Goal: Task Accomplishment & Management: Manage account settings

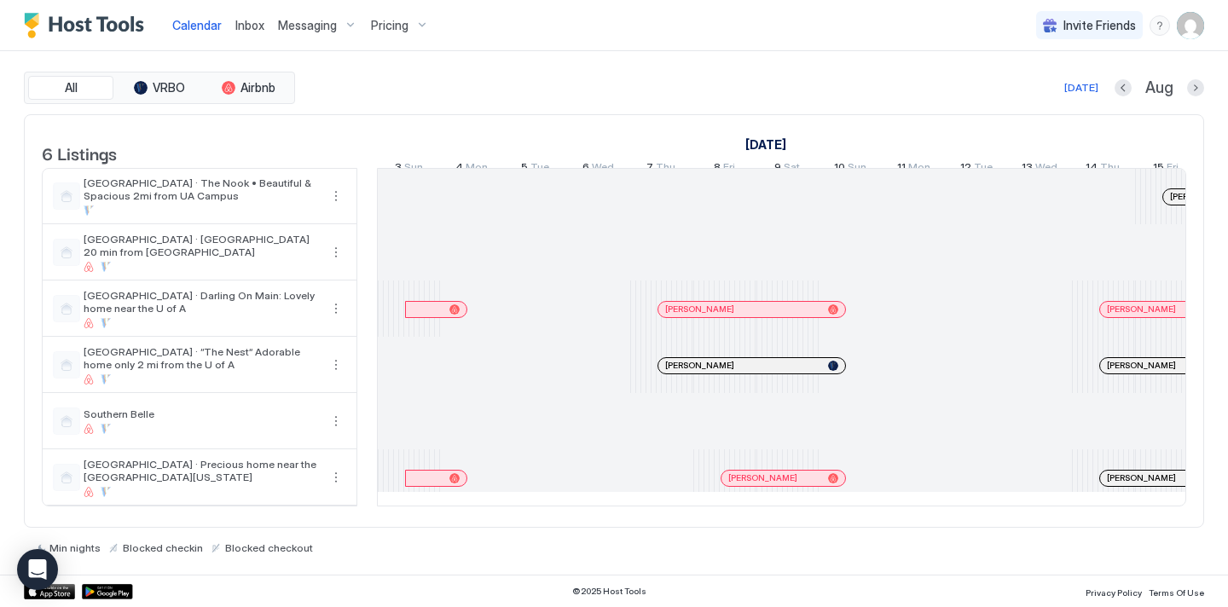
scroll to position [0, 1678]
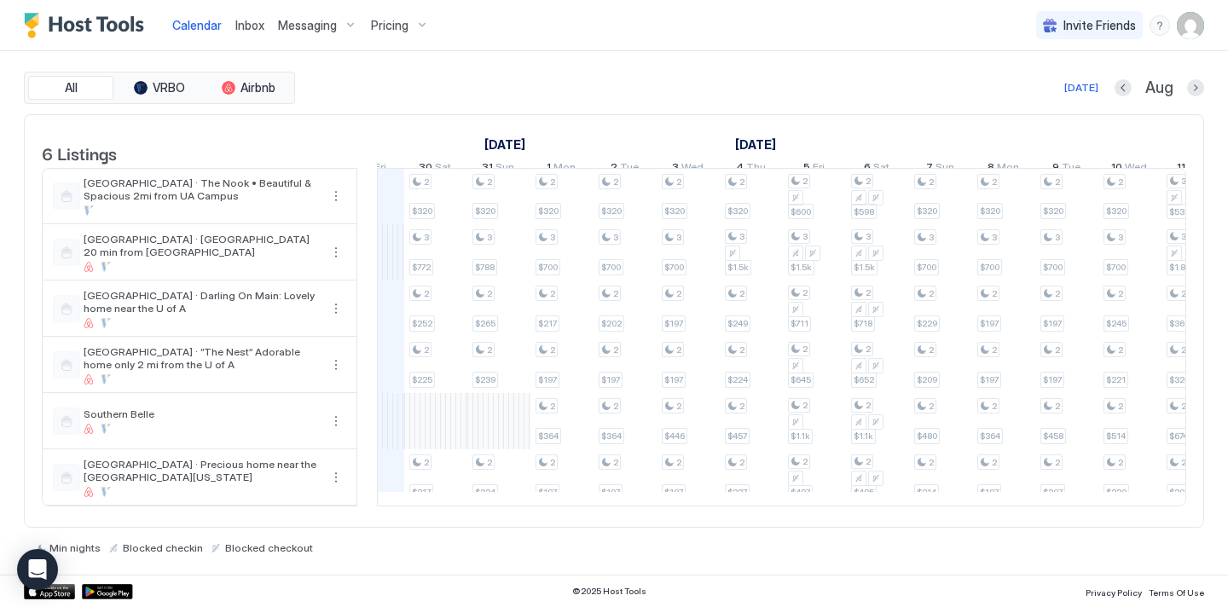
click at [407, 37] on div "Pricing" at bounding box center [400, 25] width 72 height 29
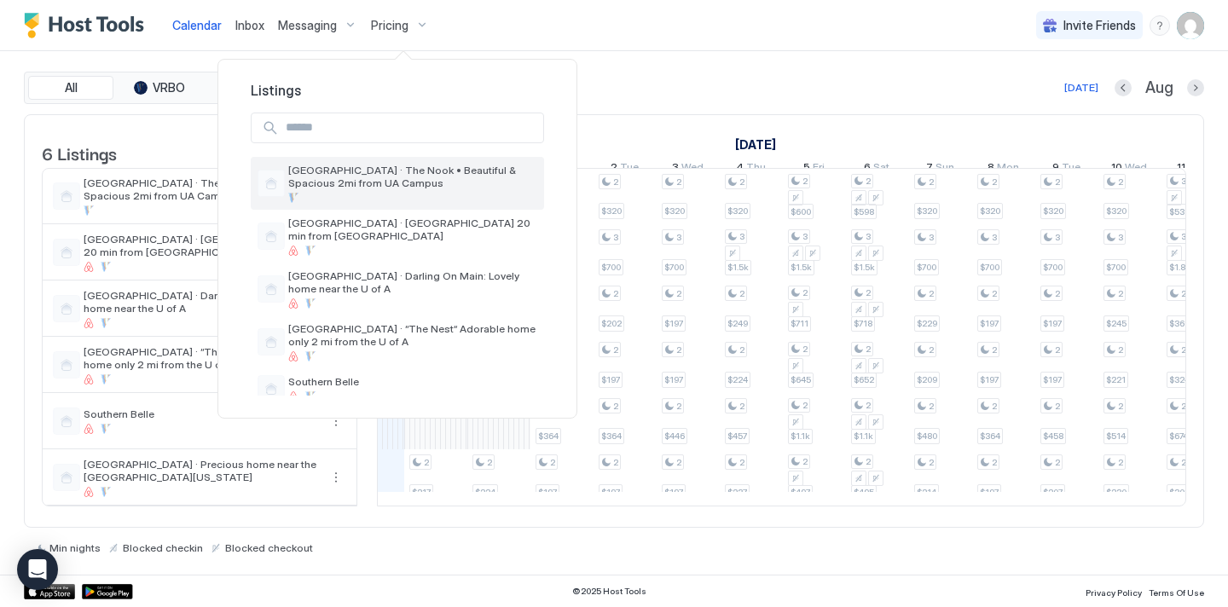
click at [389, 169] on span "[GEOGRAPHIC_DATA] · The Nook • Beautiful & Spacious 2mi from UA Campus" at bounding box center [412, 177] width 249 height 26
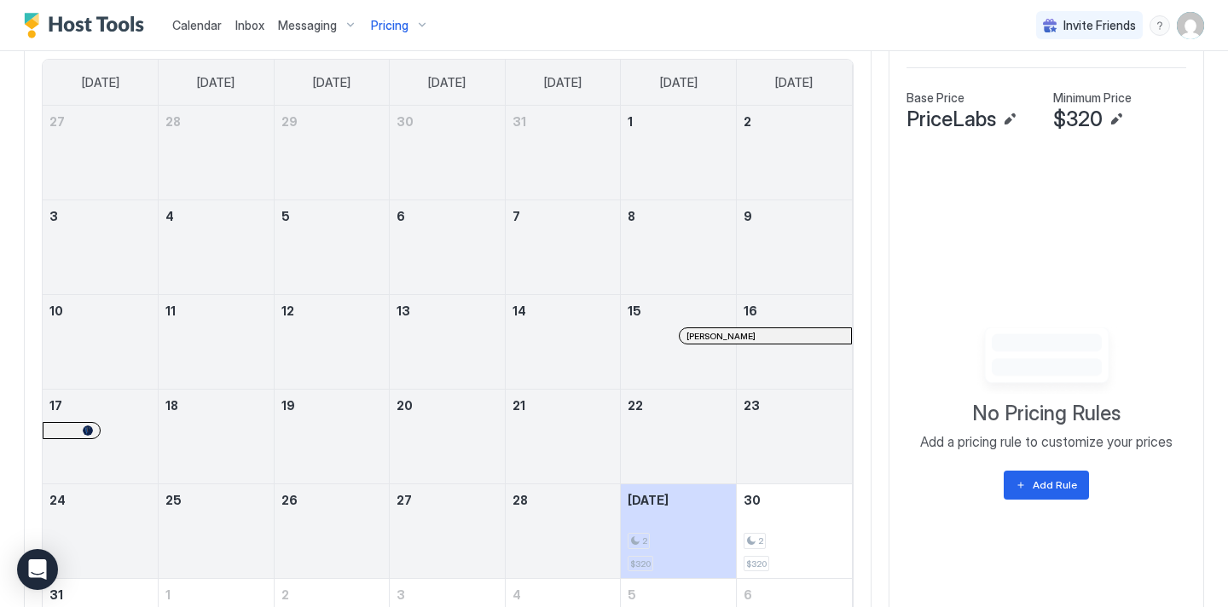
scroll to position [695, 0]
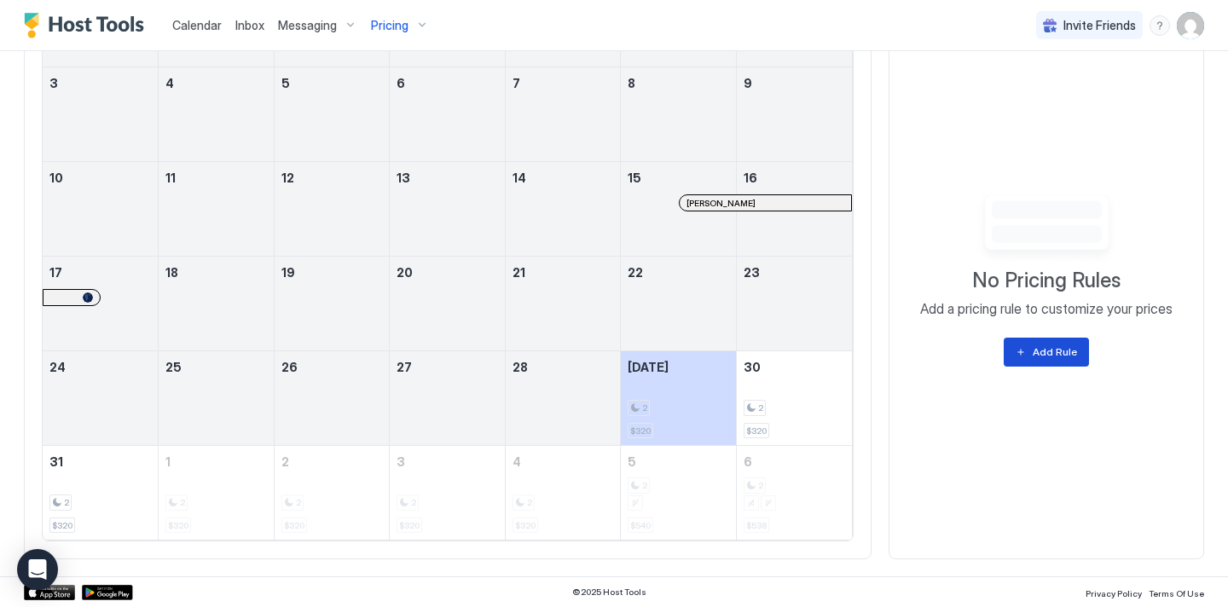
click at [1042, 353] on div "Add Rule" at bounding box center [1055, 352] width 44 height 15
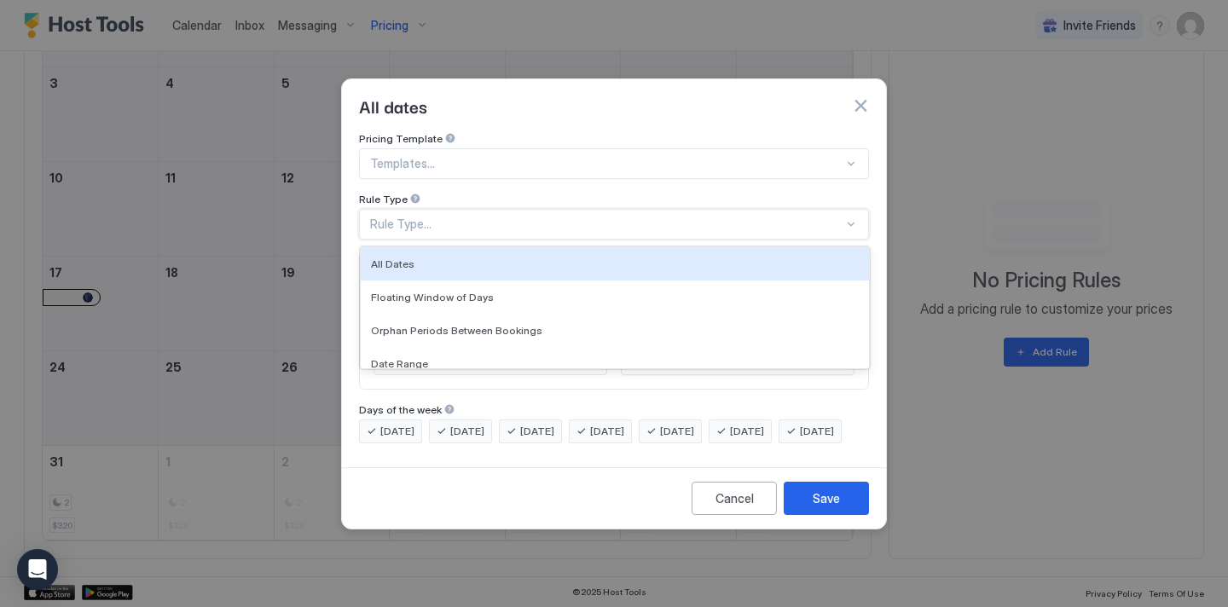
click at [533, 217] on div "Rule Type..." at bounding box center [606, 224] width 473 height 15
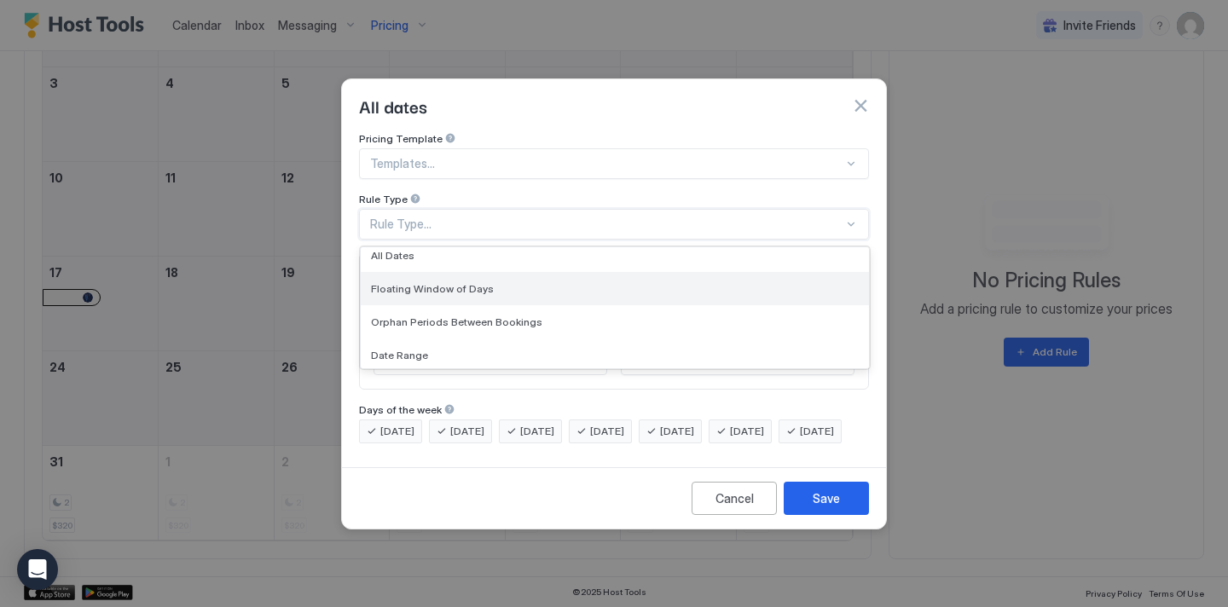
scroll to position [0, 0]
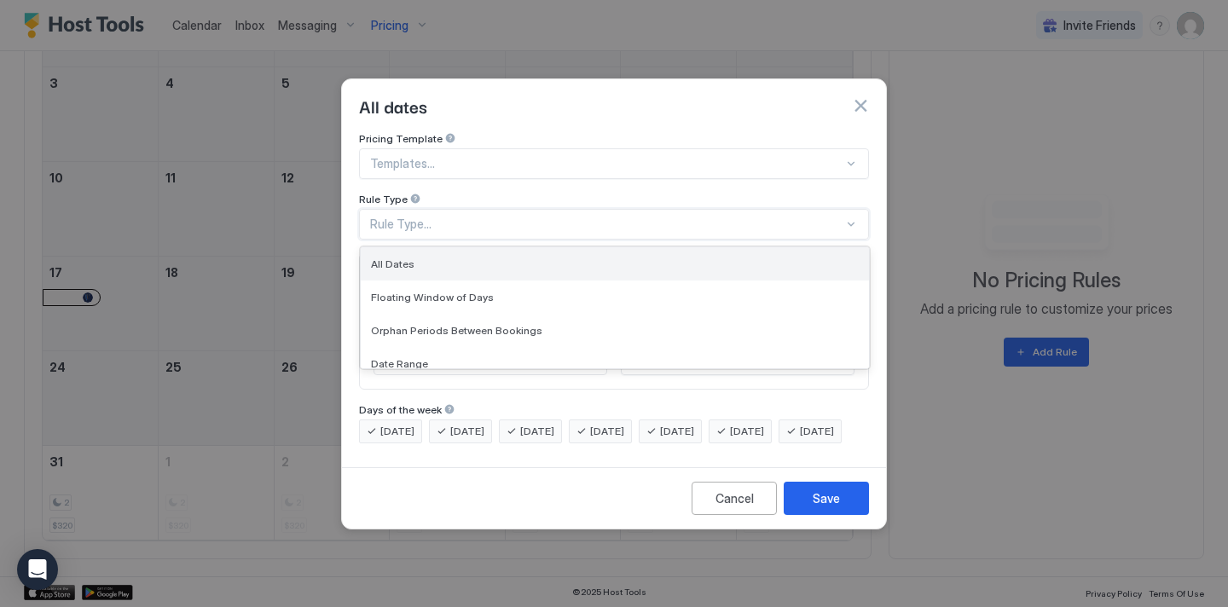
click at [467, 247] on div "All Dates" at bounding box center [615, 263] width 508 height 33
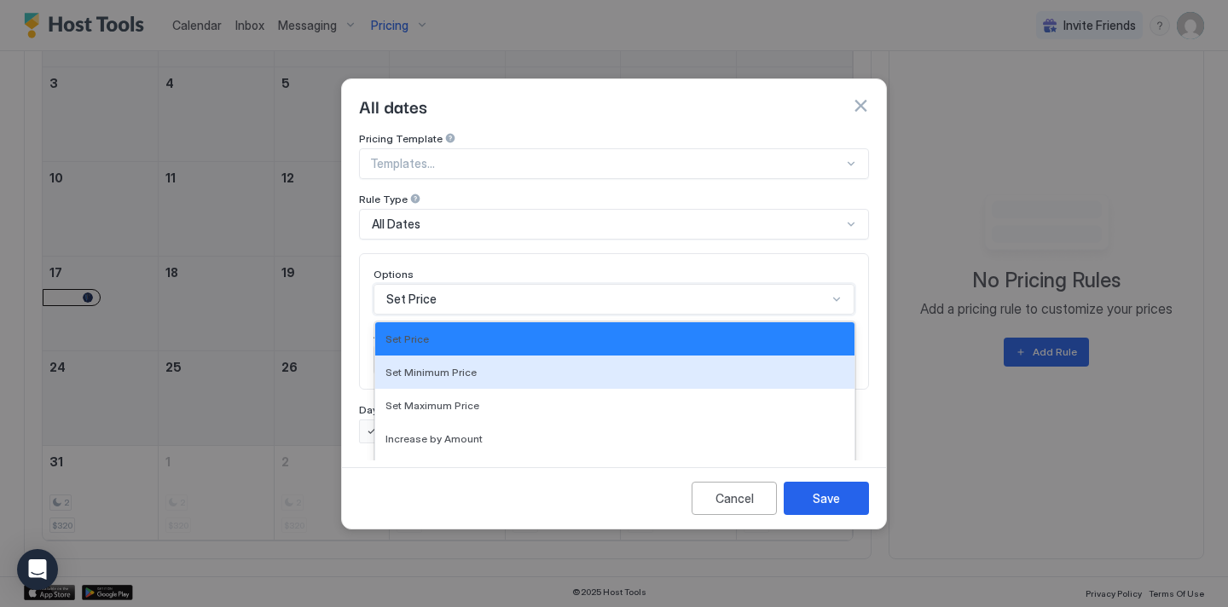
click at [508, 284] on div "Set Minimum Price, 2 of 17. 17 results available. Use Up and Down to choose opt…" at bounding box center [614, 299] width 481 height 31
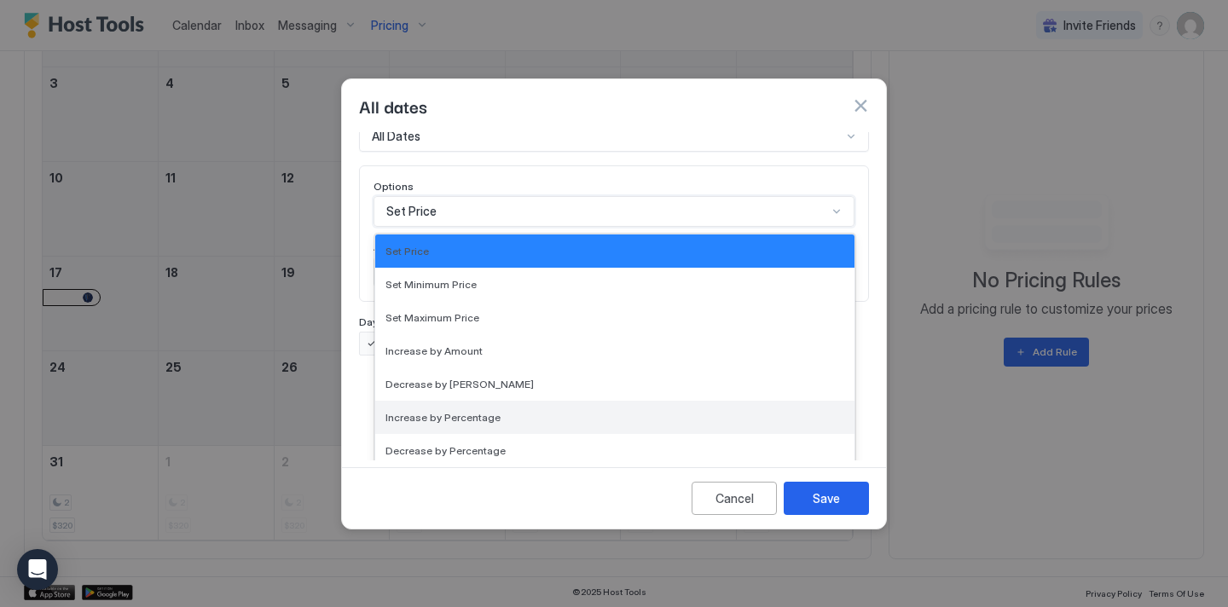
click at [472, 411] on span "Increase by Percentage" at bounding box center [443, 417] width 115 height 13
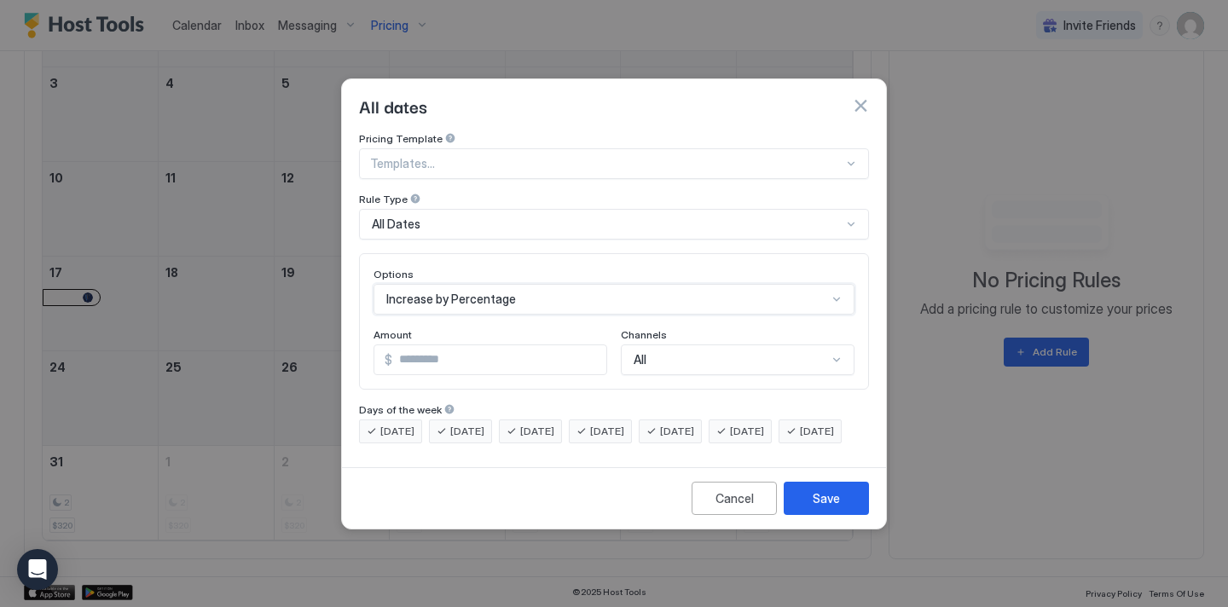
scroll to position [0, 0]
click at [491, 351] on input "*" at bounding box center [501, 359] width 212 height 29
click at [589, 345] on input "*" at bounding box center [501, 359] width 212 height 29
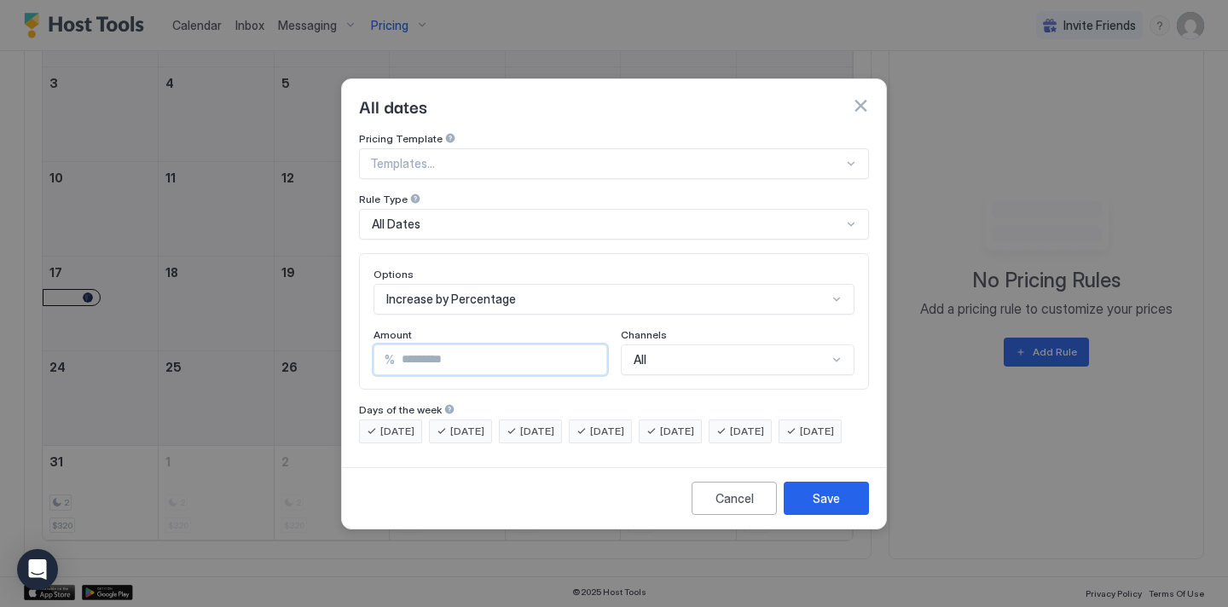
click at [589, 345] on input "*" at bounding box center [501, 359] width 212 height 29
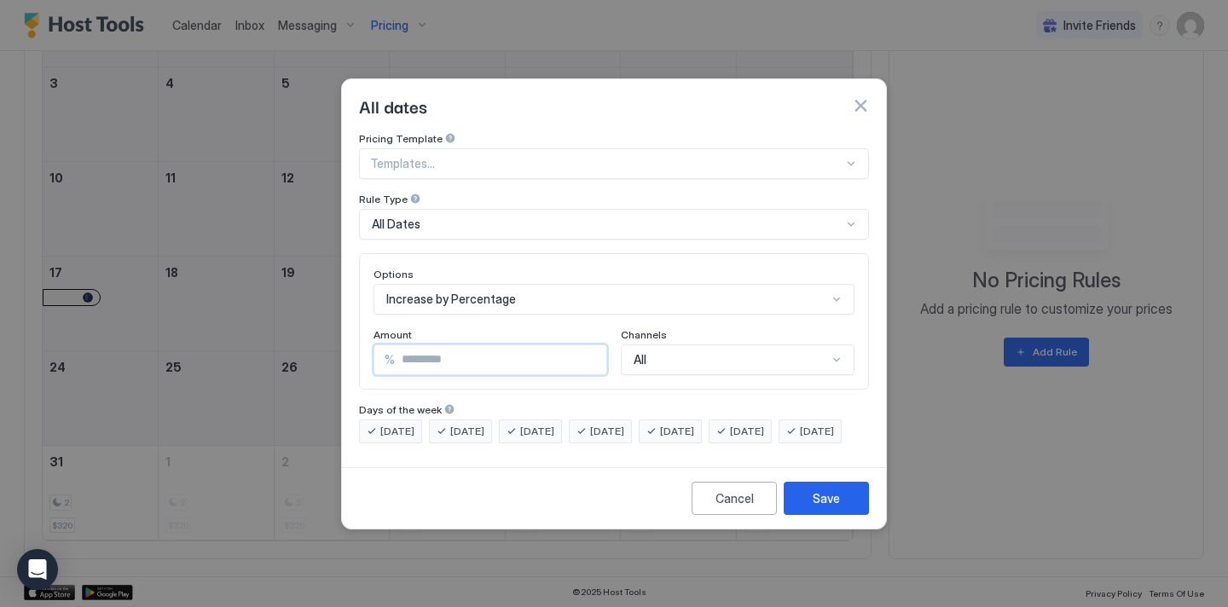
click at [589, 345] on input "*" at bounding box center [501, 359] width 212 height 29
click at [589, 345] on input "**" at bounding box center [501, 359] width 212 height 29
type input "****"
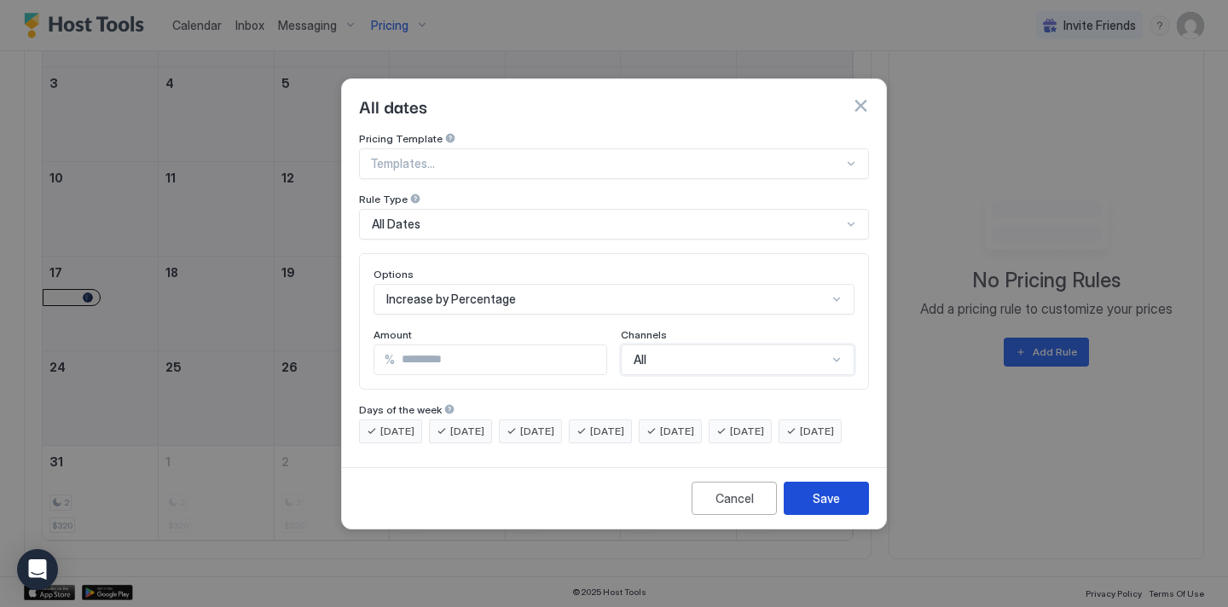
click at [809, 508] on button "Save" at bounding box center [826, 498] width 85 height 33
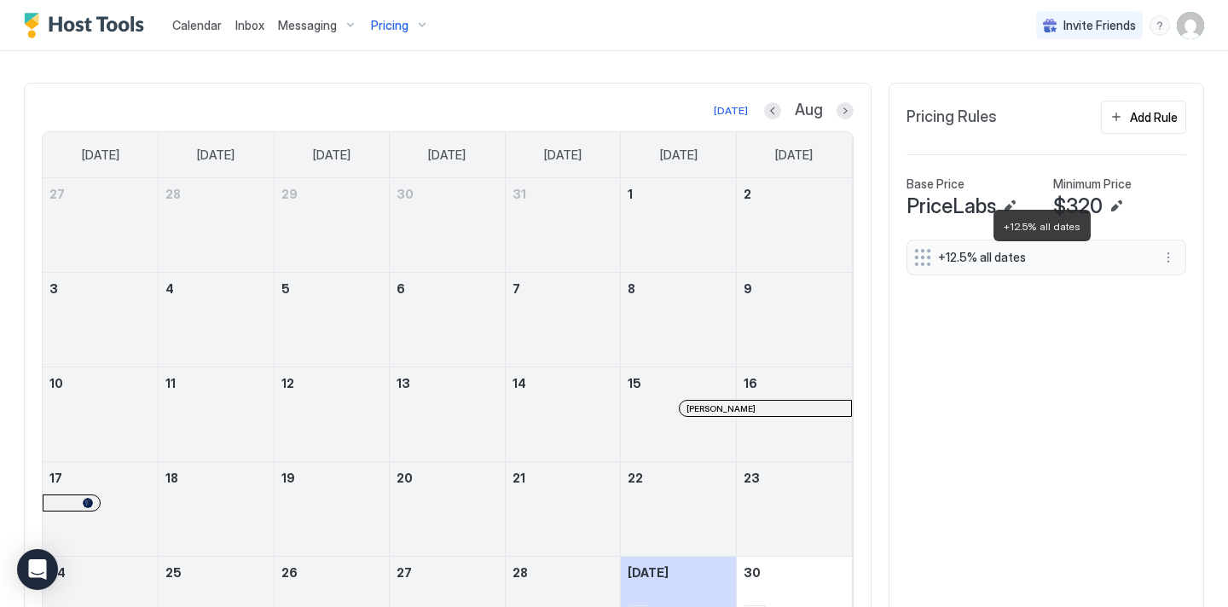
scroll to position [467, 0]
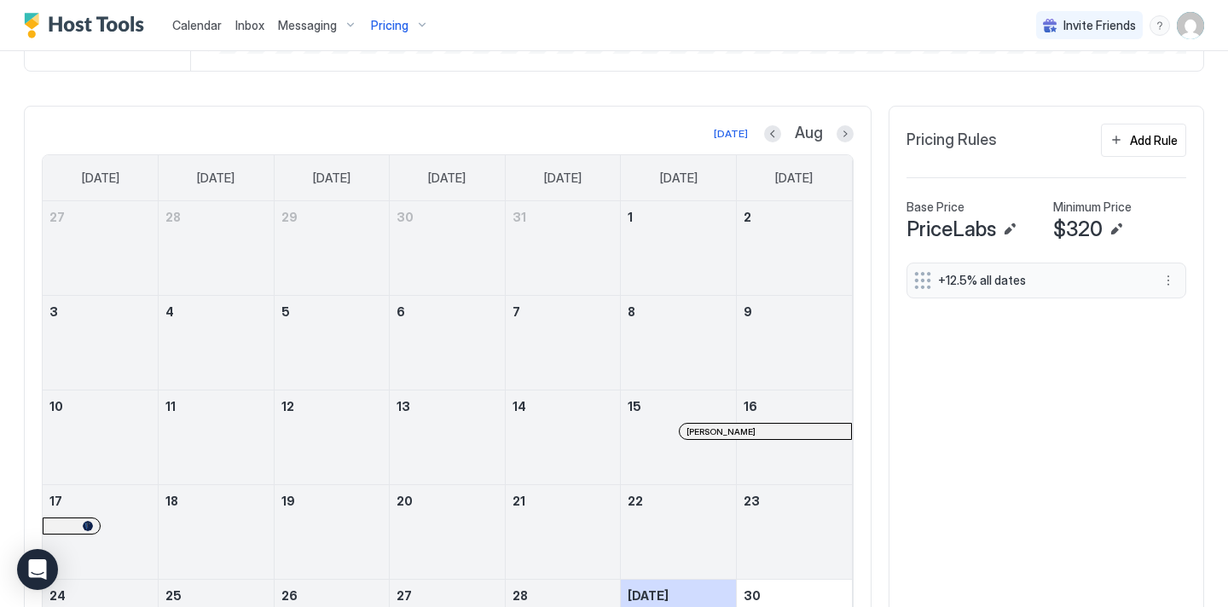
click at [984, 277] on span "+12.5% all dates" at bounding box center [1039, 280] width 203 height 15
click at [1173, 276] on button "More options" at bounding box center [1168, 280] width 20 height 20
click at [1177, 304] on div "Edit" at bounding box center [1185, 304] width 38 height 13
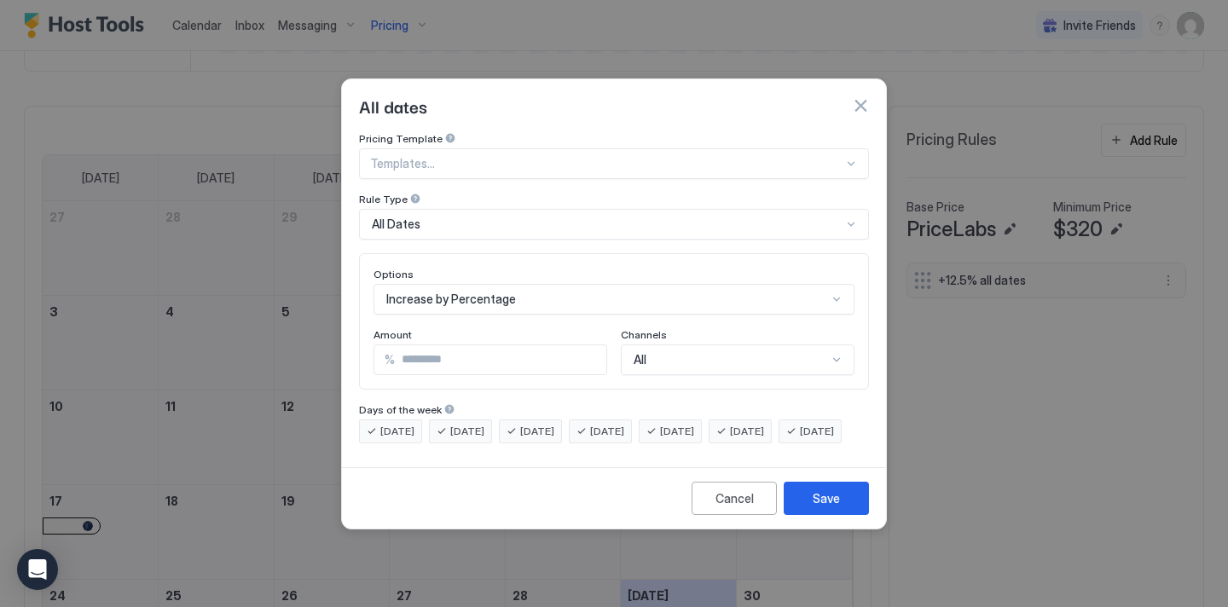
click at [824, 345] on div "All" at bounding box center [738, 360] width 234 height 31
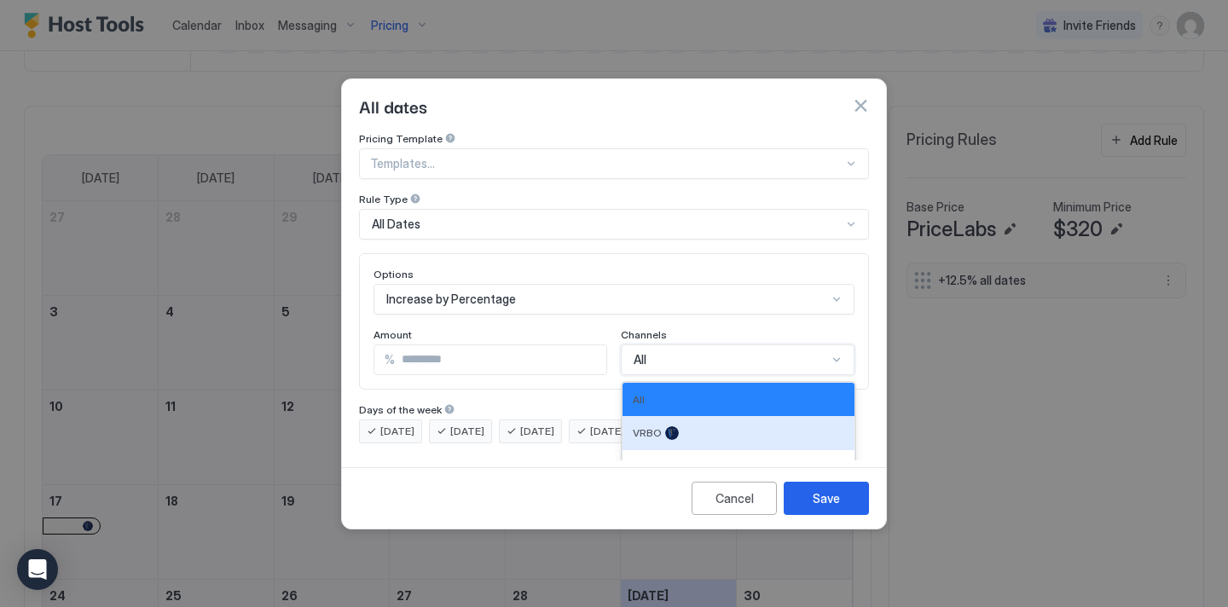
click at [595, 156] on div at bounding box center [606, 163] width 473 height 15
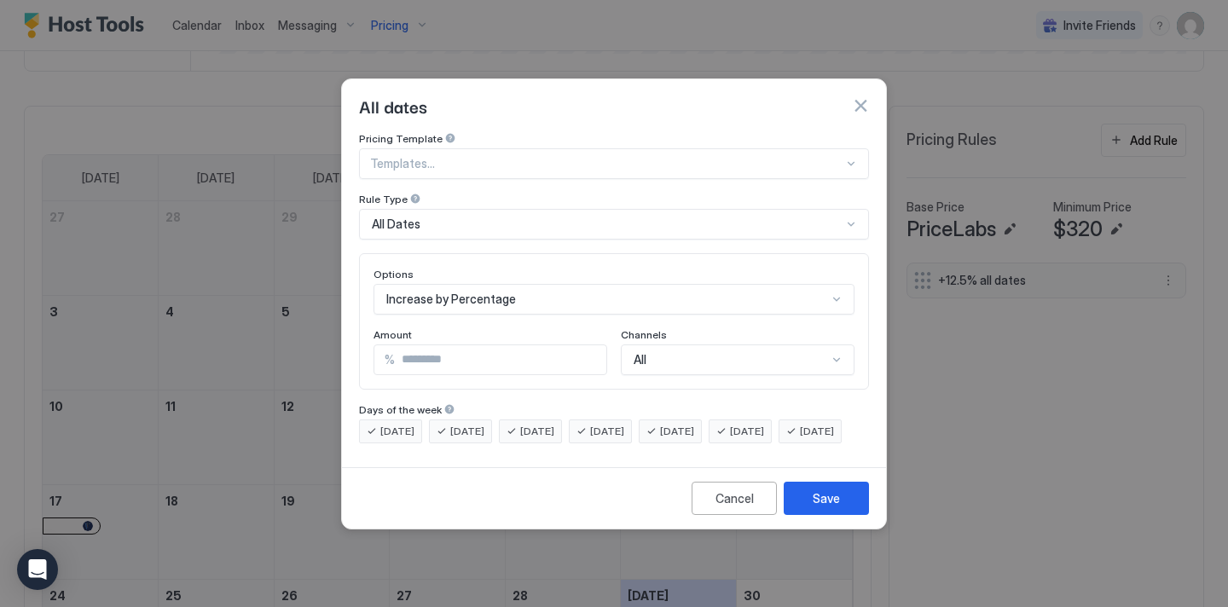
click at [582, 99] on div "All dates" at bounding box center [614, 106] width 510 height 26
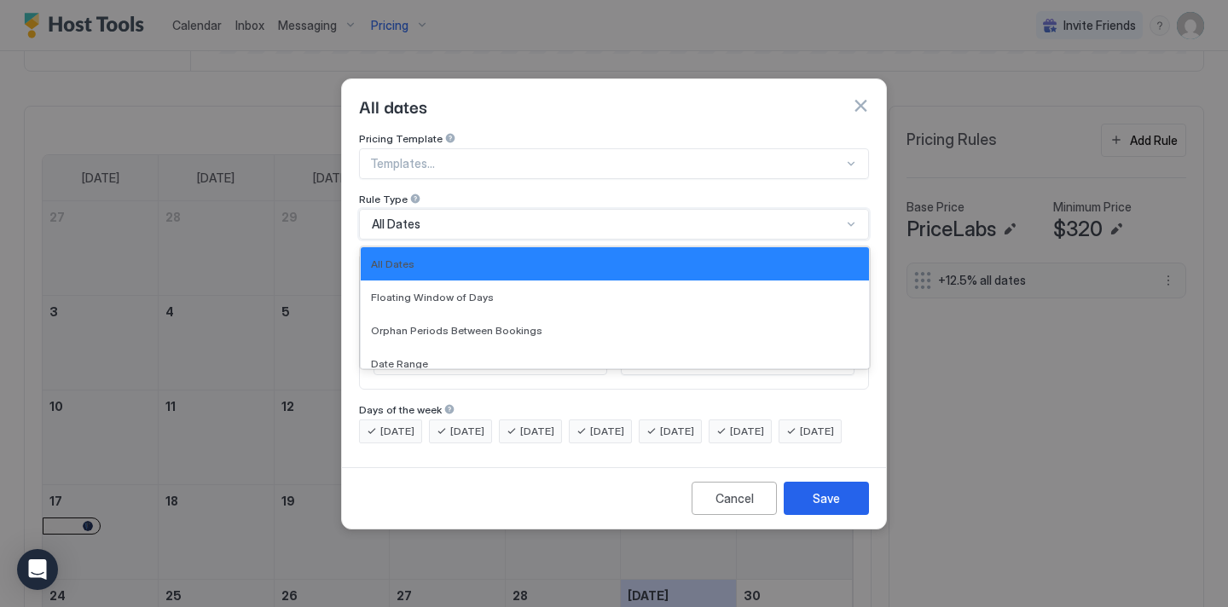
click at [806, 217] on div "All Dates" at bounding box center [607, 224] width 470 height 15
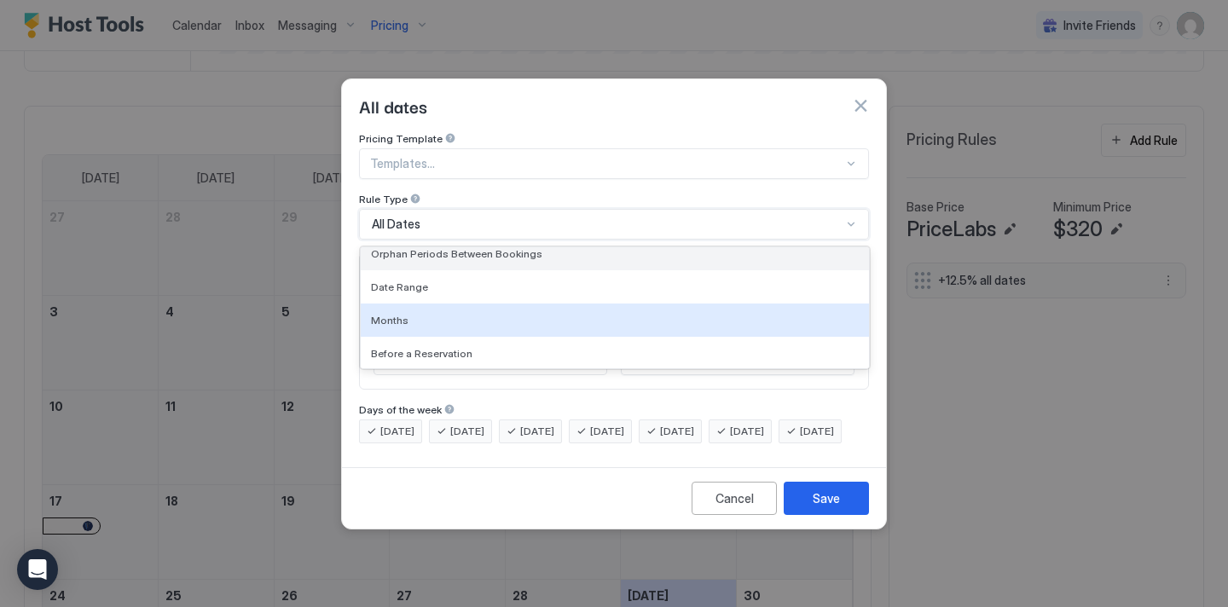
scroll to position [111, 0]
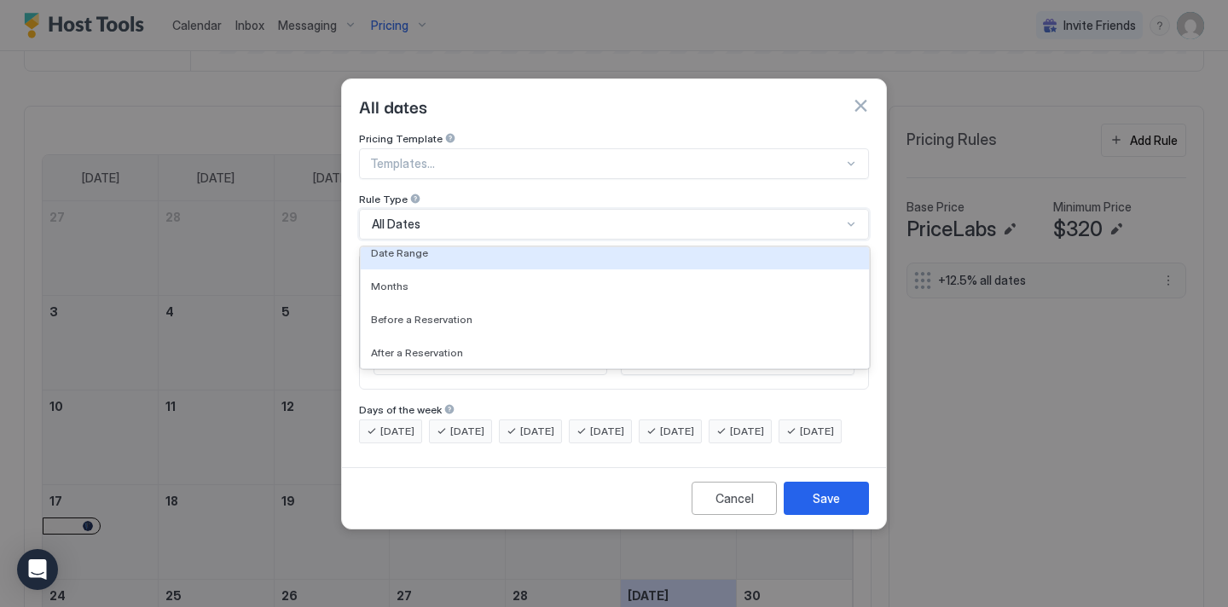
click at [734, 132] on div "Pricing Template" at bounding box center [614, 140] width 510 height 16
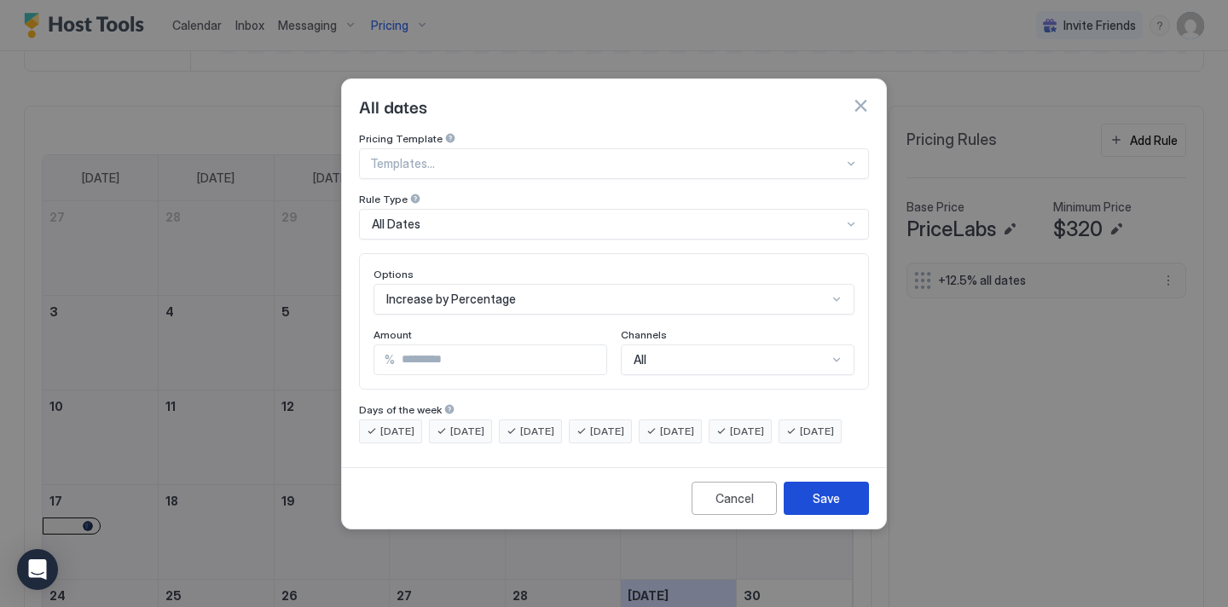
click at [766, 508] on button "Cancel" at bounding box center [734, 498] width 85 height 33
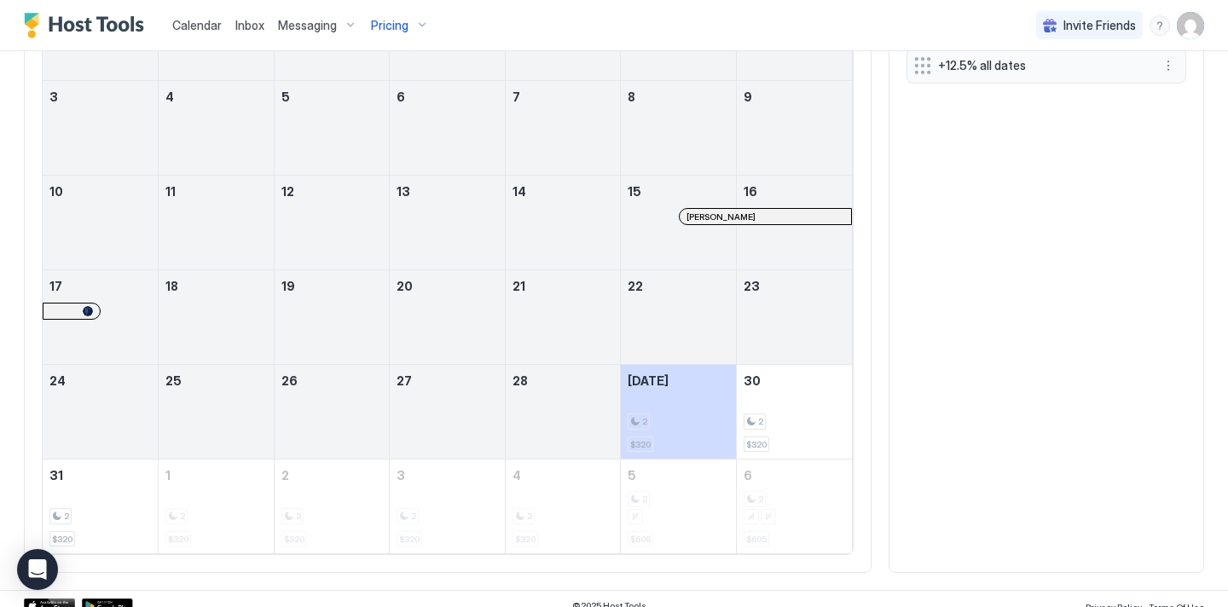
scroll to position [695, 0]
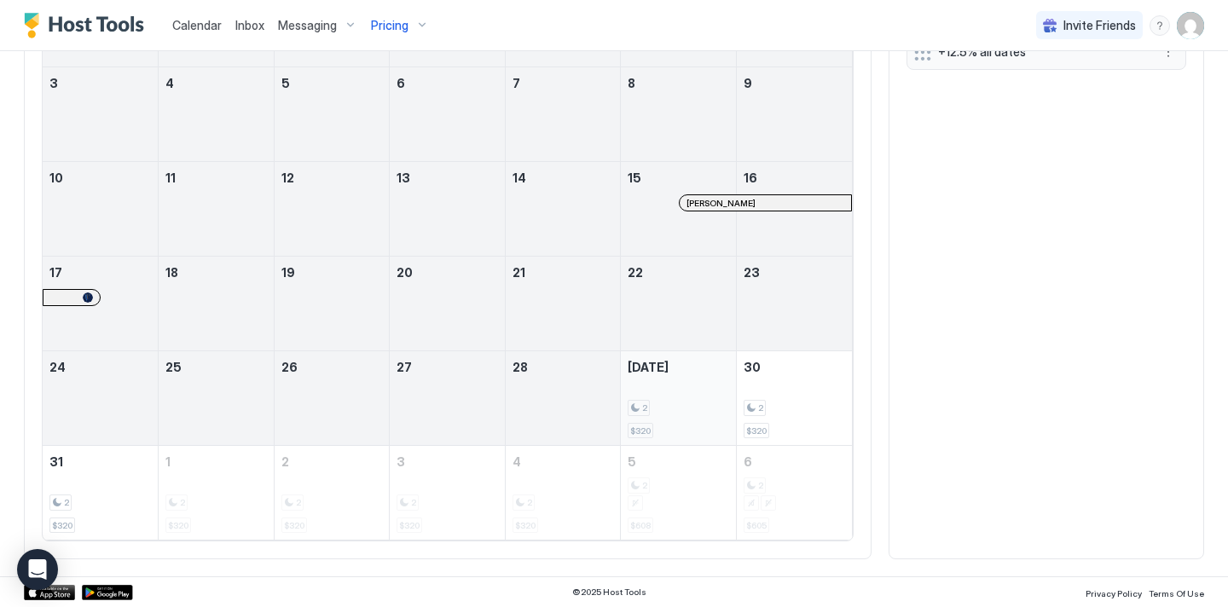
click at [640, 431] on span "$320" at bounding box center [640, 431] width 20 height 11
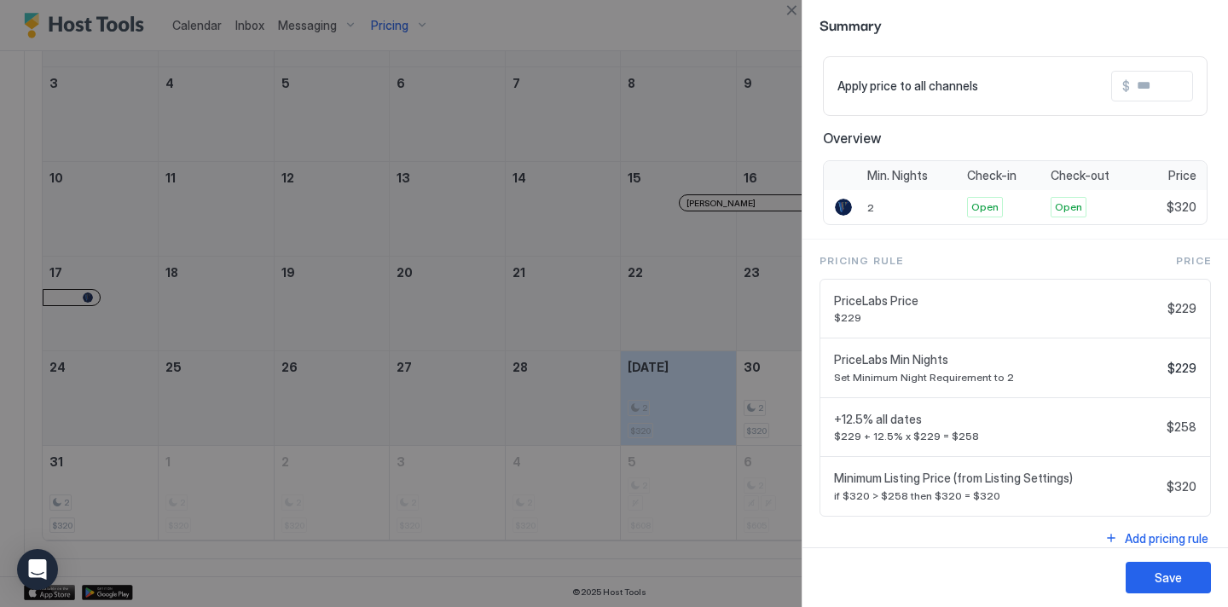
scroll to position [130, 0]
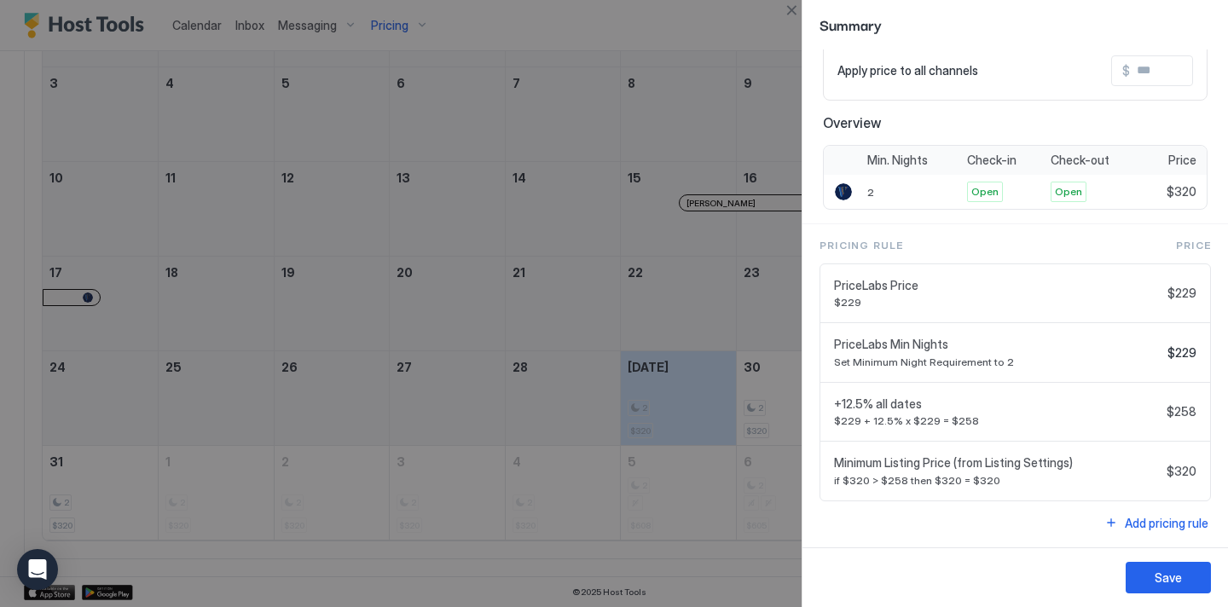
click at [1079, 468] on span "Minimum Listing Price (from Listing Settings)" at bounding box center [997, 463] width 326 height 15
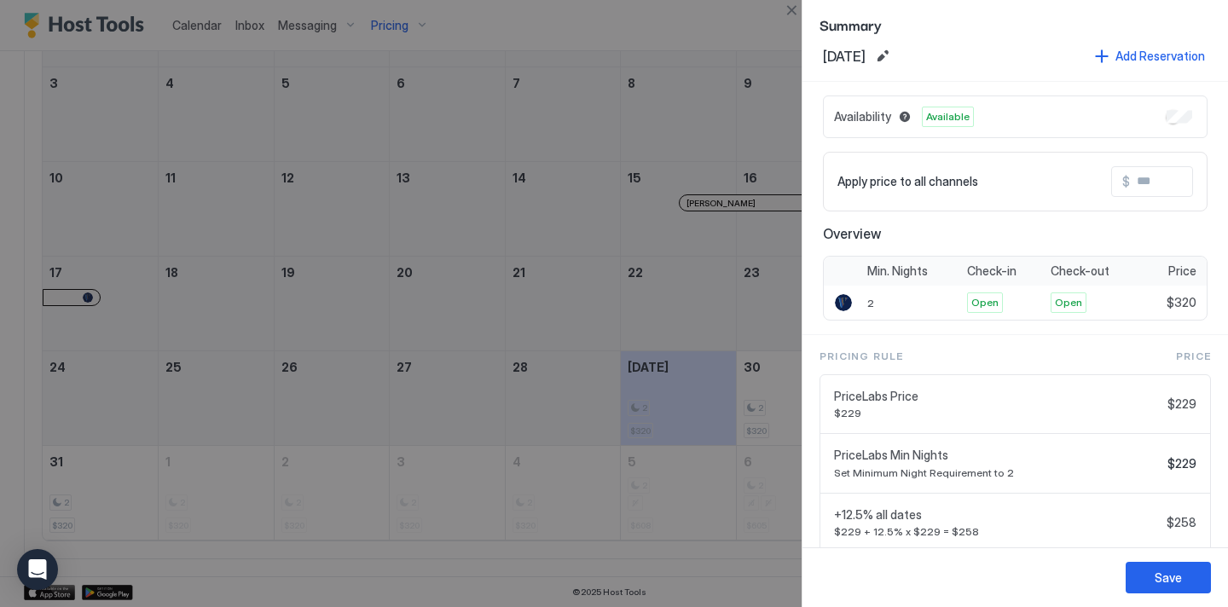
scroll to position [0, 0]
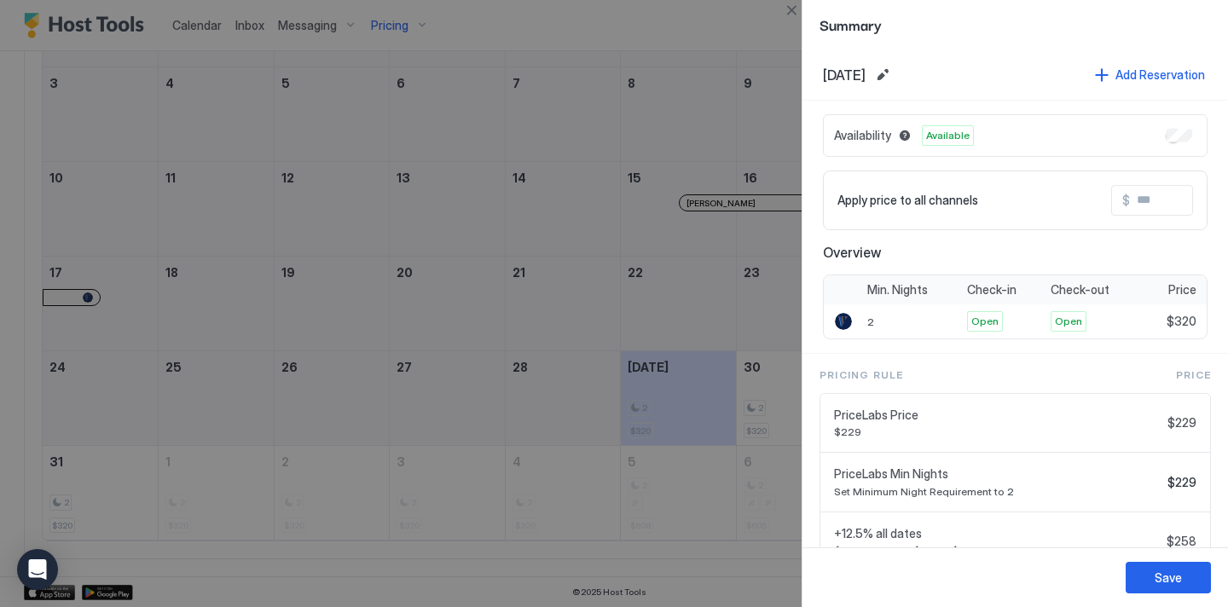
click at [770, 50] on div at bounding box center [614, 303] width 1228 height 607
click at [1190, 582] on button "Save" at bounding box center [1168, 578] width 85 height 32
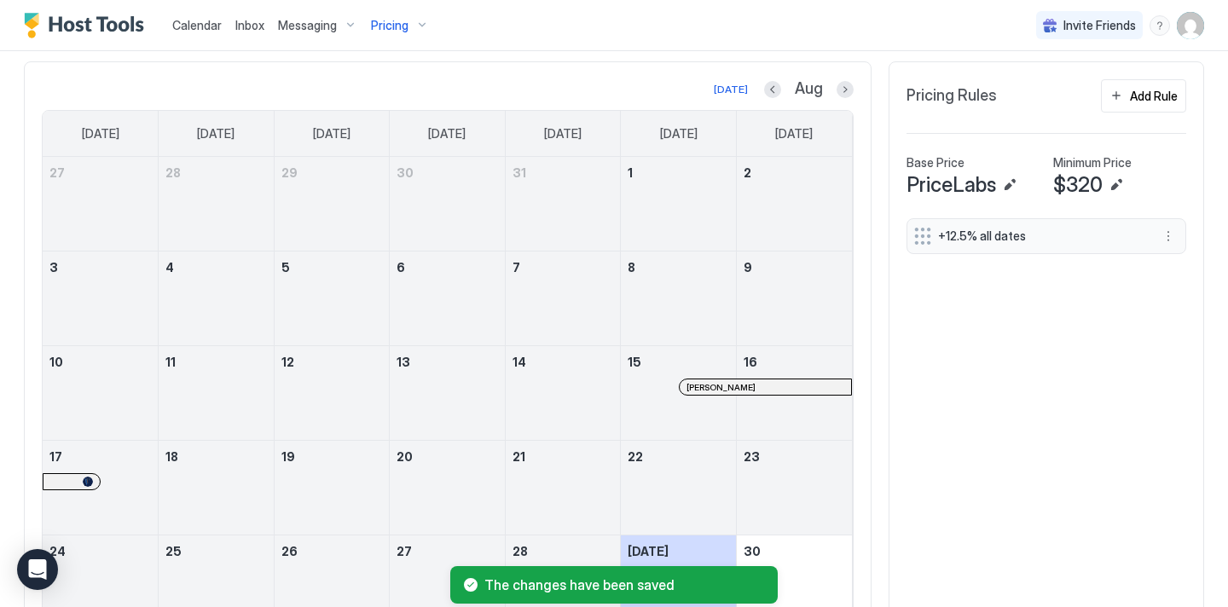
scroll to position [494, 0]
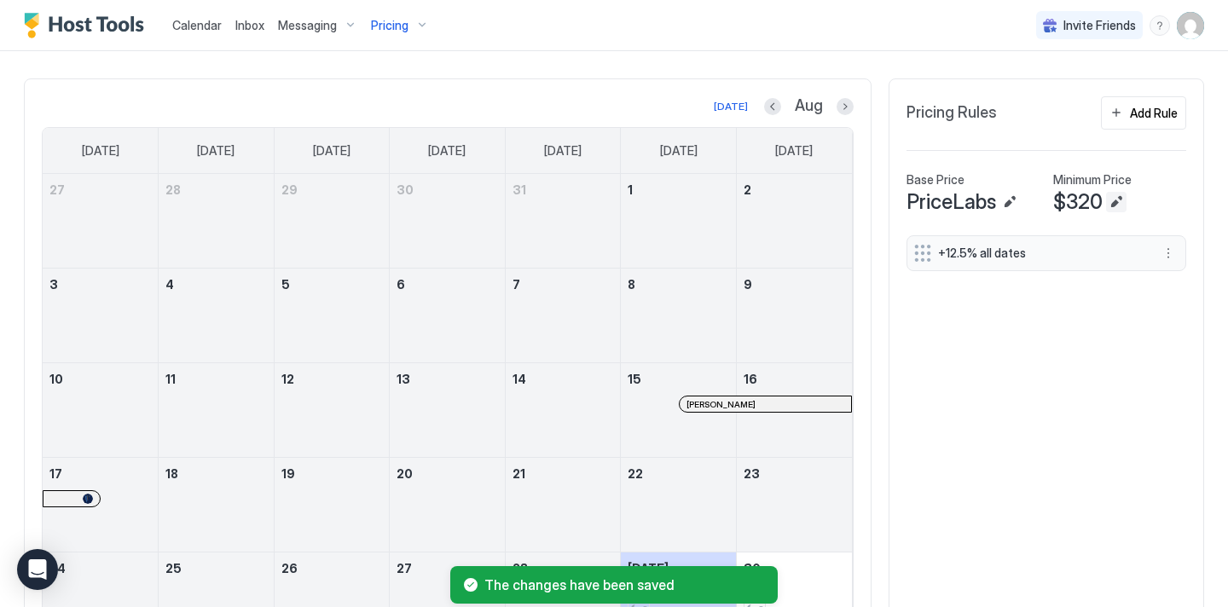
click at [1116, 202] on button "Edit" at bounding box center [1116, 202] width 20 height 20
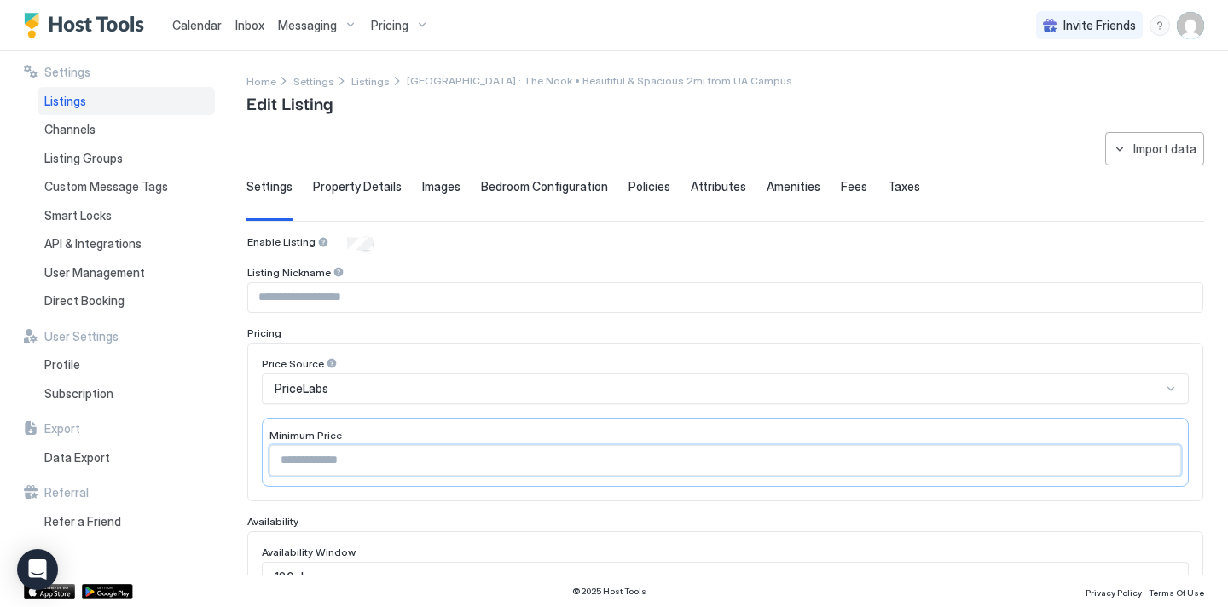
click at [334, 455] on input "***" at bounding box center [725, 460] width 910 height 29
type input "*"
click at [479, 252] on div "Enable Listing Listing Nickname Pricing Price Source PriceLabs Minimum Price Av…" at bounding box center [725, 615] width 956 height 761
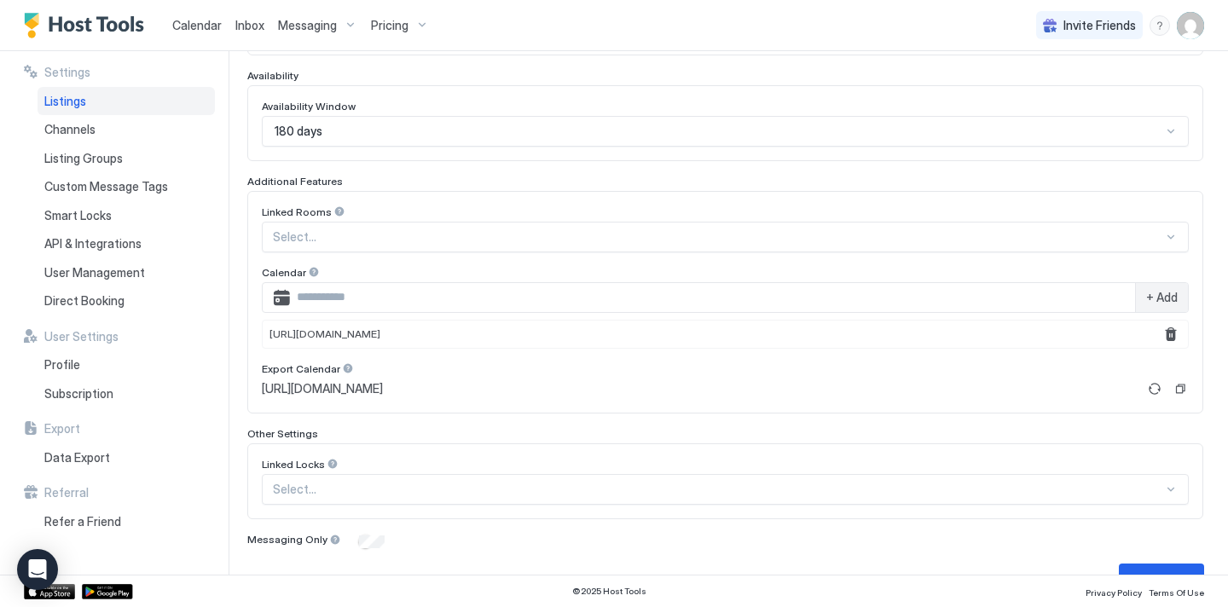
scroll to position [486, 0]
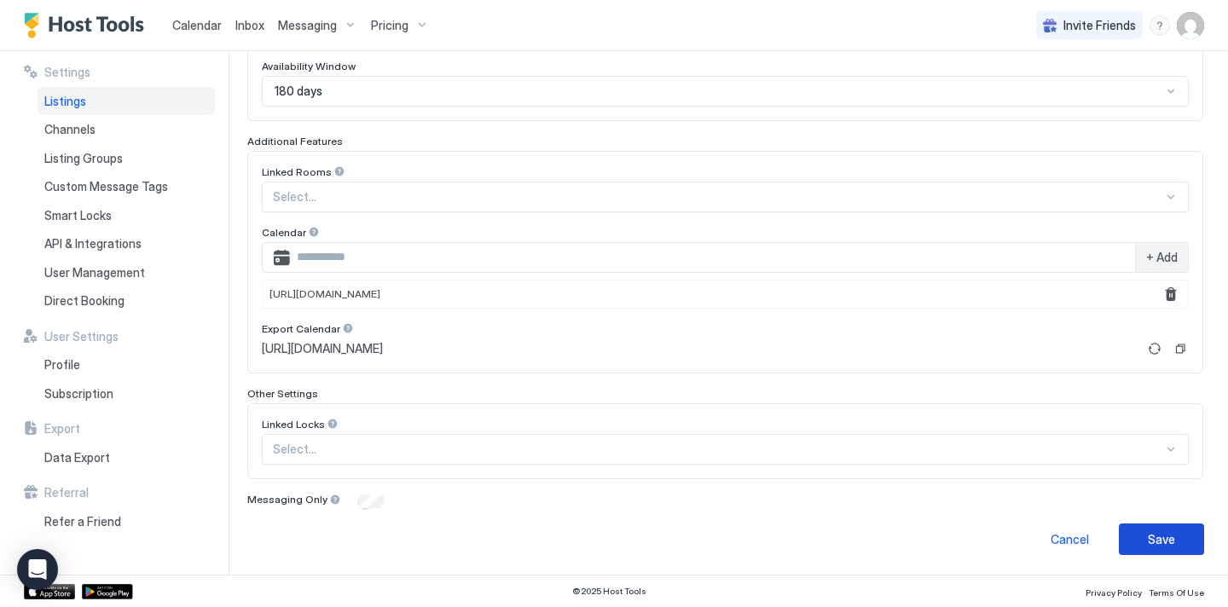
click at [1144, 527] on button "Save" at bounding box center [1161, 540] width 85 height 32
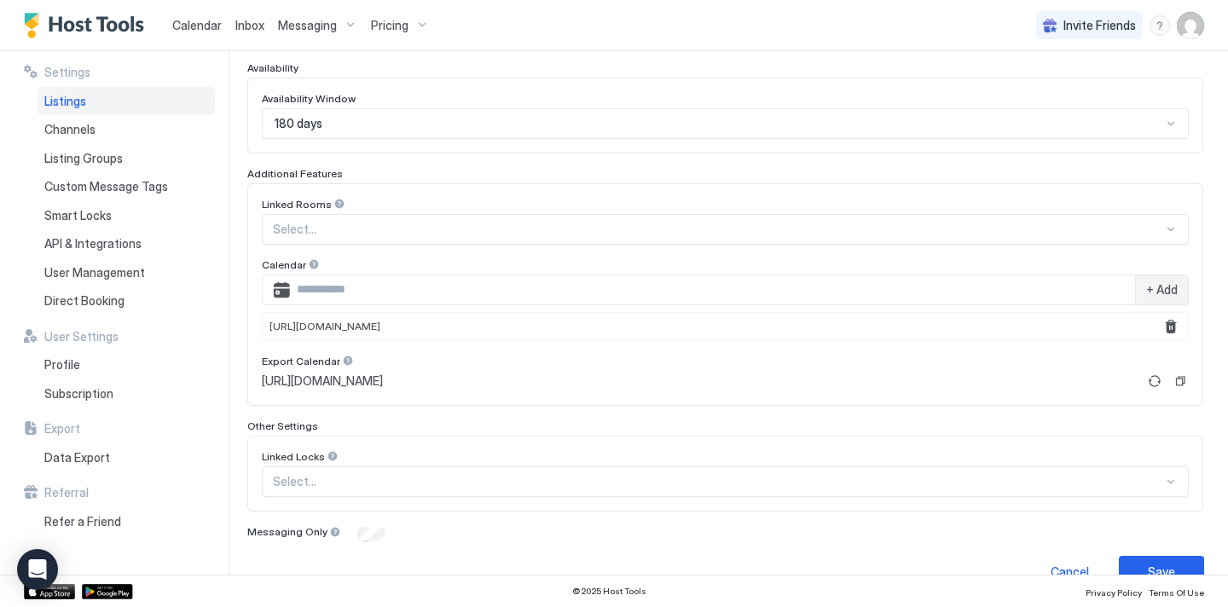
scroll to position [477, 0]
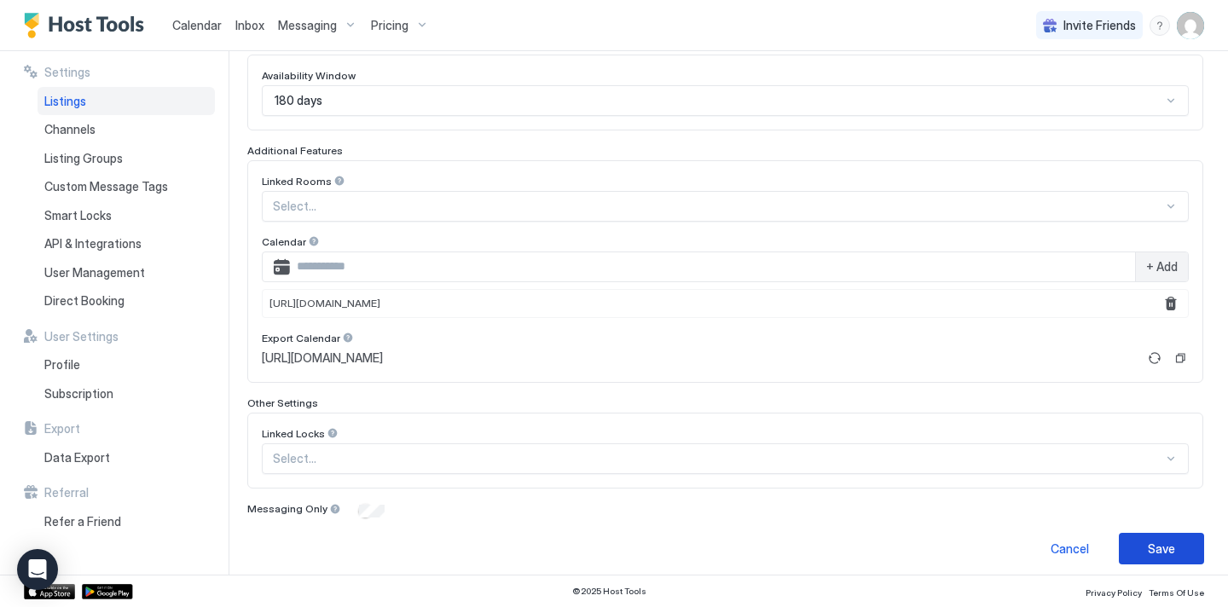
type input "***"
click at [1167, 554] on div "Save" at bounding box center [1161, 549] width 27 height 18
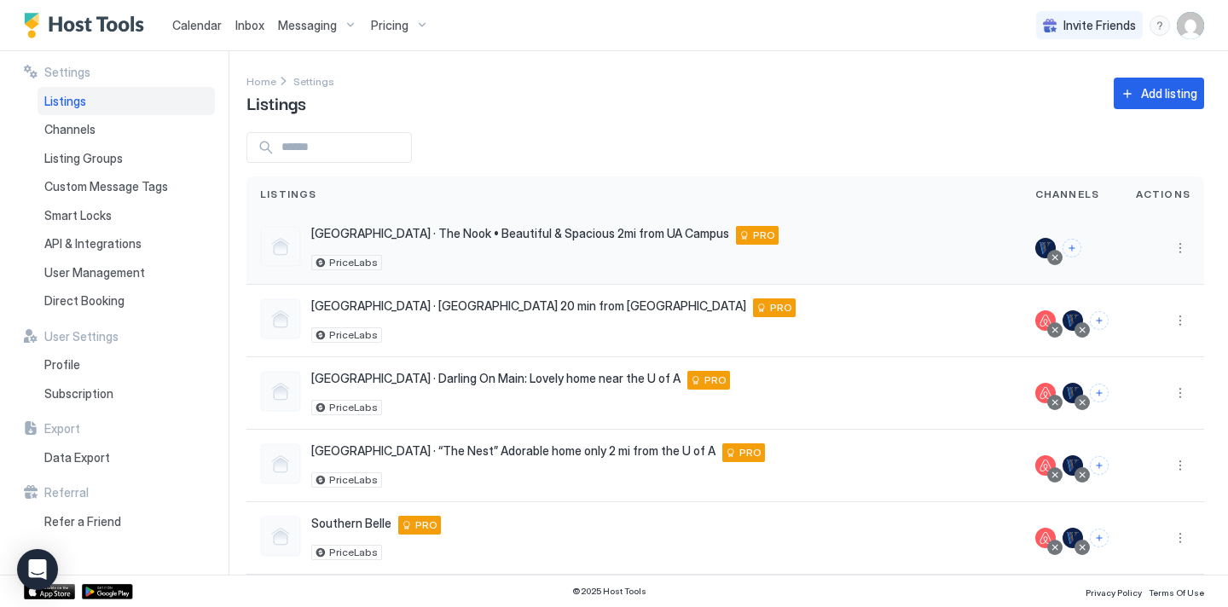
click at [454, 255] on div "PriceLabs" at bounding box center [544, 262] width 467 height 15
click at [1175, 253] on button "More options" at bounding box center [1180, 248] width 20 height 20
click at [1147, 297] on div "Pricing" at bounding box center [1136, 300] width 117 height 27
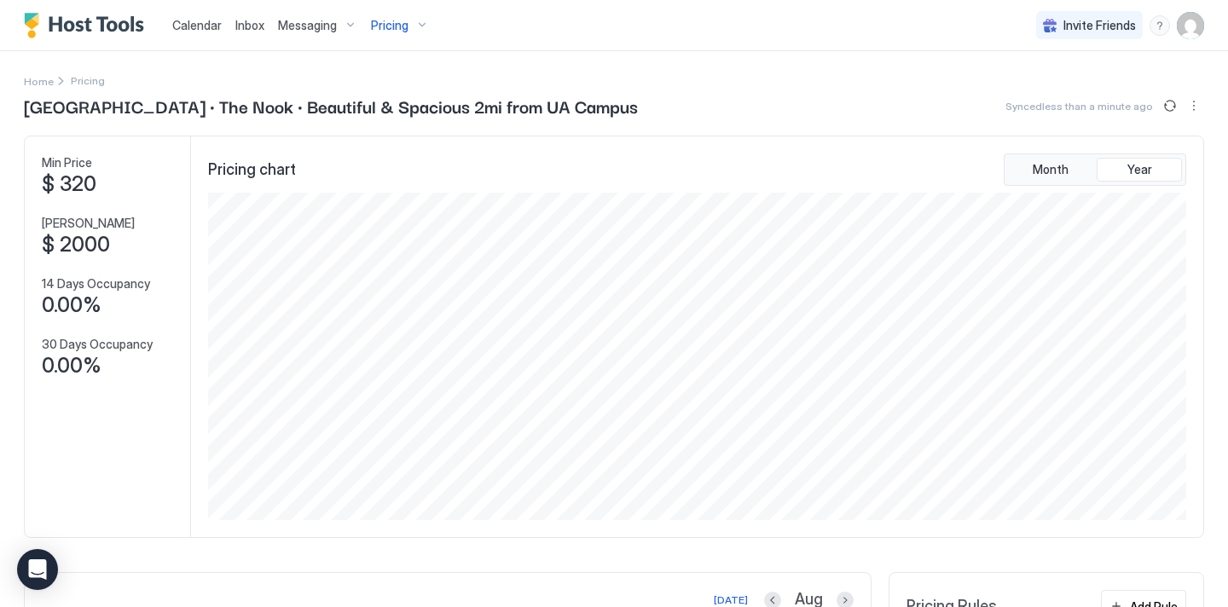
click at [1167, 107] on button "Sync prices" at bounding box center [1170, 106] width 20 height 20
click at [80, 183] on span "$ 320" at bounding box center [69, 184] width 55 height 26
click at [1195, 111] on button "More options" at bounding box center [1194, 106] width 20 height 20
click at [1166, 155] on span "Listing Settings" at bounding box center [1165, 157] width 76 height 13
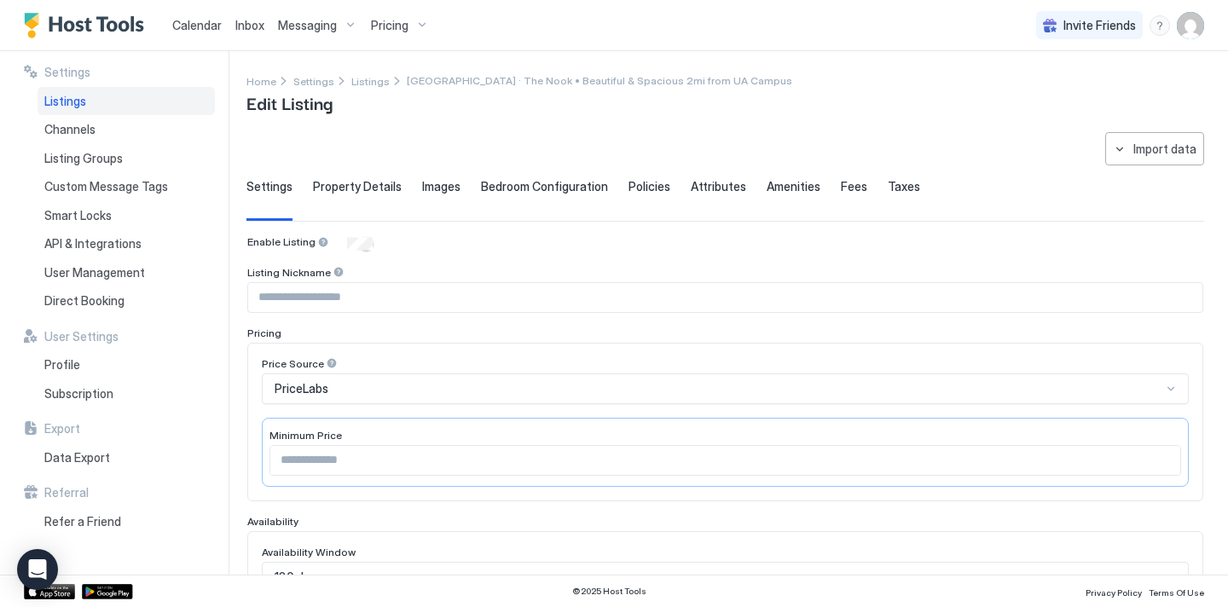
click at [88, 103] on div "Listings" at bounding box center [126, 101] width 177 height 29
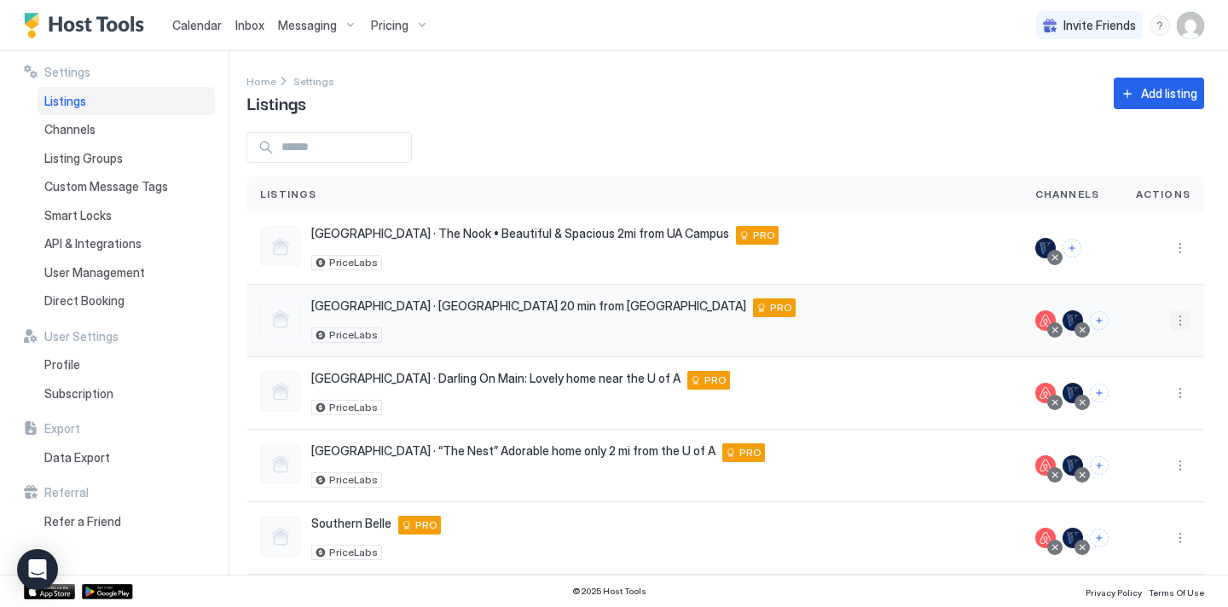
click at [1170, 316] on div at bounding box center [1163, 321] width 55 height 20
click at [1177, 322] on button "More options" at bounding box center [1180, 321] width 20 height 20
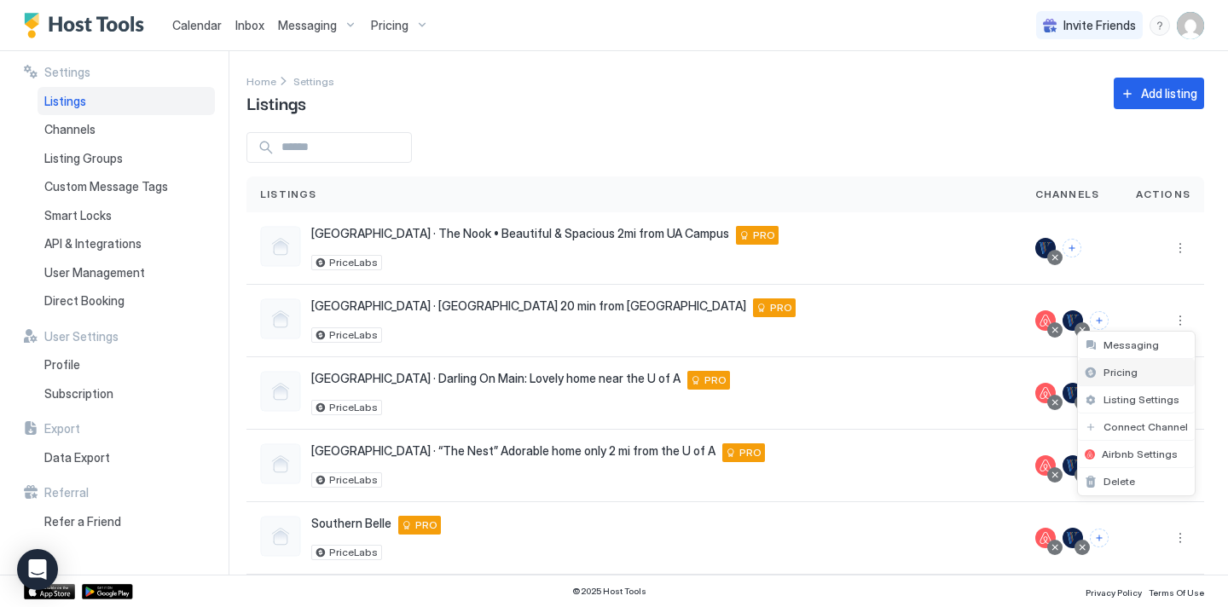
click at [1140, 376] on div "Pricing" at bounding box center [1136, 372] width 117 height 27
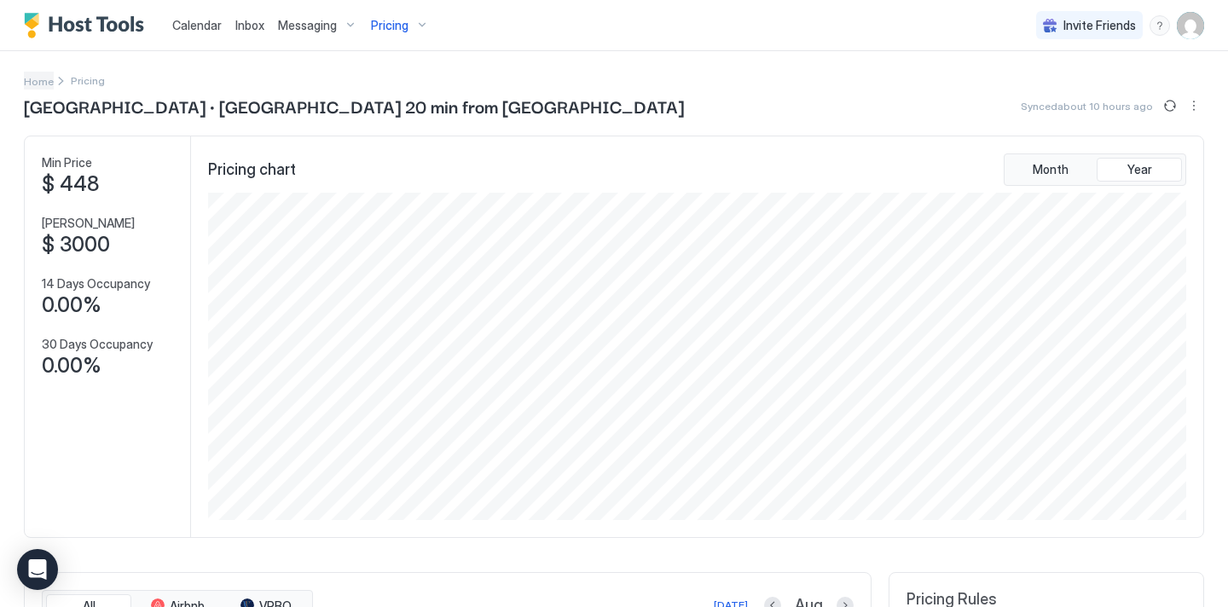
click at [50, 84] on span "Home" at bounding box center [39, 81] width 30 height 13
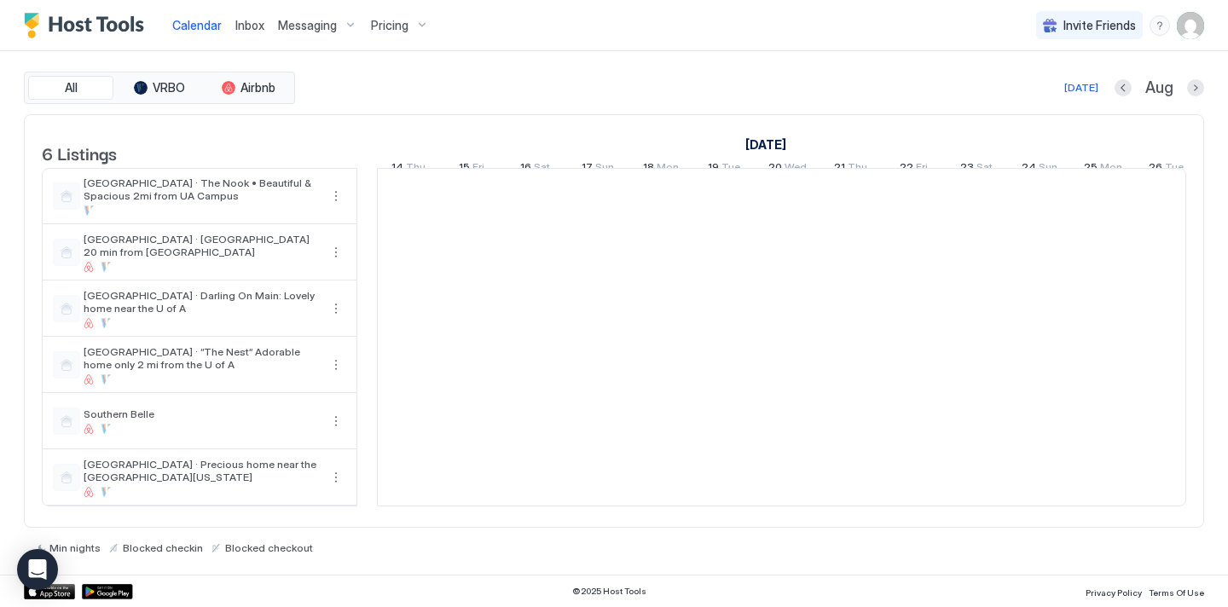
scroll to position [0, 948]
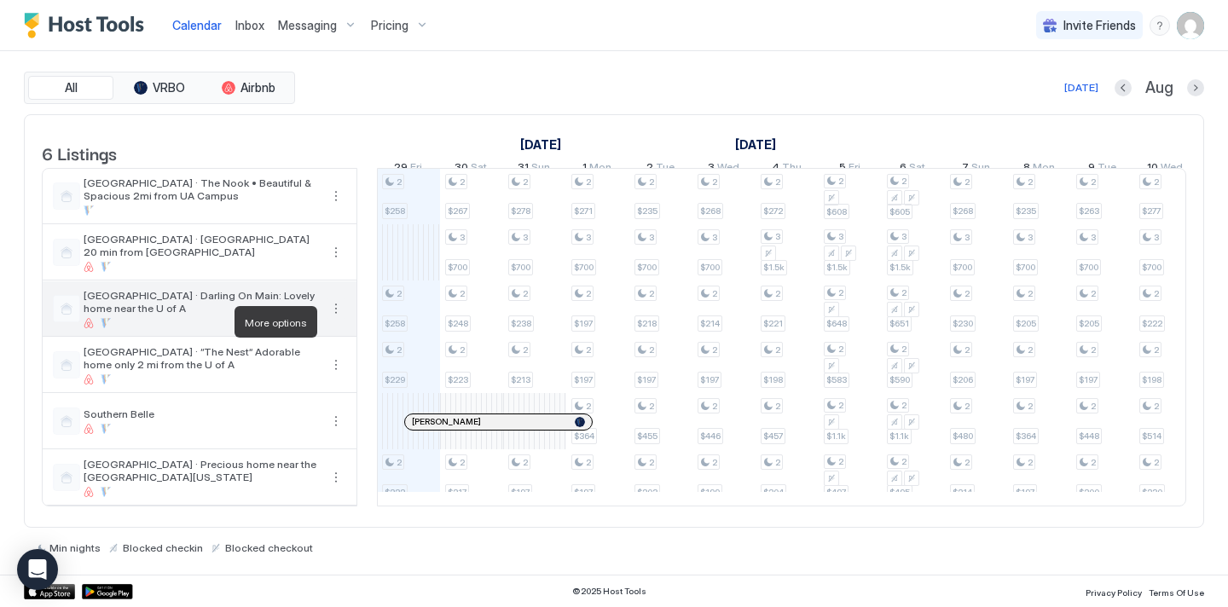
click at [336, 319] on button "More options" at bounding box center [336, 309] width 20 height 20
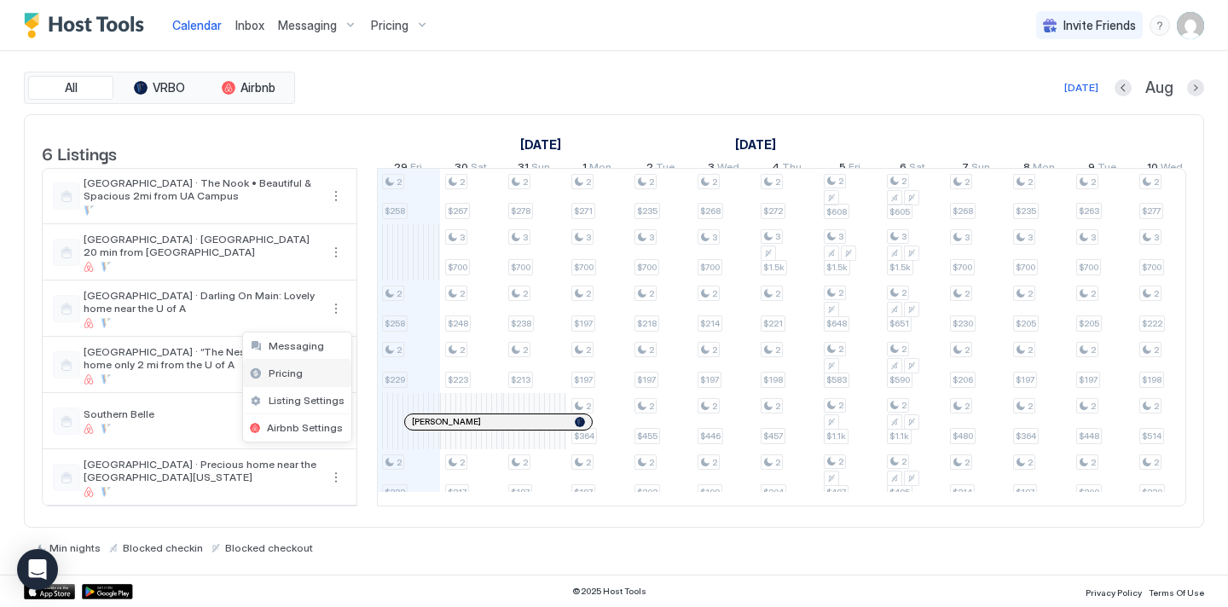
click at [303, 376] on div "Pricing" at bounding box center [297, 373] width 108 height 27
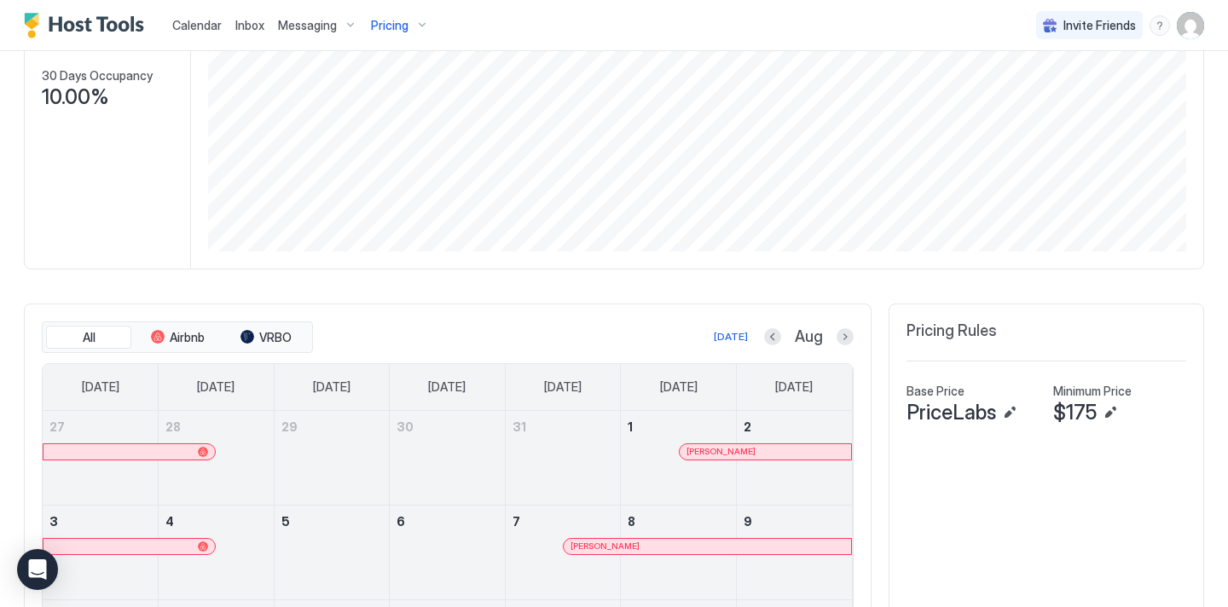
scroll to position [278, 0]
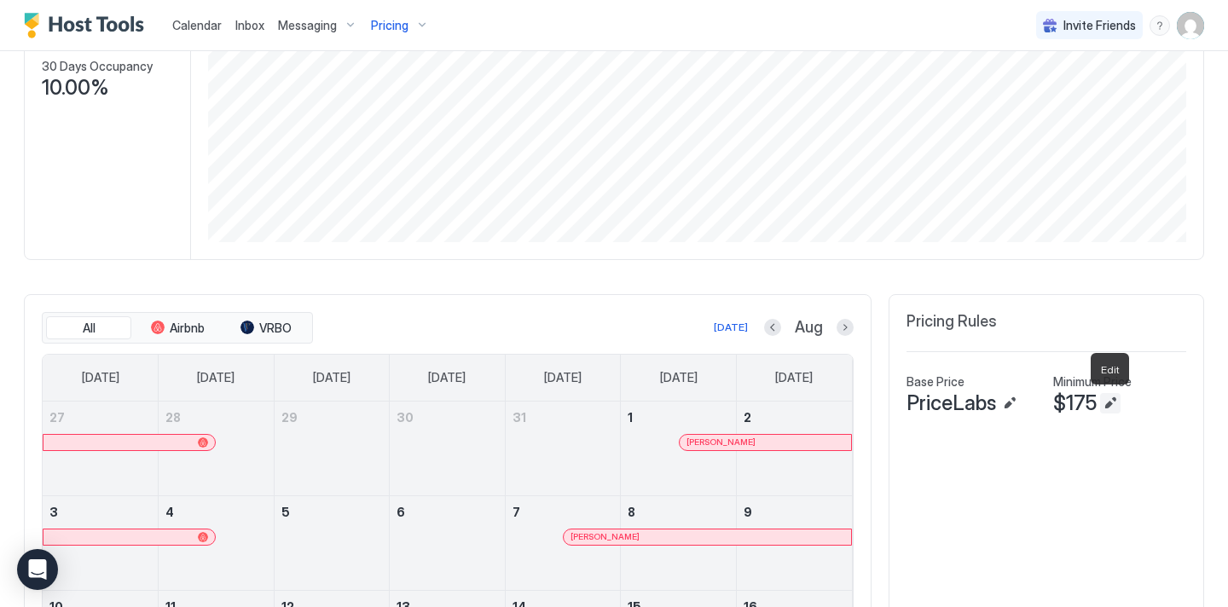
click at [1108, 403] on button "Edit" at bounding box center [1110, 403] width 20 height 20
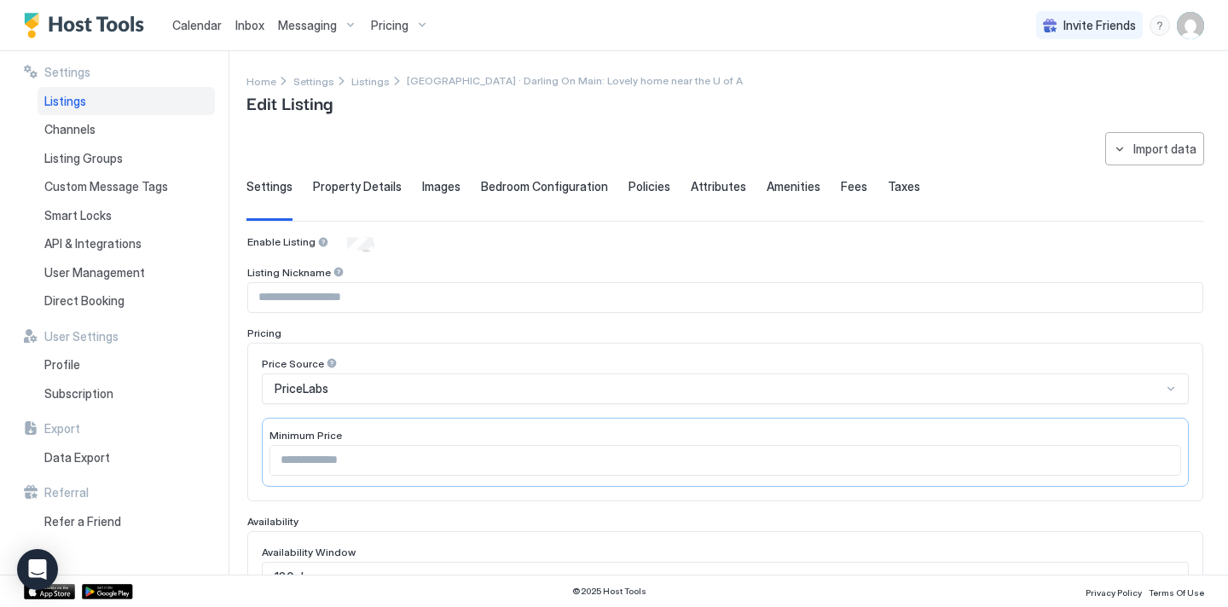
click at [344, 464] on input "***" at bounding box center [725, 460] width 910 height 29
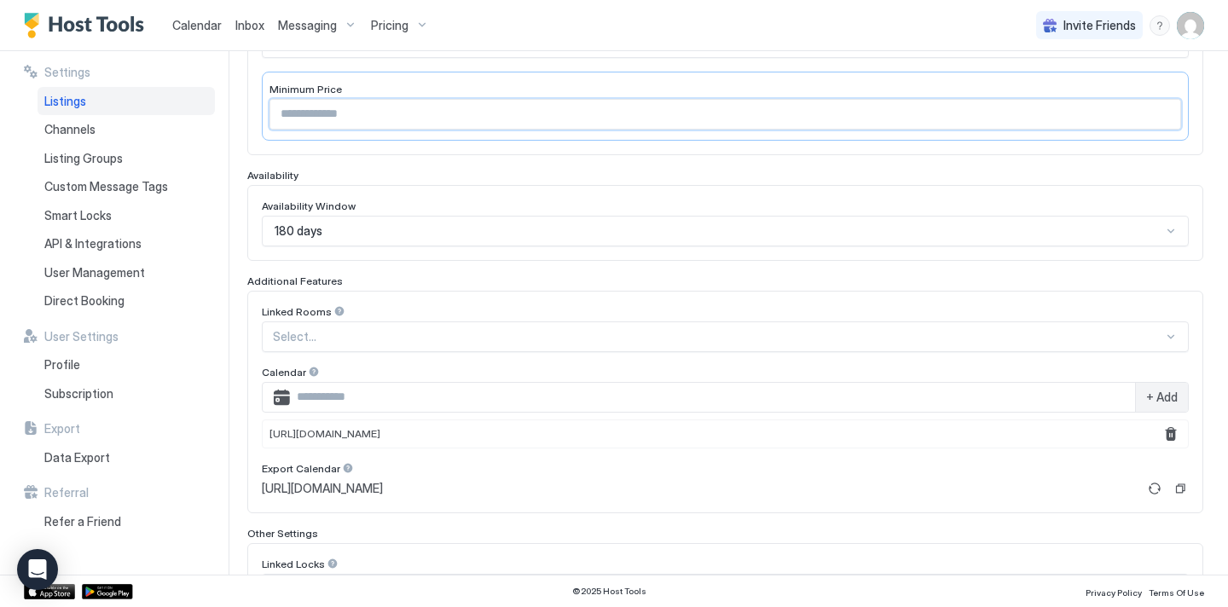
scroll to position [486, 0]
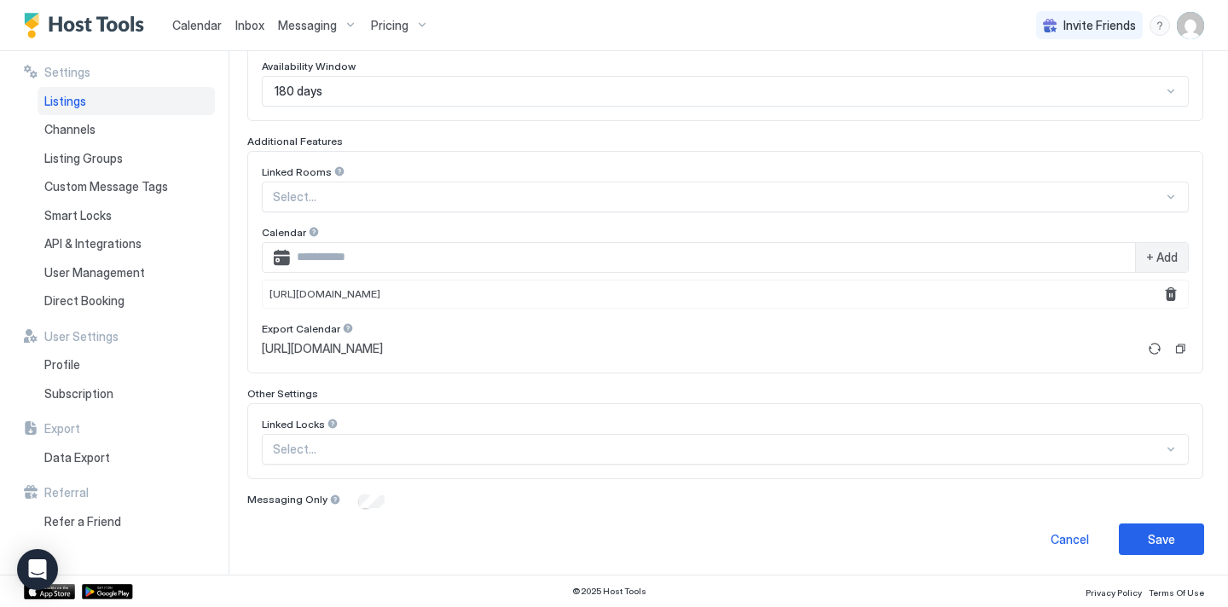
type input "***"
click at [1161, 534] on div "Save" at bounding box center [1161, 540] width 27 height 18
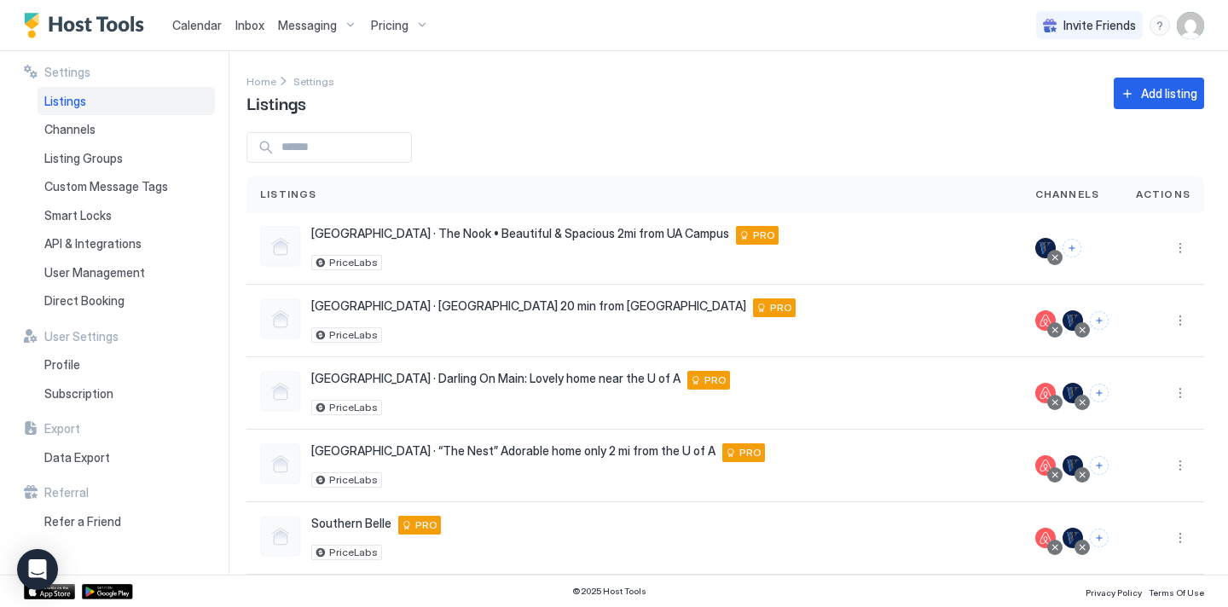
click at [136, 95] on div "Listings" at bounding box center [126, 101] width 177 height 29
click at [1175, 392] on button "More options" at bounding box center [1180, 393] width 20 height 20
click at [1145, 441] on div "Pricing" at bounding box center [1136, 445] width 117 height 27
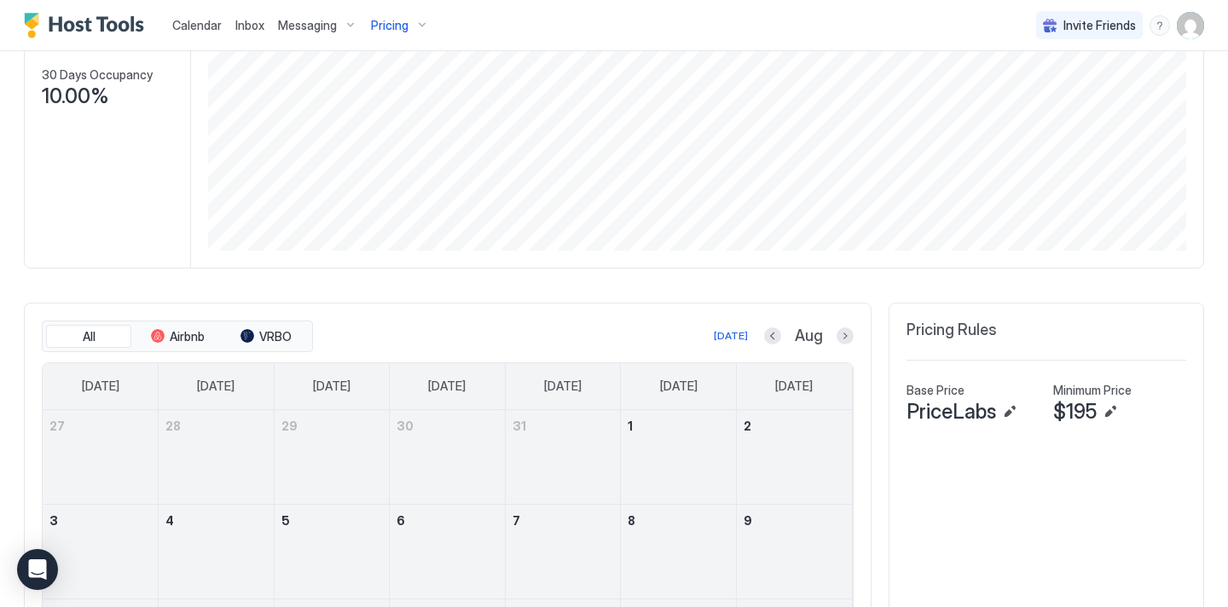
scroll to position [277, 0]
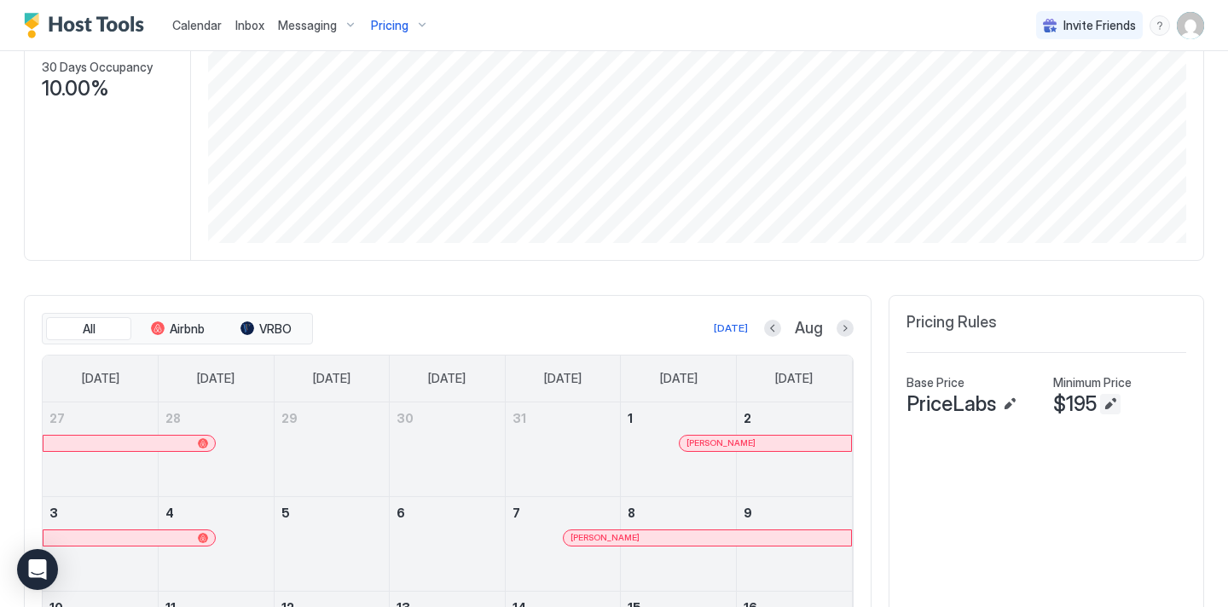
click at [1112, 406] on button "Edit" at bounding box center [1110, 404] width 20 height 20
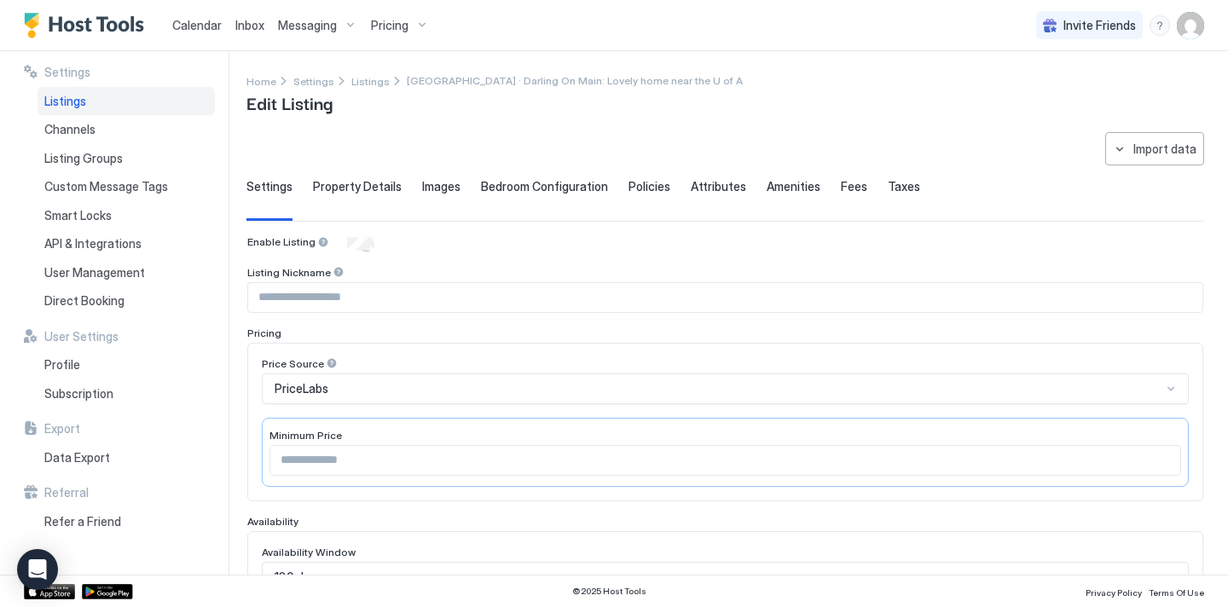
click at [477, 450] on input "***" at bounding box center [725, 460] width 910 height 29
click at [465, 457] on input "***" at bounding box center [725, 460] width 910 height 29
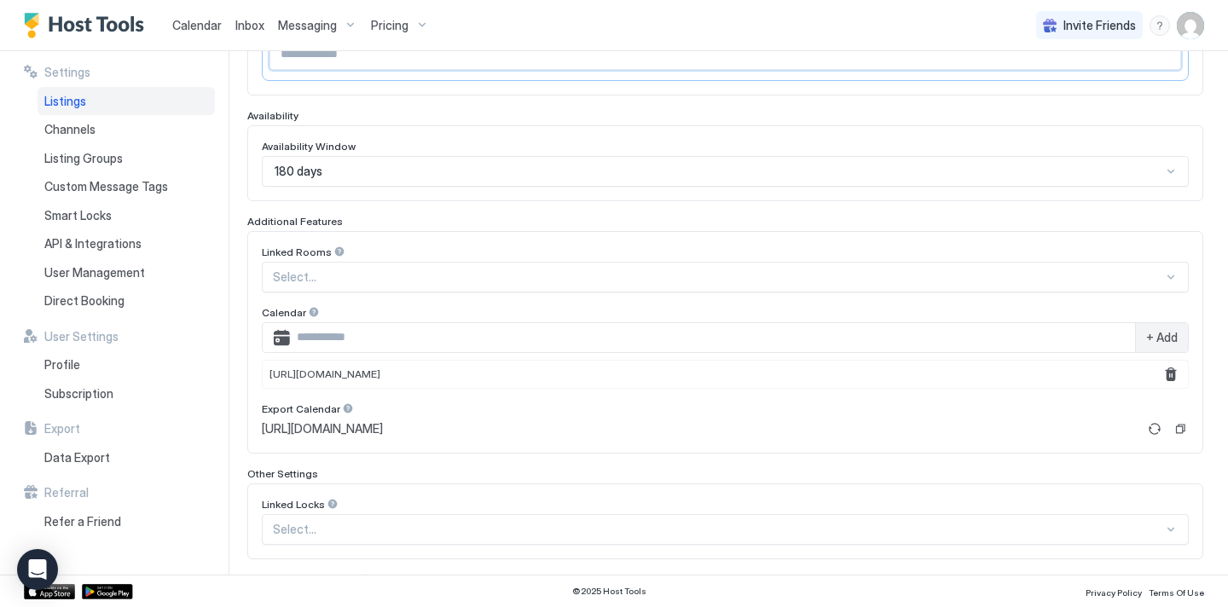
scroll to position [486, 0]
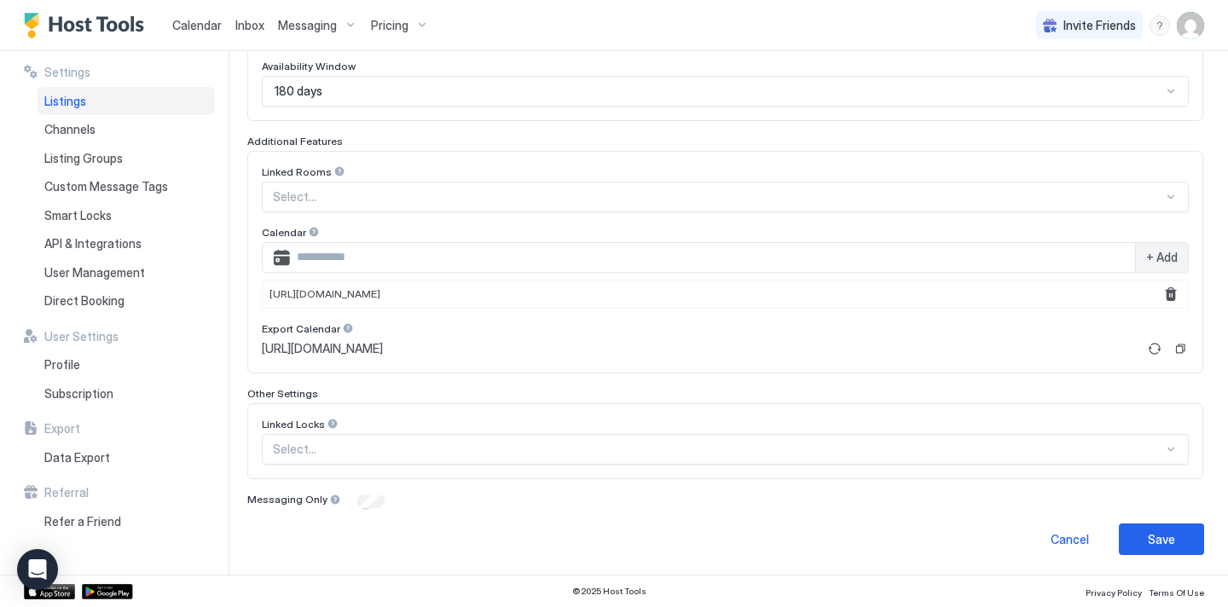
type input "***"
click at [1169, 534] on div "Save" at bounding box center [1161, 540] width 27 height 18
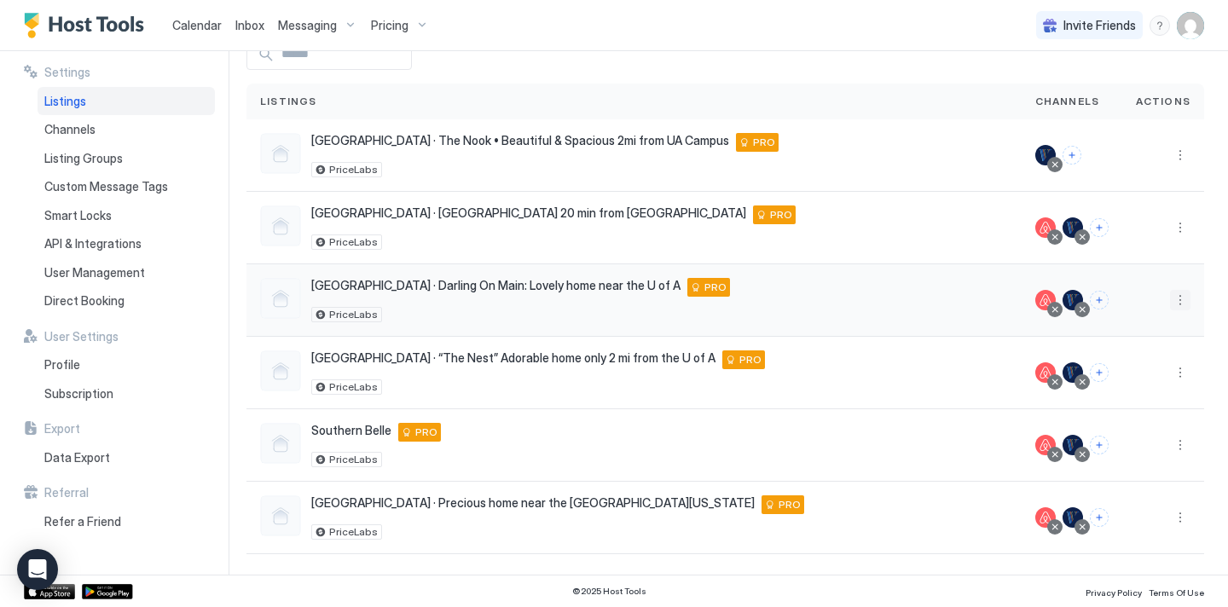
click at [1182, 304] on button "More options" at bounding box center [1180, 300] width 20 height 20
click at [1147, 351] on div "Pricing" at bounding box center [1136, 352] width 117 height 27
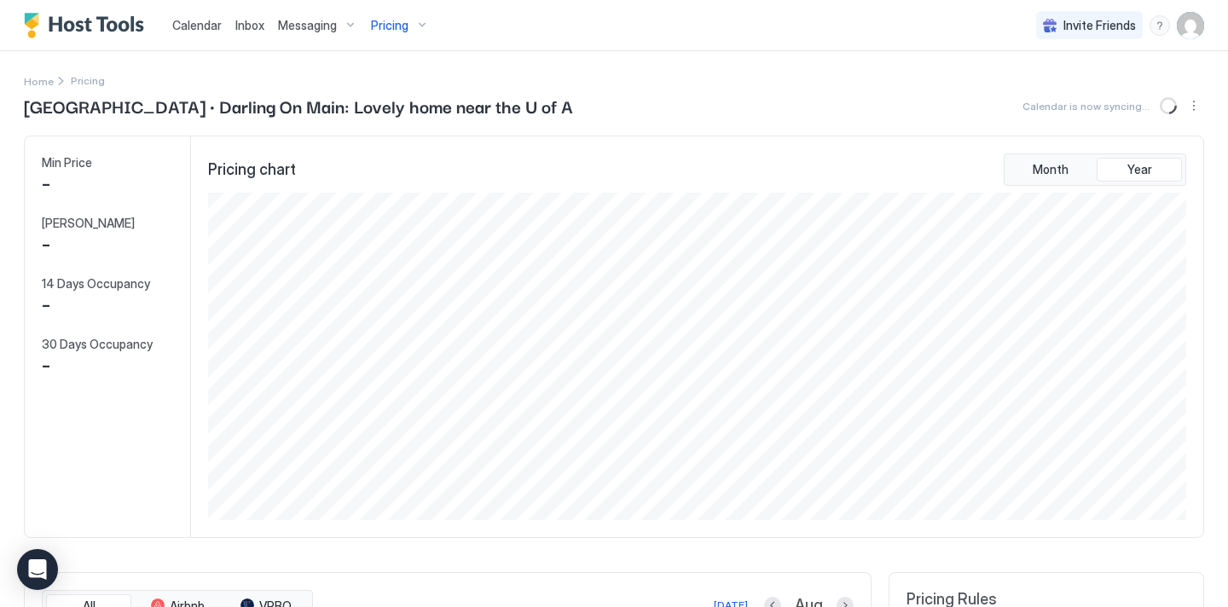
scroll to position [328, 982]
click at [39, 80] on span "Home" at bounding box center [39, 81] width 30 height 13
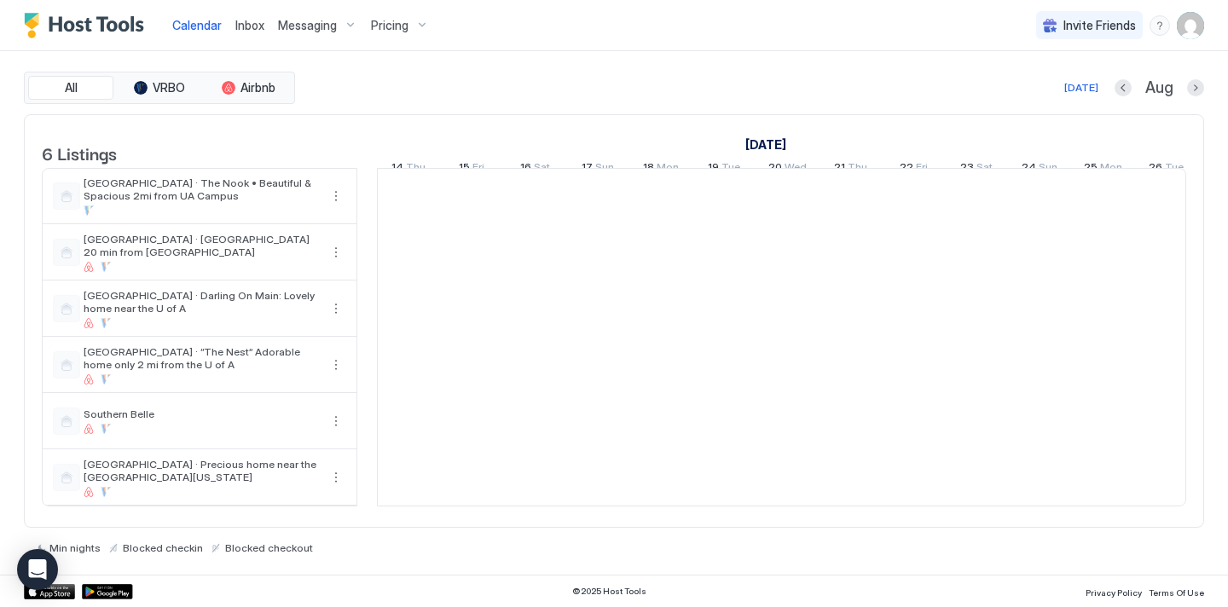
scroll to position [0, 948]
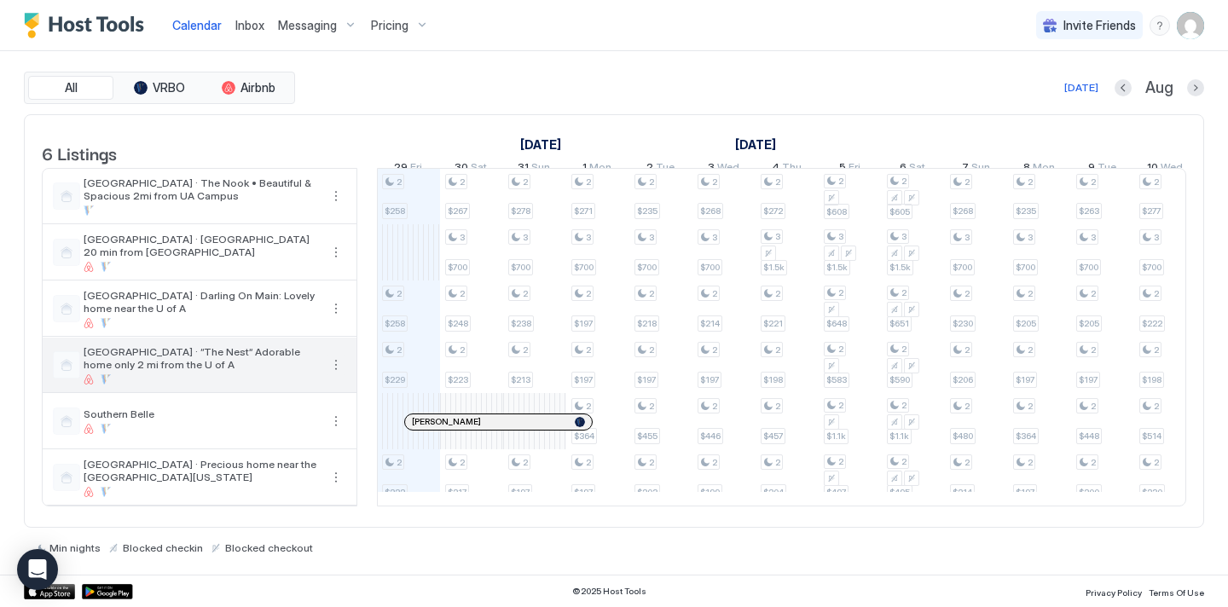
click at [334, 375] on button "More options" at bounding box center [336, 365] width 20 height 20
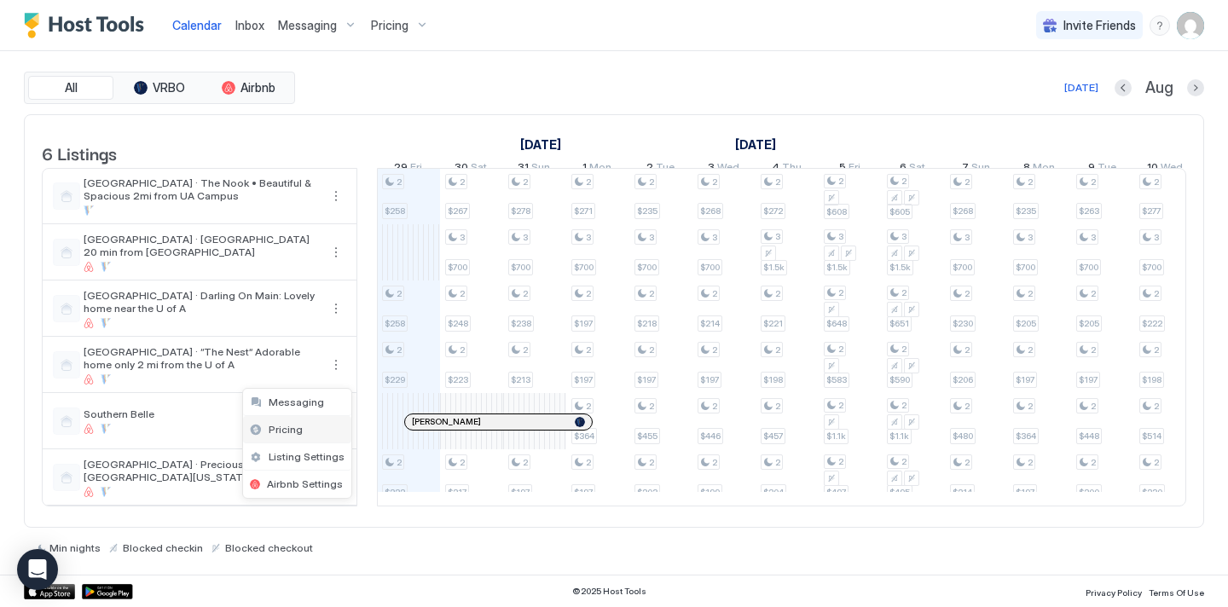
click at [302, 421] on div "Pricing" at bounding box center [297, 429] width 108 height 27
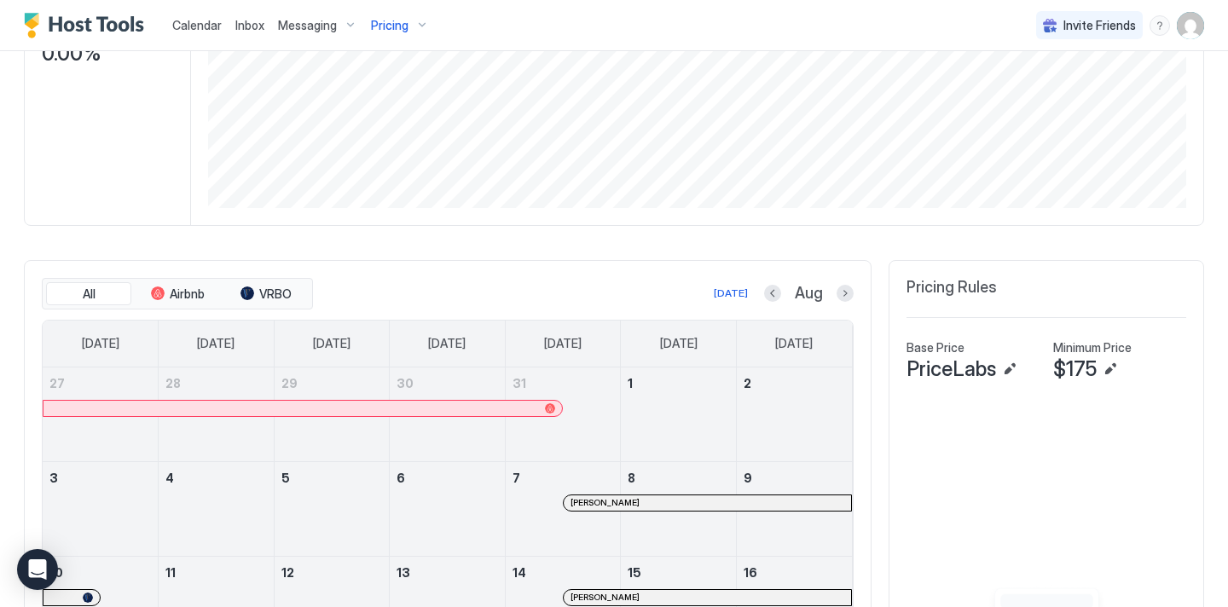
scroll to position [314, 0]
click at [1112, 369] on button "Edit" at bounding box center [1110, 367] width 20 height 20
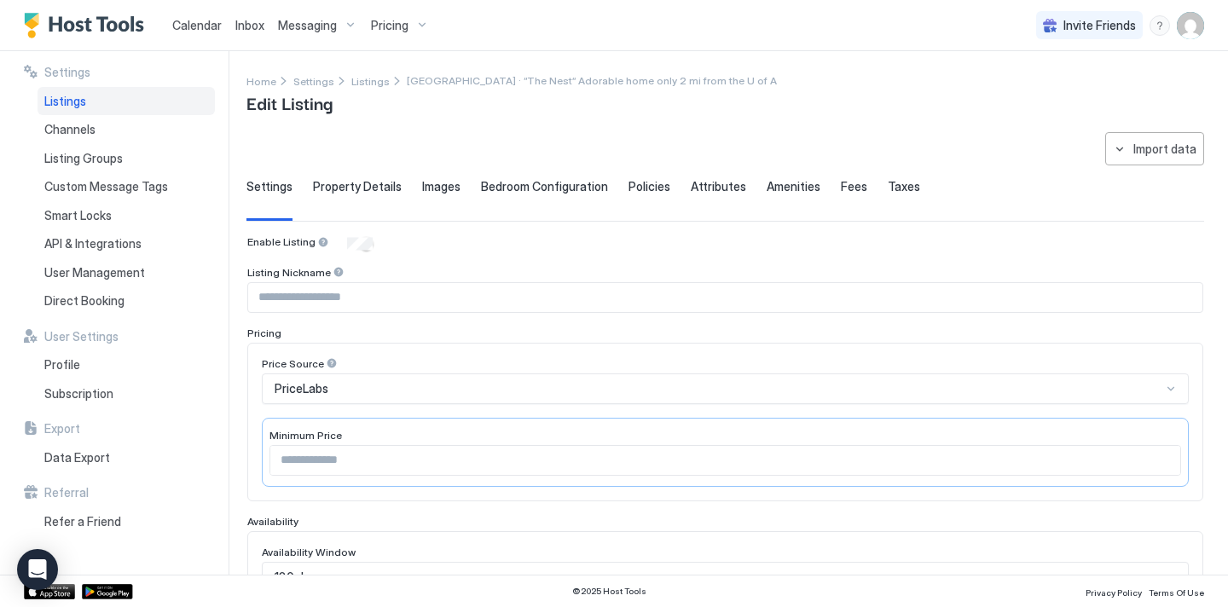
click at [324, 458] on input "***" at bounding box center [725, 460] width 910 height 29
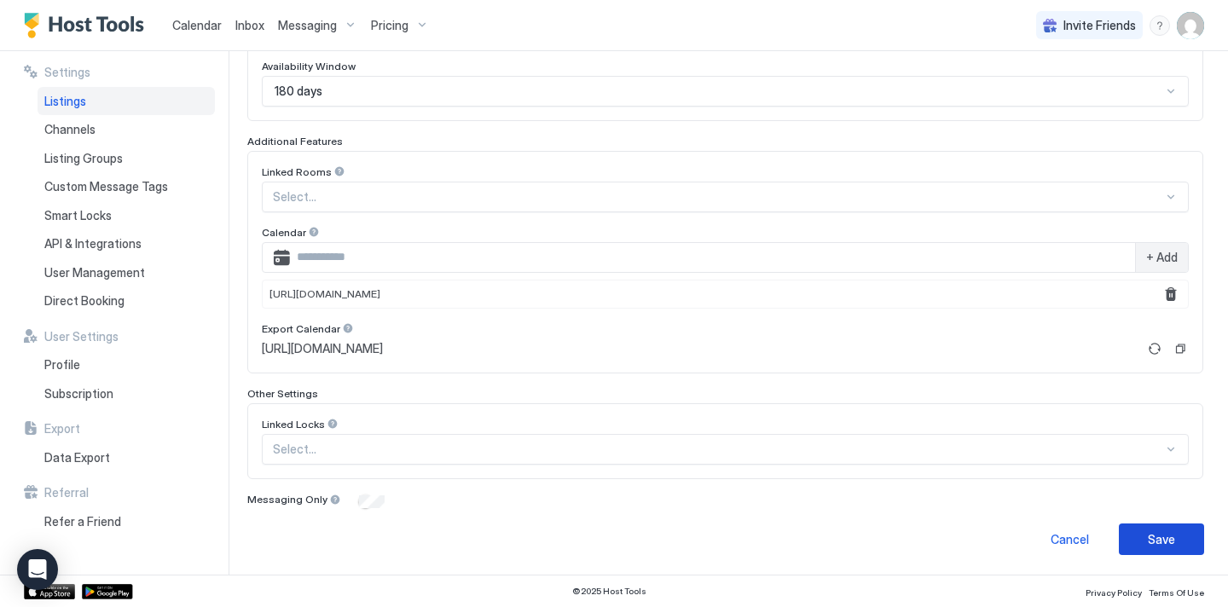
type input "***"
click at [1178, 525] on button "Save" at bounding box center [1161, 540] width 85 height 32
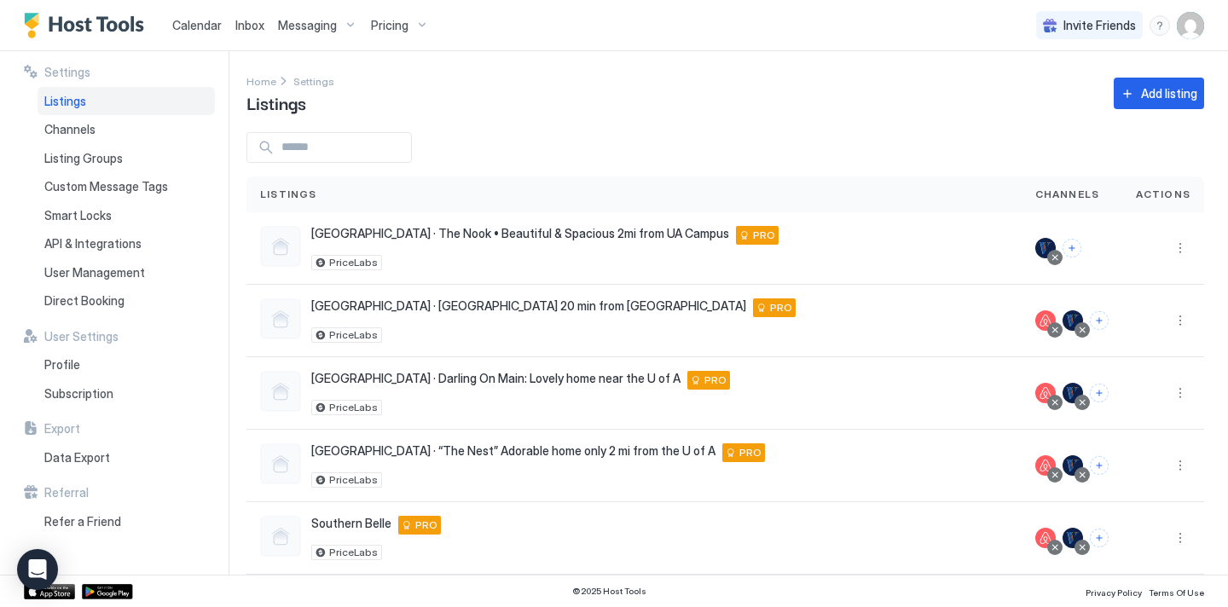
scroll to position [93, 0]
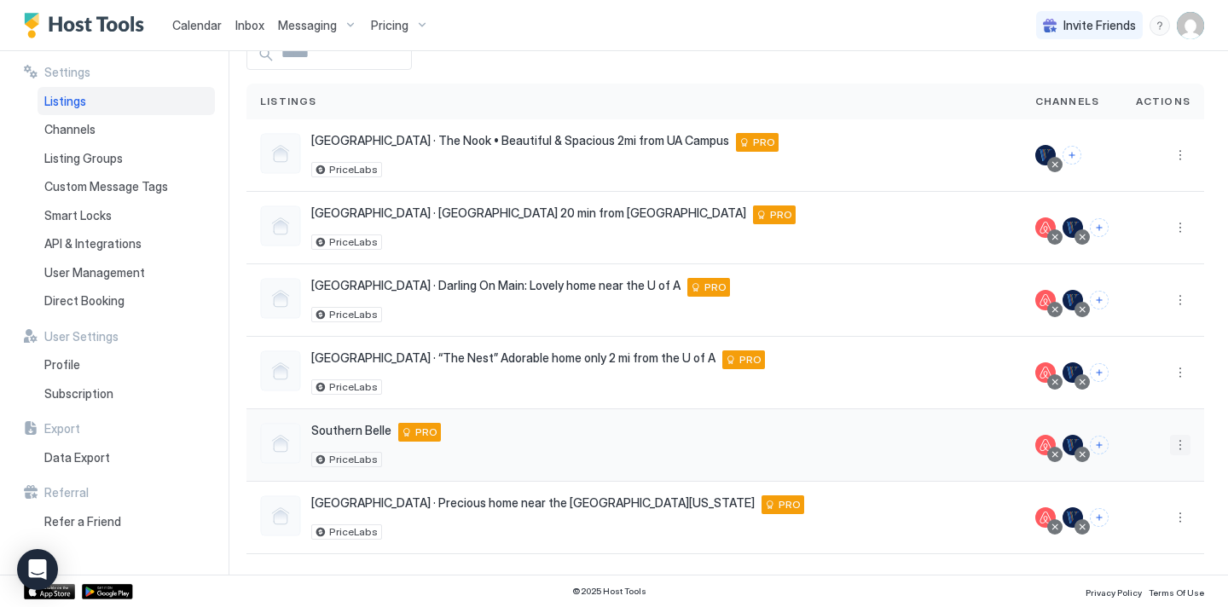
click at [1176, 442] on button "More options" at bounding box center [1180, 445] width 20 height 20
click at [1129, 314] on span "Pricing" at bounding box center [1121, 311] width 34 height 13
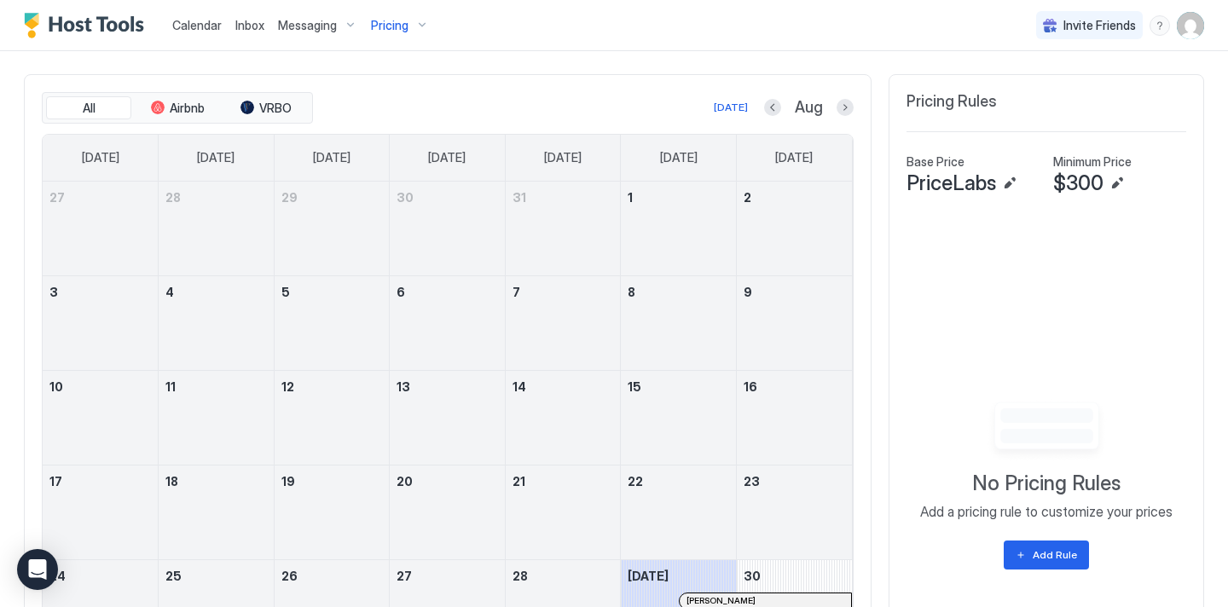
scroll to position [507, 0]
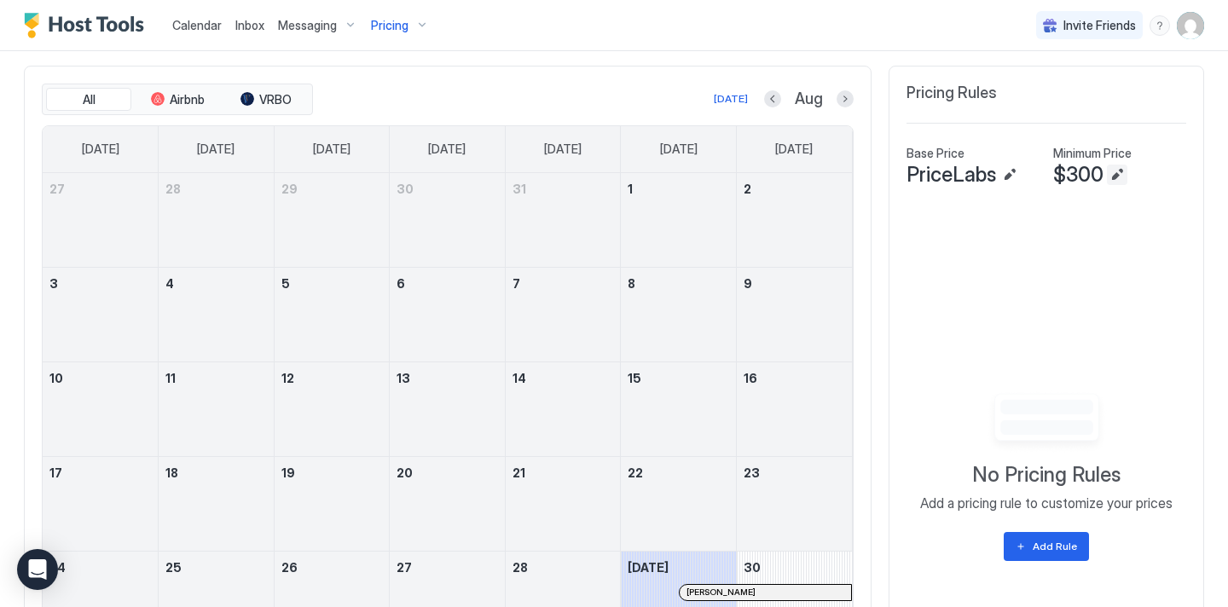
click at [1118, 176] on button "Edit" at bounding box center [1117, 175] width 20 height 20
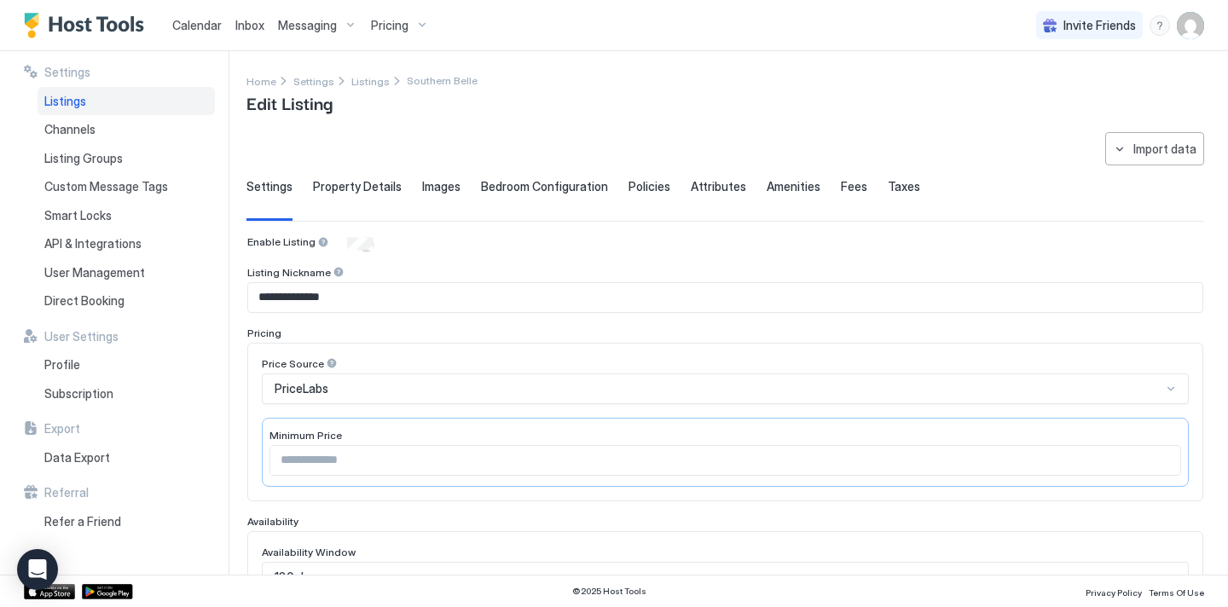
click at [363, 463] on input "***" at bounding box center [725, 460] width 910 height 29
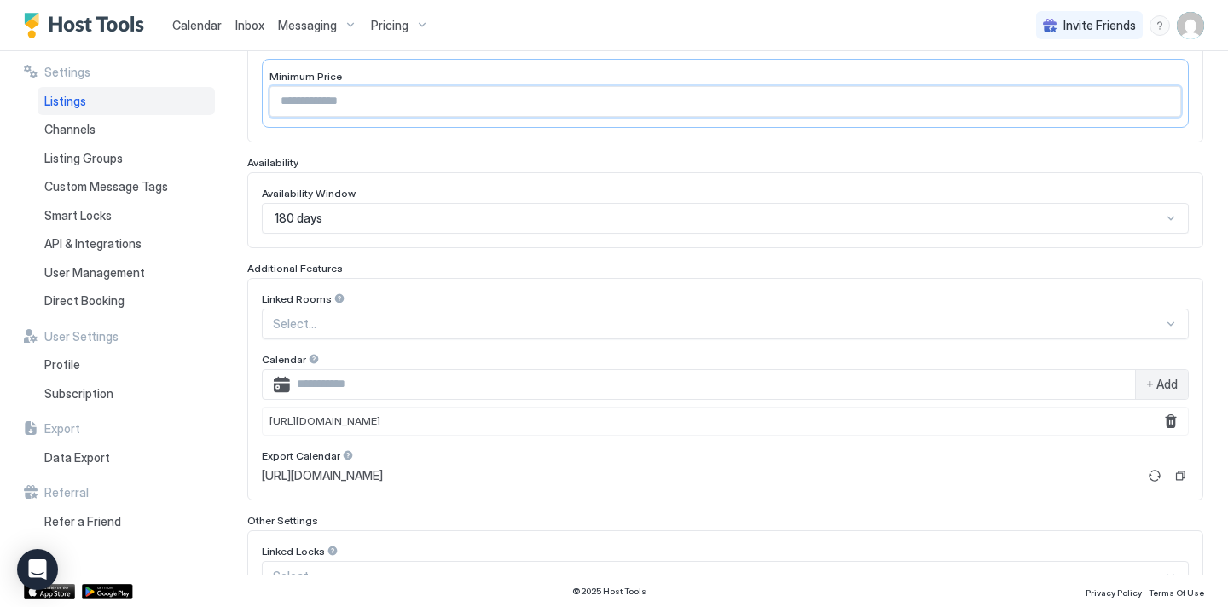
scroll to position [486, 0]
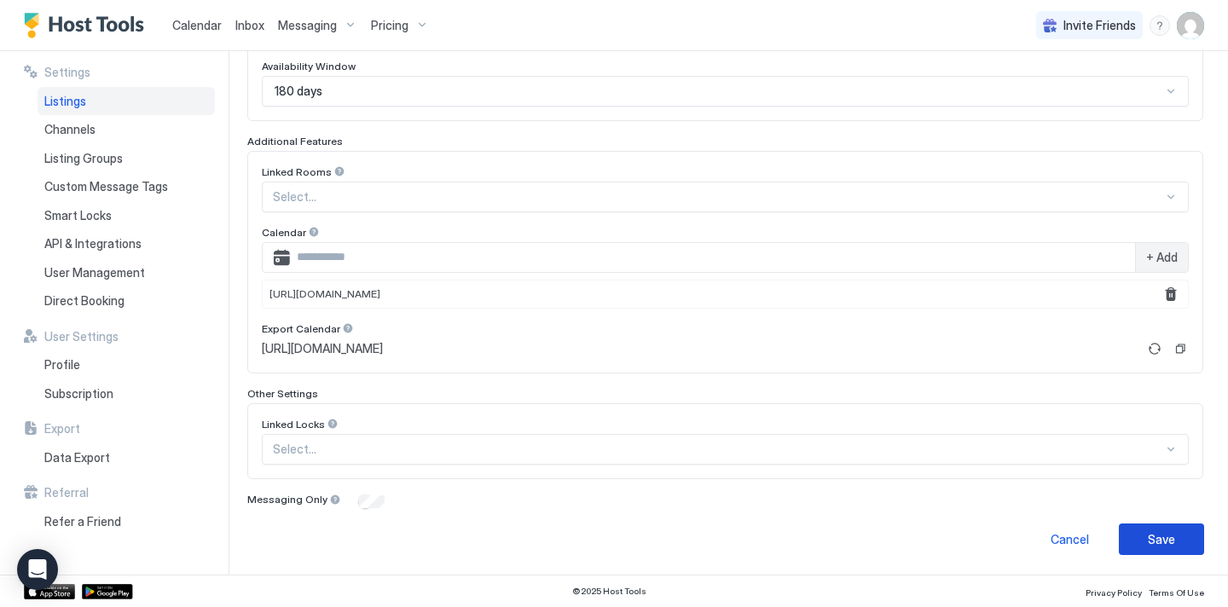
type input "***"
click at [1146, 543] on button "Save" at bounding box center [1161, 540] width 85 height 32
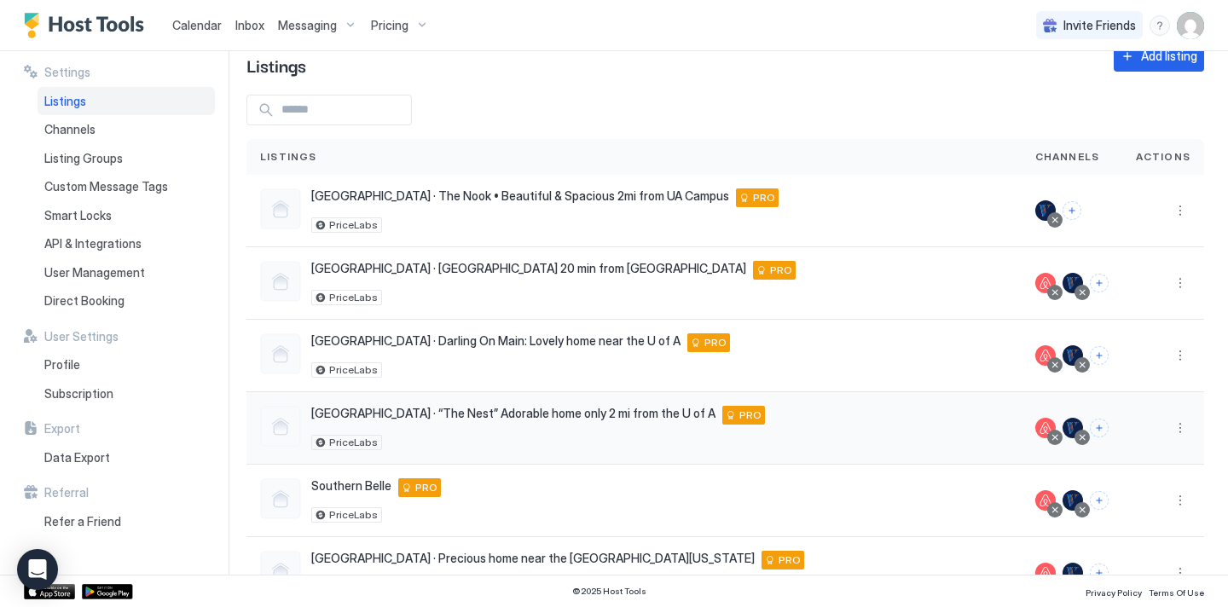
scroll to position [93, 0]
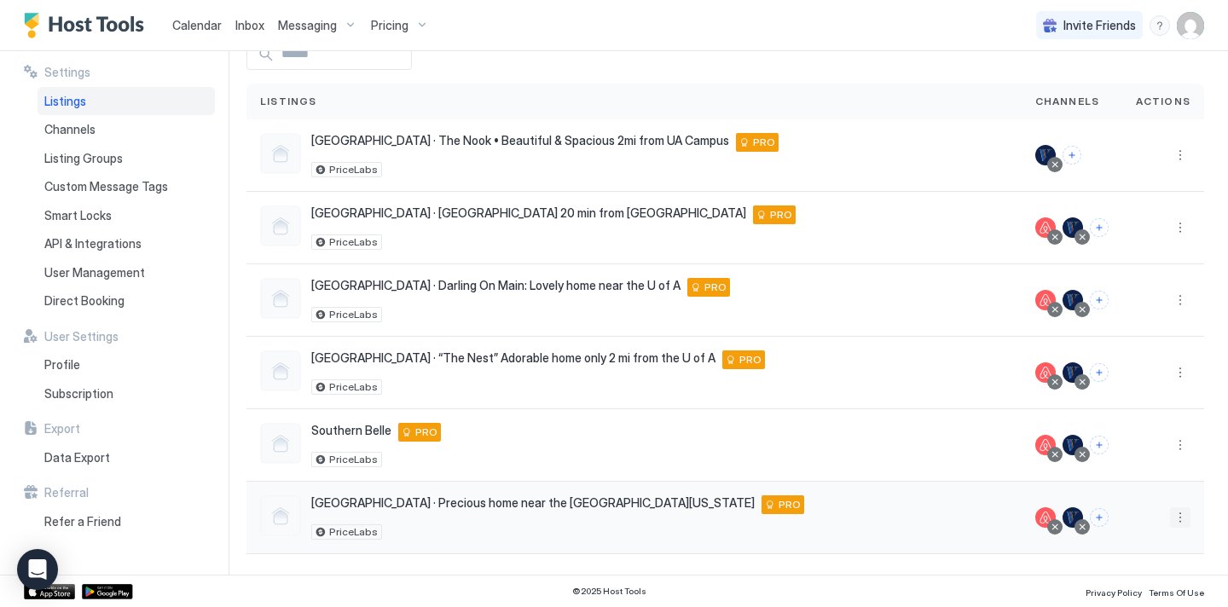
click at [1182, 520] on button "More options" at bounding box center [1180, 518] width 20 height 20
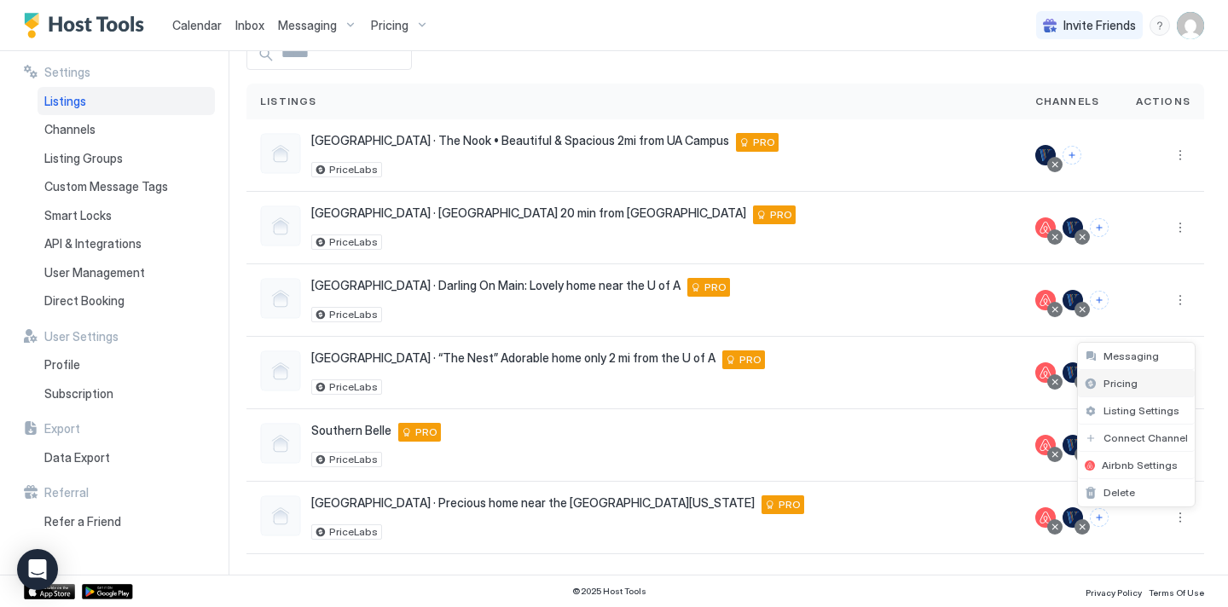
click at [1122, 390] on div "Pricing" at bounding box center [1136, 383] width 117 height 27
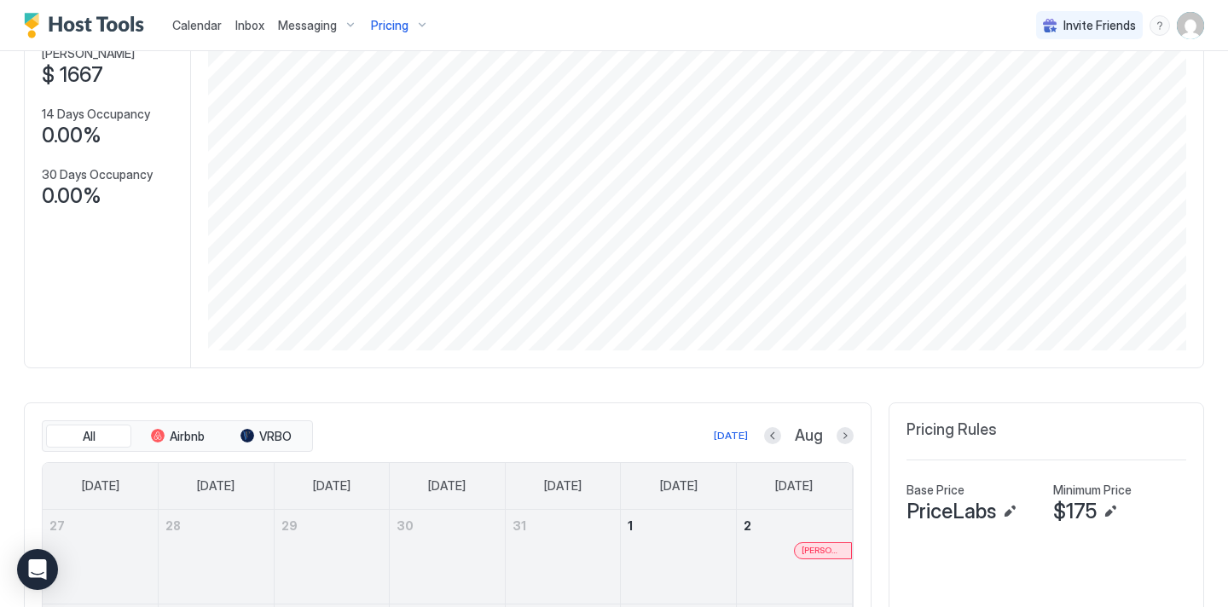
scroll to position [253, 0]
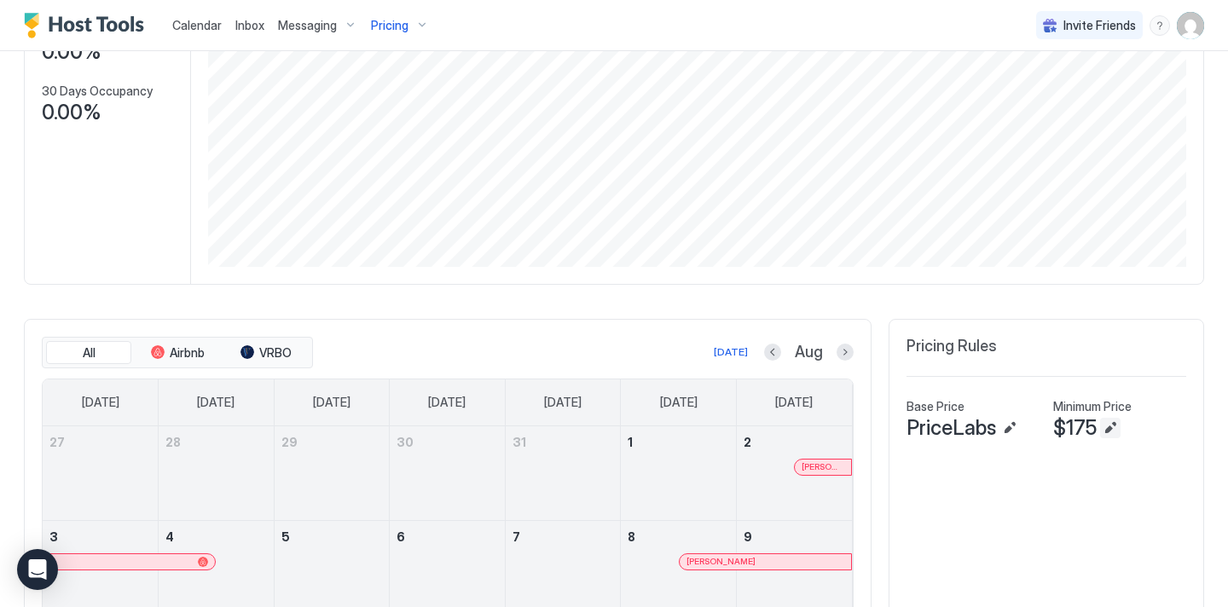
click at [1106, 430] on button "Edit" at bounding box center [1110, 428] width 20 height 20
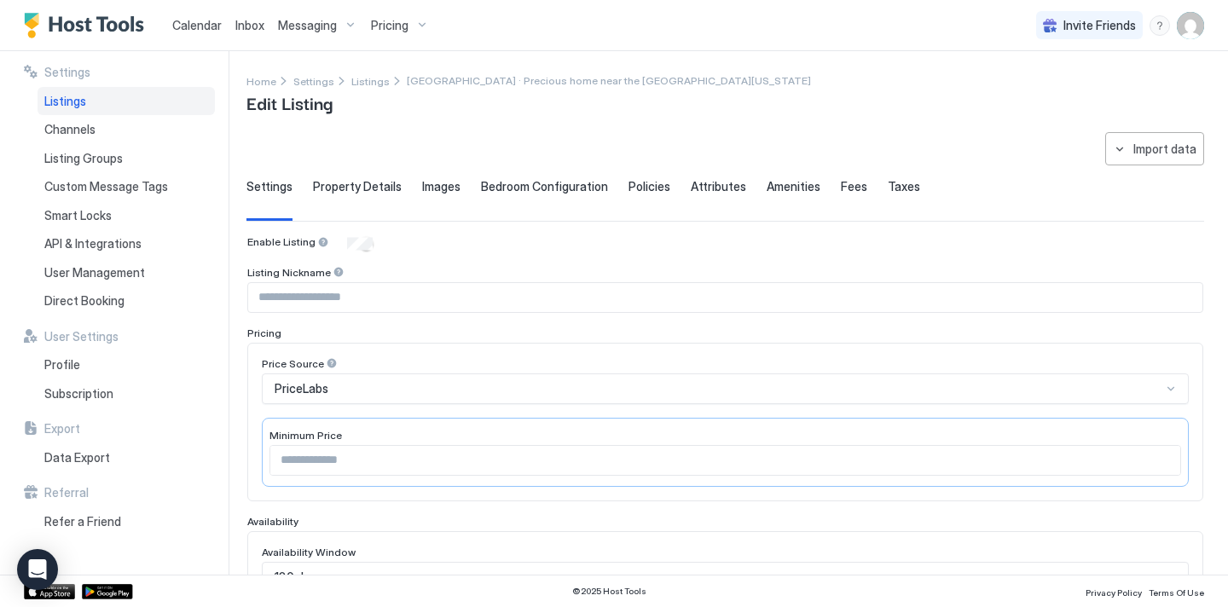
click at [343, 448] on input "***" at bounding box center [725, 460] width 910 height 29
click at [336, 464] on input "***" at bounding box center [725, 460] width 910 height 29
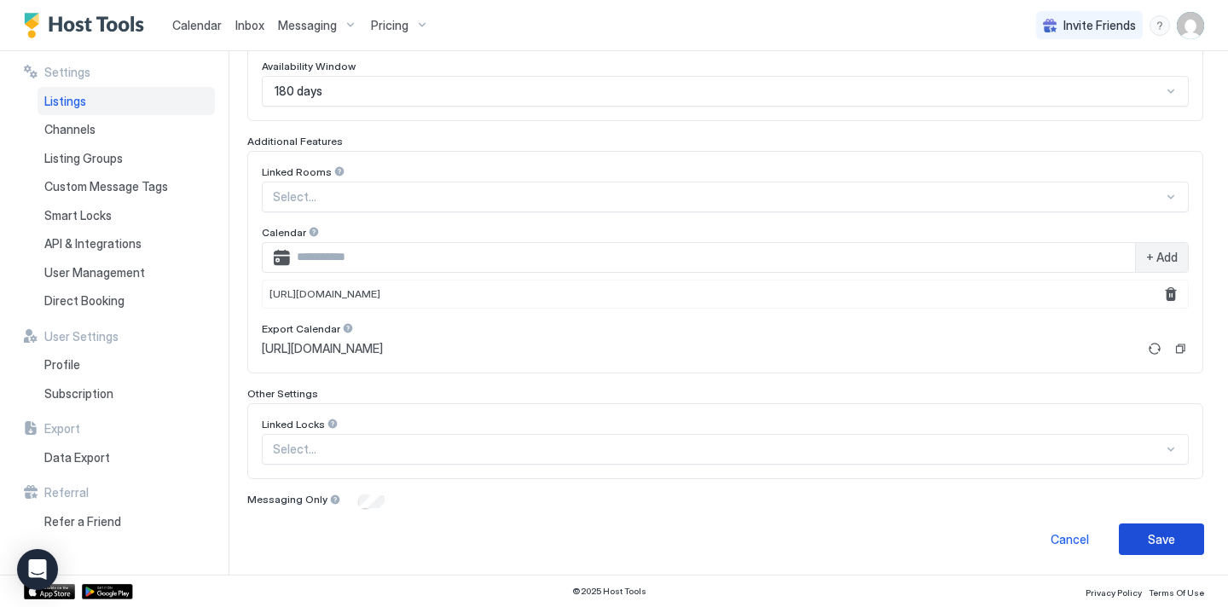
type input "***"
click at [1141, 547] on button "Save" at bounding box center [1161, 540] width 85 height 32
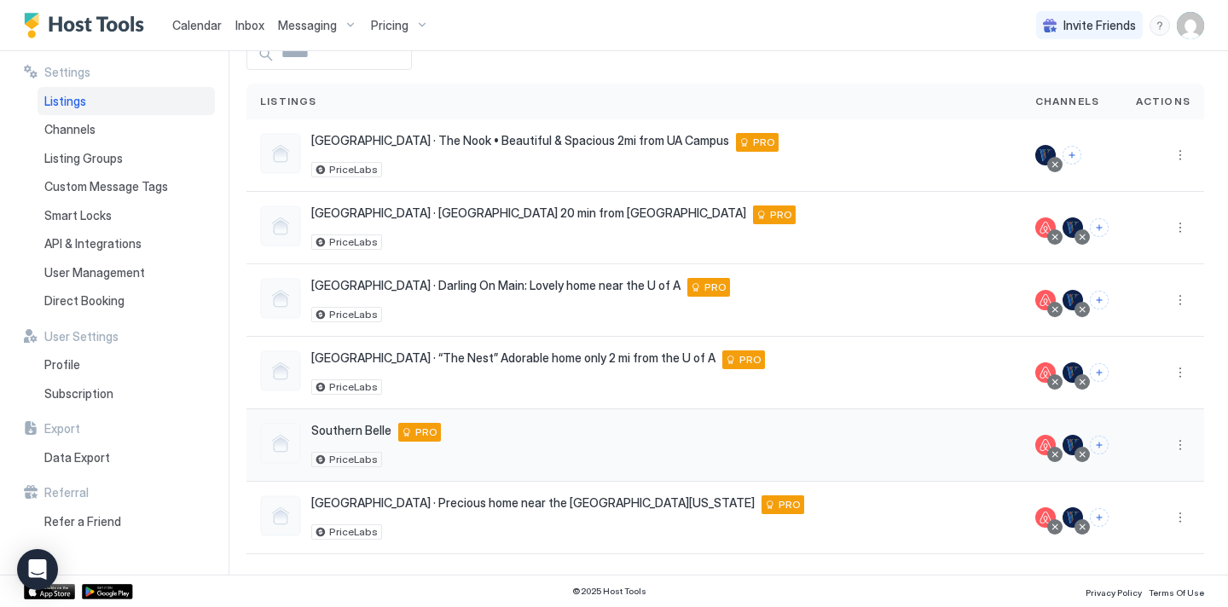
scroll to position [93, 0]
click at [79, 102] on span "Listings" at bounding box center [65, 101] width 42 height 15
click at [400, 26] on span "Pricing" at bounding box center [390, 25] width 38 height 15
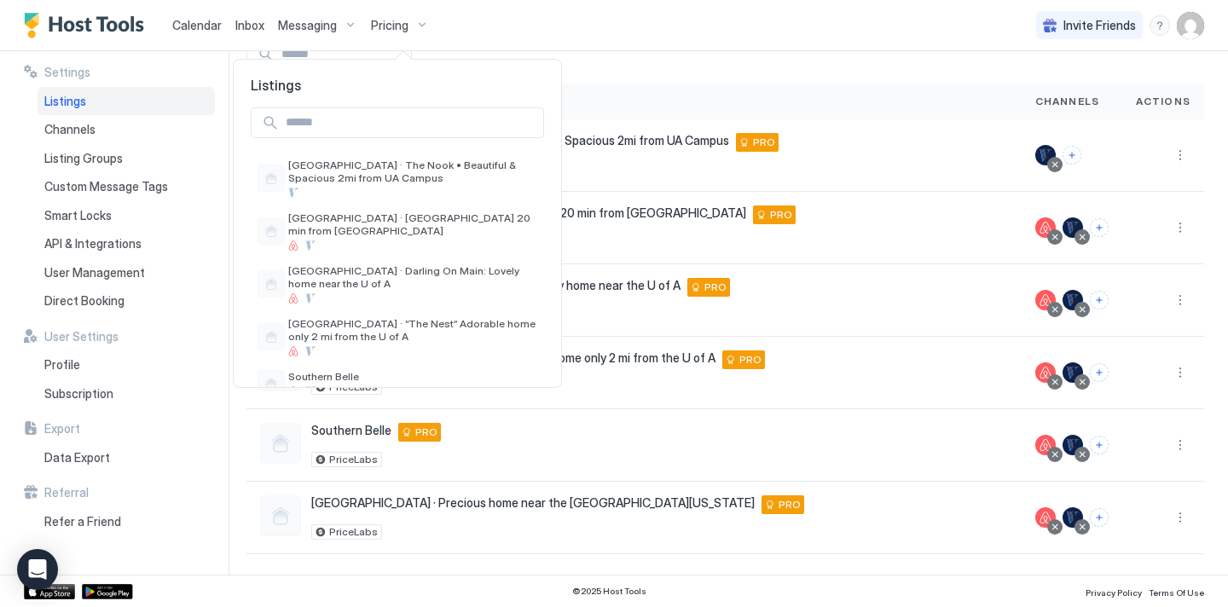
click at [386, 26] on div at bounding box center [614, 303] width 1228 height 607
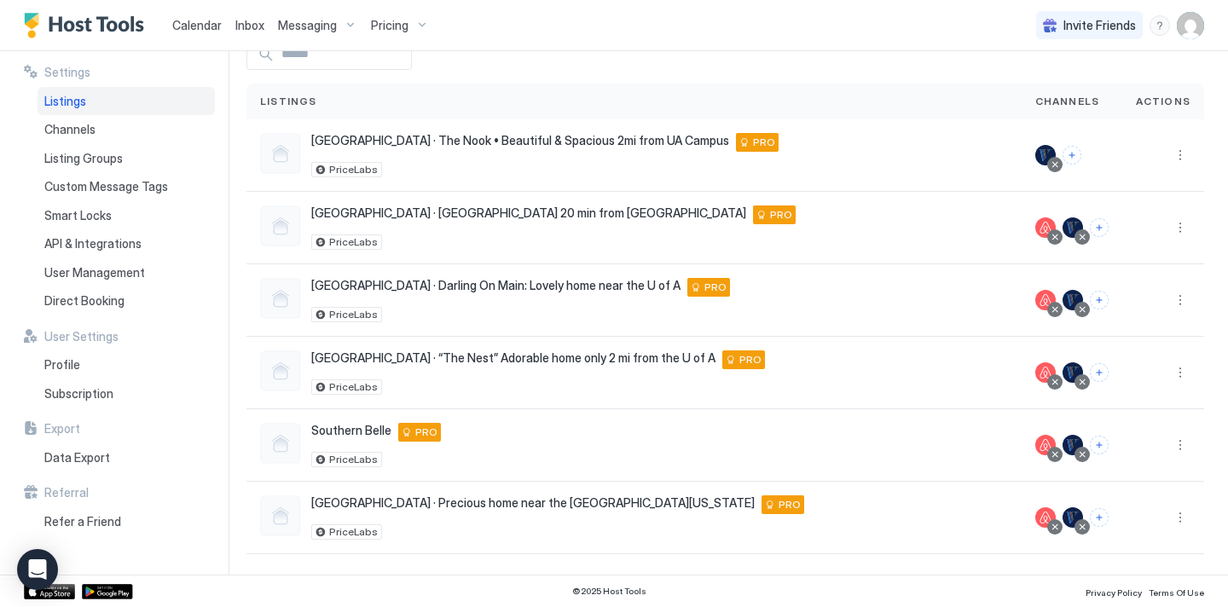
click at [386, 26] on span "Pricing" at bounding box center [390, 25] width 38 height 15
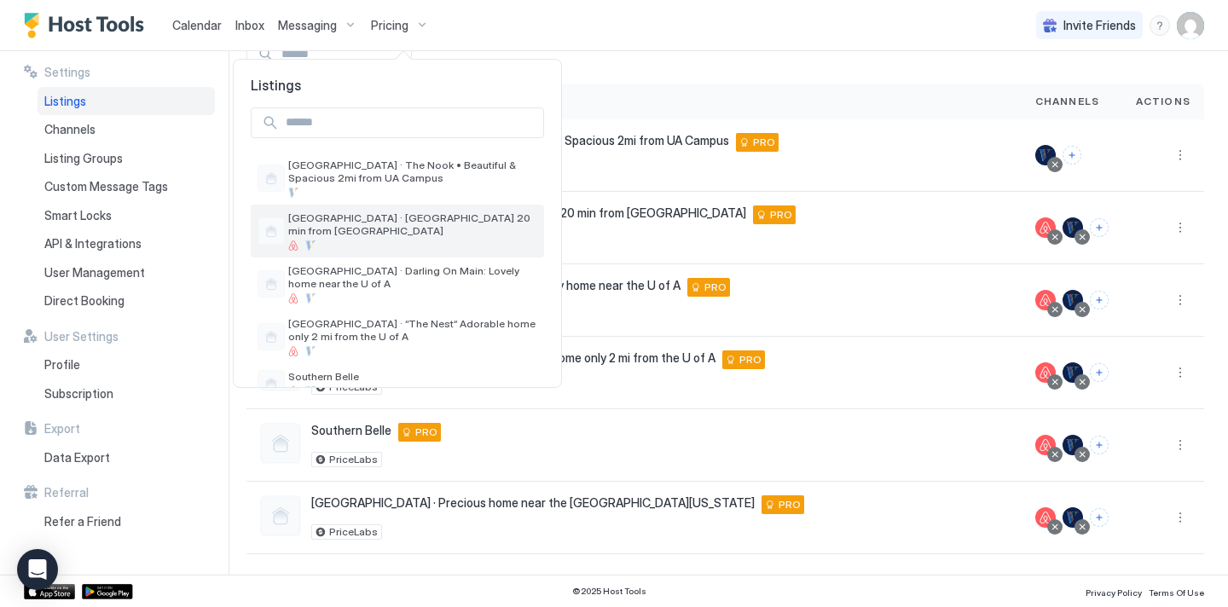
click at [452, 245] on div at bounding box center [412, 246] width 249 height 10
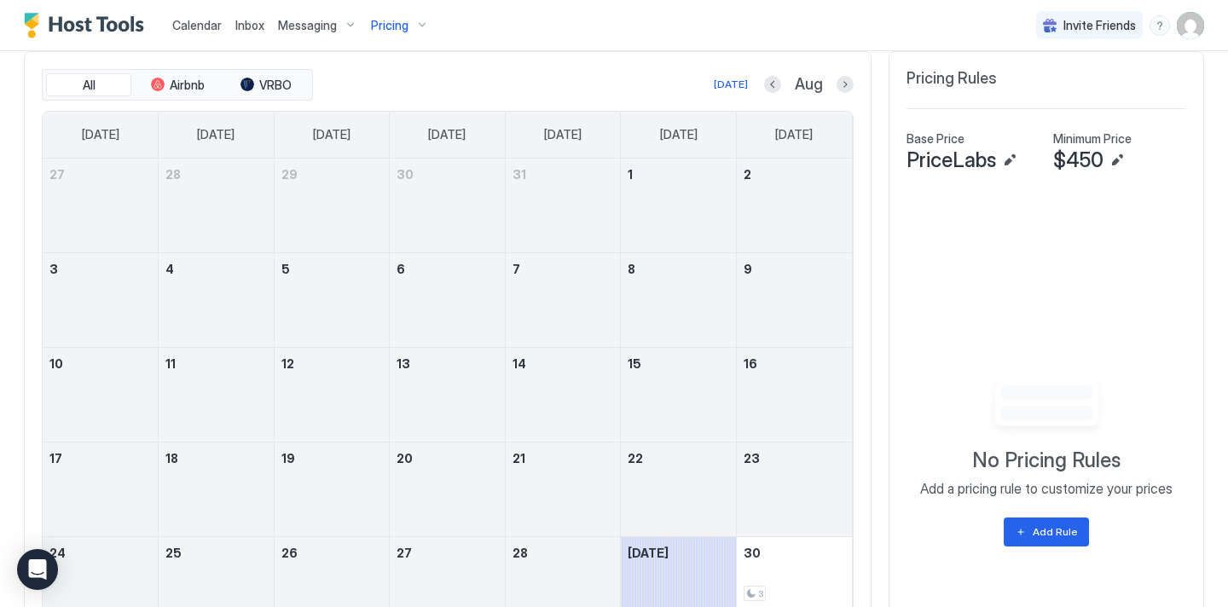
scroll to position [555, 0]
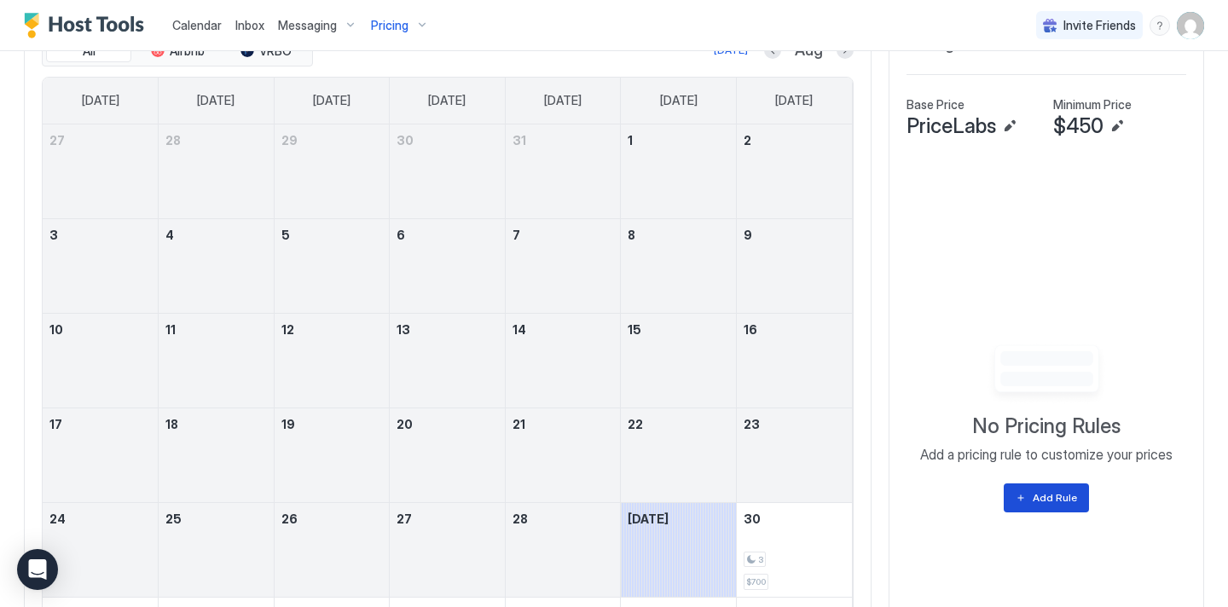
click at [1053, 486] on button "Add Rule" at bounding box center [1046, 498] width 85 height 29
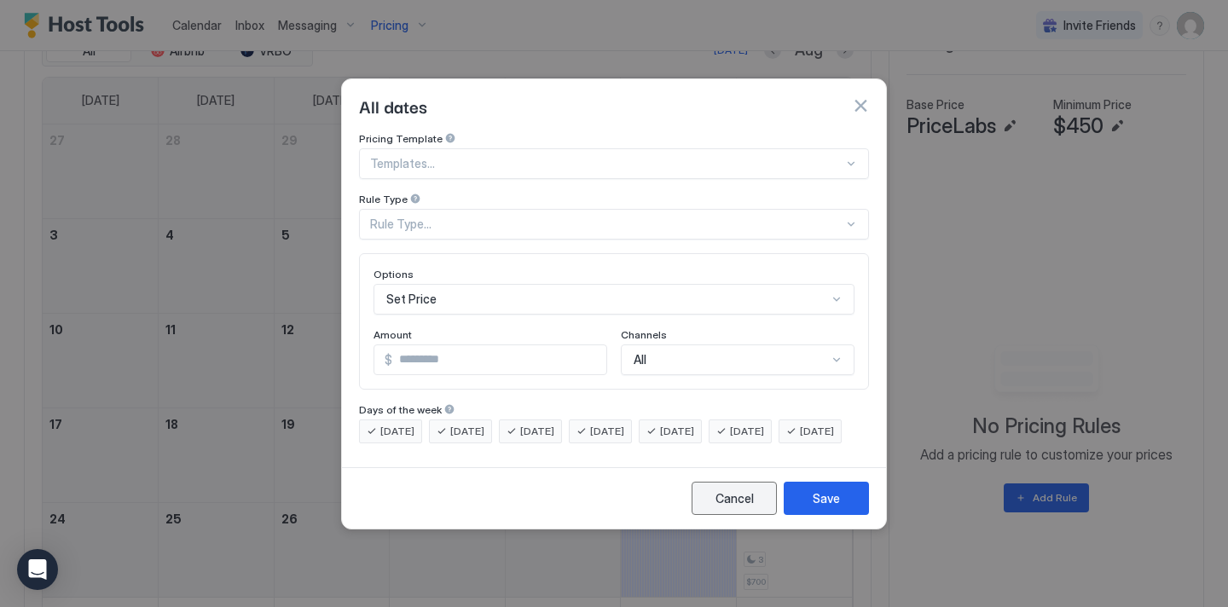
click at [734, 508] on div "Cancel" at bounding box center [735, 499] width 38 height 18
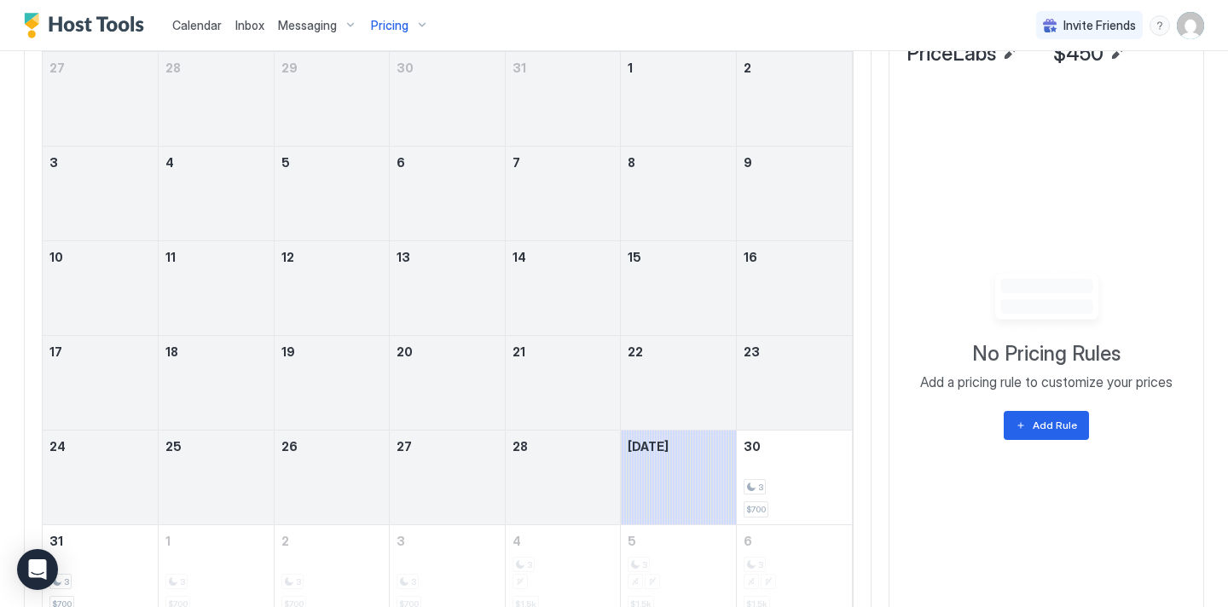
scroll to position [630, 0]
click at [1119, 54] on button "Edit" at bounding box center [1117, 52] width 20 height 20
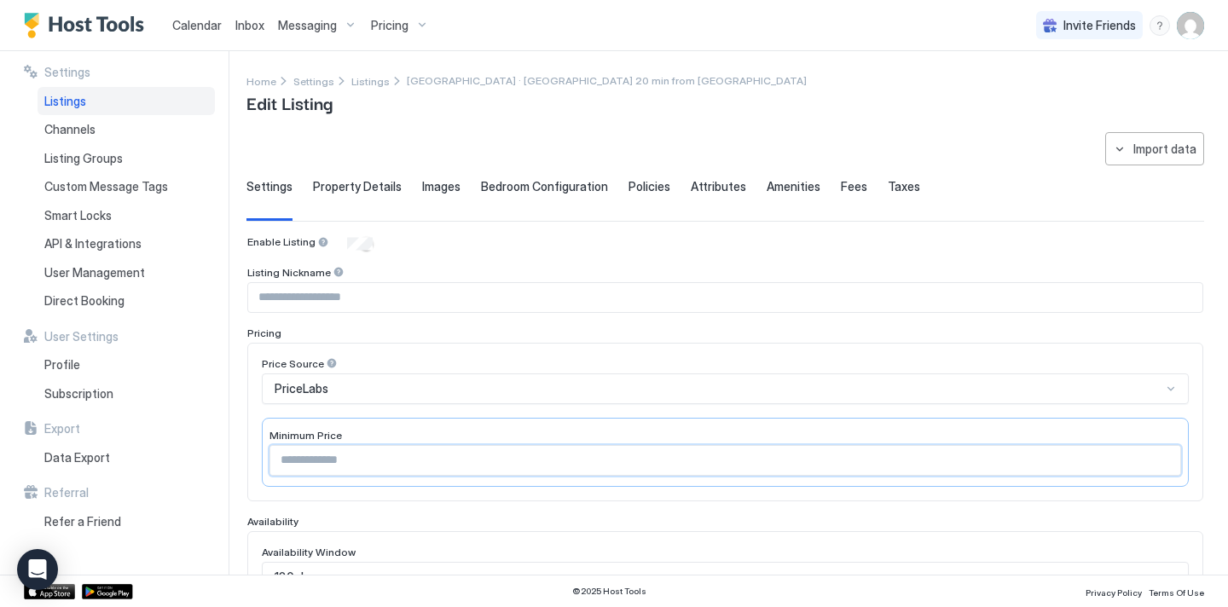
click at [367, 471] on input "***" at bounding box center [725, 460] width 910 height 29
type input "*"
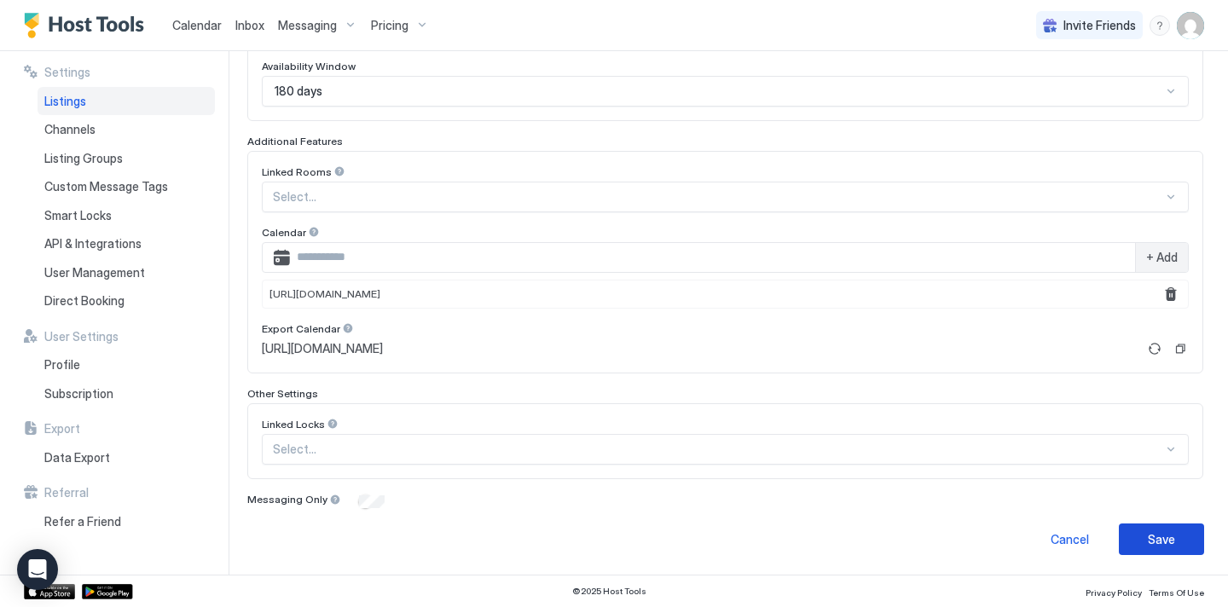
type input "***"
click at [1176, 554] on div "**********" at bounding box center [738, 313] width 982 height 524
click at [1153, 533] on div "Save" at bounding box center [1161, 540] width 27 height 18
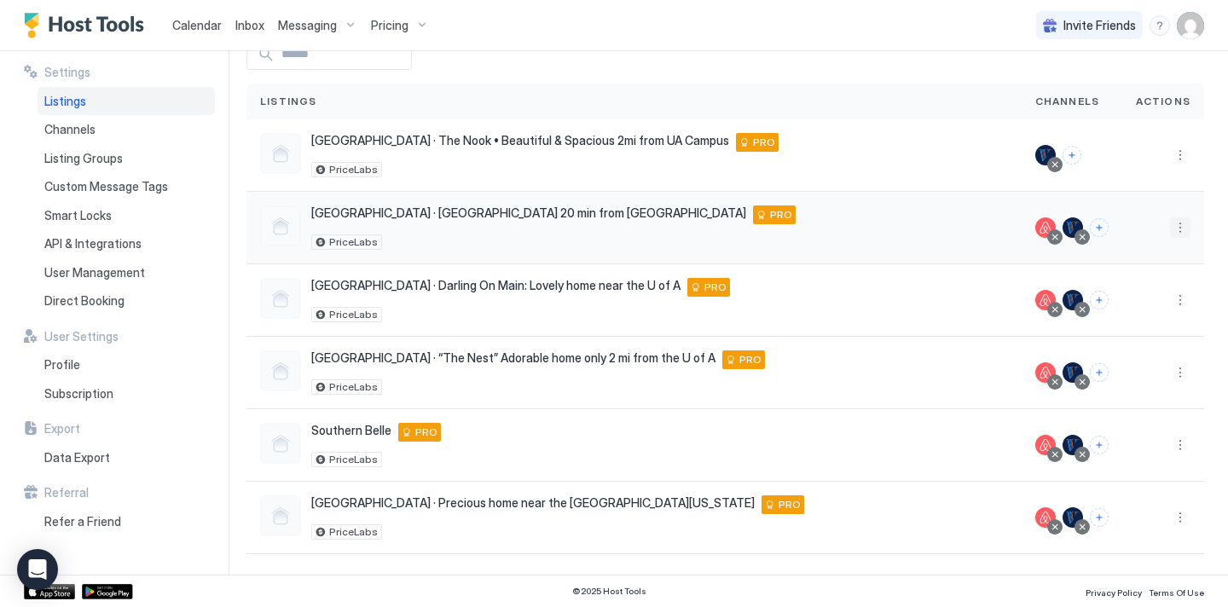
click at [1179, 223] on button "More options" at bounding box center [1180, 228] width 20 height 20
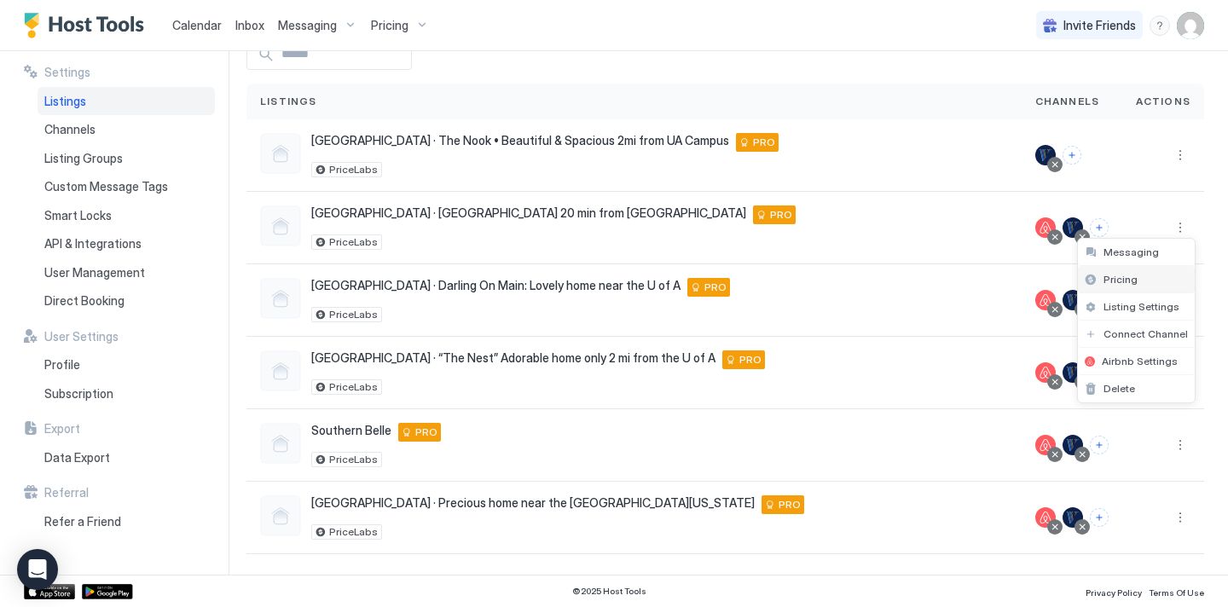
click at [1144, 276] on div "Pricing" at bounding box center [1136, 279] width 117 height 27
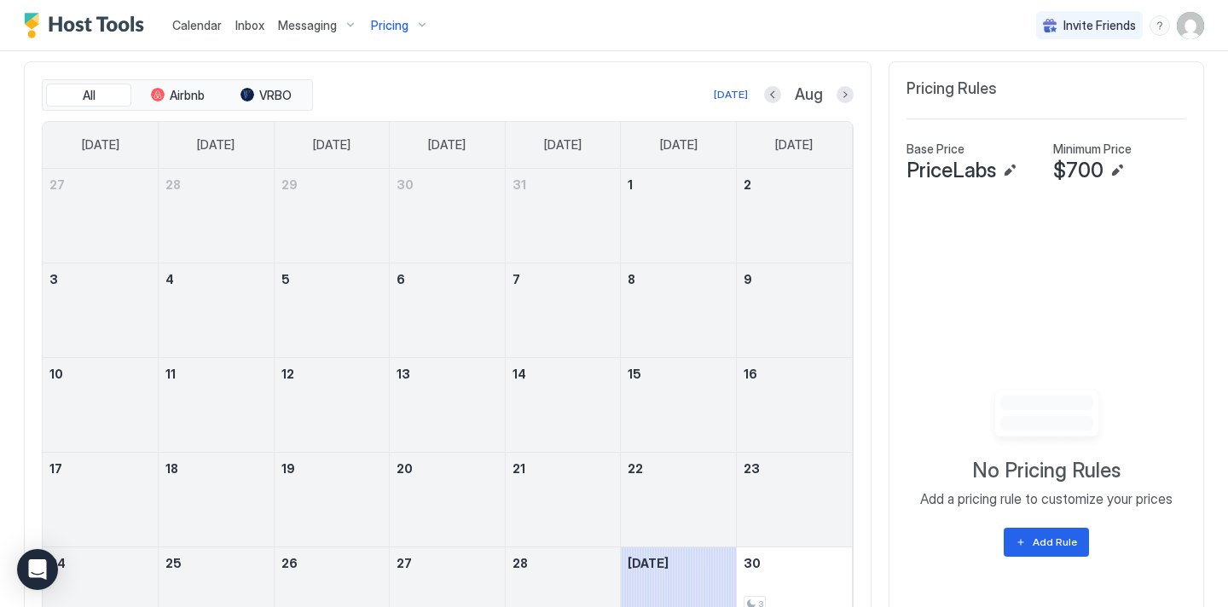
scroll to position [504, 0]
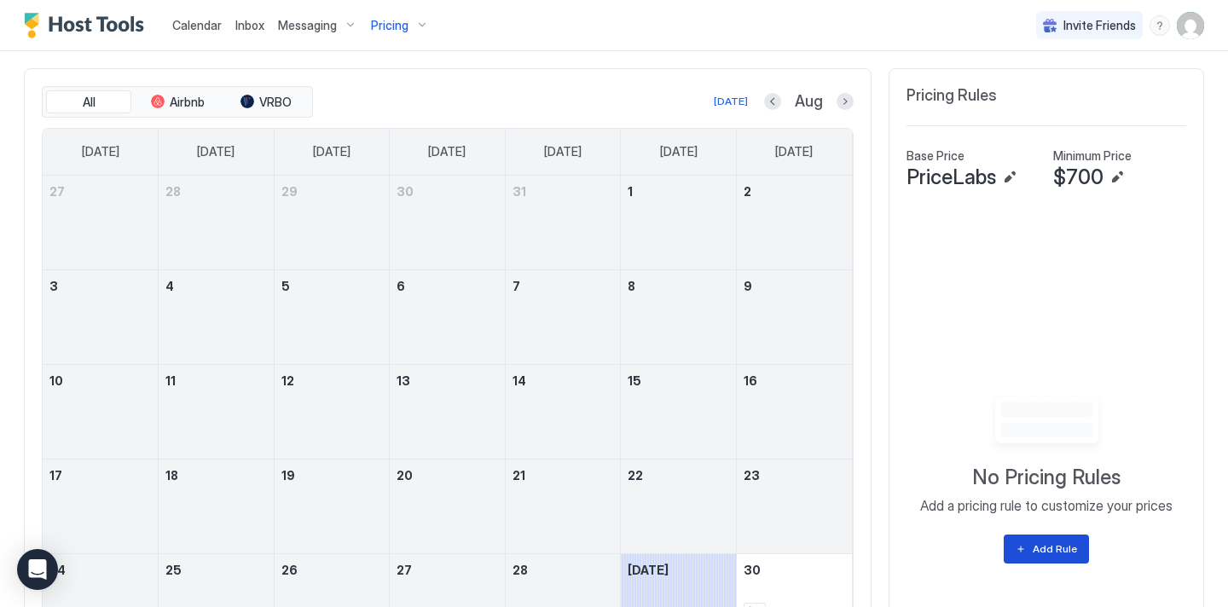
click at [1069, 549] on div "Add Rule" at bounding box center [1055, 549] width 44 height 15
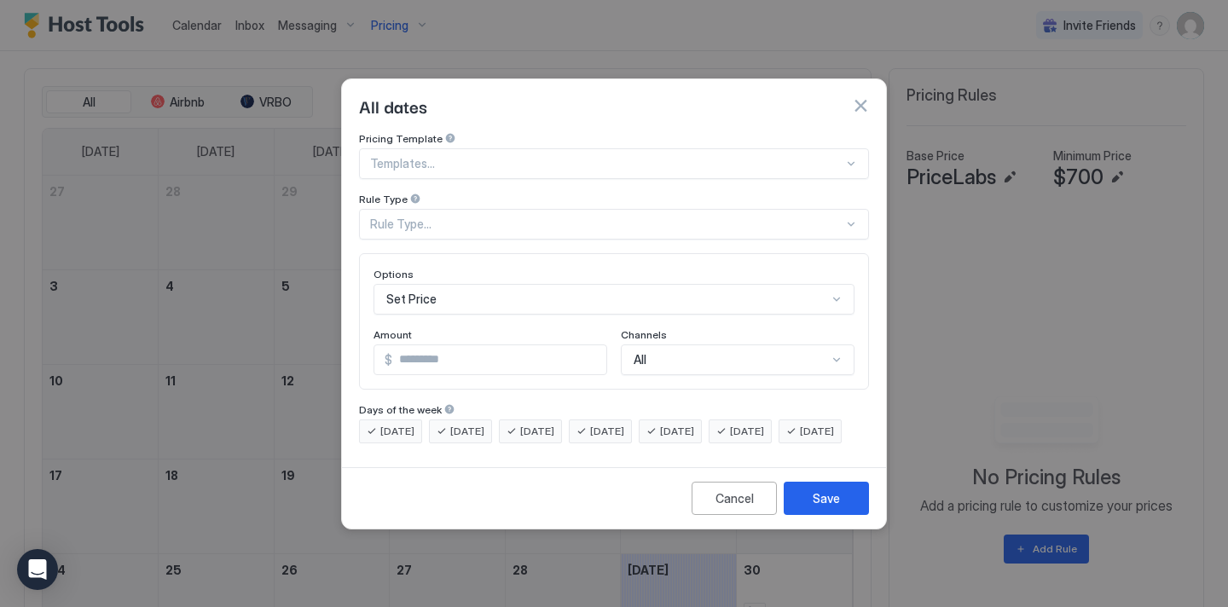
click at [619, 217] on div "Rule Type..." at bounding box center [606, 224] width 473 height 15
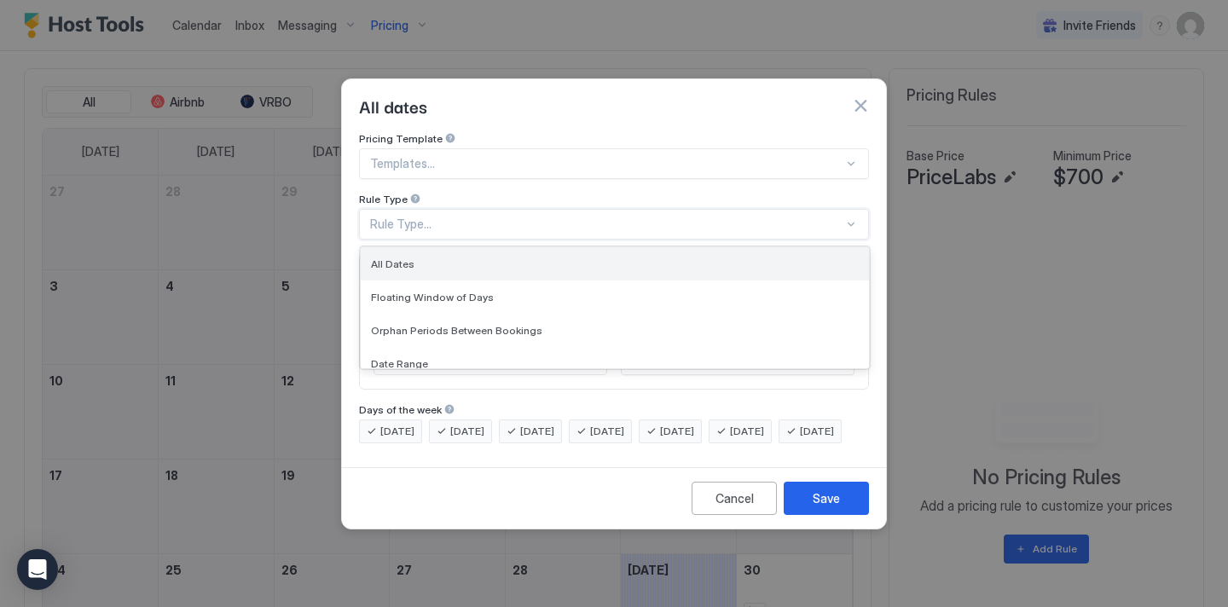
click at [573, 247] on div "All Dates" at bounding box center [615, 263] width 508 height 33
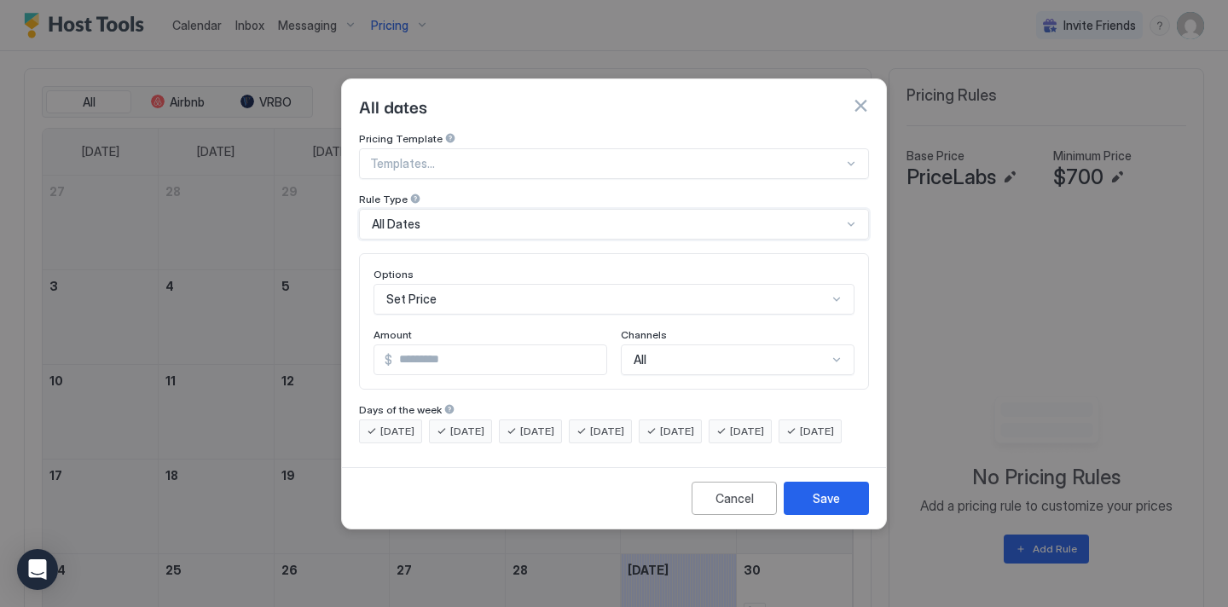
click at [511, 284] on div "Set Price" at bounding box center [614, 299] width 481 height 31
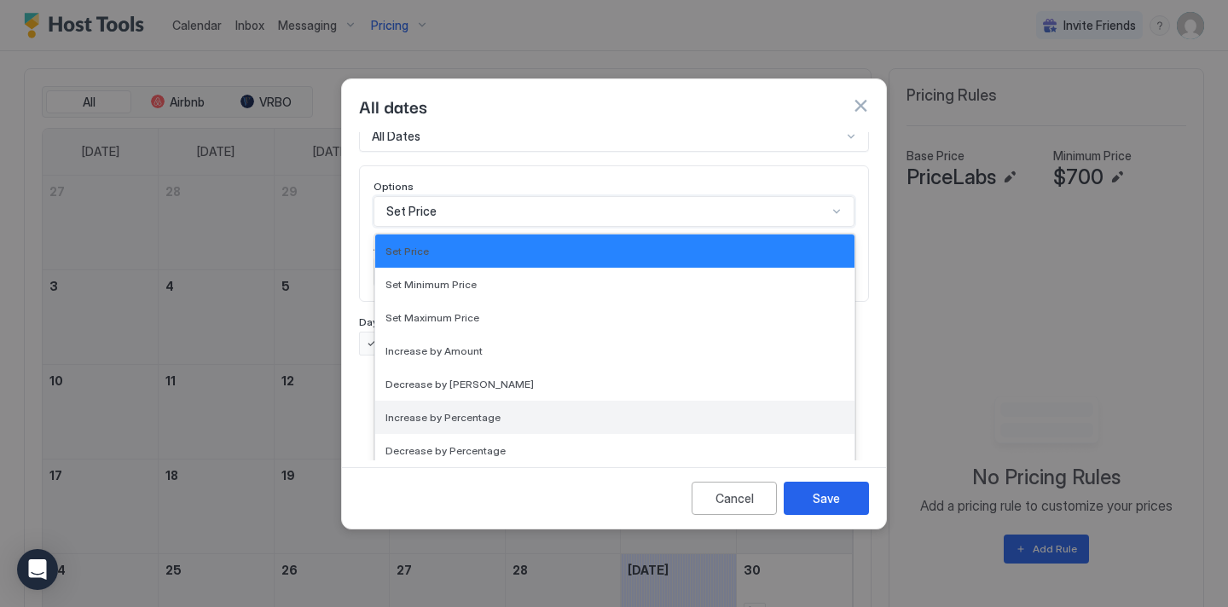
click at [457, 411] on span "Increase by Percentage" at bounding box center [443, 417] width 115 height 13
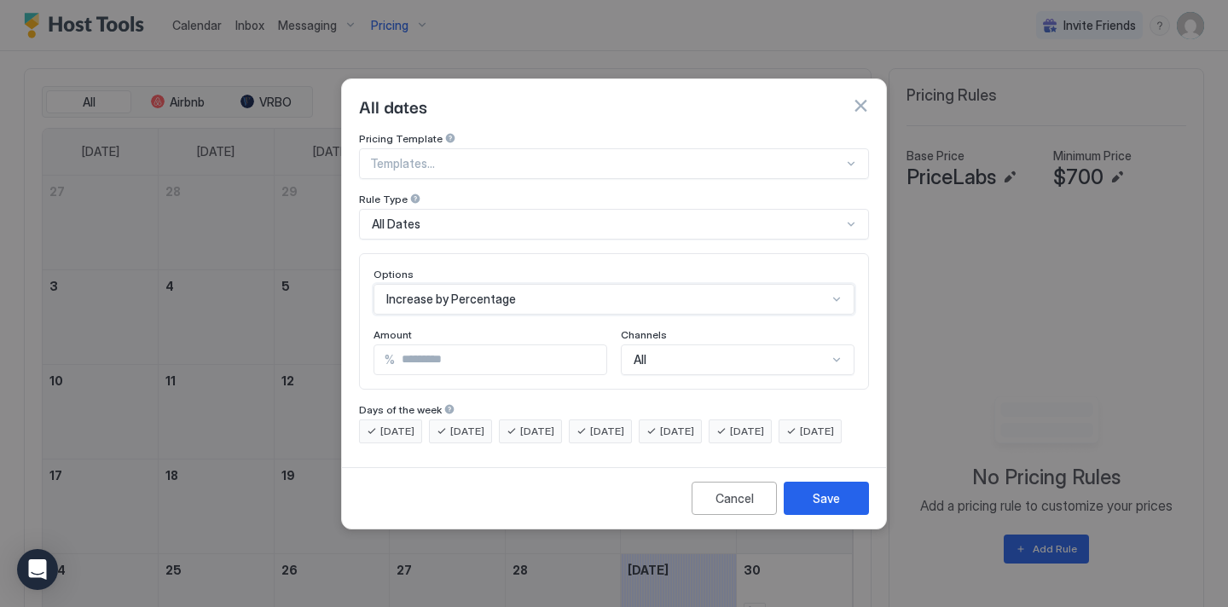
scroll to position [0, 0]
click at [429, 348] on input "*" at bounding box center [501, 359] width 212 height 29
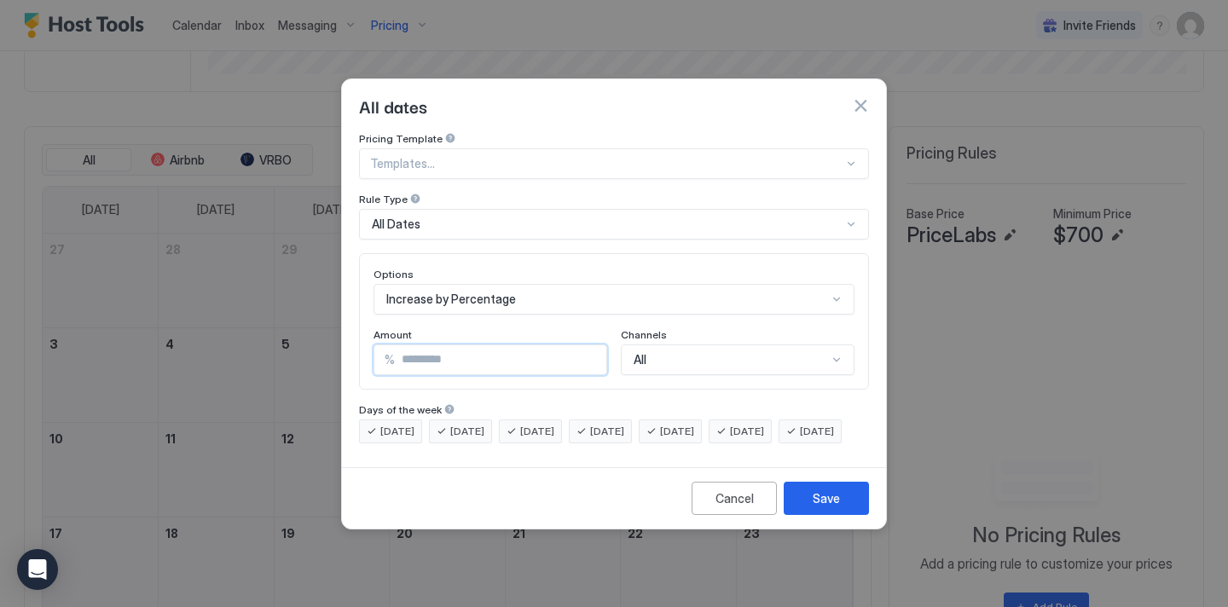
scroll to position [562, 0]
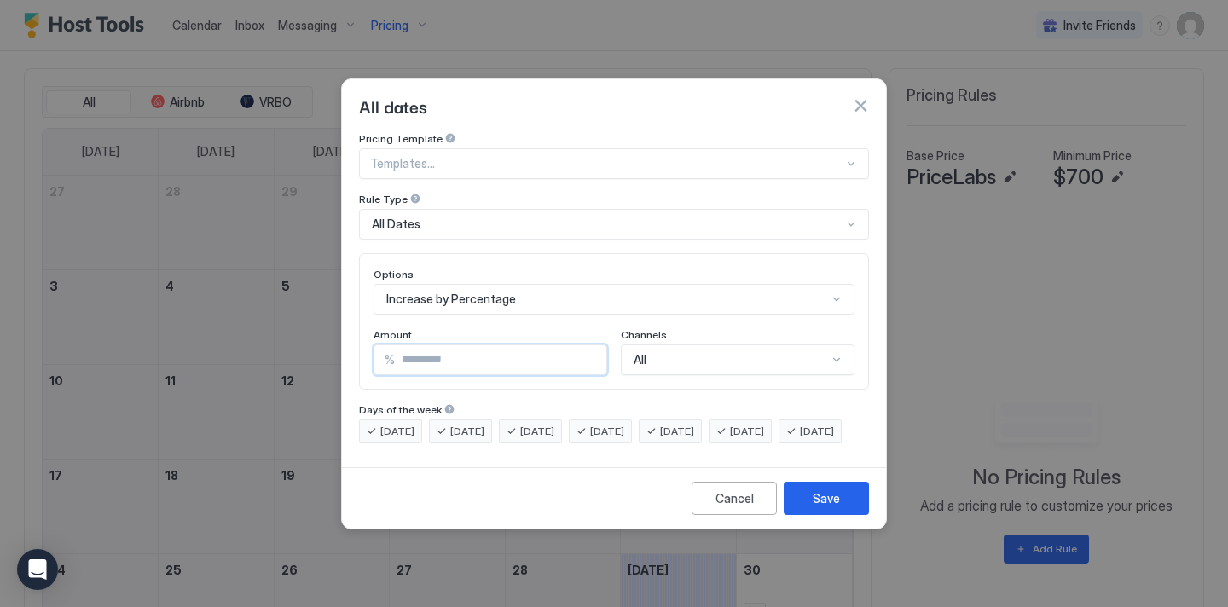
type input "*"
type input "****"
click at [837, 508] on div "Save" at bounding box center [826, 499] width 27 height 18
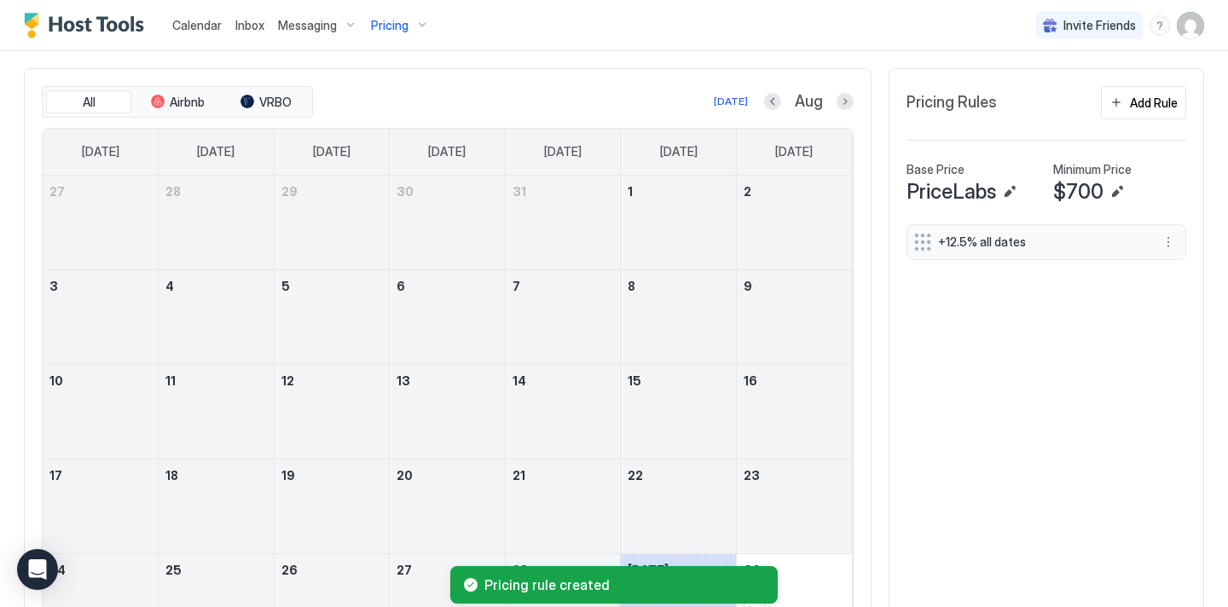
click at [921, 241] on div "+12.5% all dates" at bounding box center [1047, 243] width 280 height 36
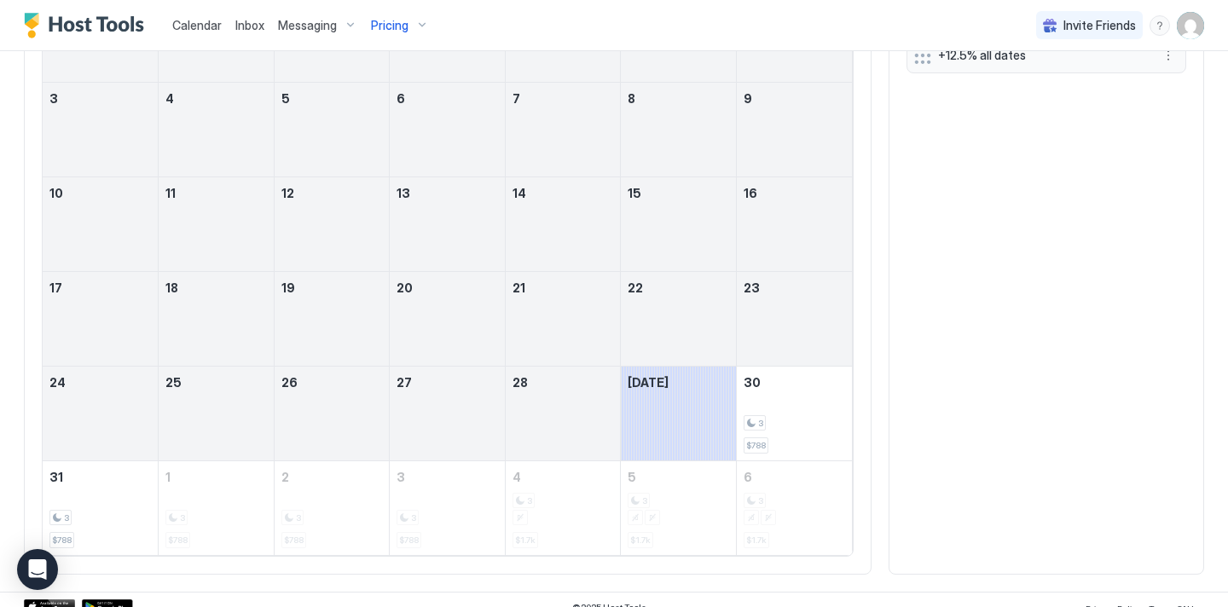
scroll to position [706, 0]
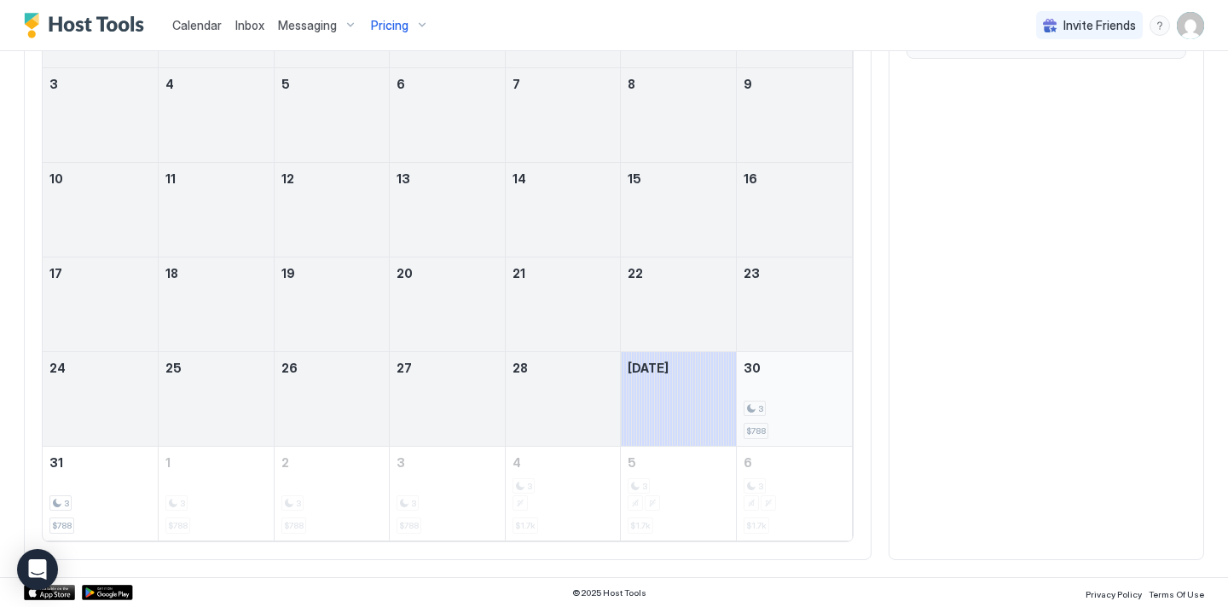
click at [754, 429] on span "$788" at bounding box center [756, 431] width 20 height 11
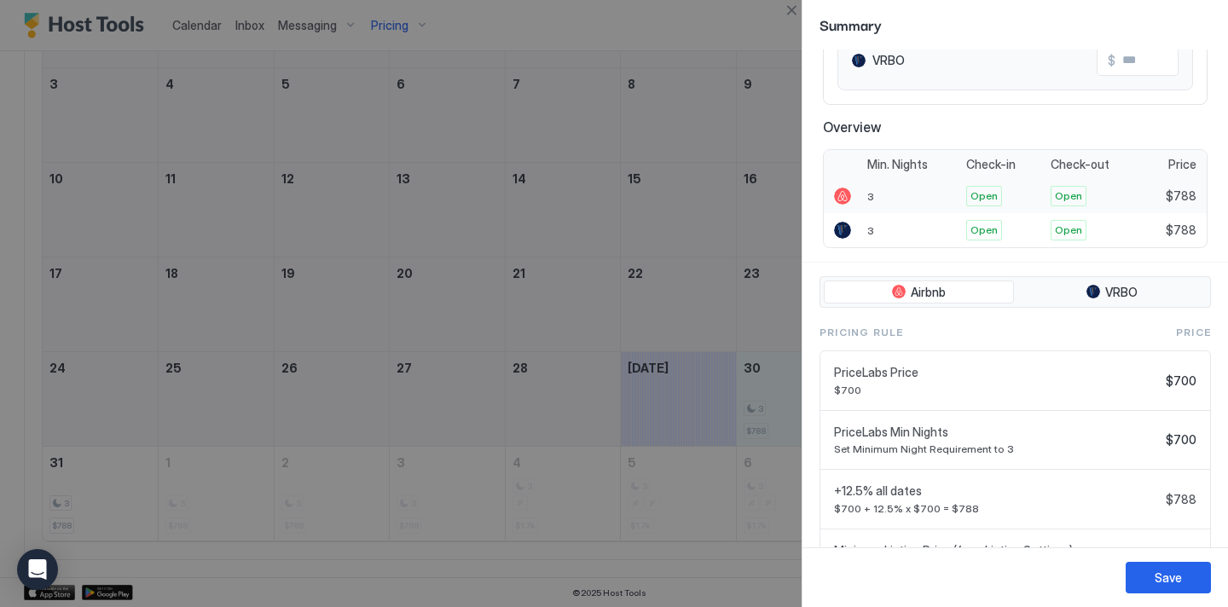
scroll to position [321, 0]
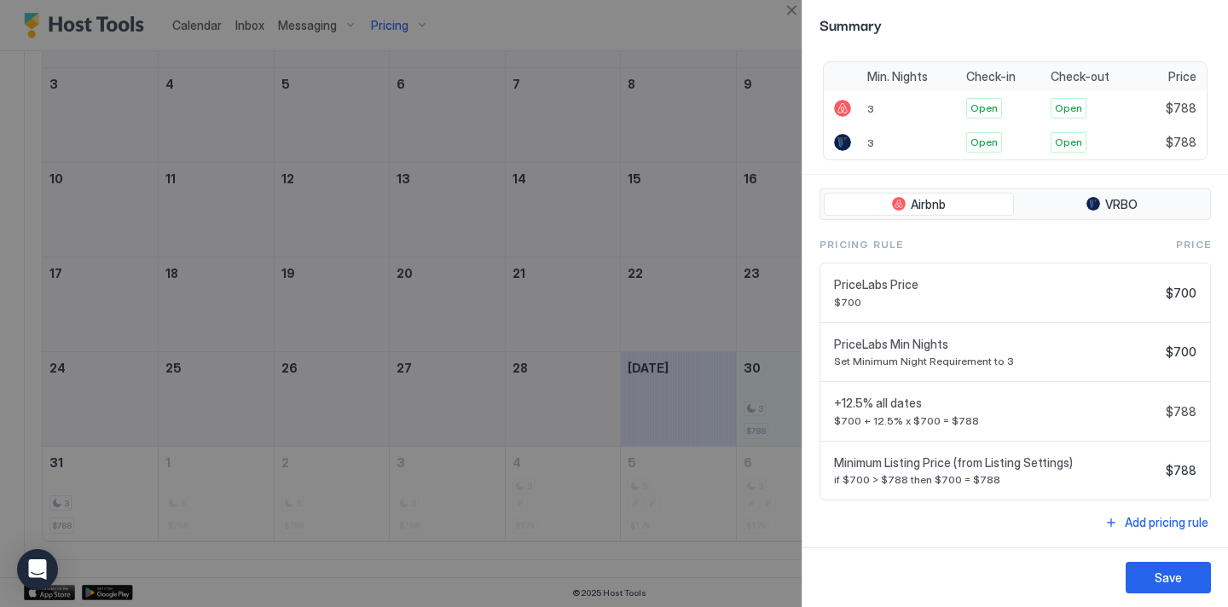
click at [729, 25] on div at bounding box center [614, 303] width 1228 height 607
click at [1194, 578] on button "Save" at bounding box center [1168, 578] width 85 height 32
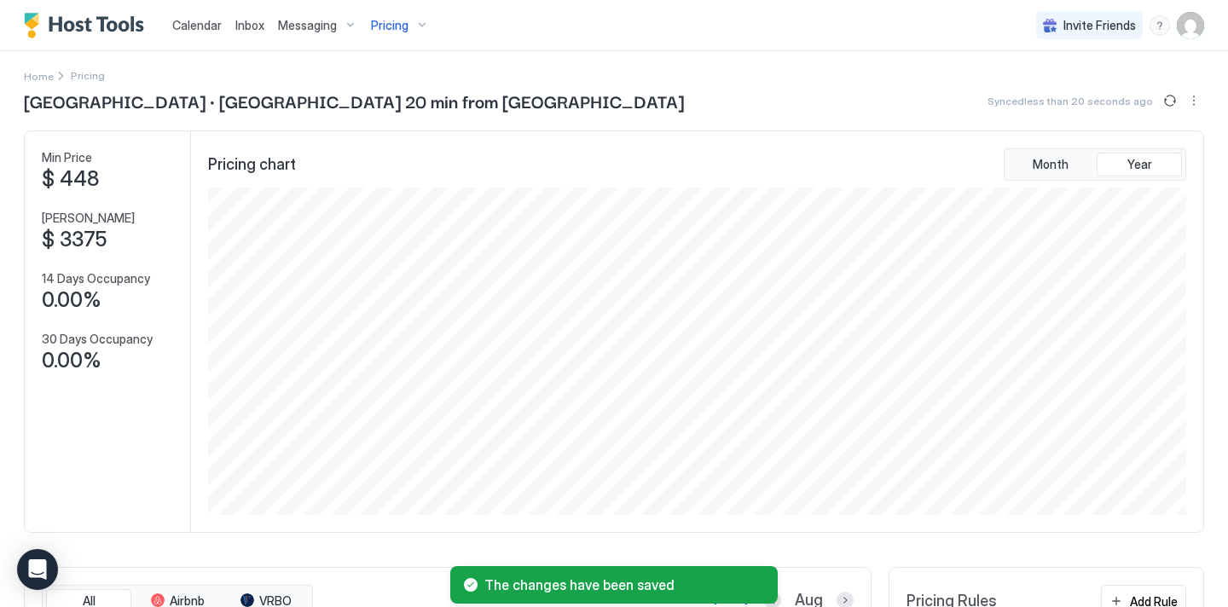
scroll to position [0, 0]
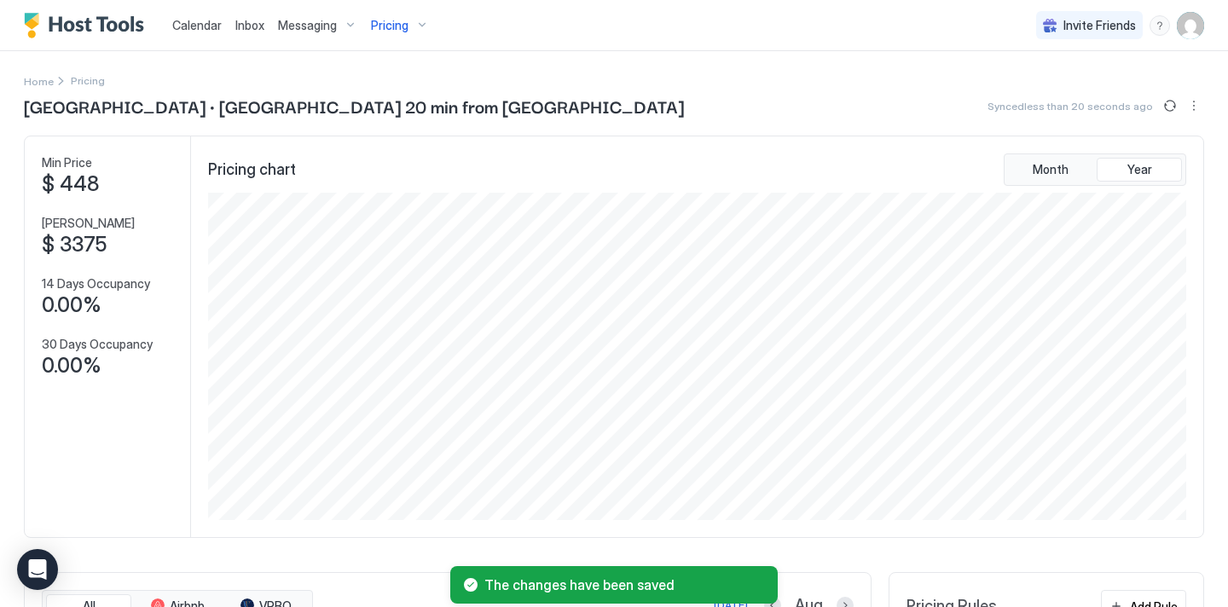
click at [52, 83] on div "Home" at bounding box center [46, 81] width 44 height 18
click at [45, 83] on span "Home" at bounding box center [39, 81] width 30 height 13
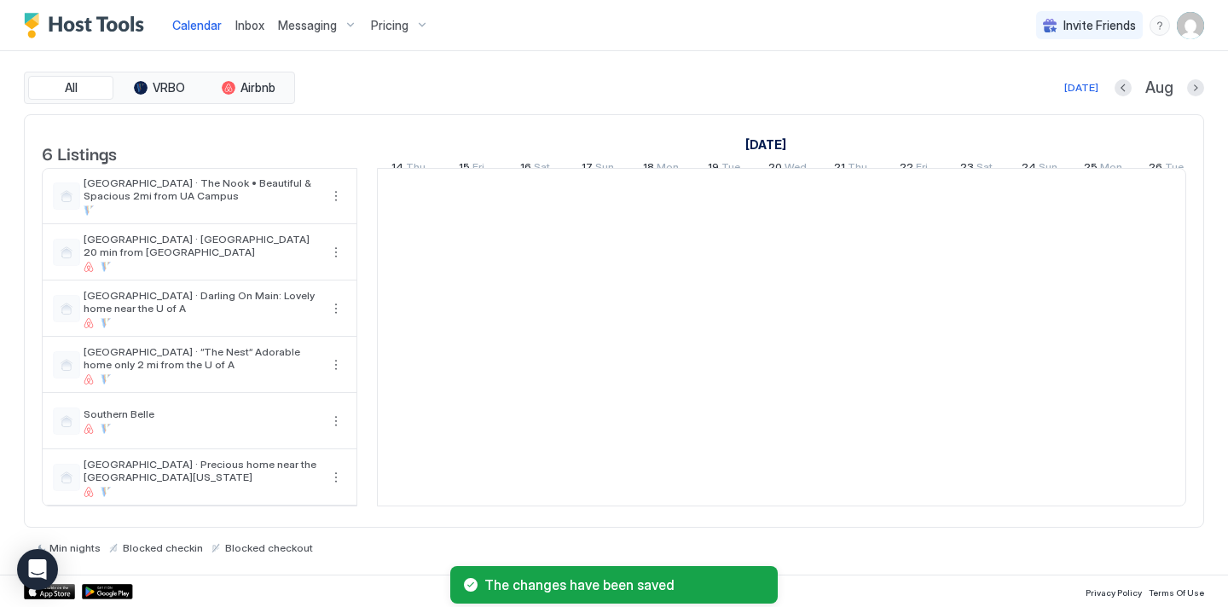
scroll to position [0, 948]
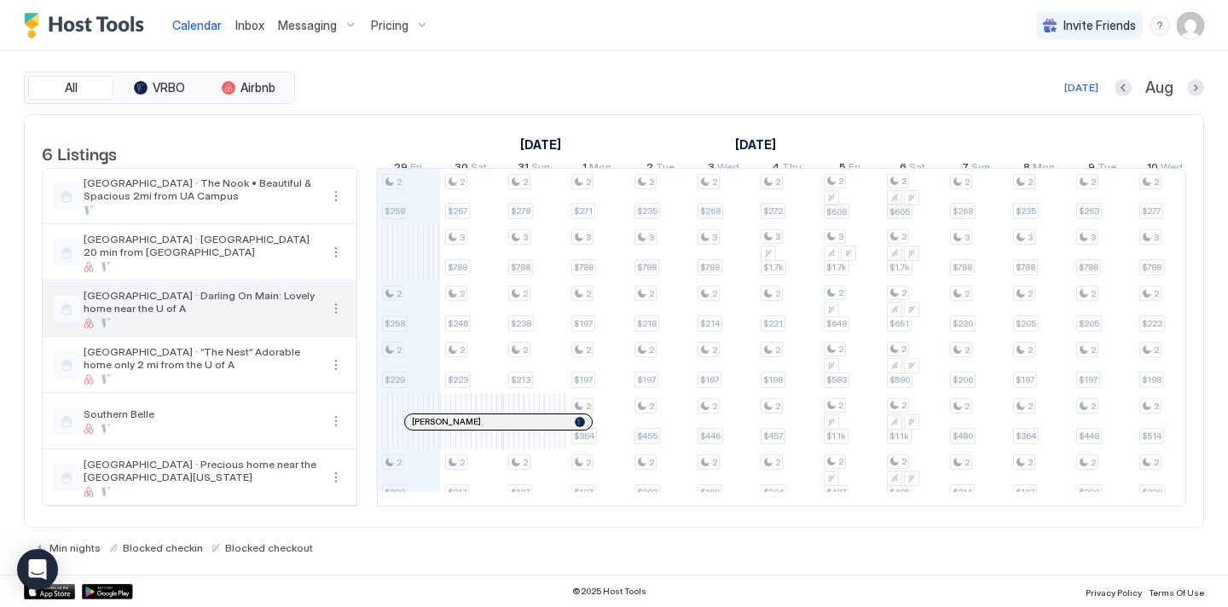
click at [335, 318] on button "More options" at bounding box center [336, 309] width 20 height 20
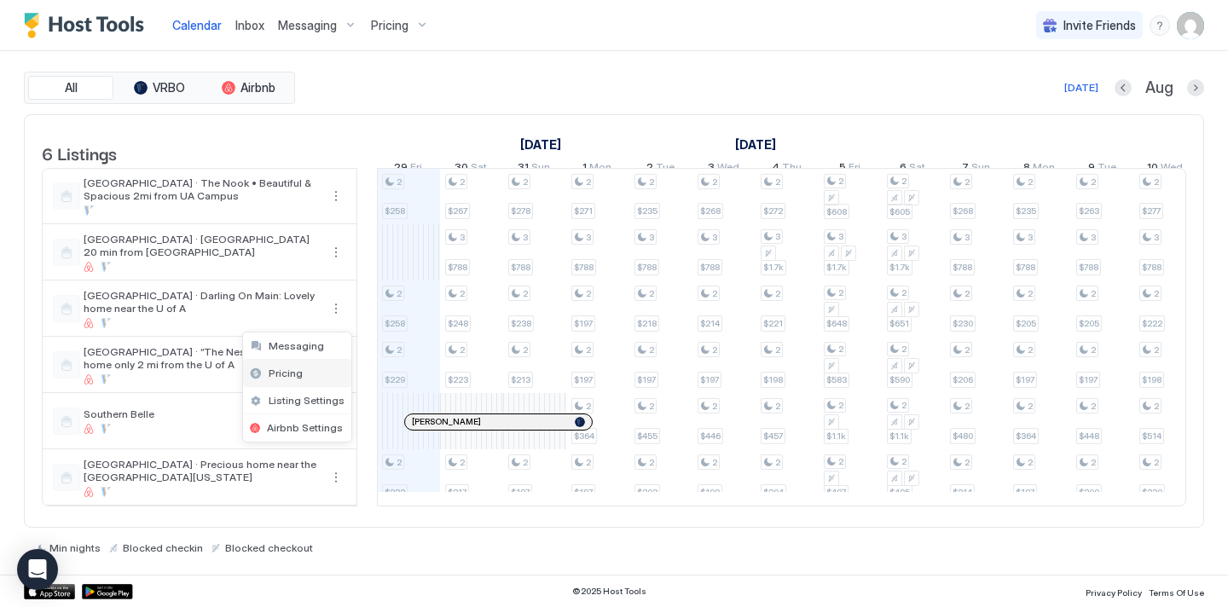
click at [316, 377] on div "Pricing" at bounding box center [297, 373] width 108 height 27
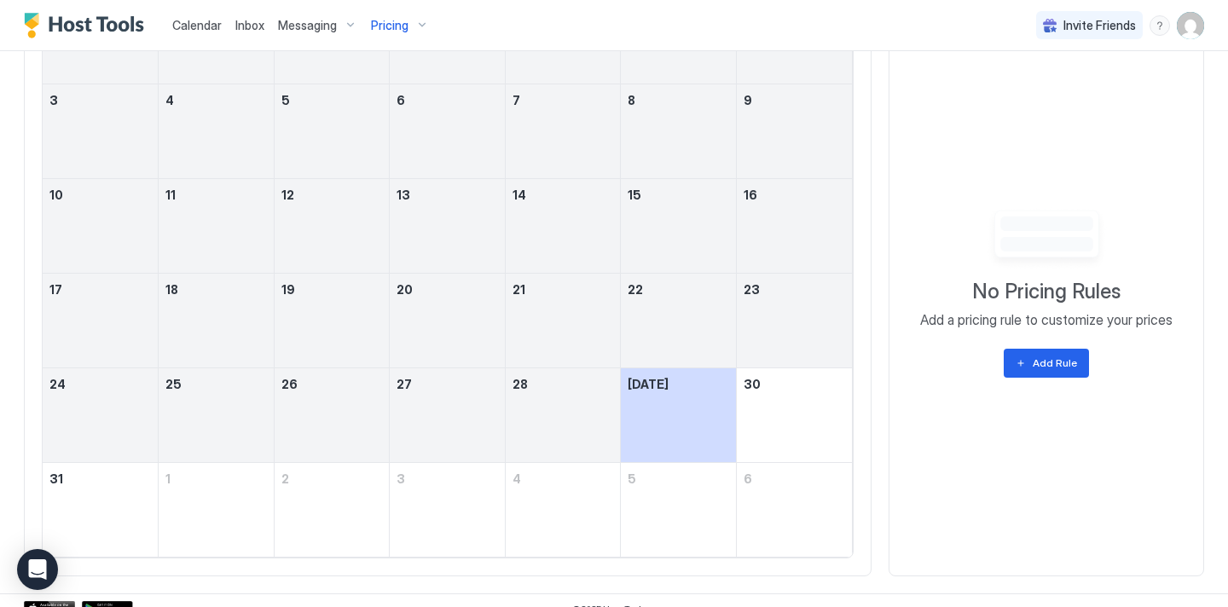
scroll to position [706, 0]
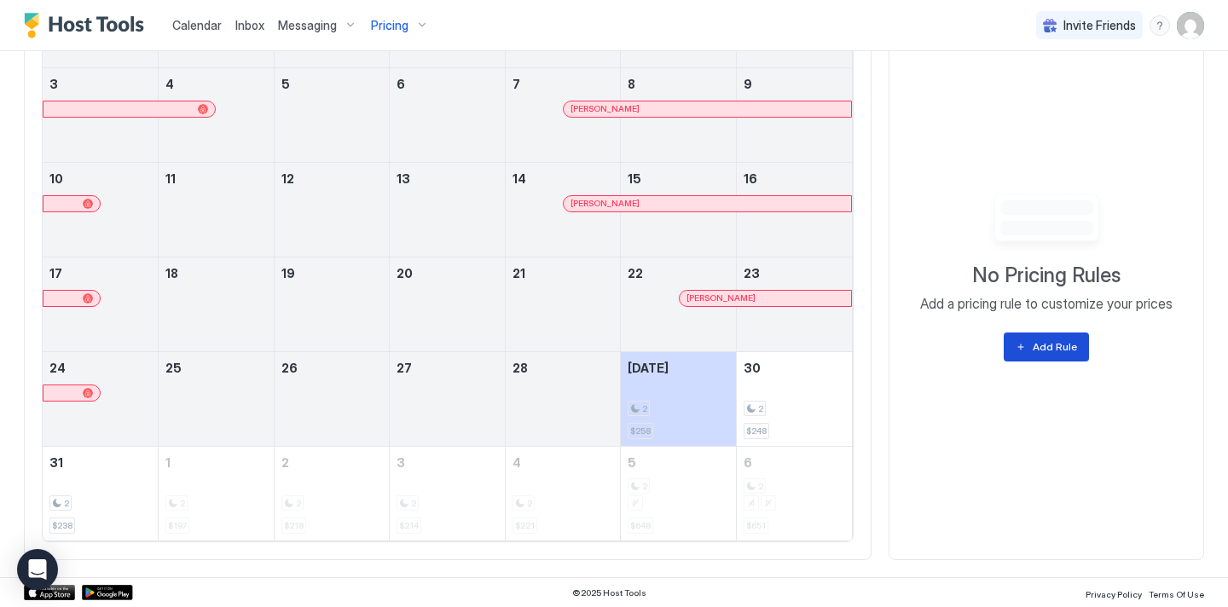
click at [1056, 357] on button "Add Rule" at bounding box center [1046, 347] width 85 height 29
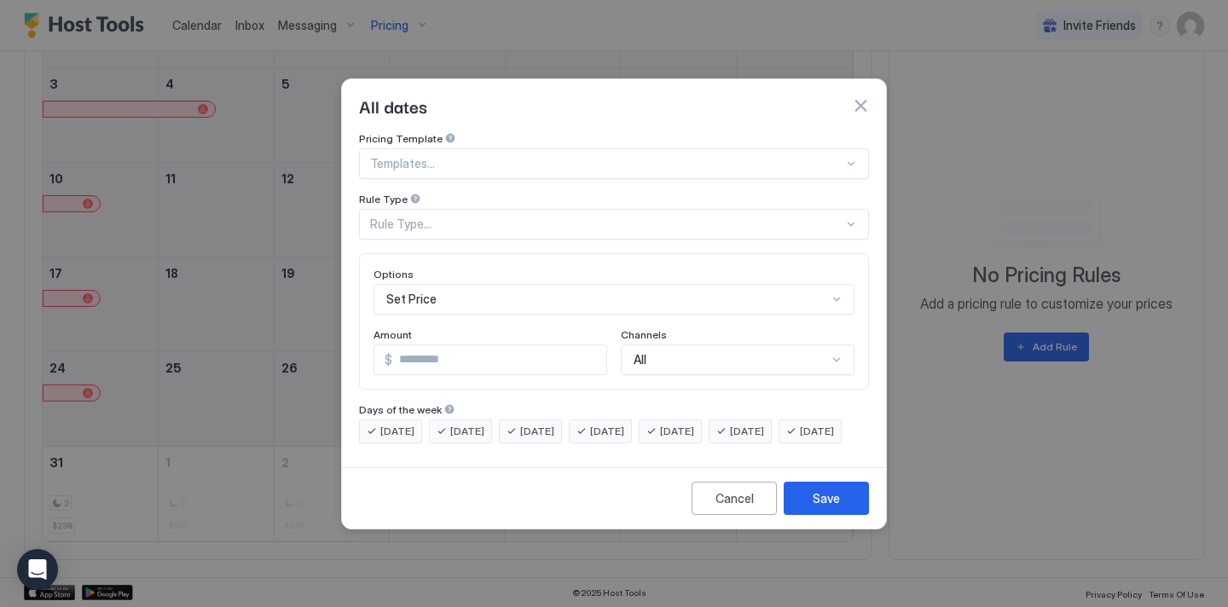
click at [544, 217] on div "Rule Type..." at bounding box center [606, 224] width 473 height 15
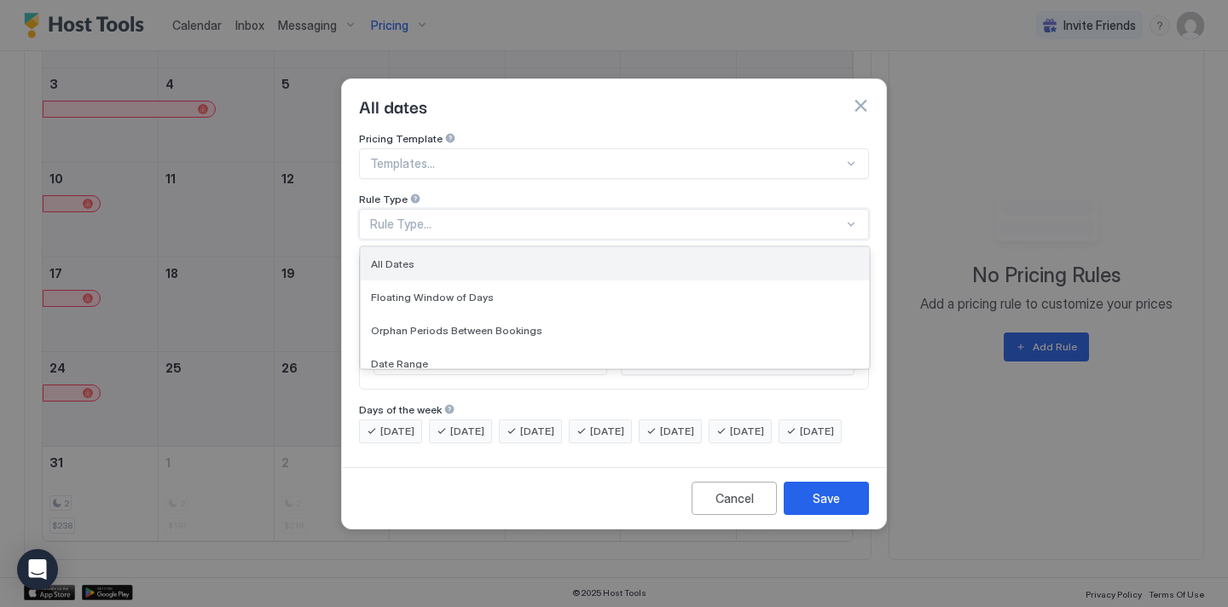
click at [506, 258] on div "All Dates" at bounding box center [615, 264] width 488 height 13
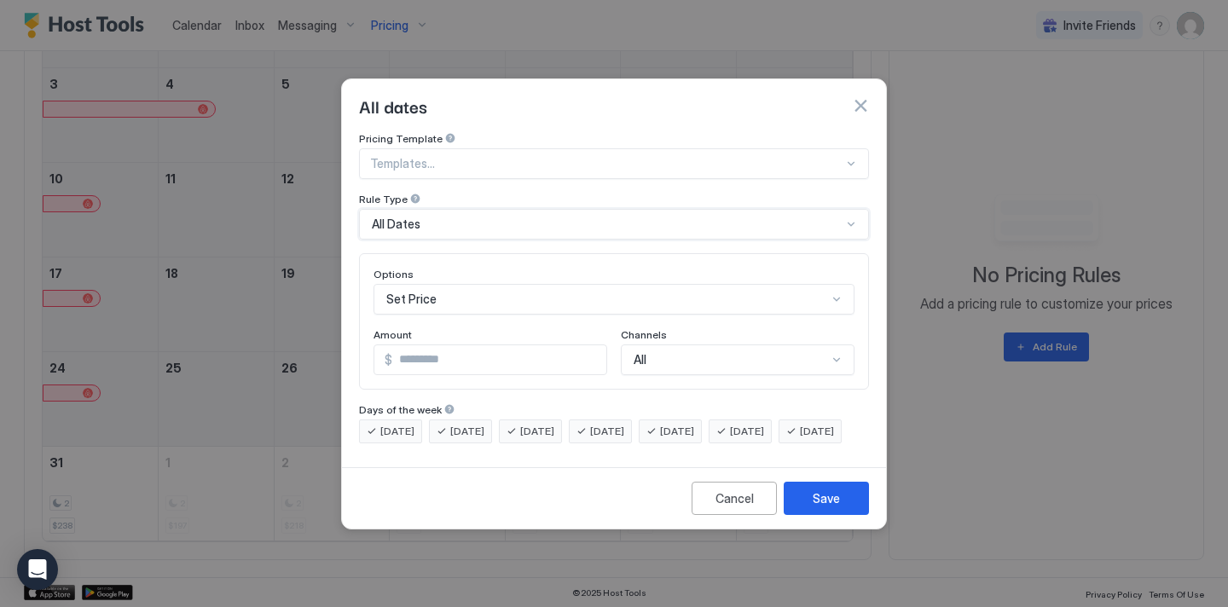
click at [476, 284] on div "Set Price" at bounding box center [614, 299] width 481 height 31
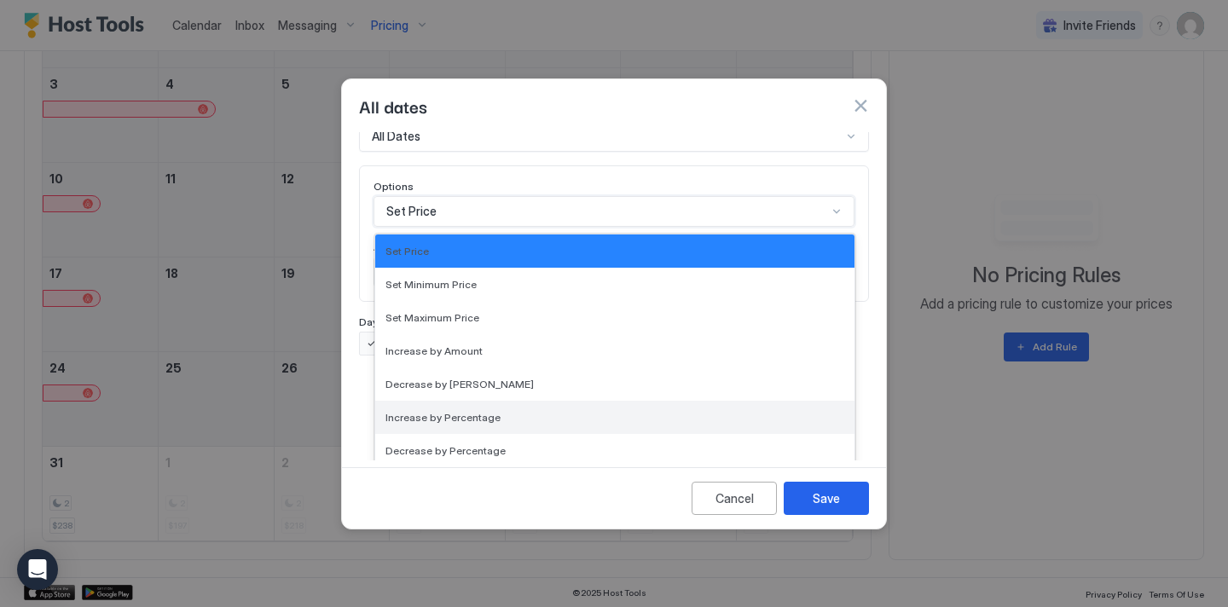
click at [464, 411] on span "Increase by Percentage" at bounding box center [443, 417] width 115 height 13
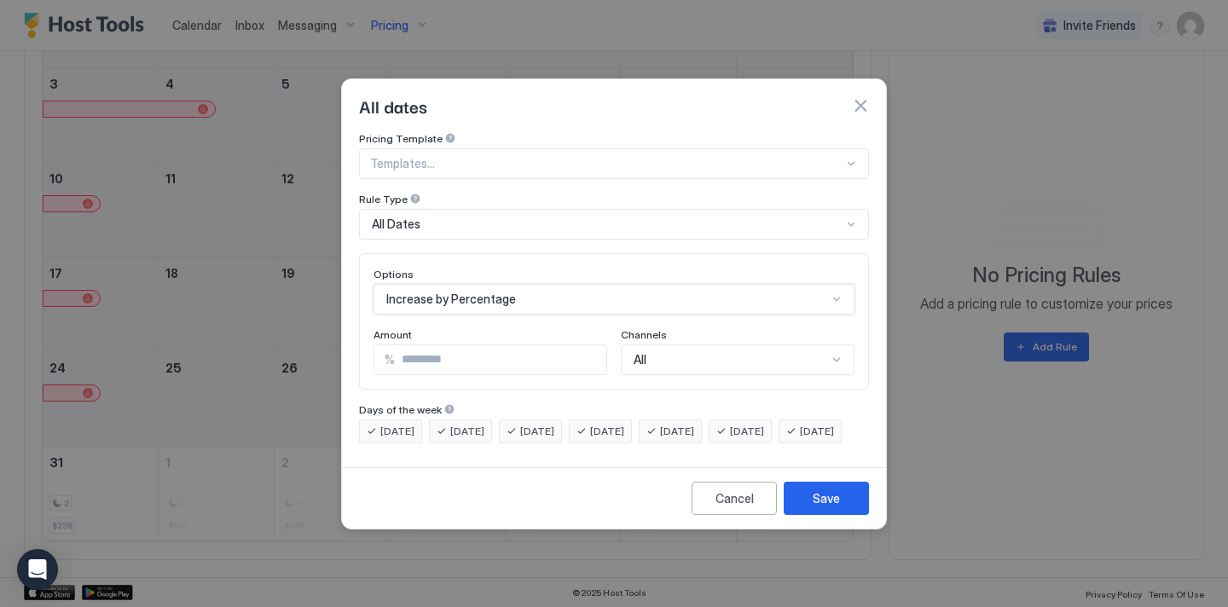
click at [433, 345] on input "*" at bounding box center [501, 359] width 212 height 29
type input "*"
type input "****"
click at [831, 508] on div "Save" at bounding box center [826, 499] width 27 height 18
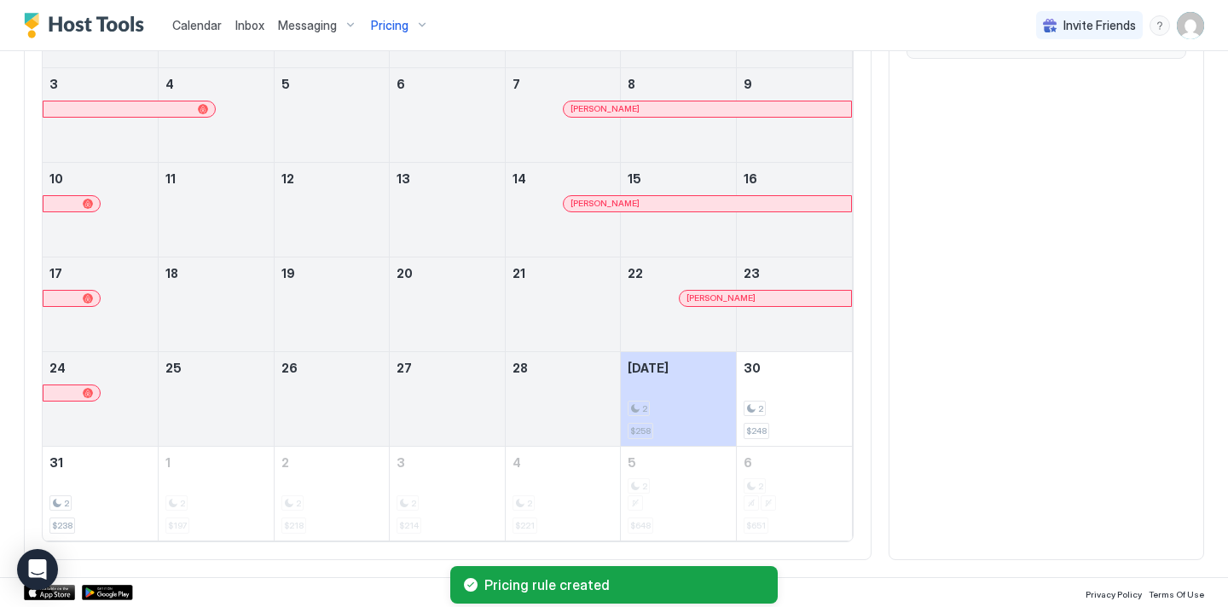
scroll to position [705, 0]
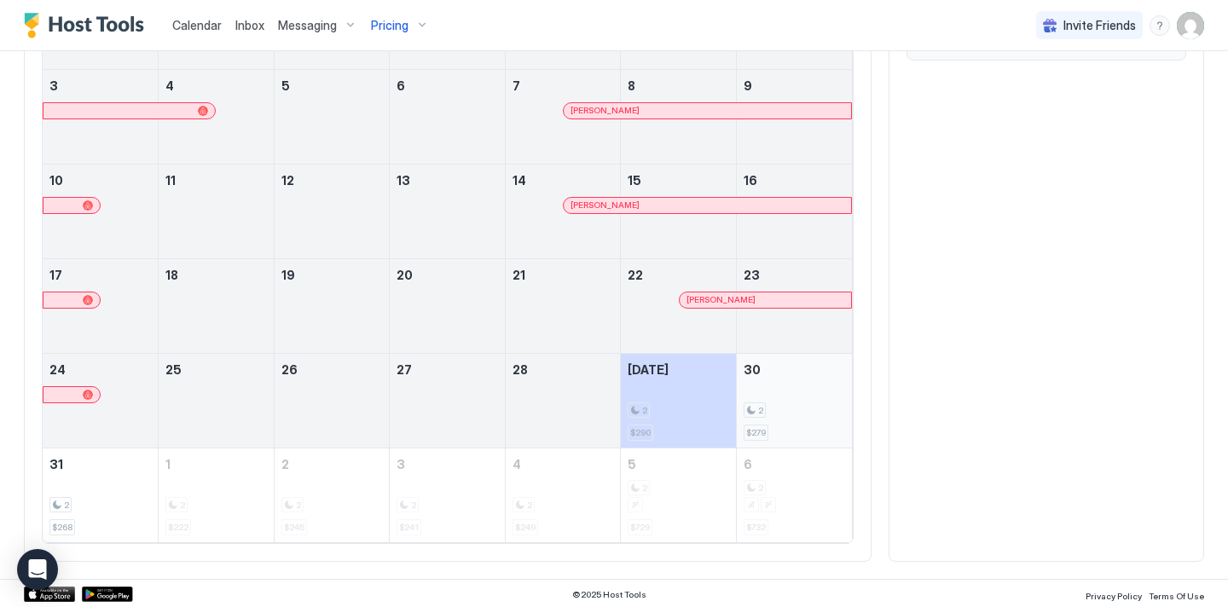
click at [762, 427] on span "$279" at bounding box center [756, 432] width 20 height 11
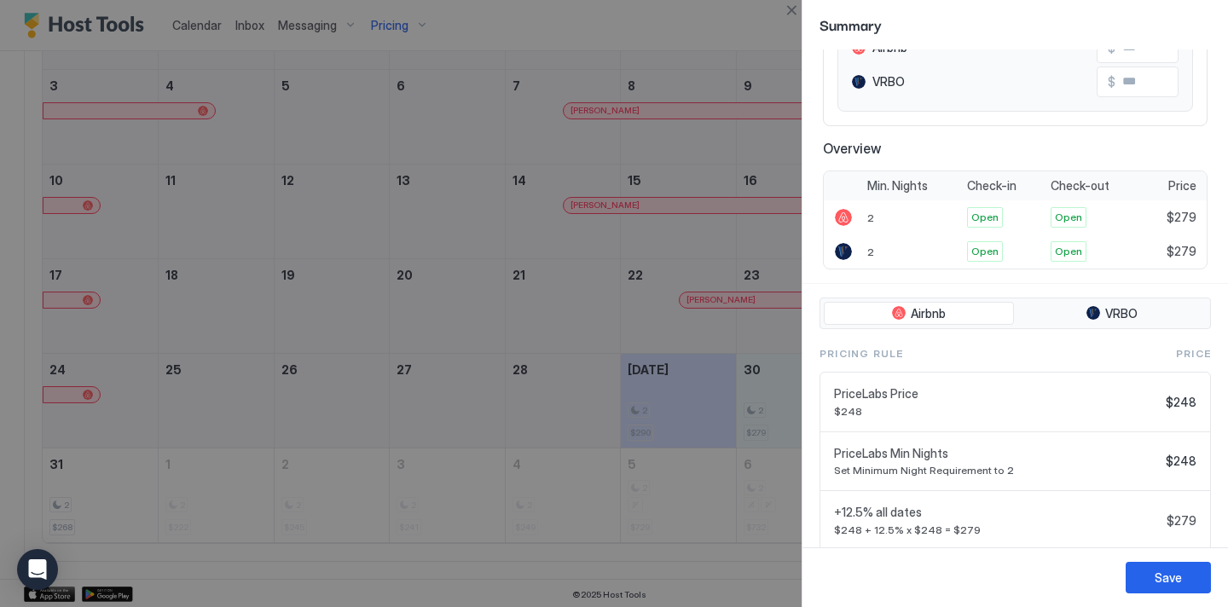
scroll to position [213, 0]
click at [699, 475] on div at bounding box center [614, 303] width 1228 height 607
click at [1165, 587] on button "Save" at bounding box center [1168, 578] width 85 height 32
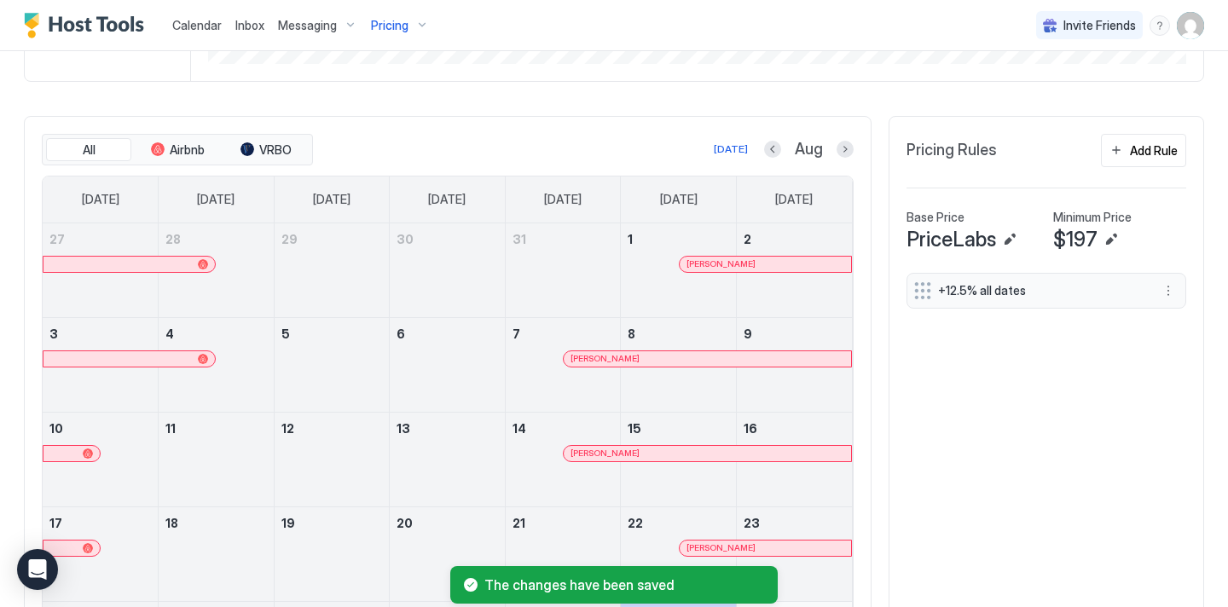
scroll to position [453, 0]
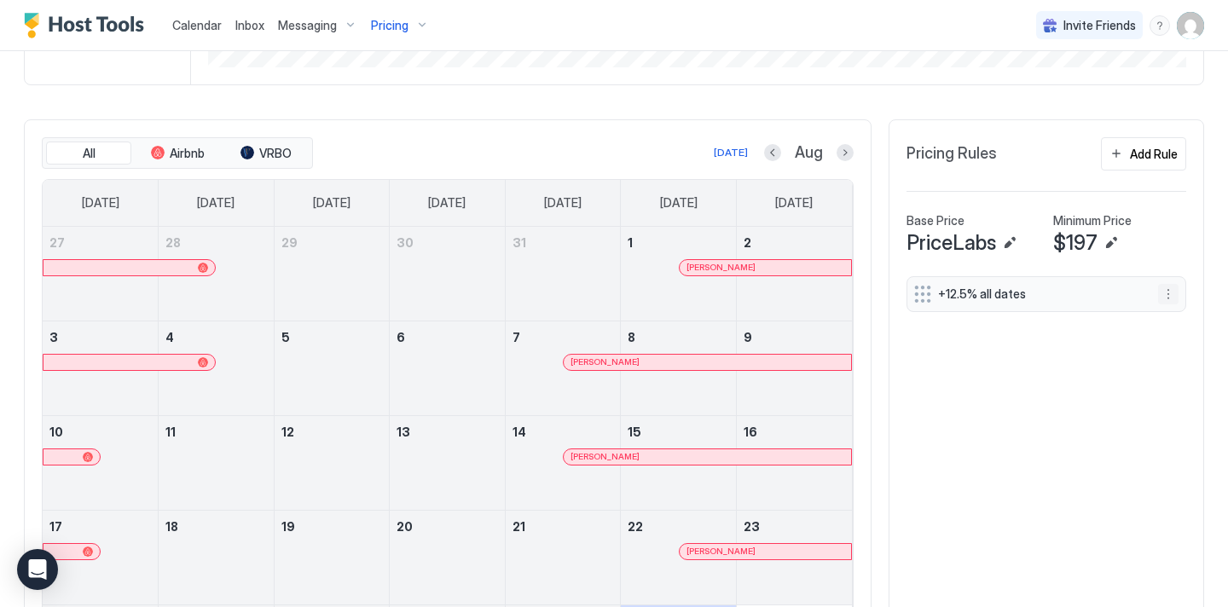
click at [1170, 298] on button "More options" at bounding box center [1168, 294] width 20 height 20
click at [1180, 322] on div "Edit" at bounding box center [1185, 317] width 38 height 13
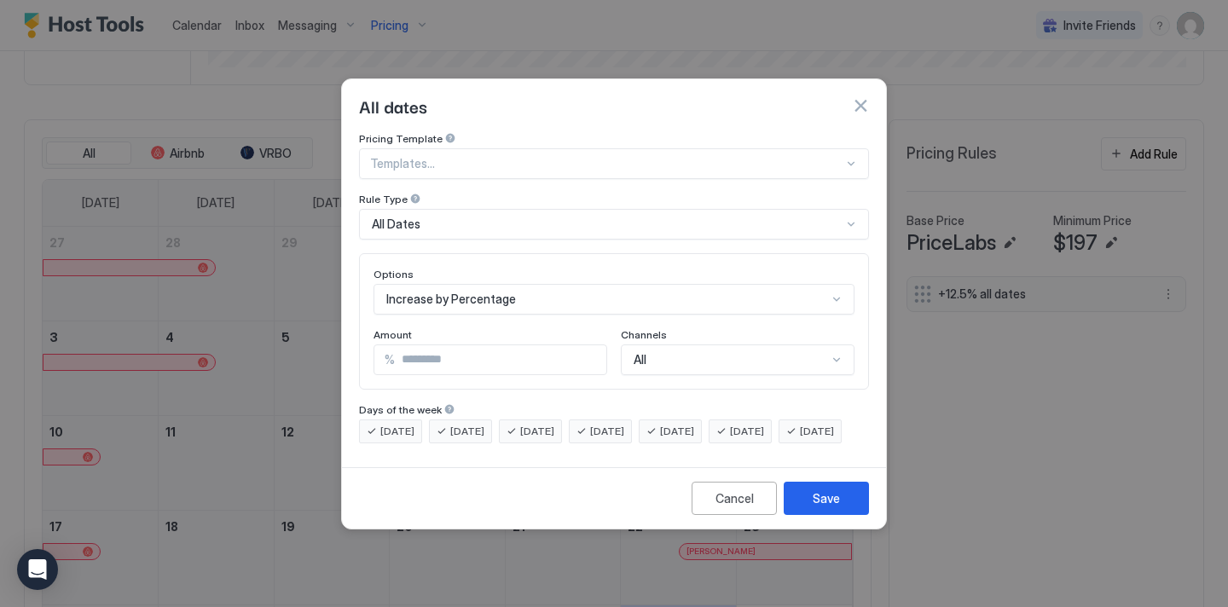
click at [804, 349] on div "All" at bounding box center [738, 360] width 234 height 31
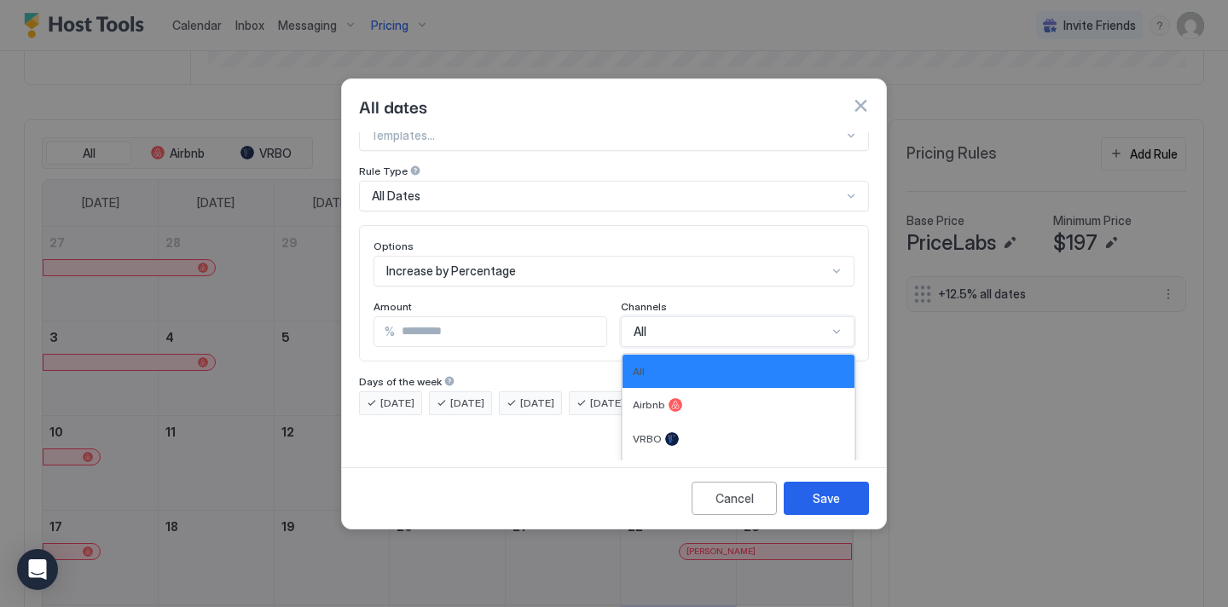
click at [863, 97] on button "button" at bounding box center [860, 105] width 17 height 17
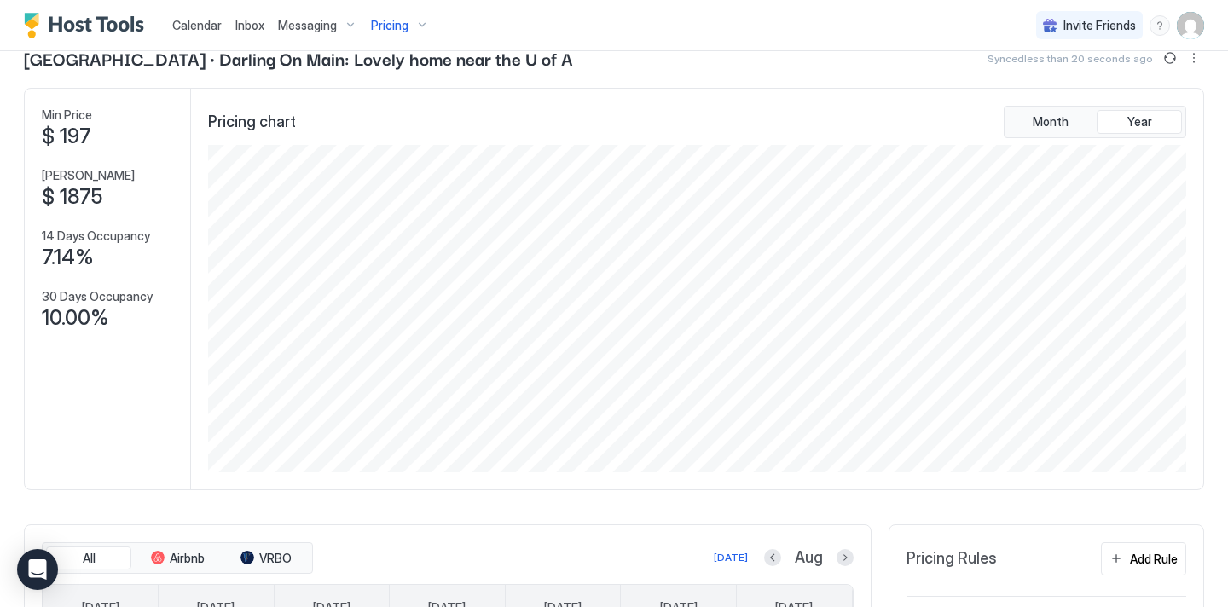
scroll to position [0, 0]
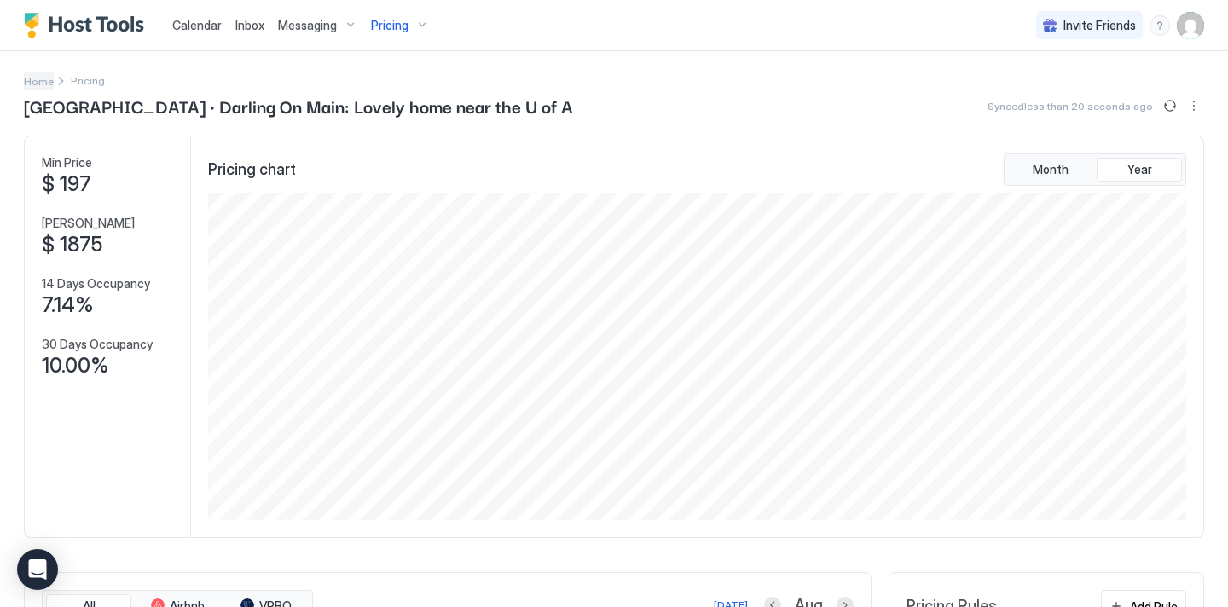
click at [40, 80] on span "Home" at bounding box center [39, 81] width 30 height 13
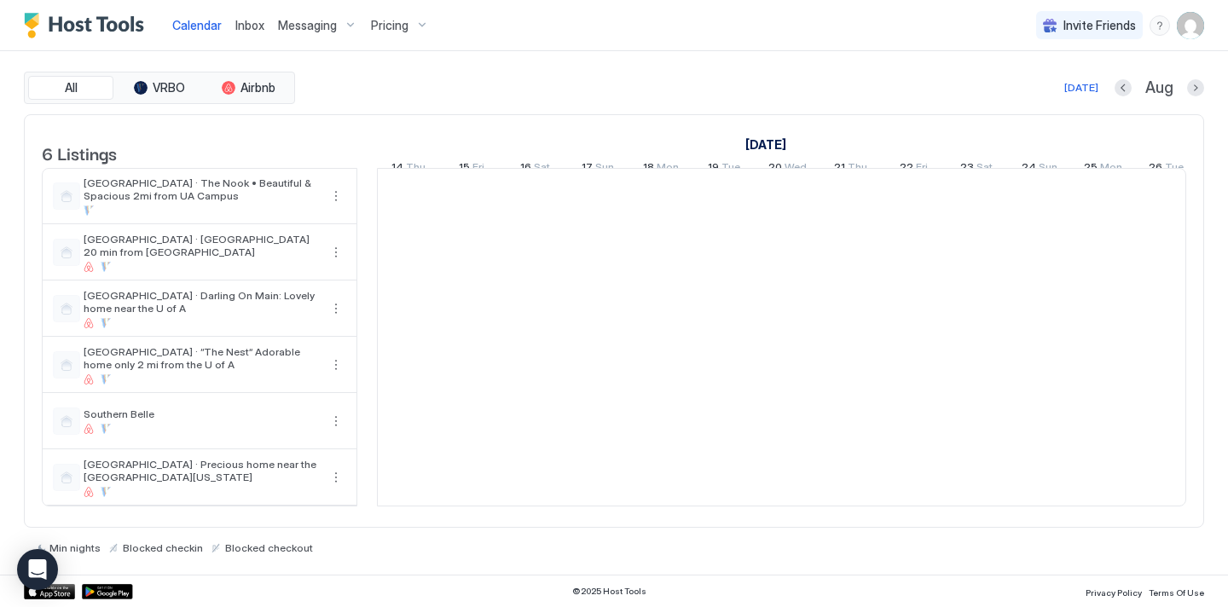
scroll to position [0, 948]
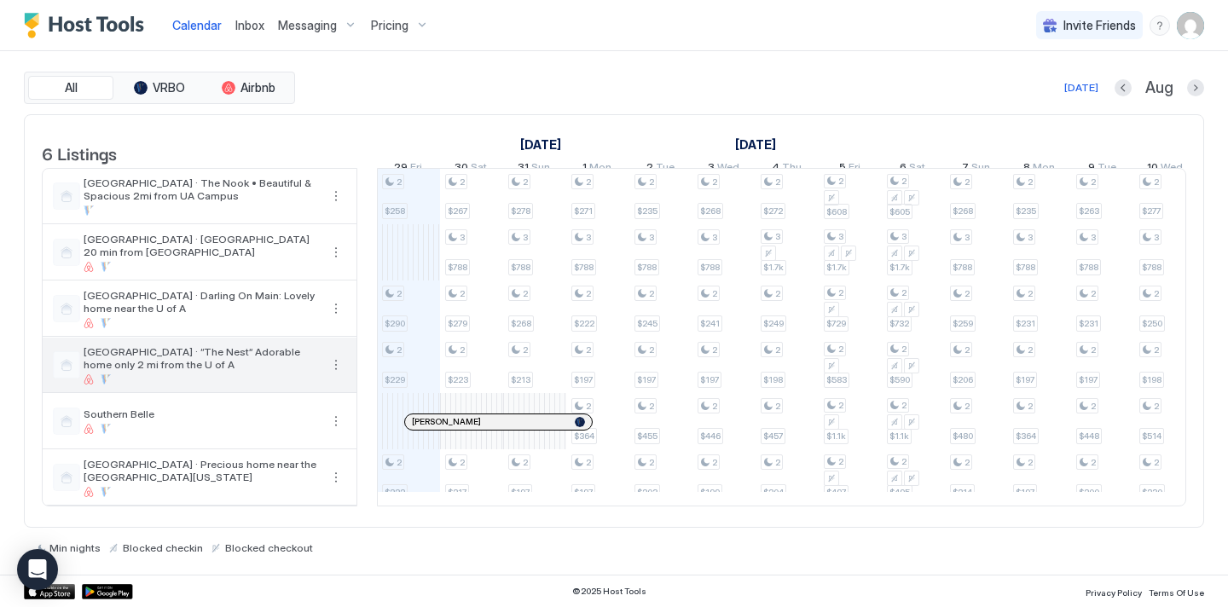
click at [333, 375] on button "More options" at bounding box center [336, 365] width 20 height 20
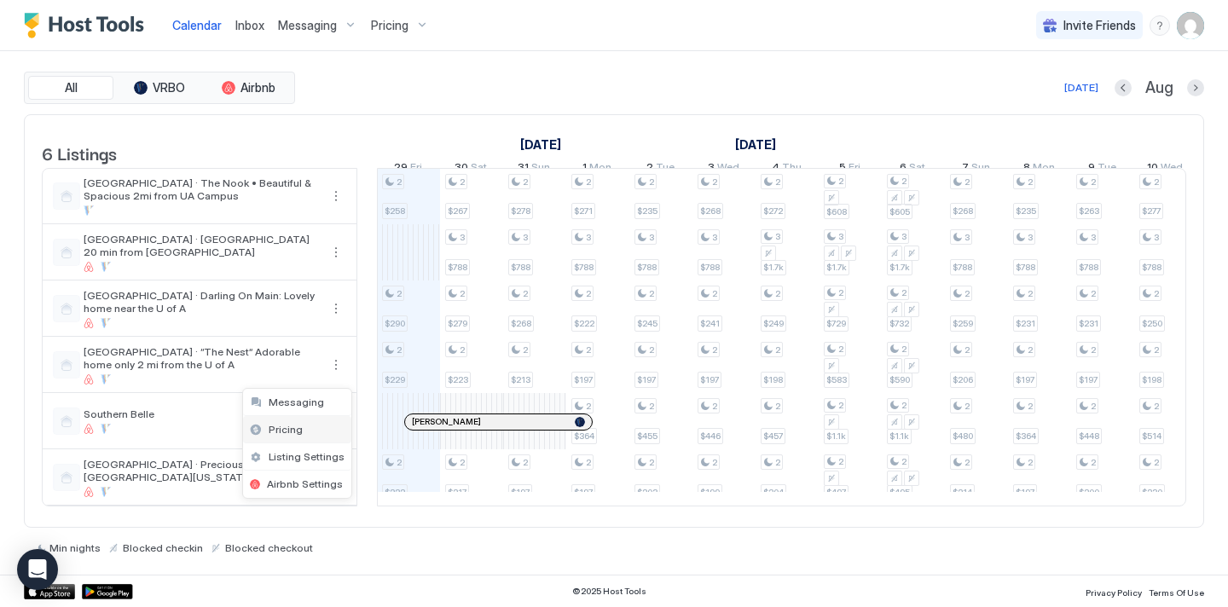
click at [301, 432] on div "Pricing" at bounding box center [297, 429] width 108 height 27
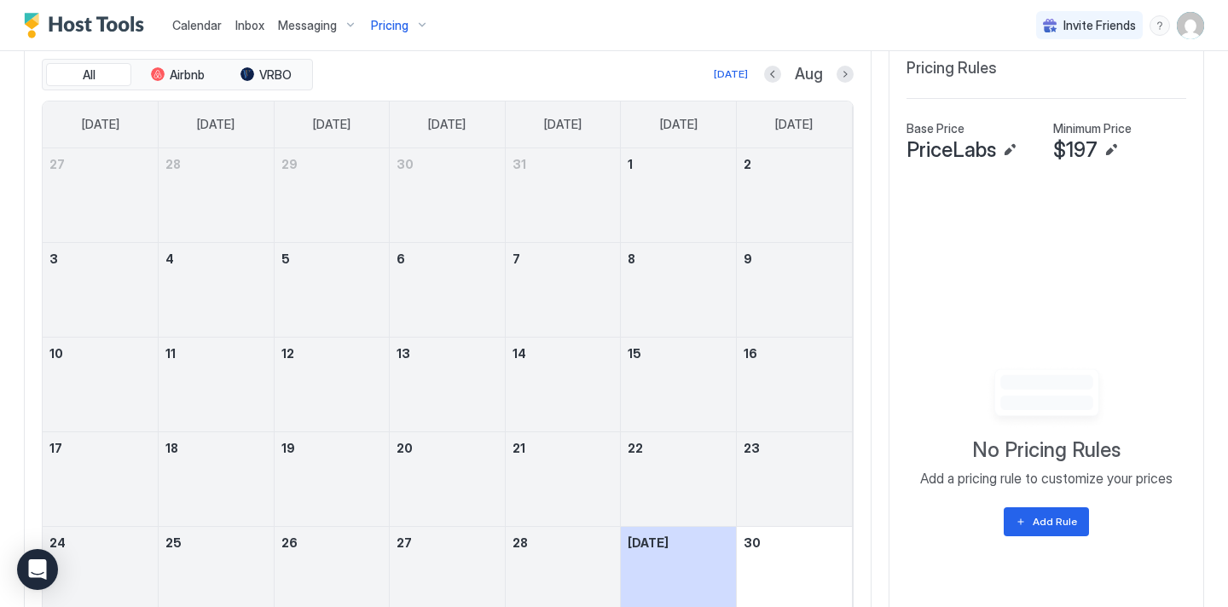
scroll to position [535, 0]
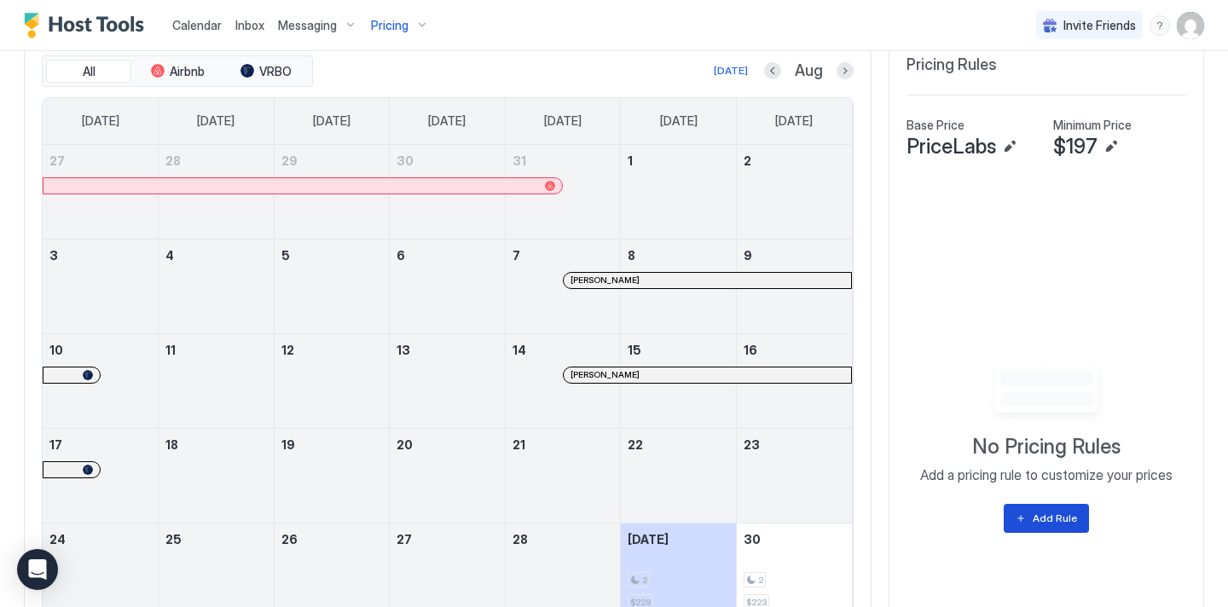
click at [1048, 526] on button "Add Rule" at bounding box center [1046, 518] width 85 height 29
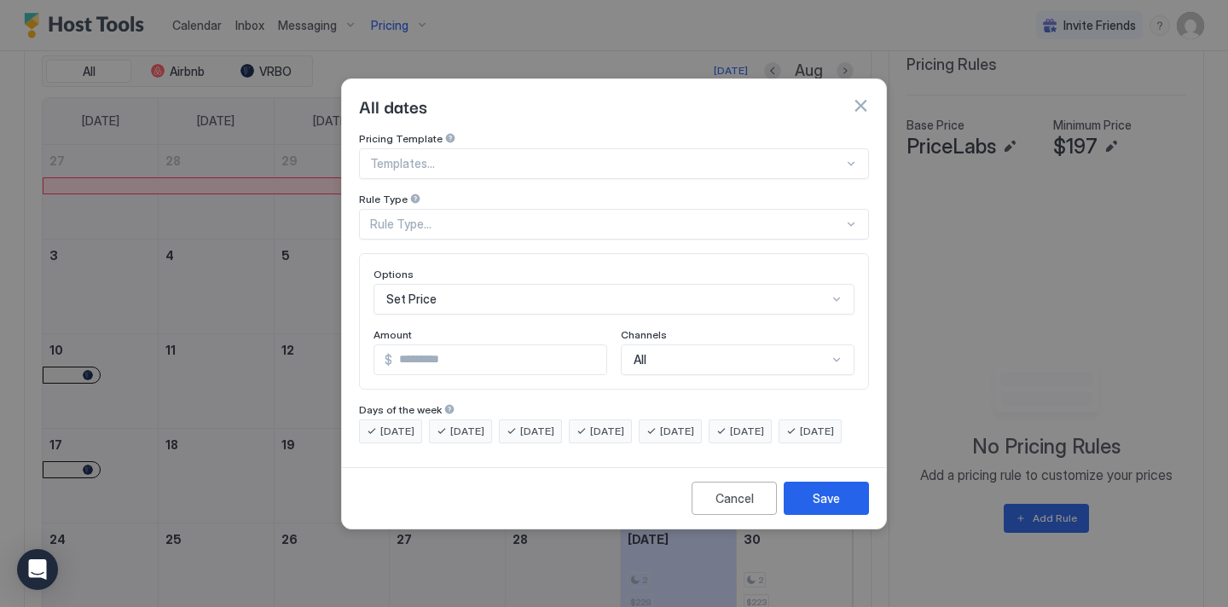
click at [474, 217] on div "Rule Type..." at bounding box center [606, 224] width 473 height 15
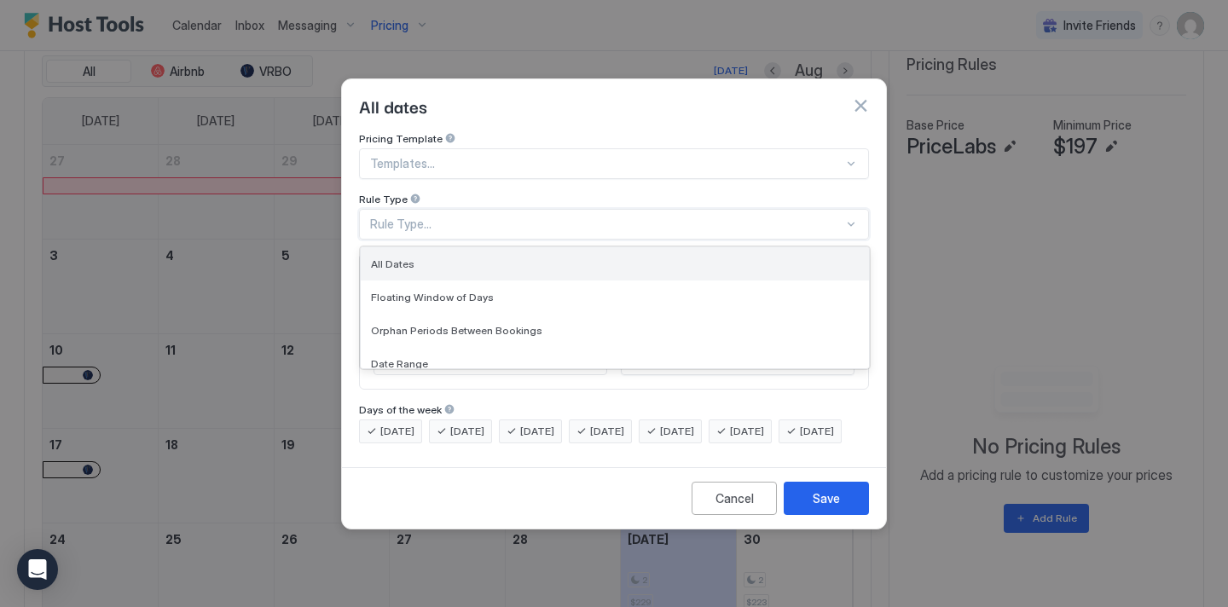
click at [461, 258] on div "All Dates" at bounding box center [615, 264] width 488 height 13
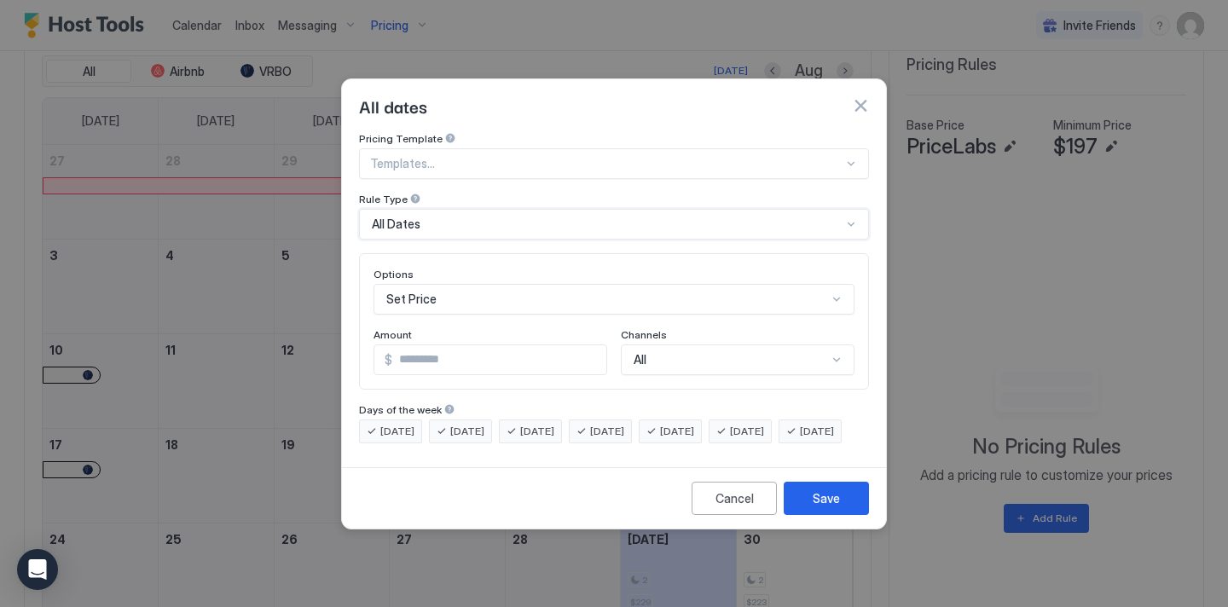
click at [460, 292] on div "Set Price" at bounding box center [614, 299] width 481 height 31
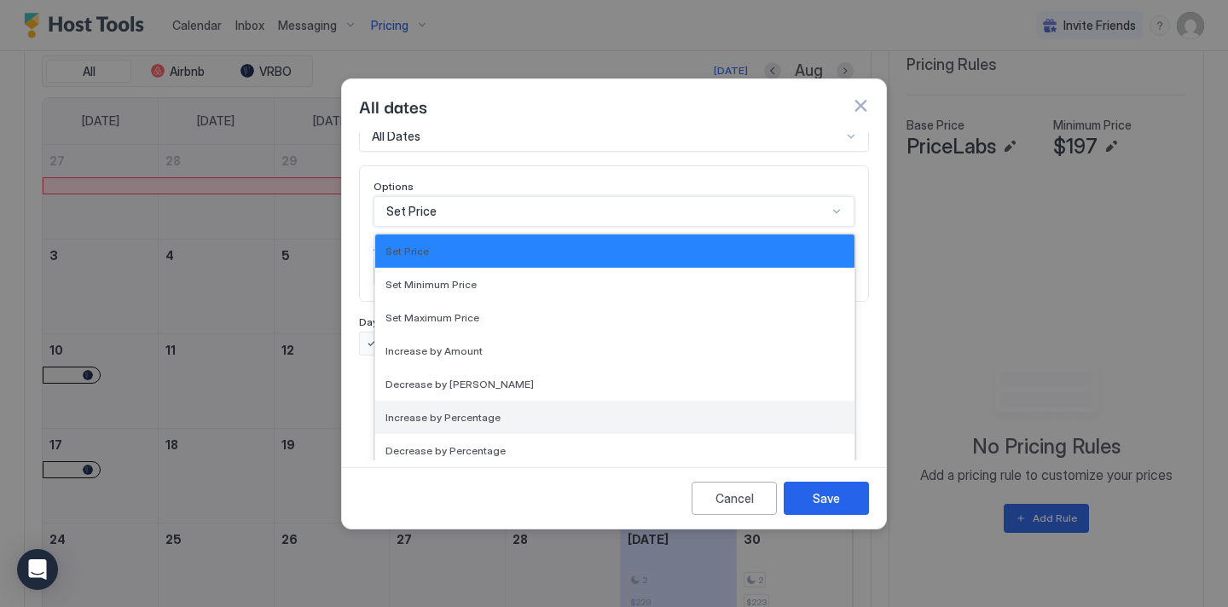
click at [459, 411] on span "Increase by Percentage" at bounding box center [443, 417] width 115 height 13
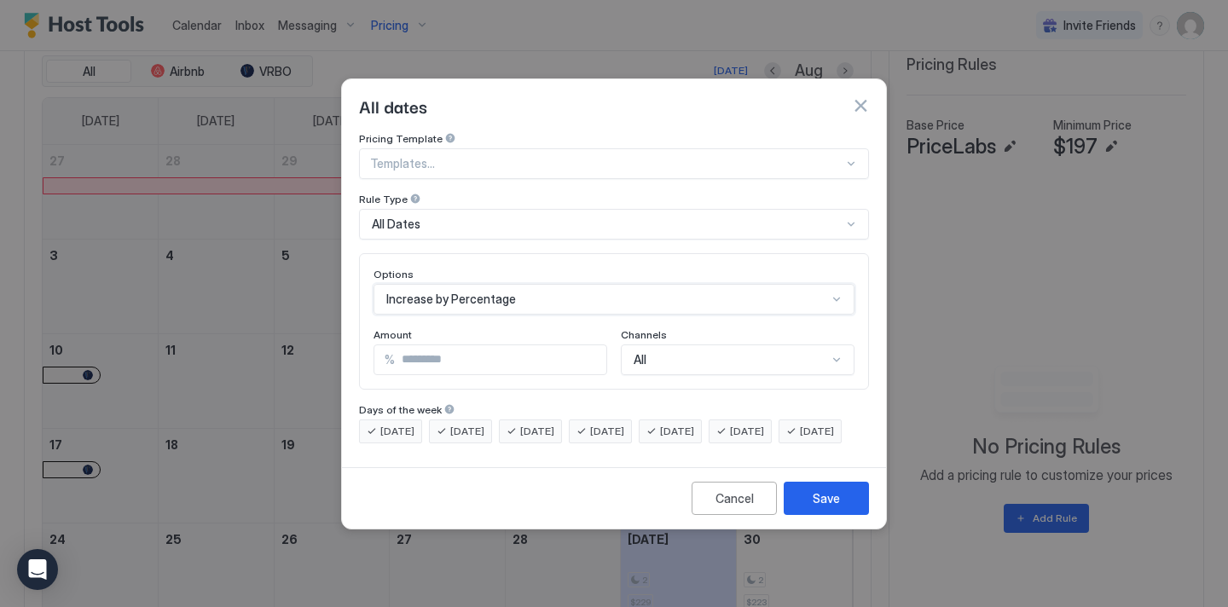
scroll to position [0, 0]
click at [458, 346] on input "*" at bounding box center [501, 359] width 212 height 29
type input "*"
type input "****"
click at [826, 508] on div "Save" at bounding box center [826, 499] width 27 height 18
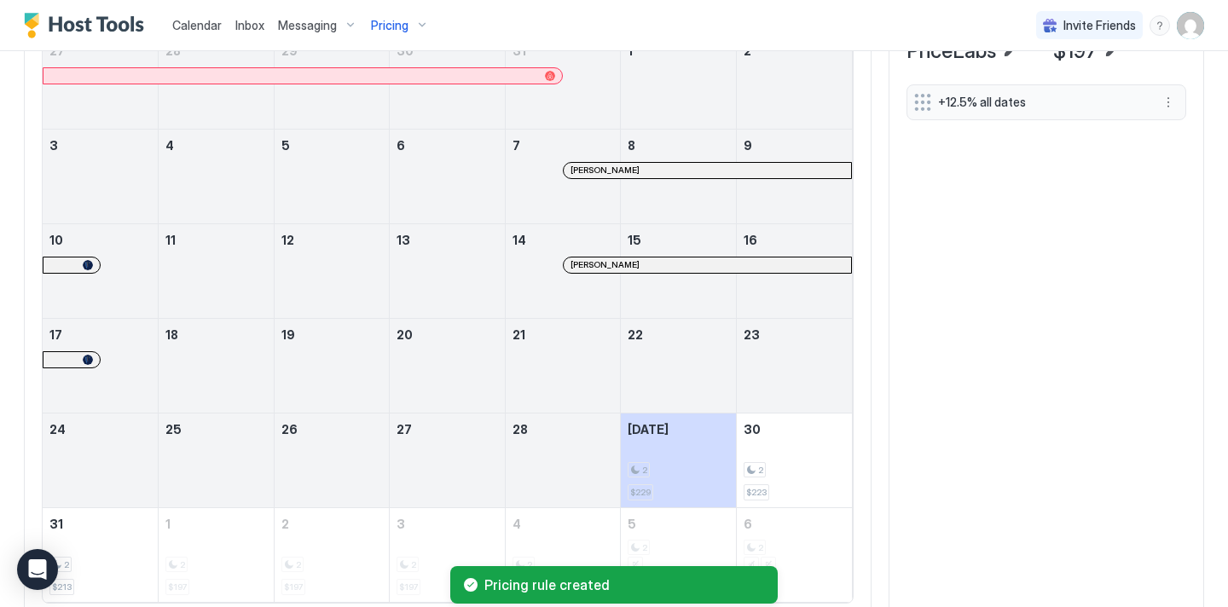
scroll to position [706, 0]
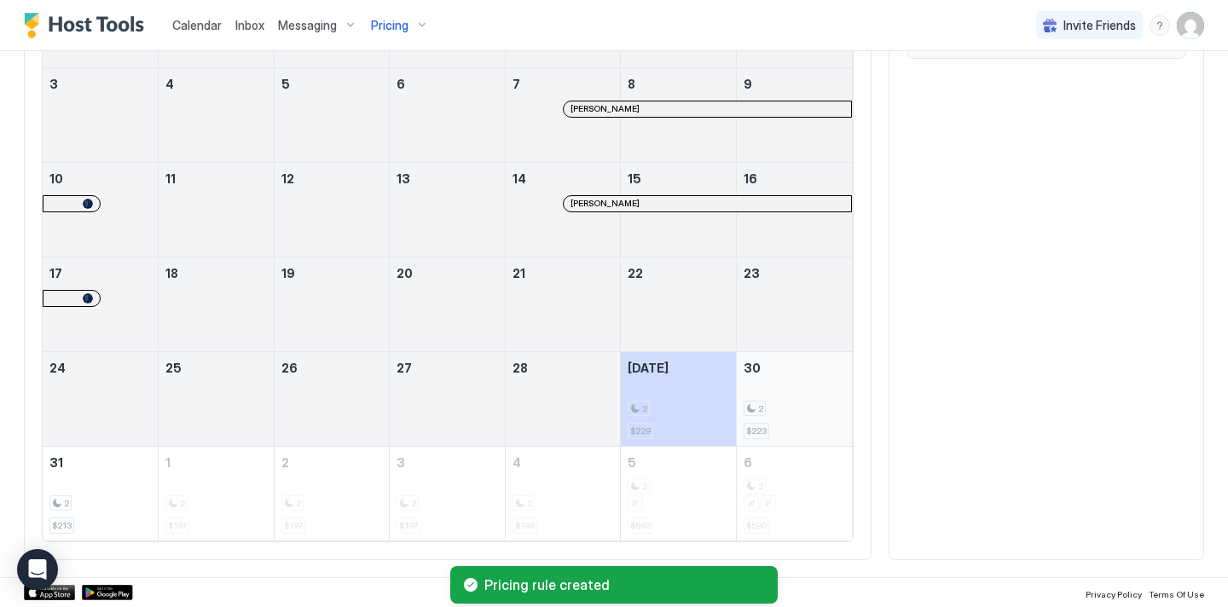
click at [761, 427] on span "$223" at bounding box center [756, 431] width 20 height 11
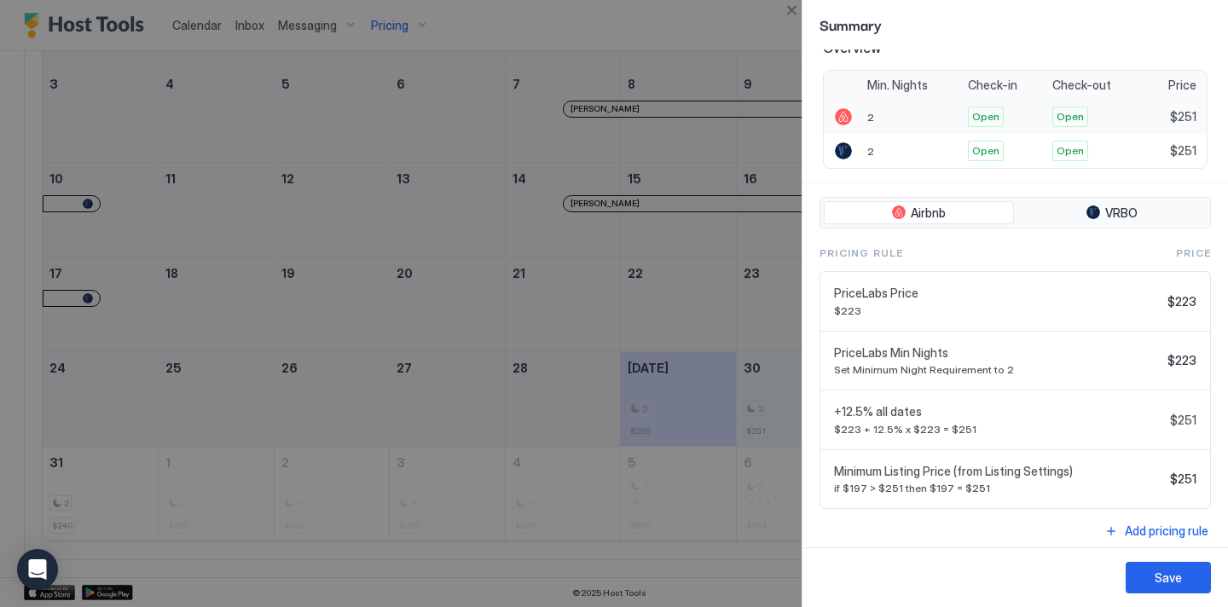
scroll to position [314, 0]
click at [1183, 577] on button "Save" at bounding box center [1168, 578] width 85 height 32
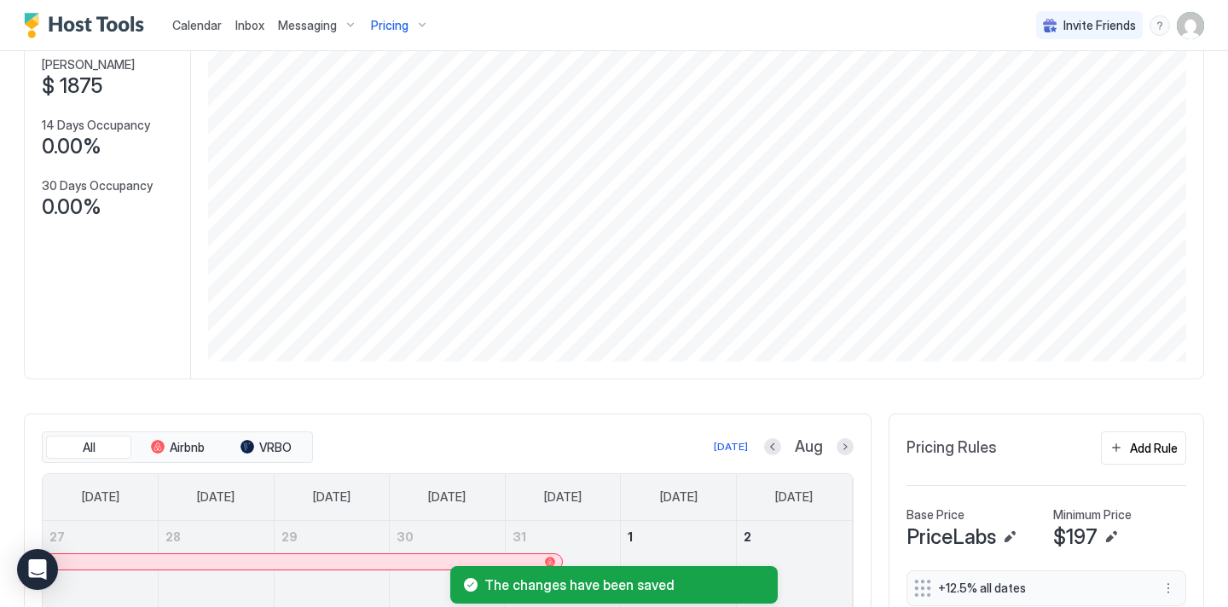
scroll to position [0, 0]
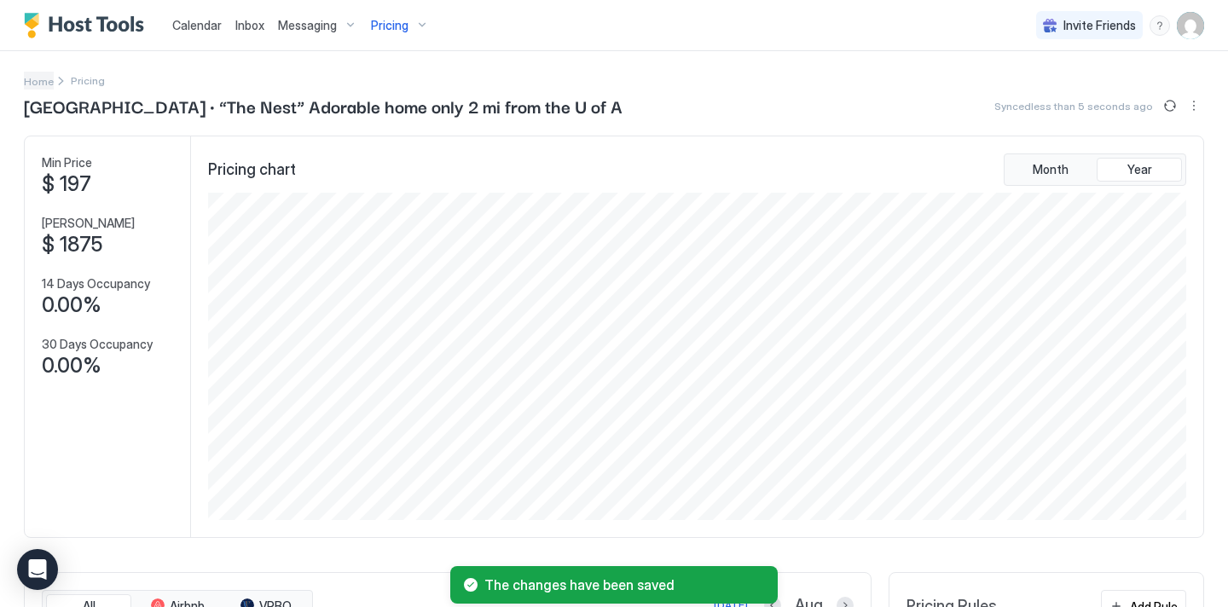
click at [36, 78] on span "Home" at bounding box center [39, 81] width 30 height 13
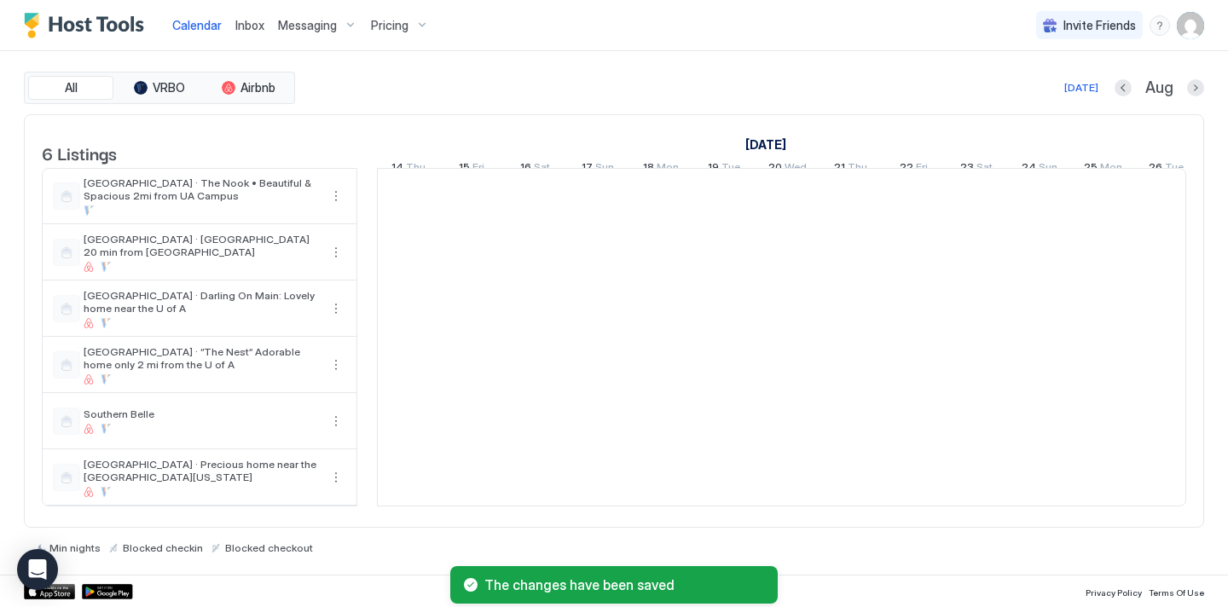
scroll to position [0, 948]
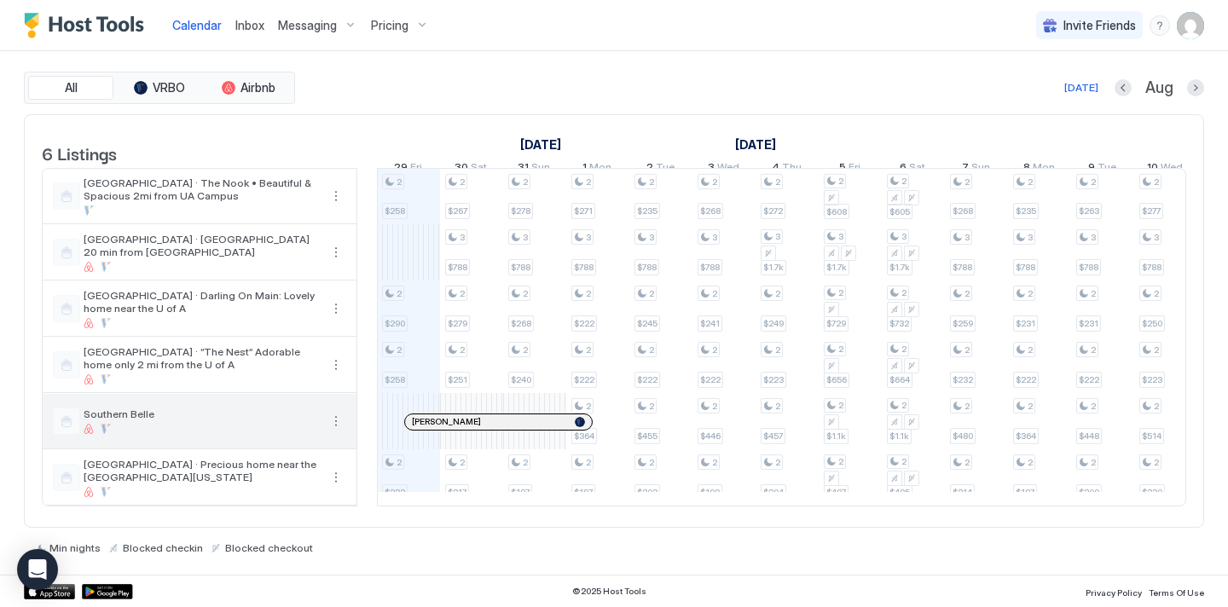
click at [335, 429] on button "More options" at bounding box center [336, 421] width 20 height 20
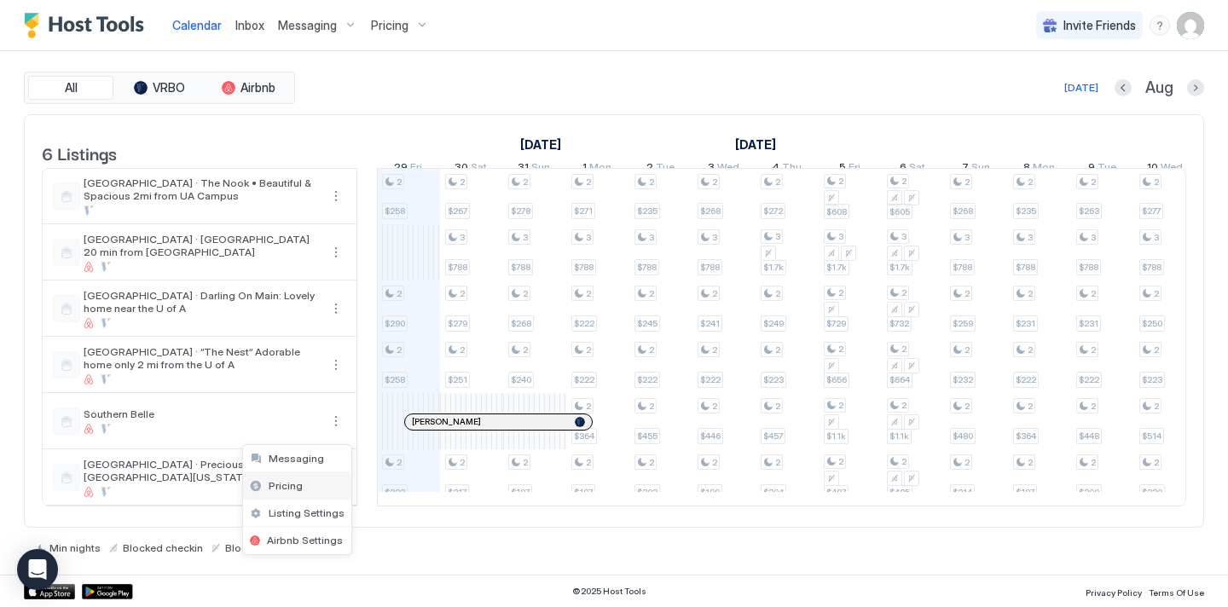
click at [305, 489] on div "Pricing" at bounding box center [297, 486] width 108 height 27
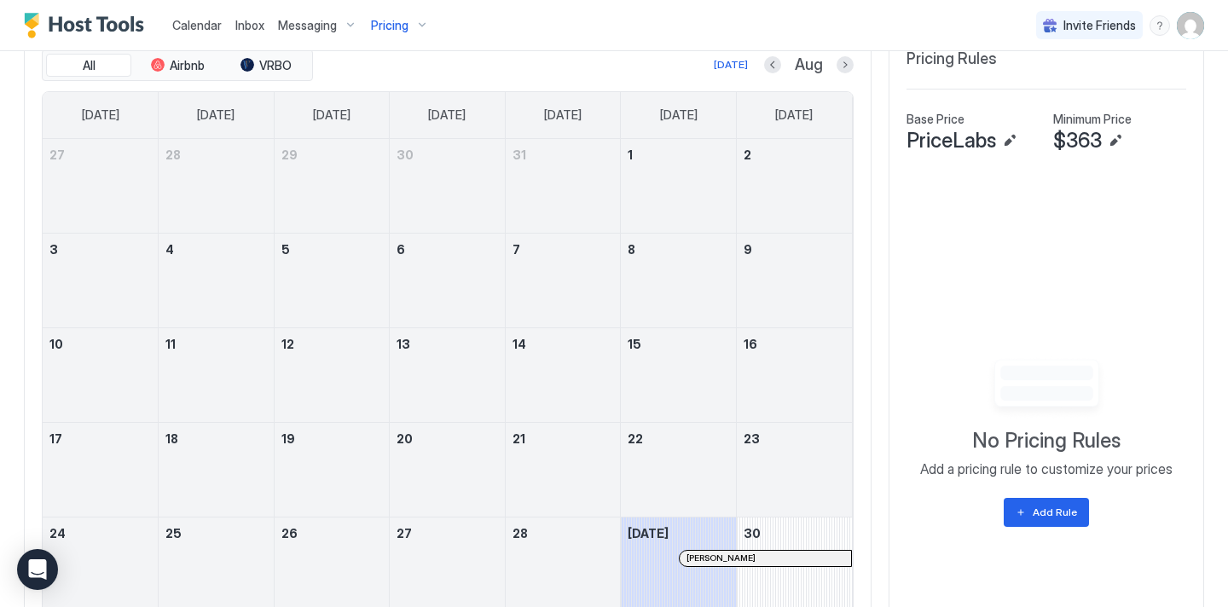
scroll to position [572, 0]
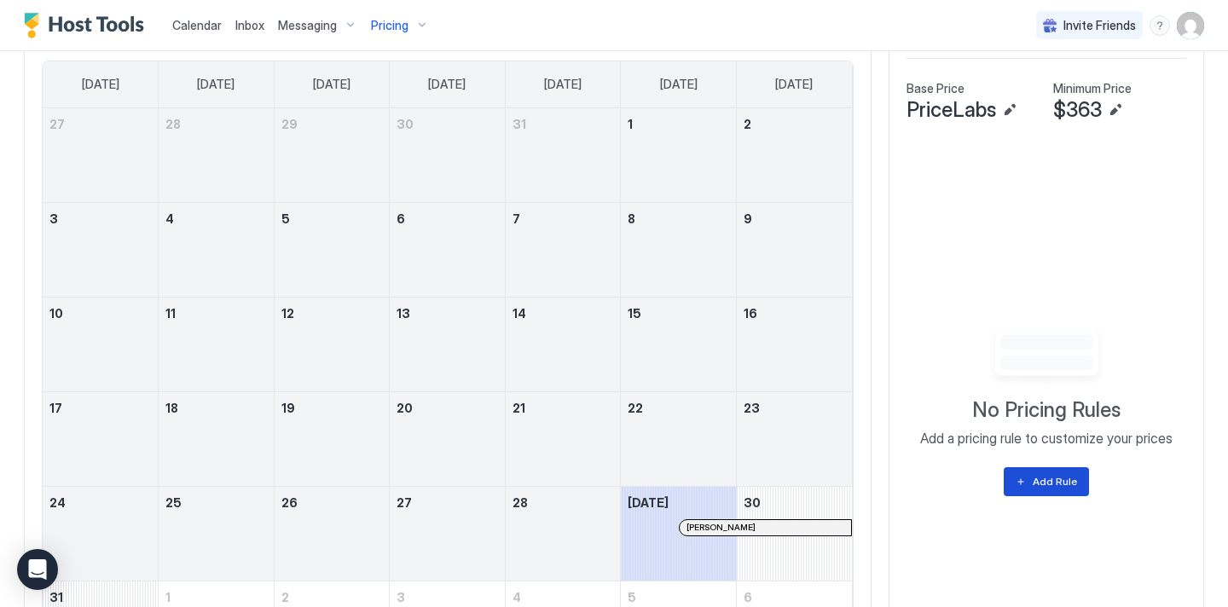
click at [1071, 491] on button "Add Rule" at bounding box center [1046, 481] width 85 height 29
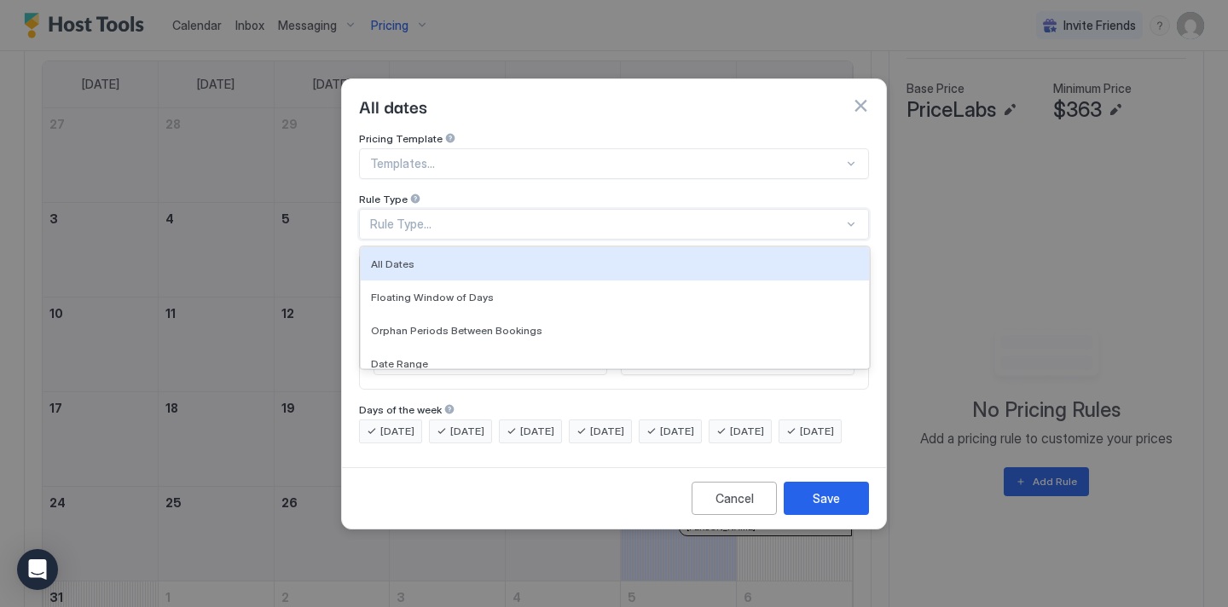
click at [451, 217] on div "Rule Type..." at bounding box center [606, 224] width 473 height 15
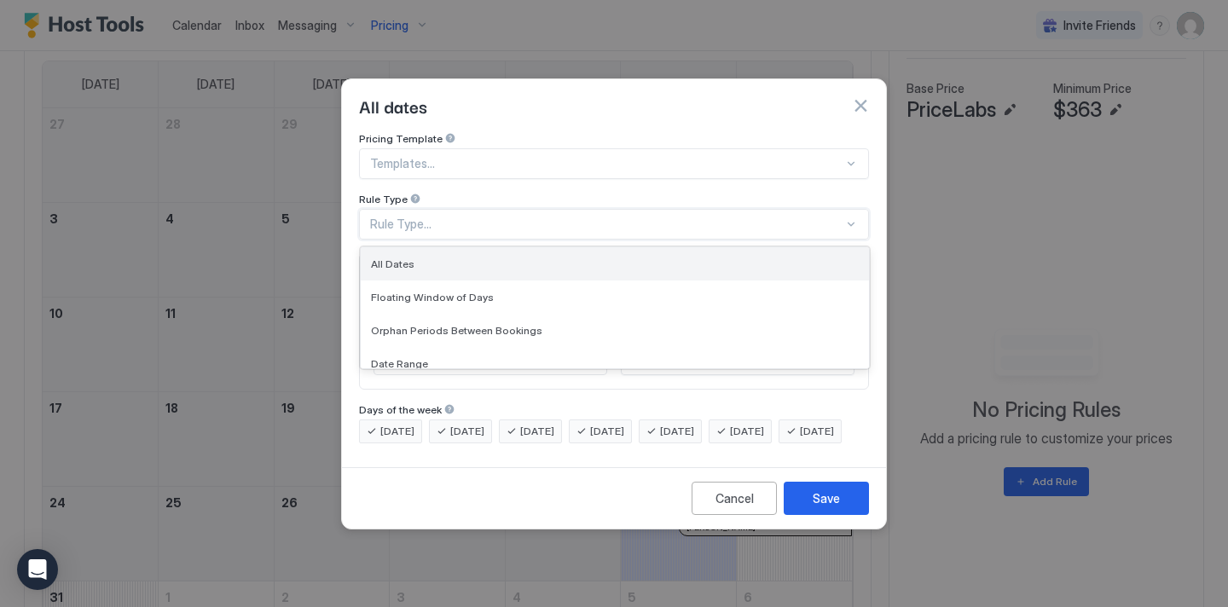
click at [433, 258] on div "All Dates" at bounding box center [615, 264] width 488 height 13
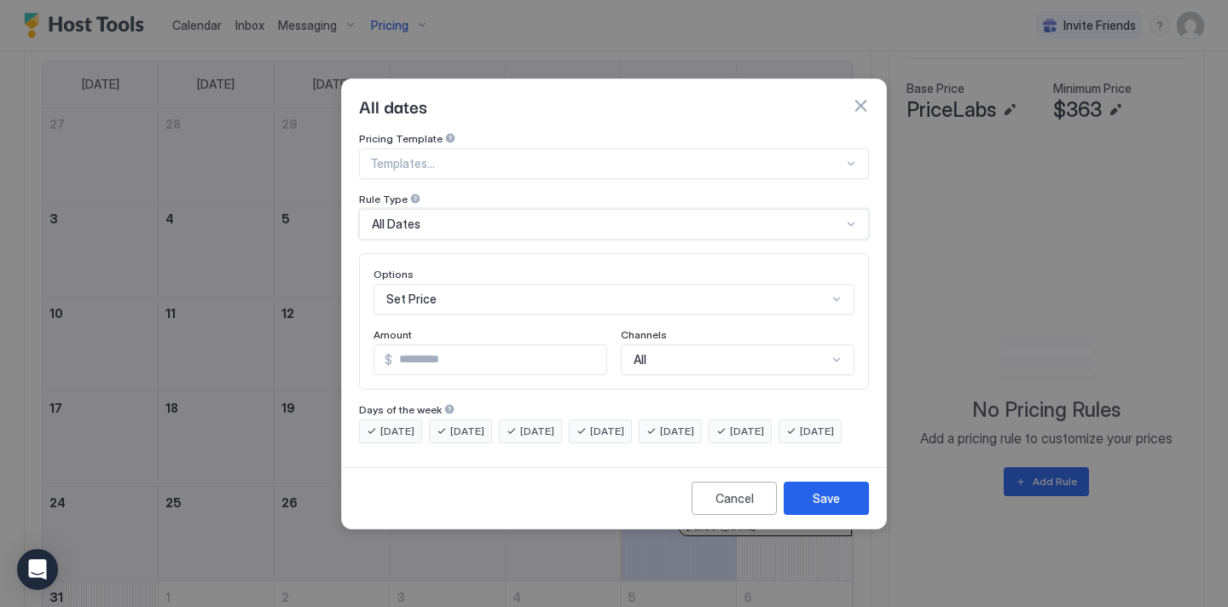
click at [431, 284] on div "Set Price" at bounding box center [614, 299] width 481 height 31
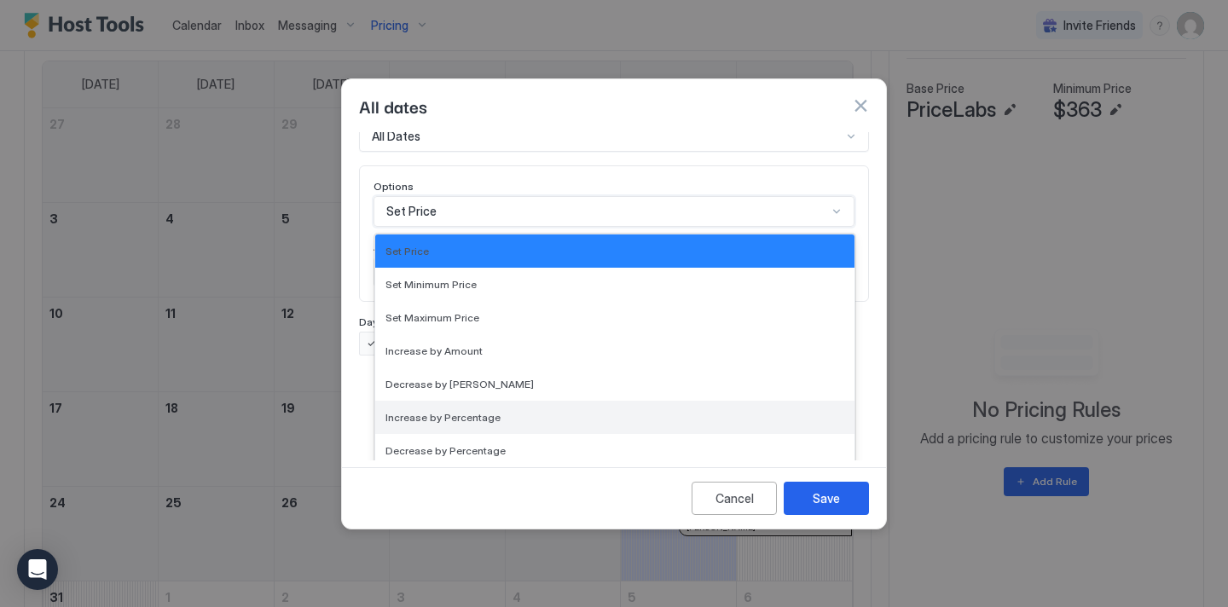
click at [458, 411] on span "Increase by Percentage" at bounding box center [443, 417] width 115 height 13
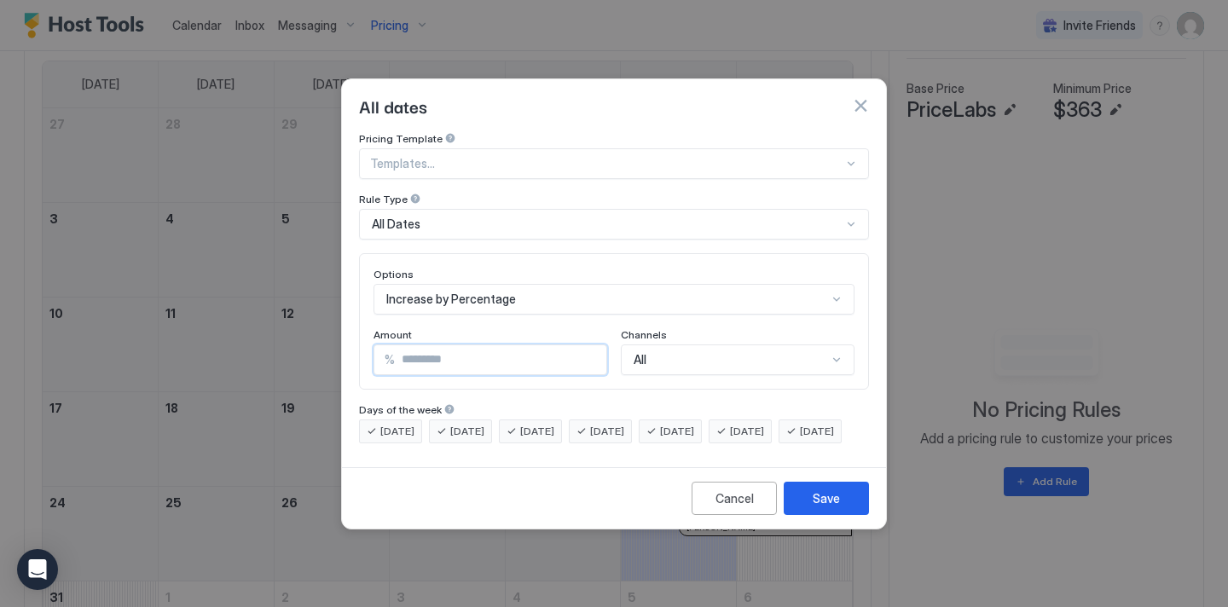
click at [438, 349] on input "*" at bounding box center [501, 359] width 212 height 29
type input "*"
type input "****"
click at [815, 508] on div "Save" at bounding box center [826, 499] width 27 height 18
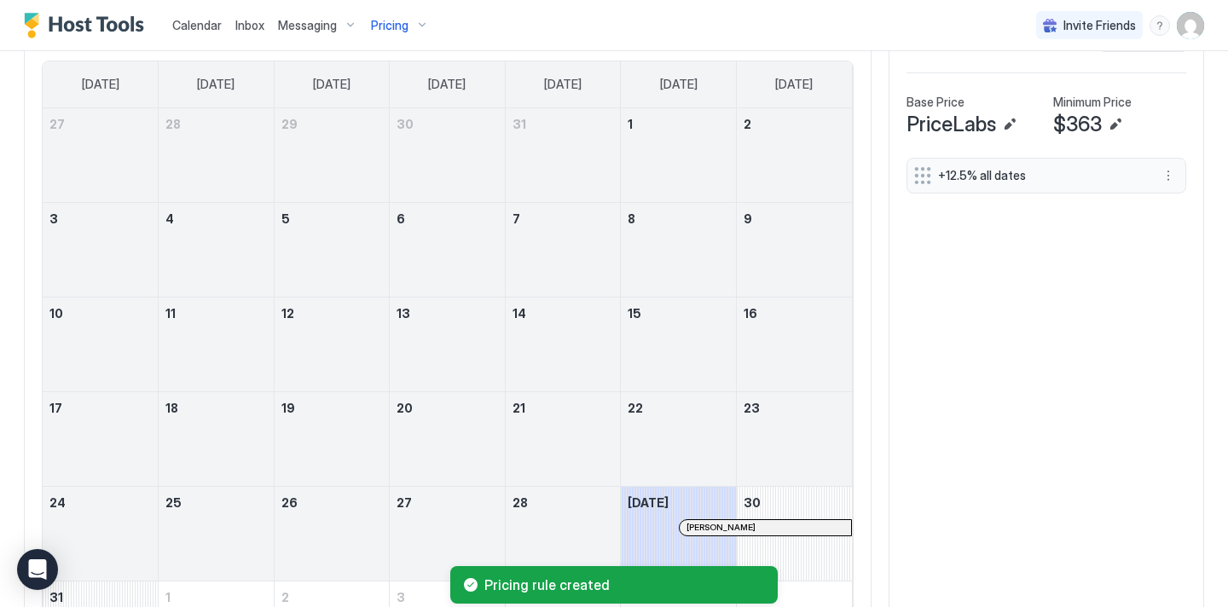
scroll to position [706, 0]
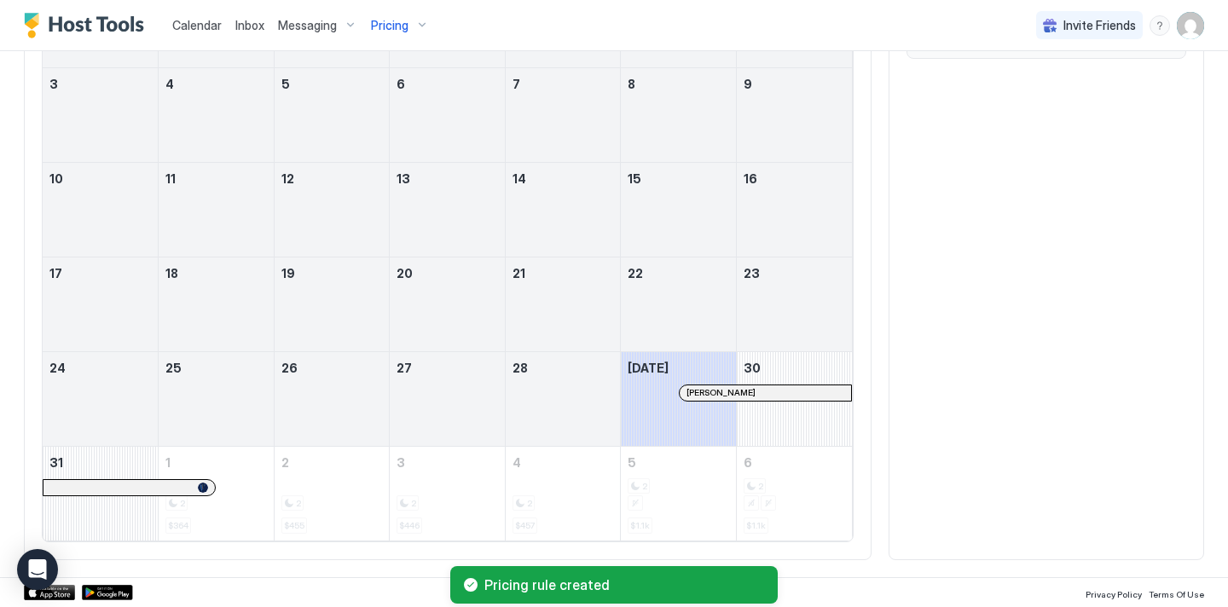
click at [928, 452] on div "+12.5% all dates" at bounding box center [1047, 283] width 280 height 520
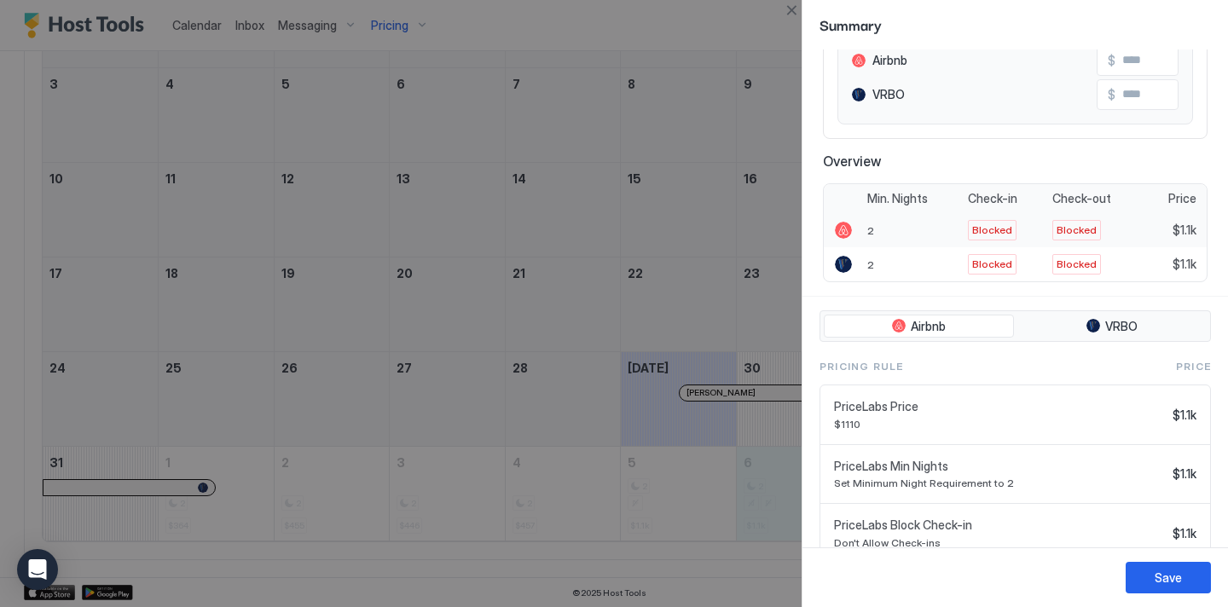
scroll to position [200, 0]
click at [605, 456] on div at bounding box center [614, 303] width 1228 height 607
click at [1163, 569] on div "Save" at bounding box center [1168, 578] width 27 height 18
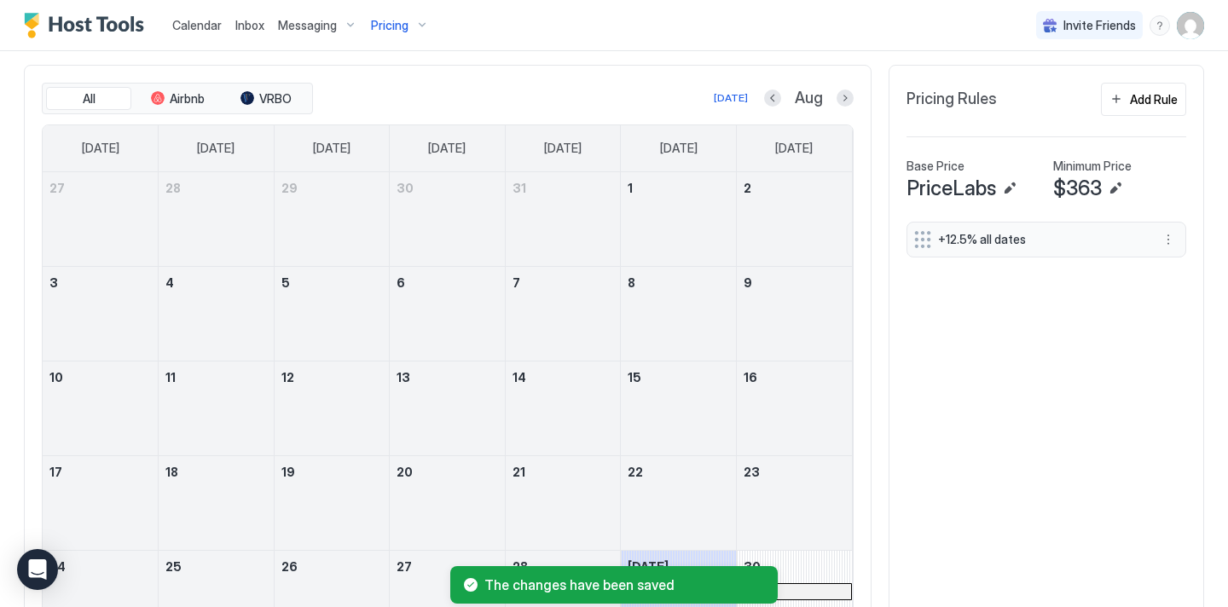
scroll to position [507, 0]
click at [845, 95] on button "Next month" at bounding box center [845, 98] width 17 height 17
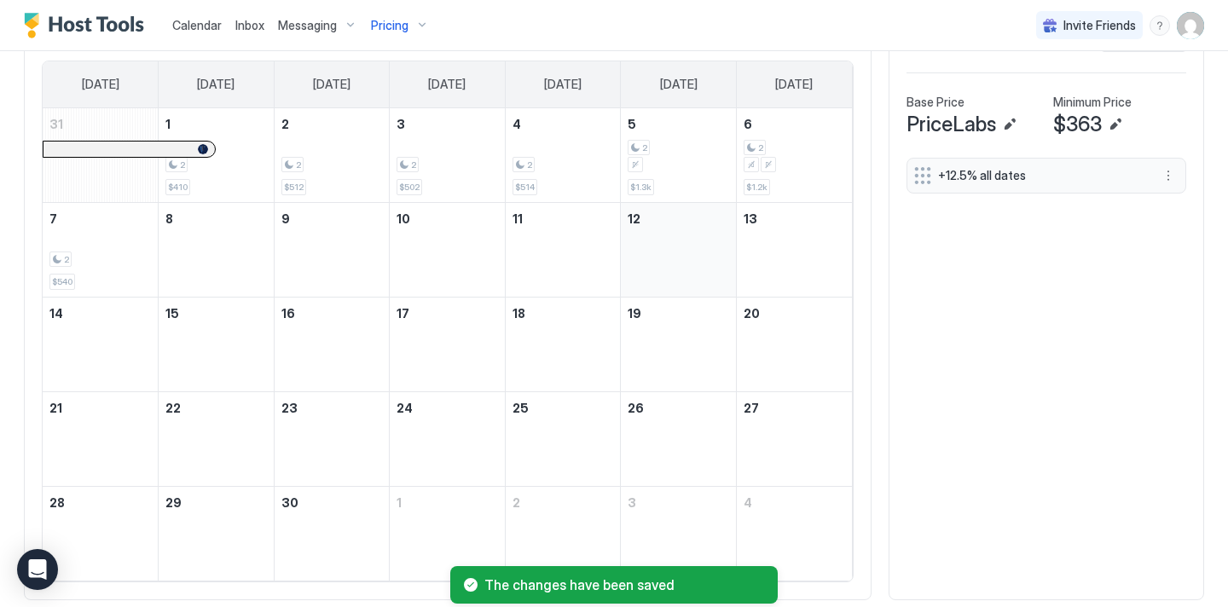
scroll to position [572, 0]
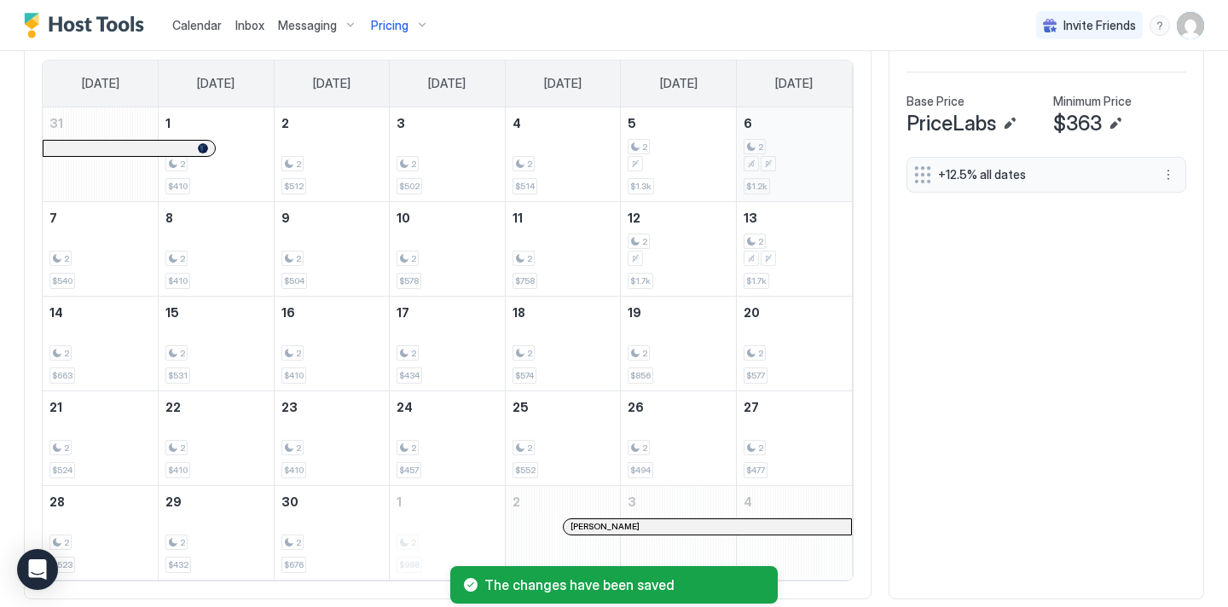
click at [764, 188] on span "$1.2k" at bounding box center [756, 186] width 21 height 11
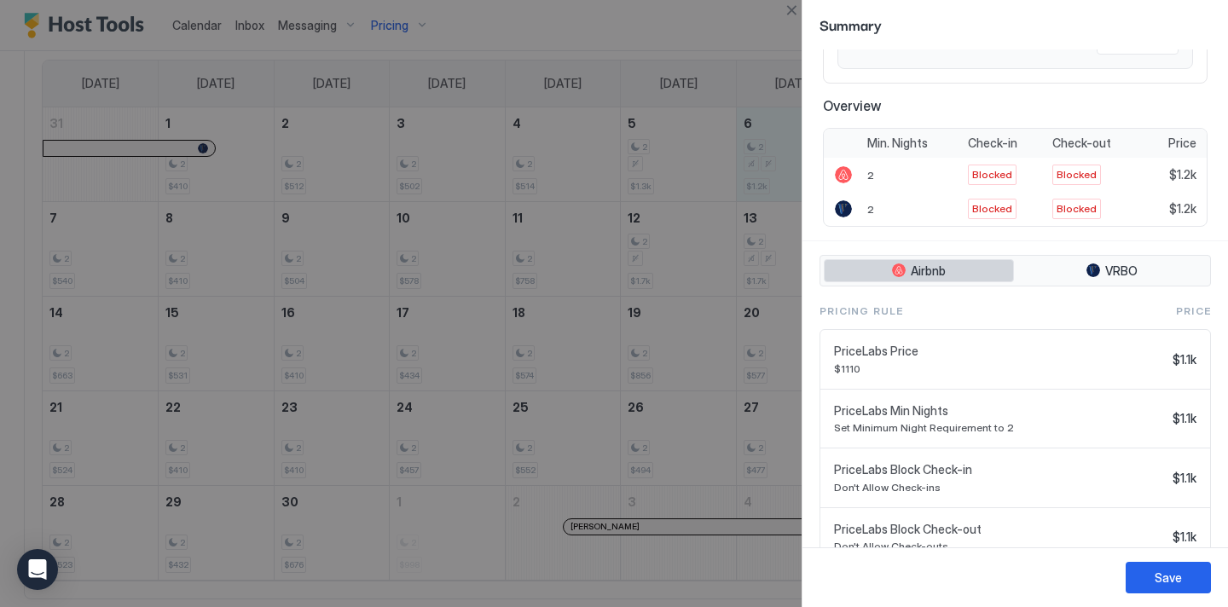
scroll to position [258, 0]
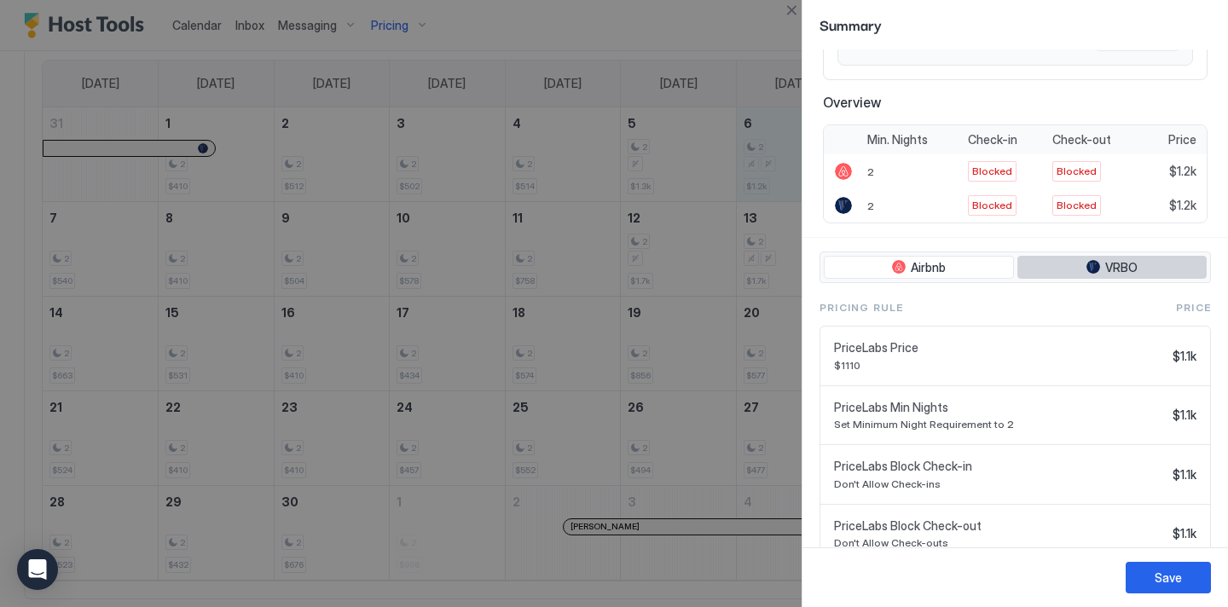
click at [1090, 269] on div "tab-group" at bounding box center [1094, 267] width 14 height 14
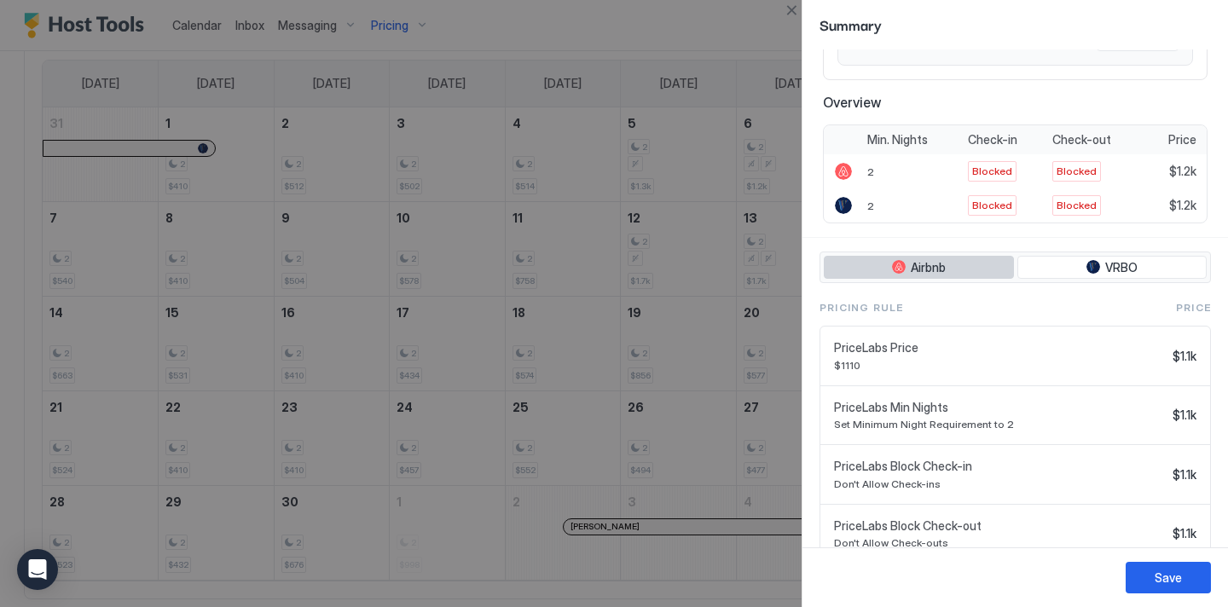
click at [949, 261] on button "Airbnb" at bounding box center [919, 268] width 190 height 24
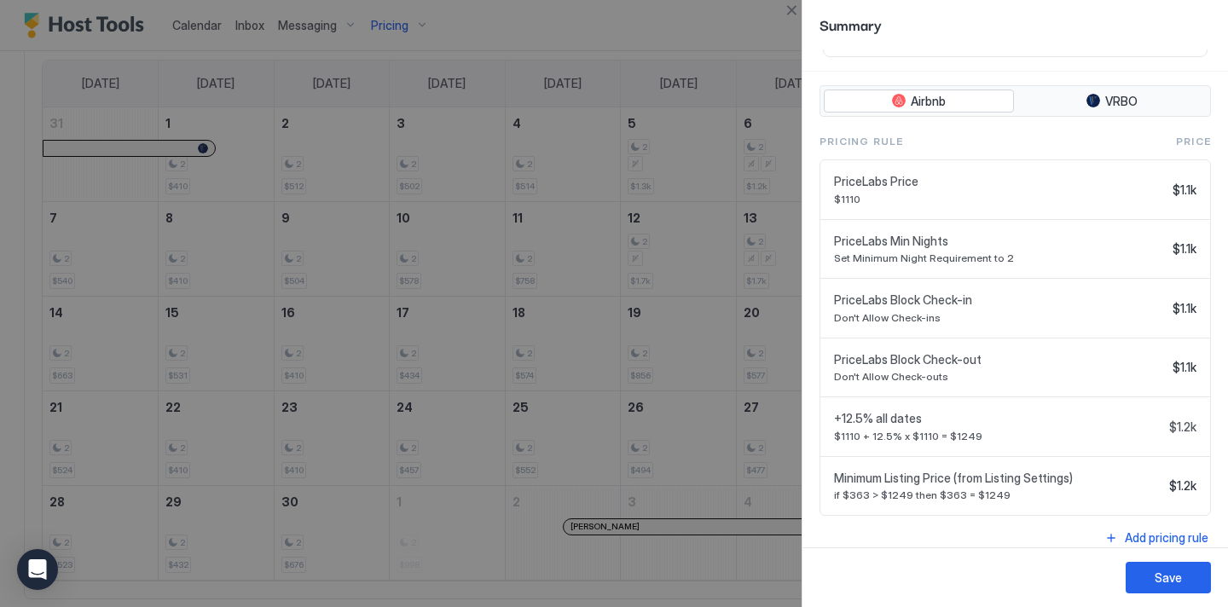
scroll to position [0, 0]
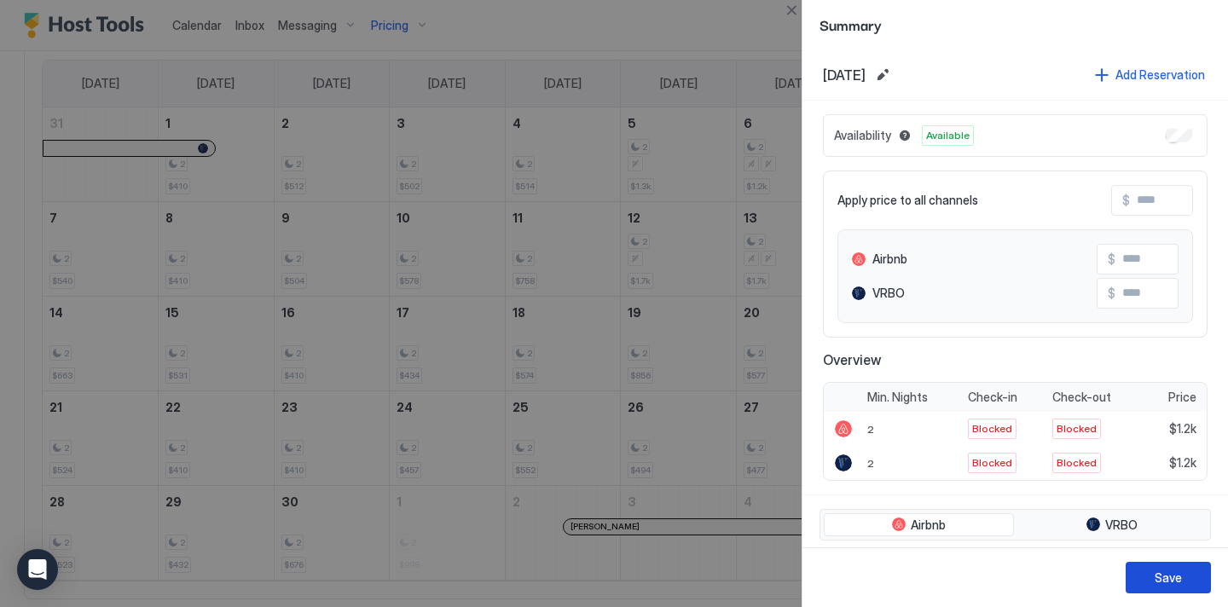
click at [1192, 586] on button "Save" at bounding box center [1168, 578] width 85 height 32
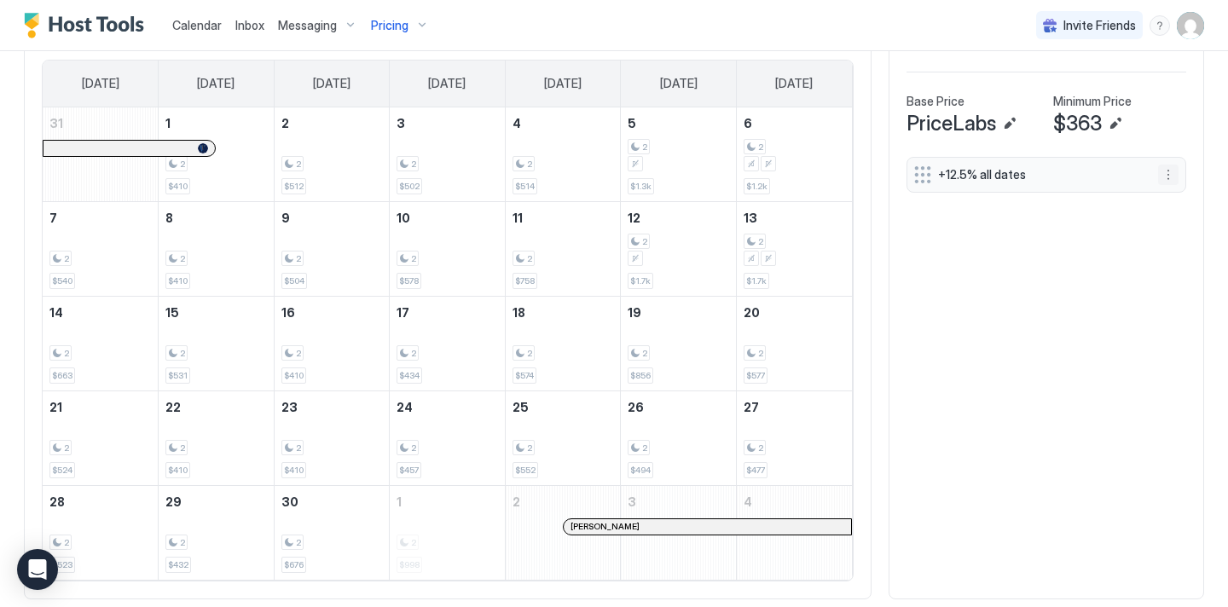
click at [1174, 171] on button "More options" at bounding box center [1168, 175] width 20 height 20
click at [1187, 204] on span "Edit" at bounding box center [1194, 198] width 19 height 13
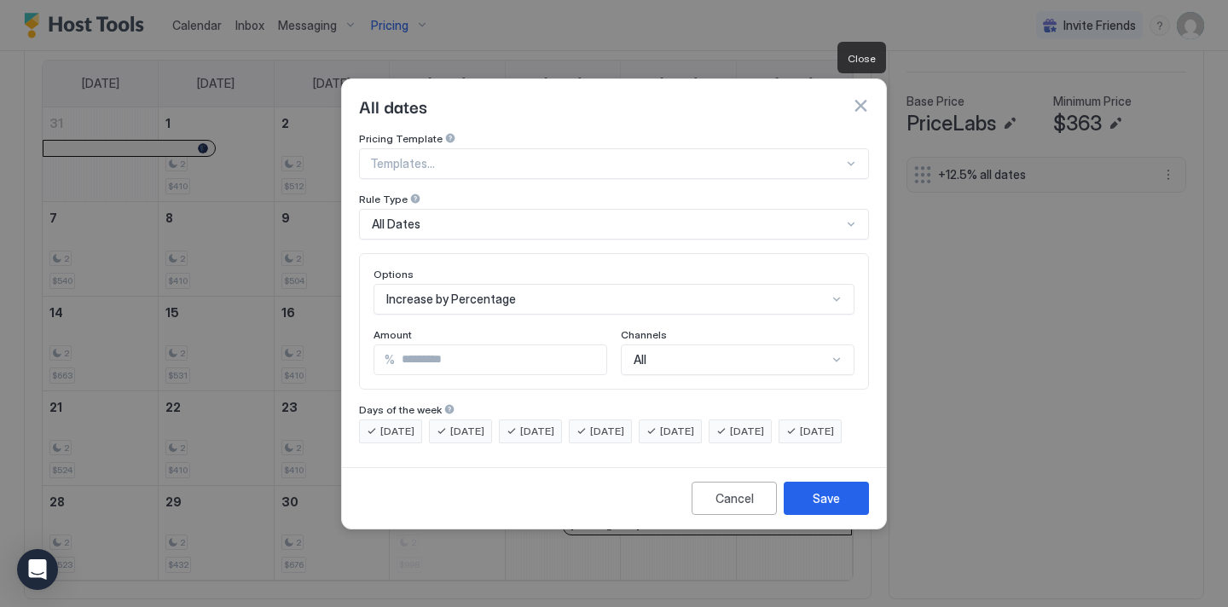
click at [863, 97] on button "button" at bounding box center [860, 105] width 17 height 17
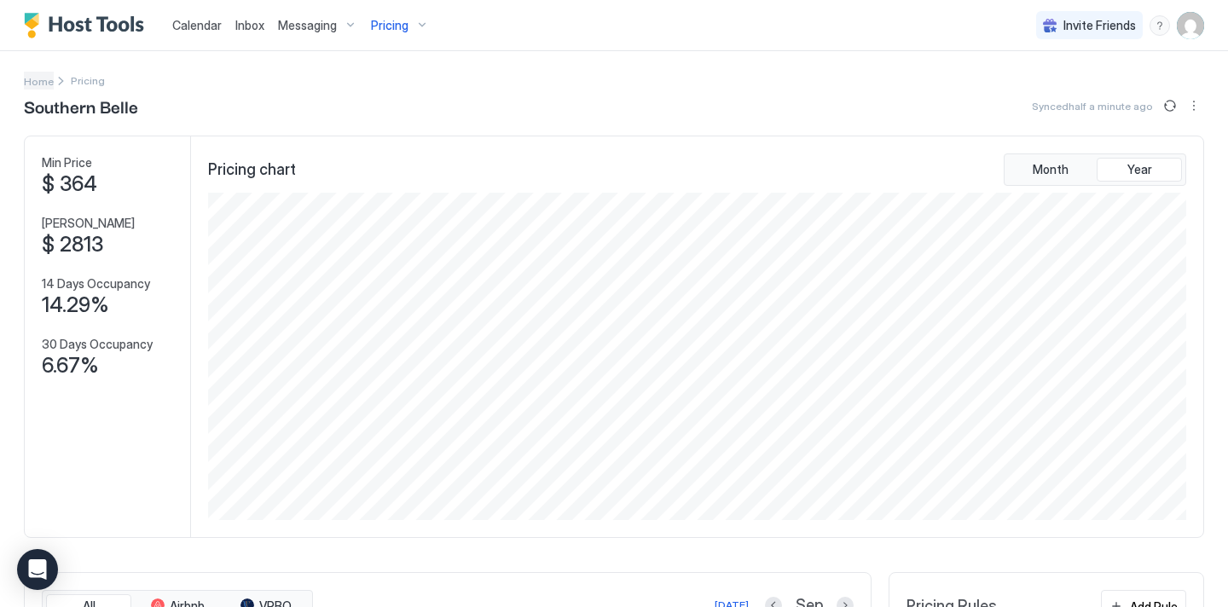
click at [32, 78] on span "Home" at bounding box center [39, 81] width 30 height 13
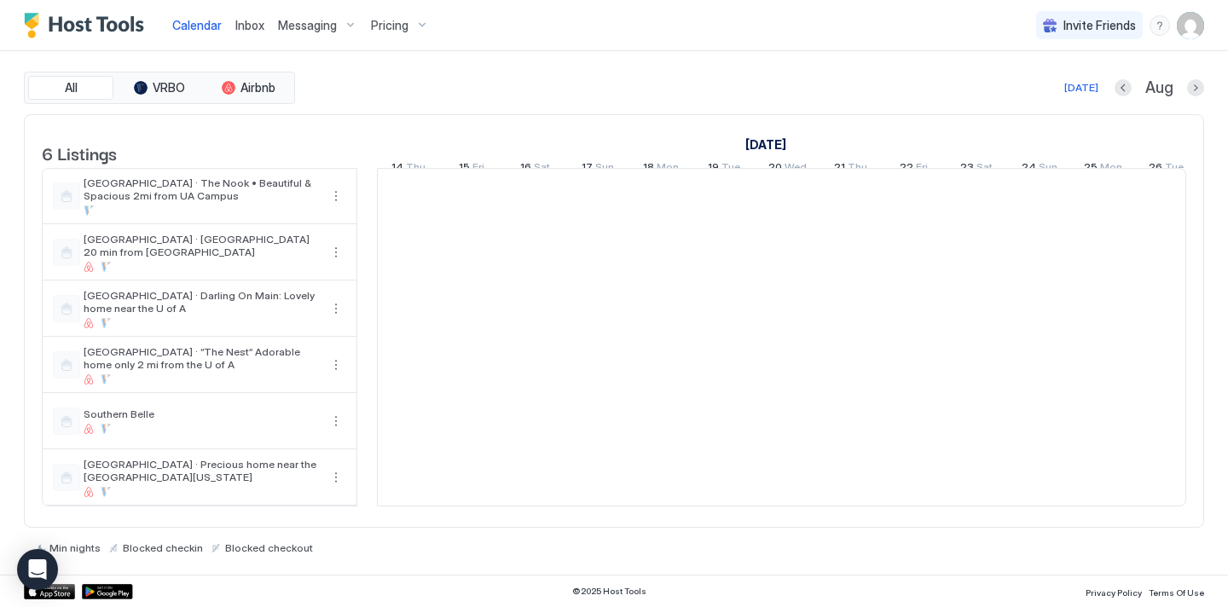
scroll to position [0, 948]
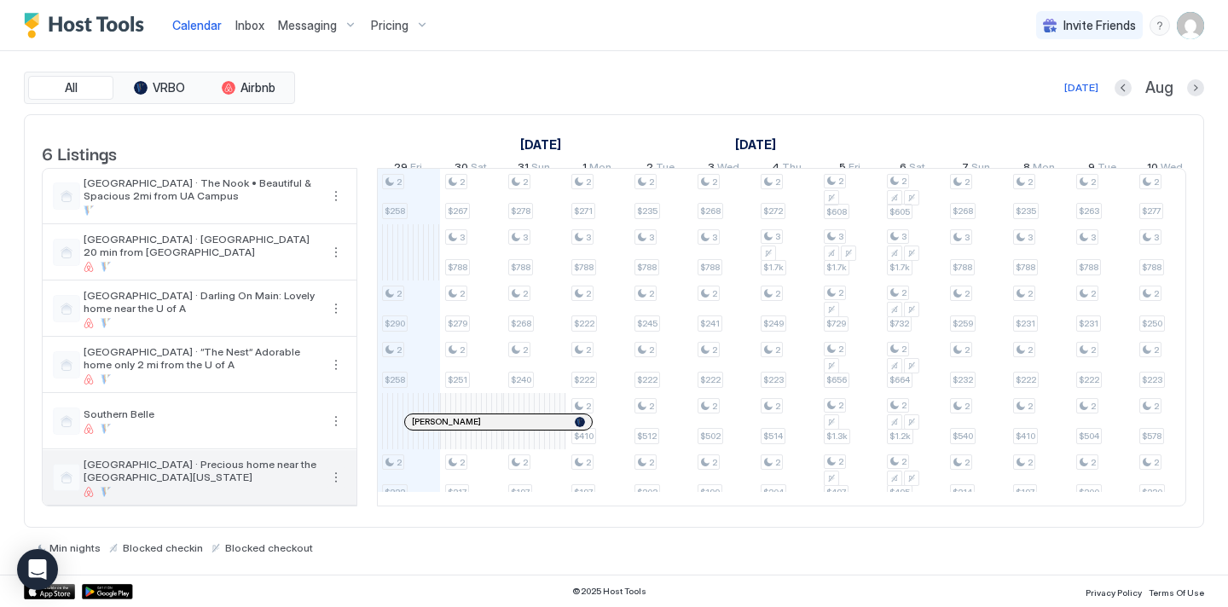
click at [331, 482] on button "More options" at bounding box center [336, 477] width 20 height 20
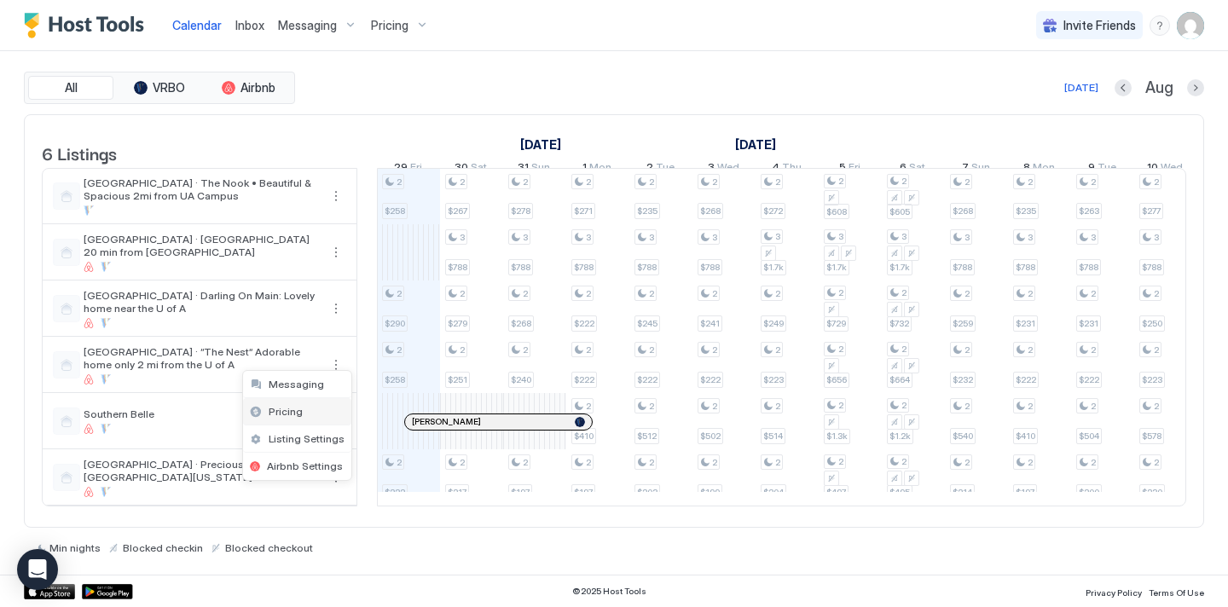
click at [290, 413] on span "Pricing" at bounding box center [286, 411] width 34 height 13
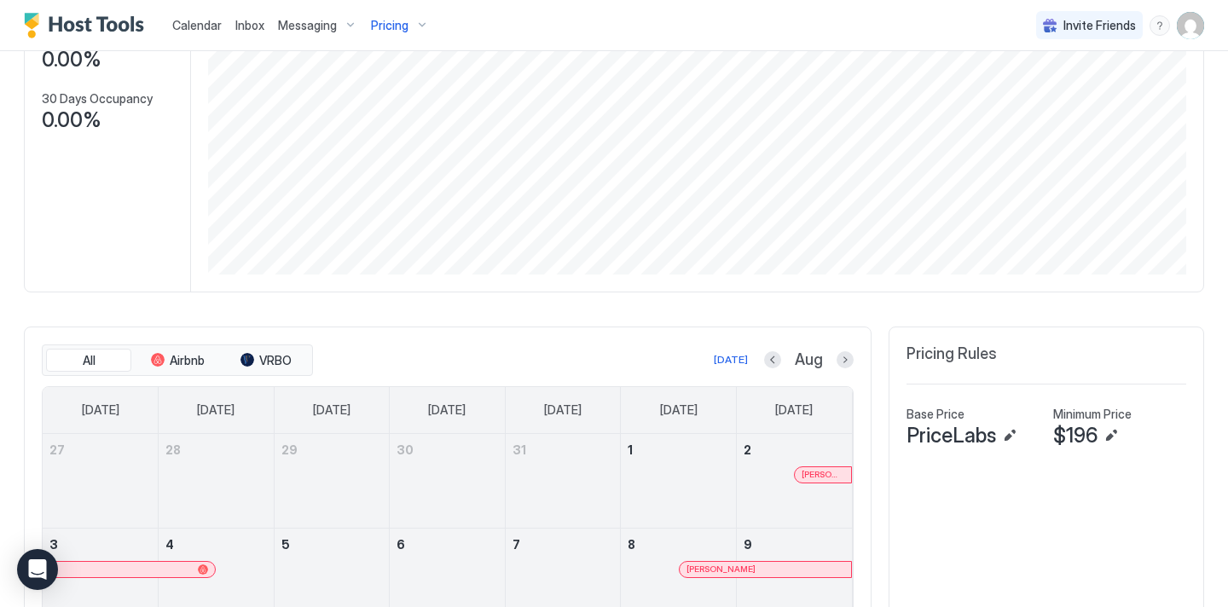
scroll to position [247, 0]
click at [1109, 437] on button "Edit" at bounding box center [1111, 435] width 20 height 20
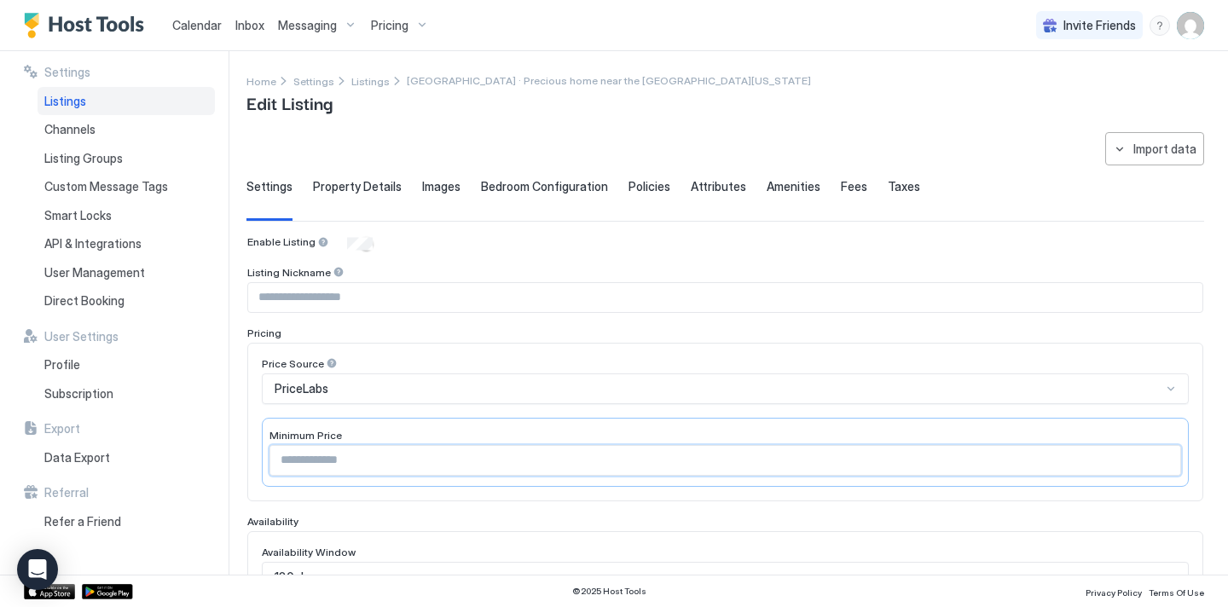
click at [415, 466] on input "***" at bounding box center [725, 460] width 910 height 29
type input "***"
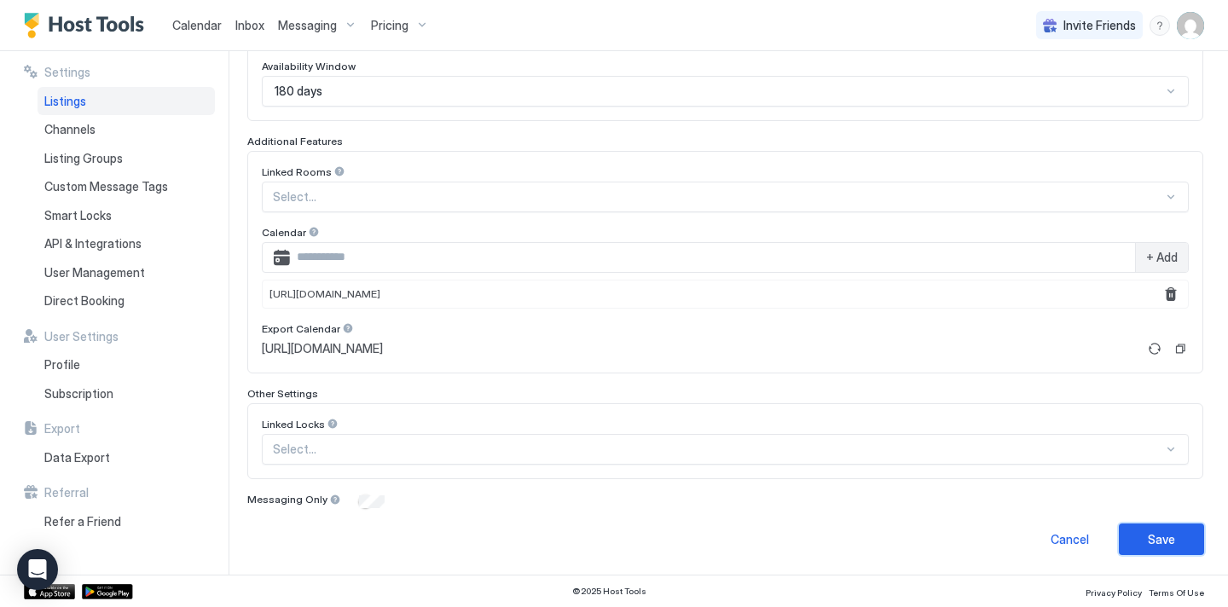
click at [1141, 524] on button "Save" at bounding box center [1161, 540] width 85 height 32
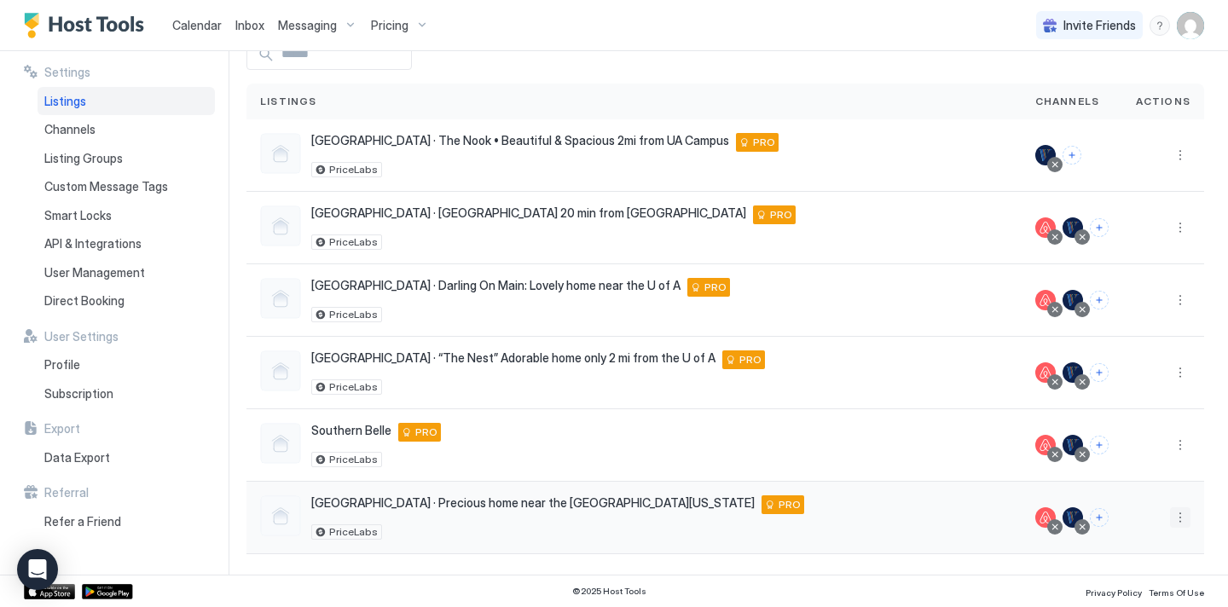
click at [1171, 514] on button "More options" at bounding box center [1180, 518] width 20 height 20
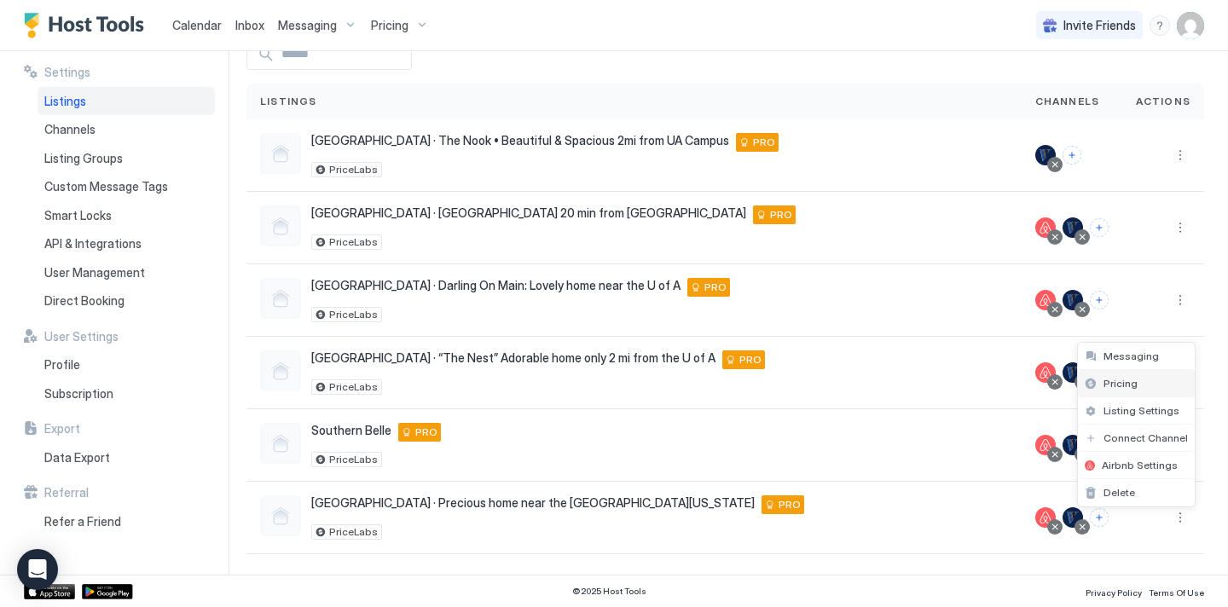
click at [1129, 387] on span "Pricing" at bounding box center [1121, 383] width 34 height 13
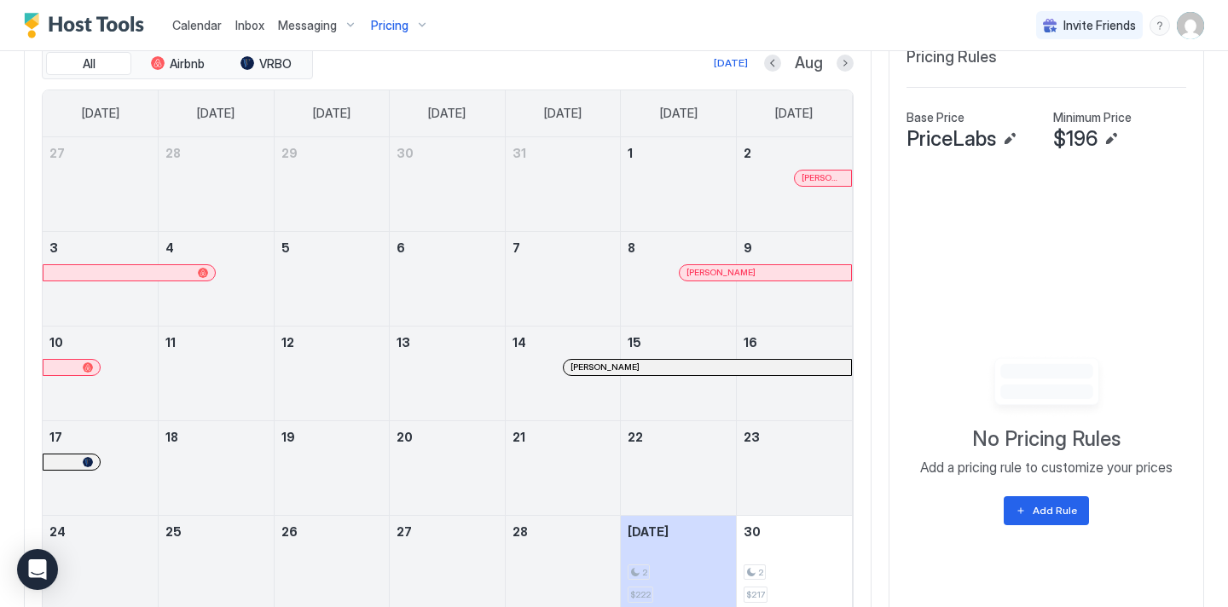
scroll to position [543, 0]
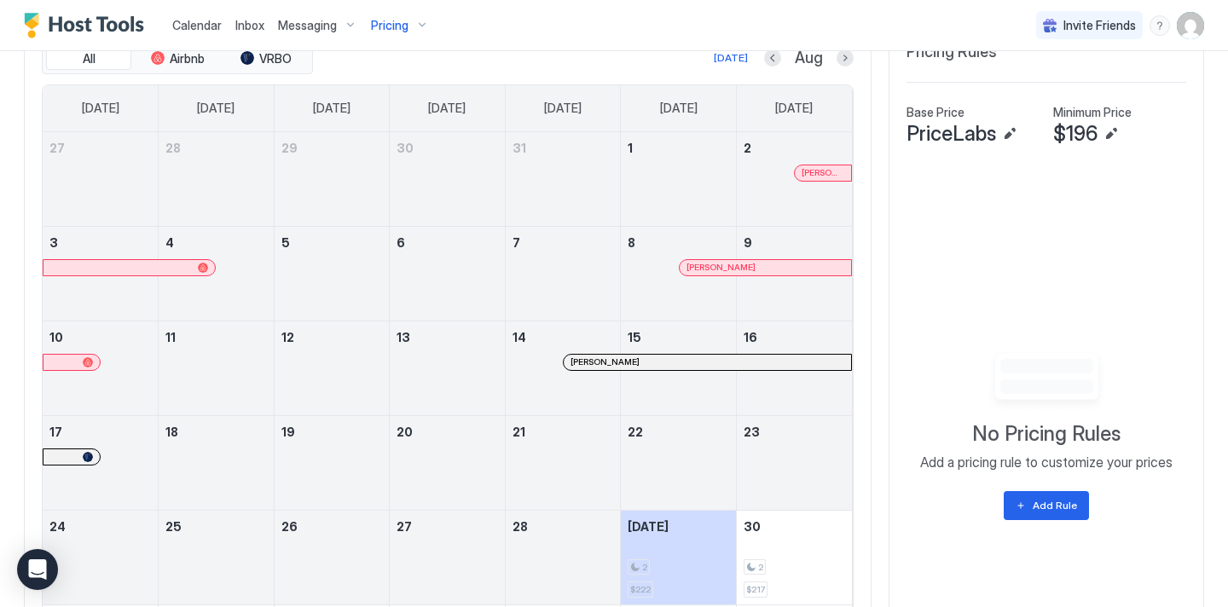
scroll to position [549, 0]
click at [1069, 498] on div "Add Rule" at bounding box center [1055, 503] width 44 height 15
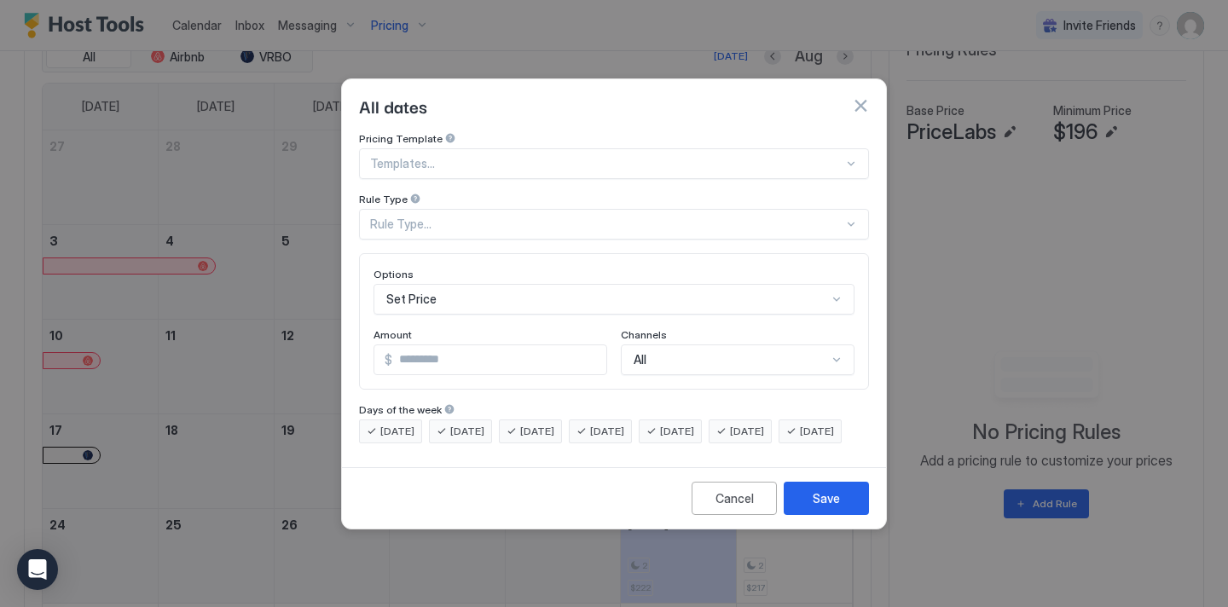
click at [419, 285] on div "Set Price" at bounding box center [614, 299] width 481 height 31
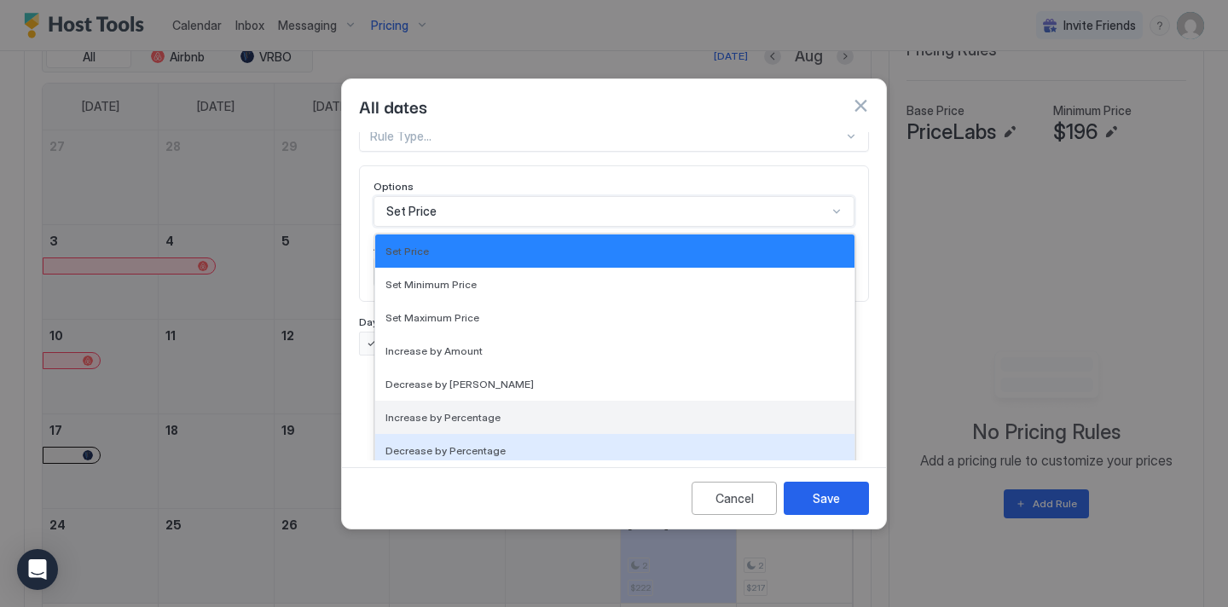
click at [467, 411] on span "Increase by Percentage" at bounding box center [443, 417] width 115 height 13
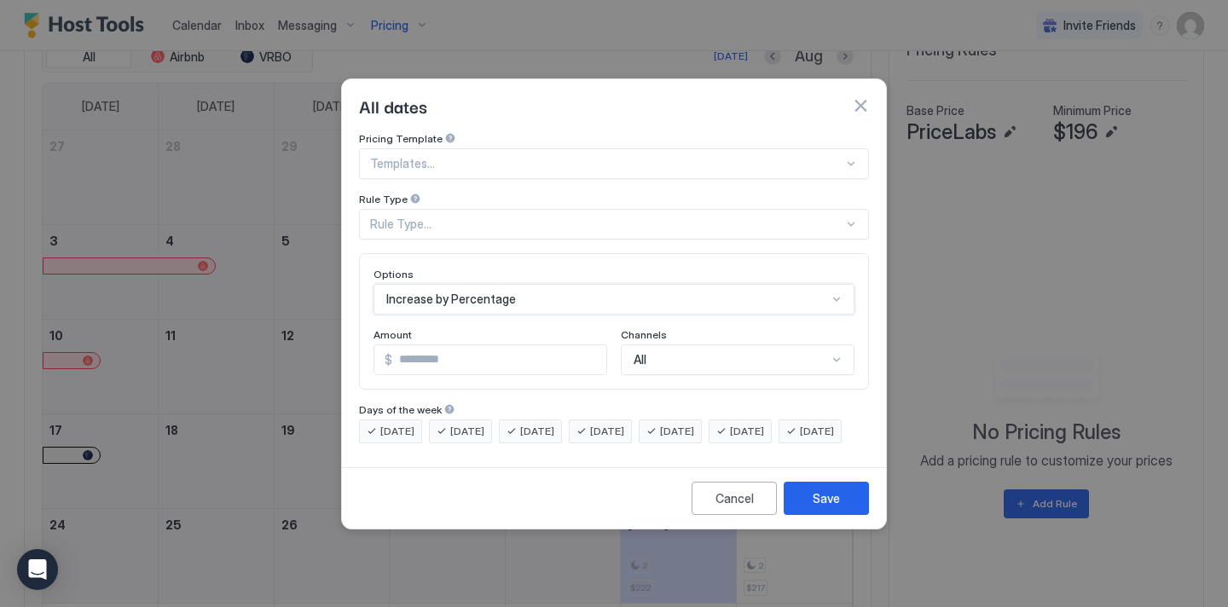
scroll to position [0, 0]
click at [457, 218] on div "Rule Type..." at bounding box center [614, 224] width 510 height 31
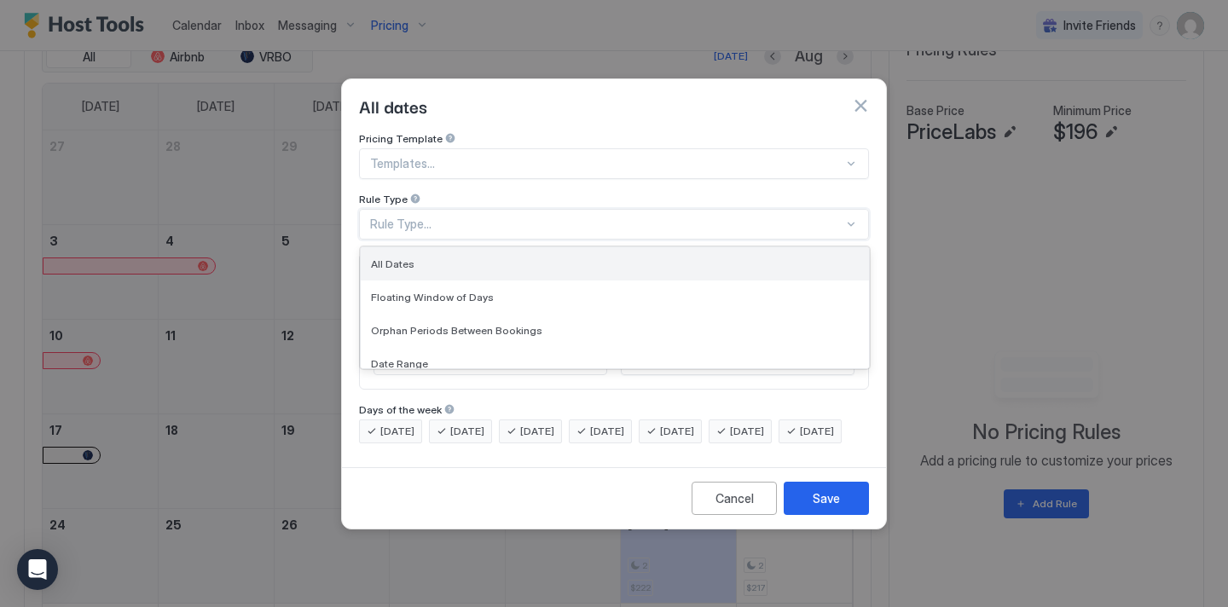
click at [452, 258] on div "All Dates" at bounding box center [615, 264] width 488 height 13
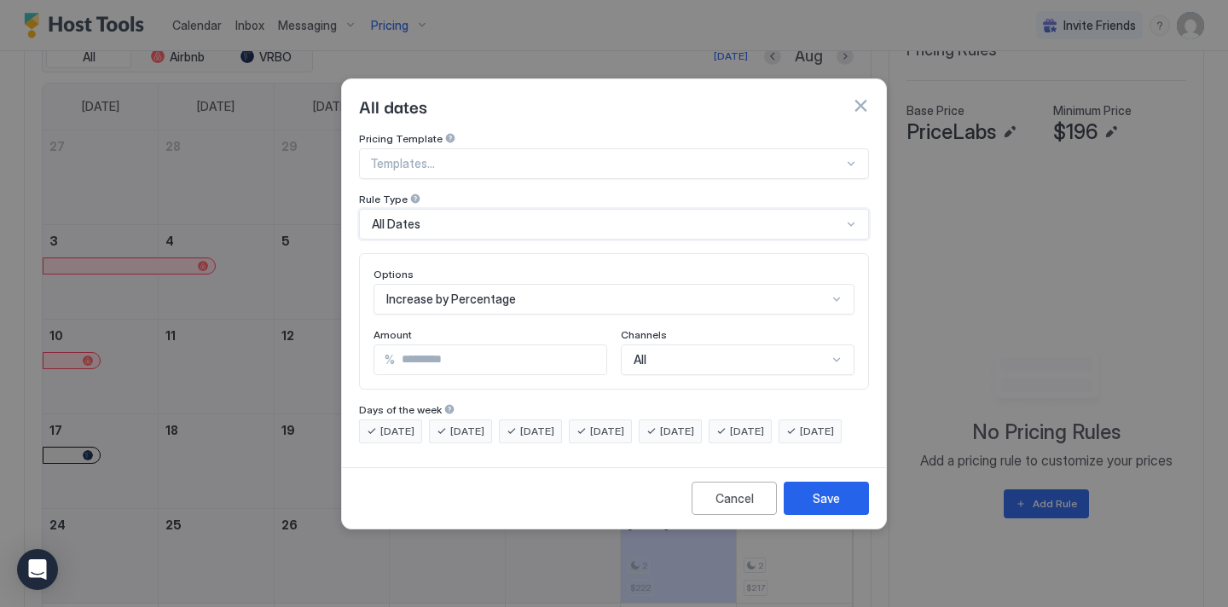
click at [450, 345] on input "*" at bounding box center [501, 359] width 212 height 29
type input "*"
type input "****"
click at [813, 509] on button "Save" at bounding box center [826, 498] width 85 height 33
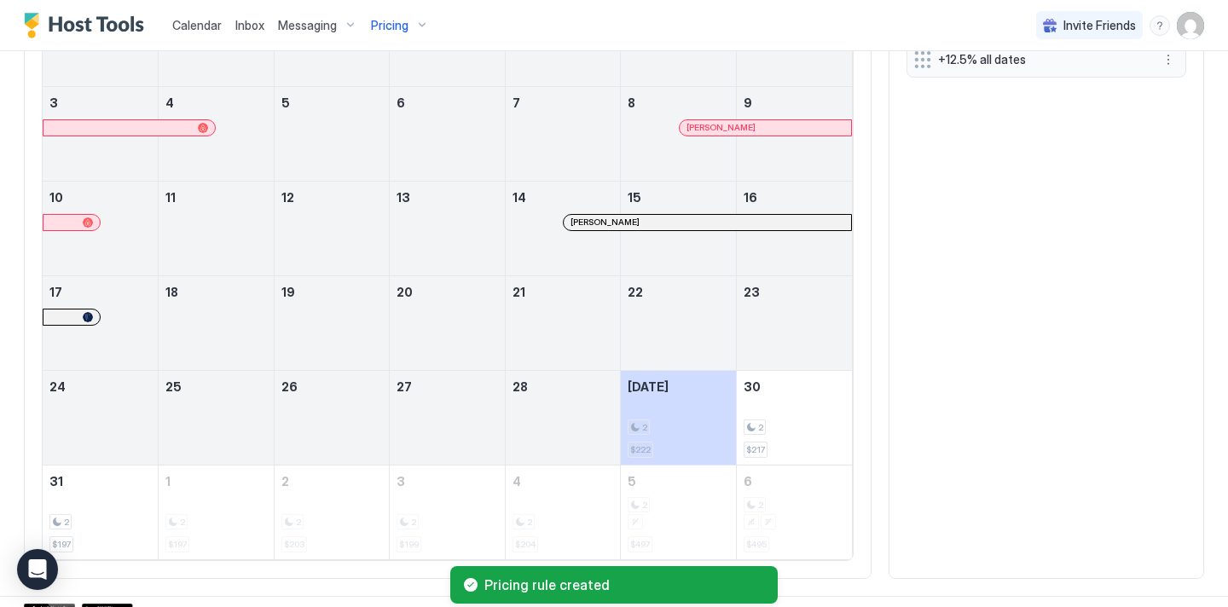
scroll to position [706, 0]
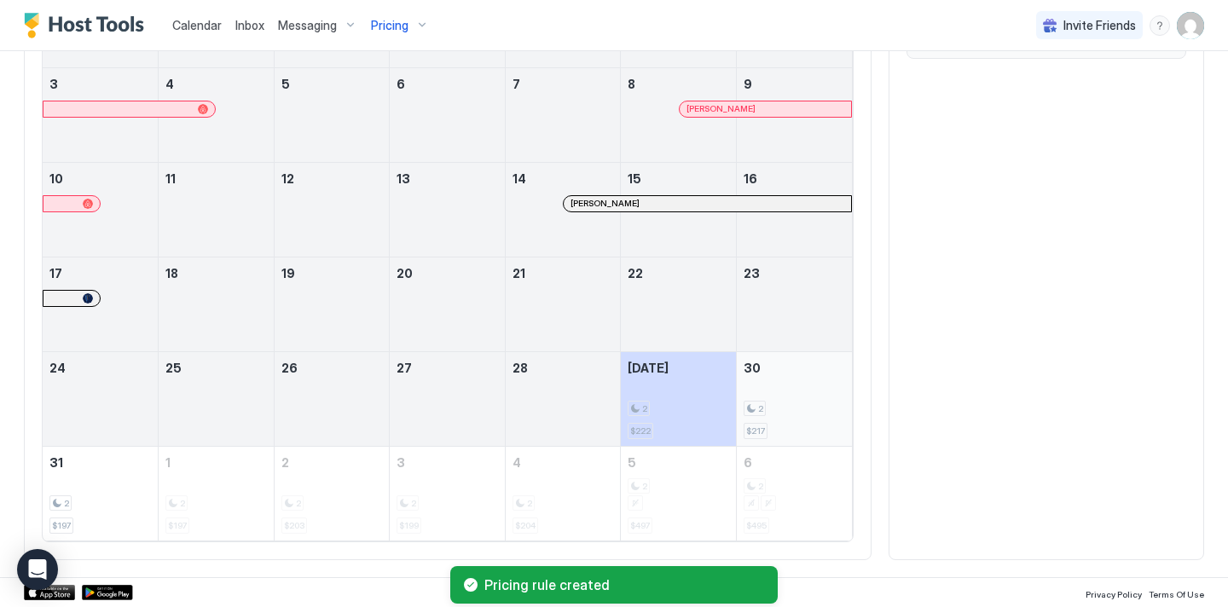
click at [763, 430] on span "$217" at bounding box center [755, 431] width 19 height 11
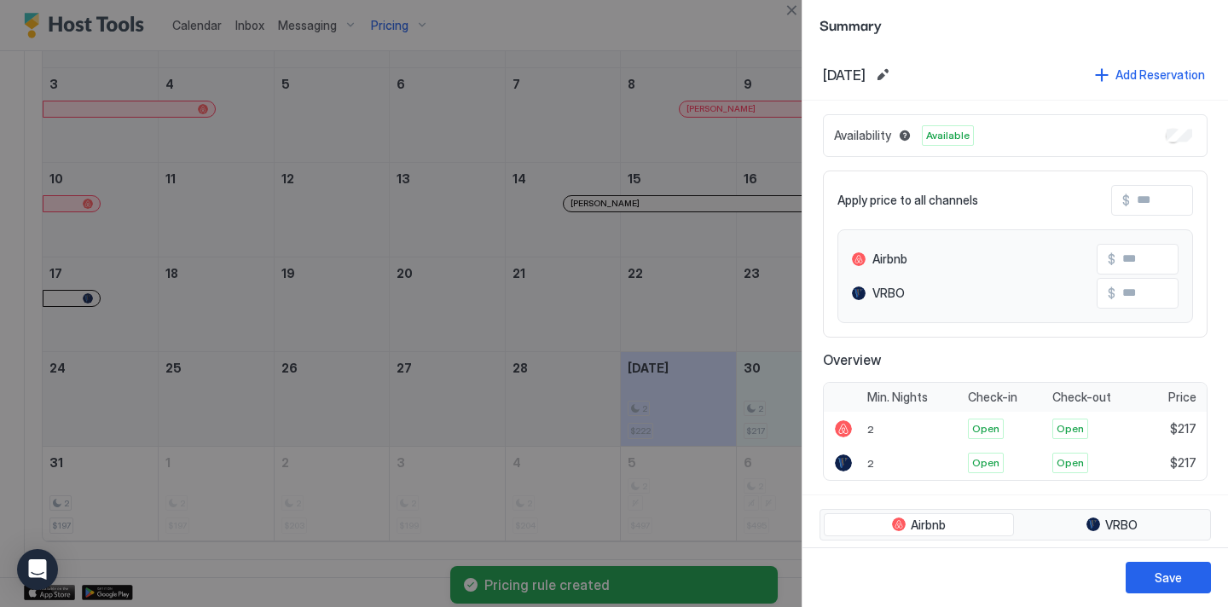
scroll to position [261, 0]
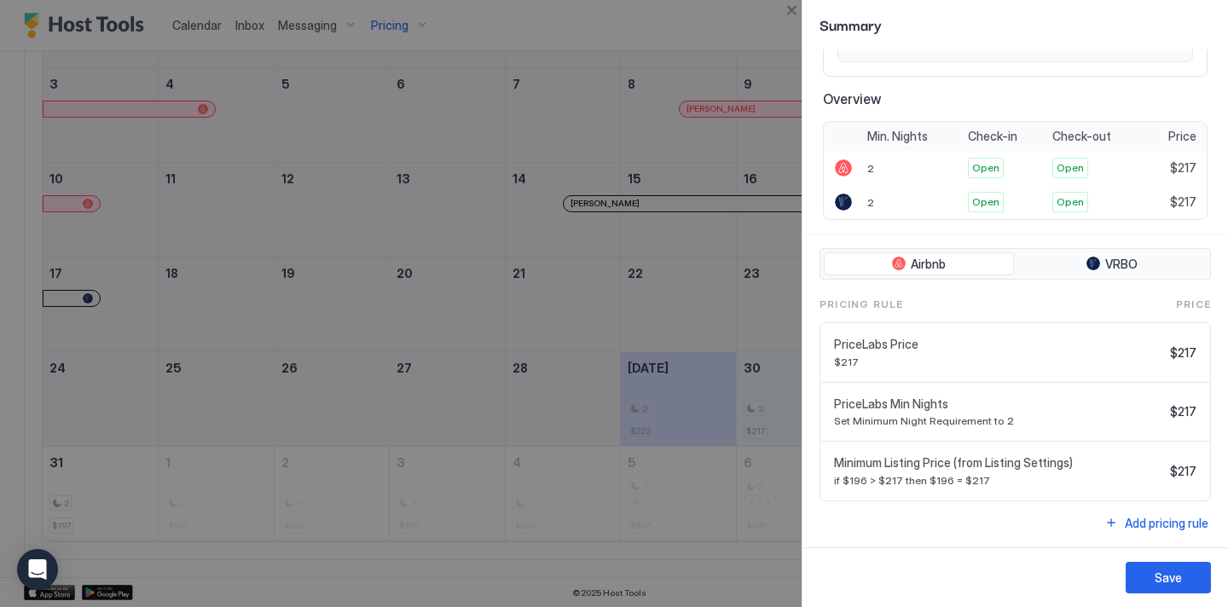
click at [769, 473] on div at bounding box center [614, 303] width 1228 height 607
click at [768, 87] on div at bounding box center [614, 303] width 1228 height 607
click at [1181, 580] on div "Save" at bounding box center [1168, 578] width 27 height 18
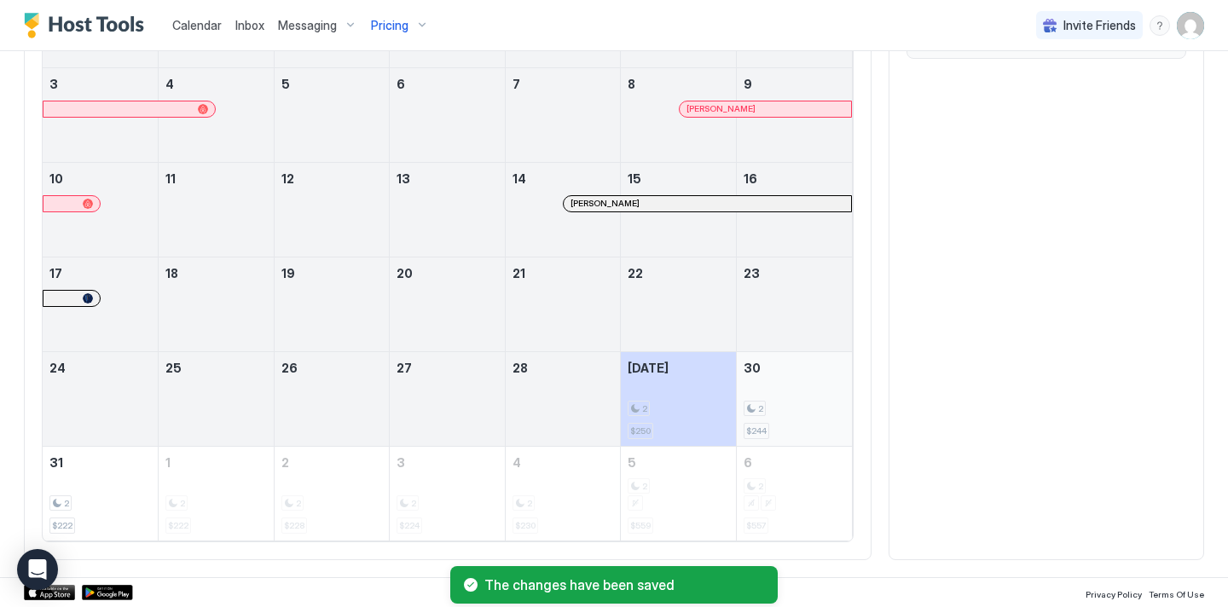
click at [767, 432] on div "$244" at bounding box center [757, 431] width 26 height 16
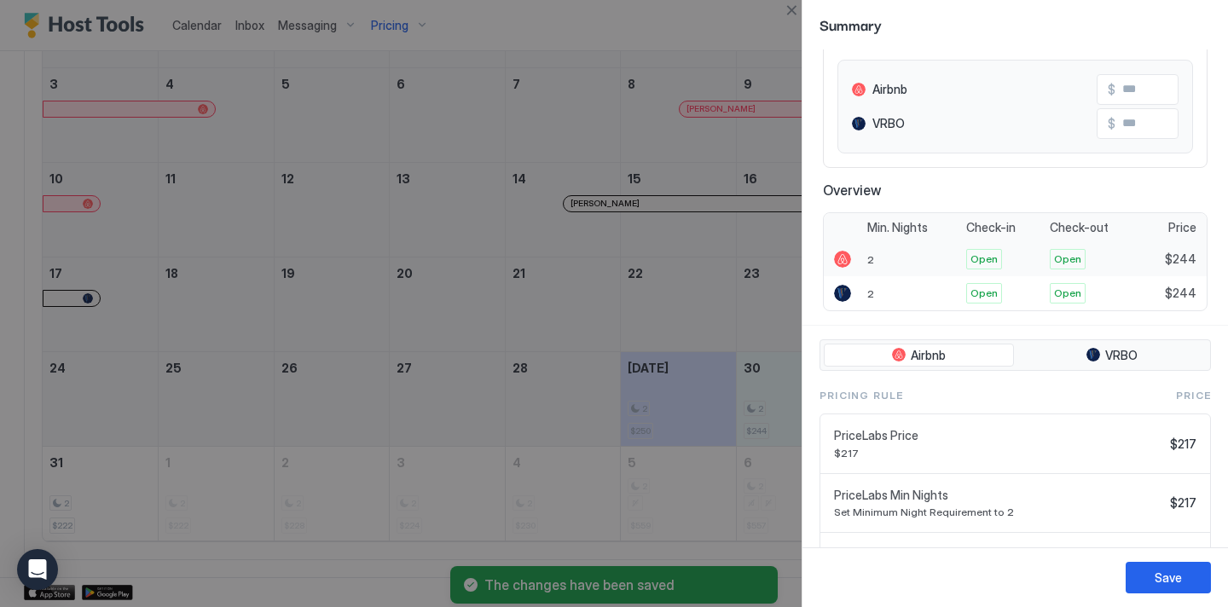
scroll to position [321, 0]
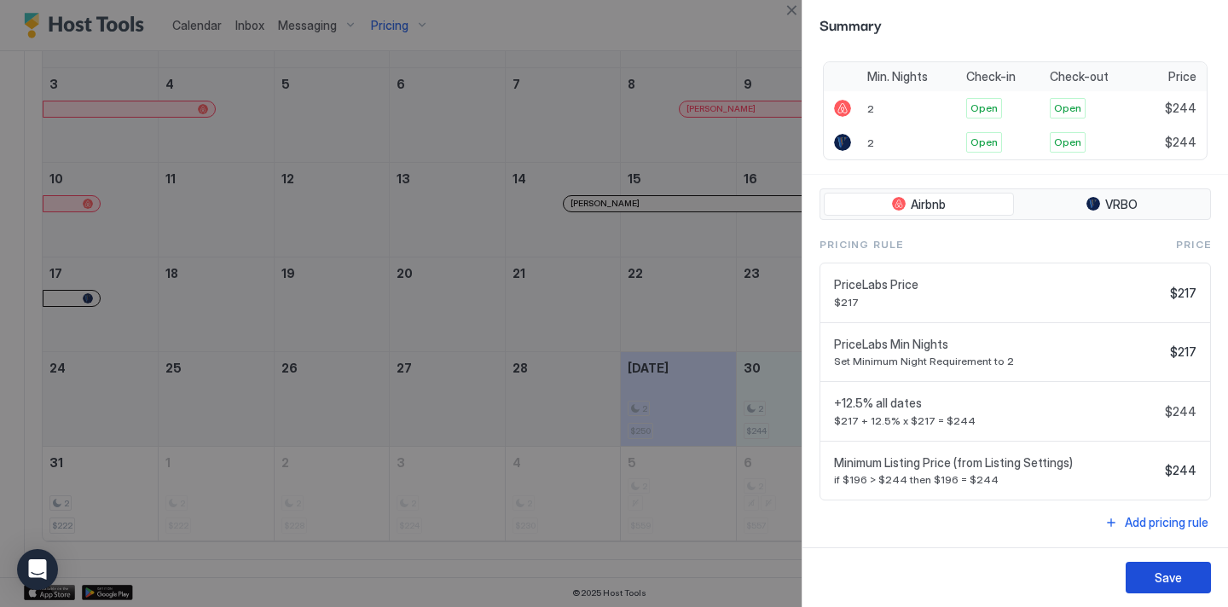
click at [1197, 576] on button "Save" at bounding box center [1168, 578] width 85 height 32
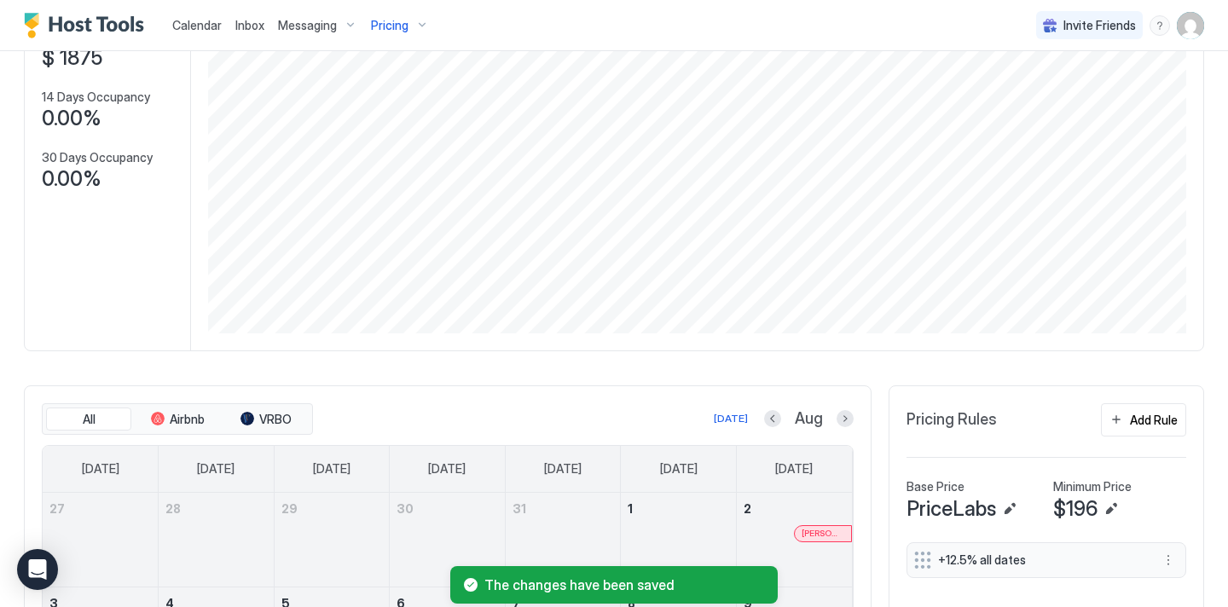
scroll to position [311, 0]
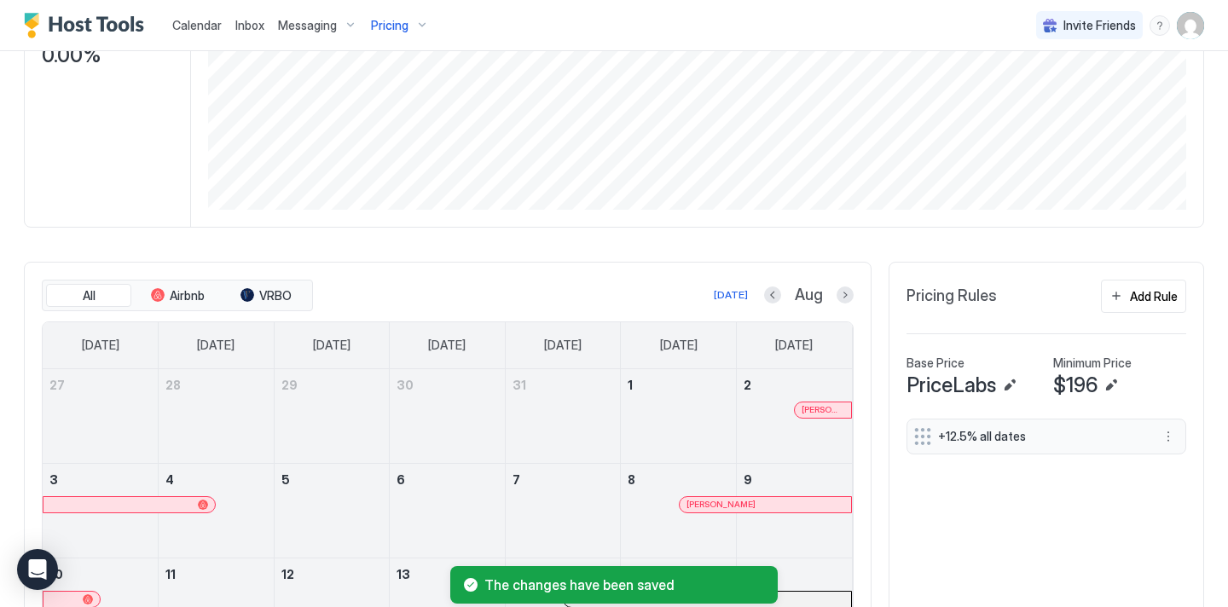
click at [1113, 388] on button "Edit" at bounding box center [1111, 385] width 20 height 20
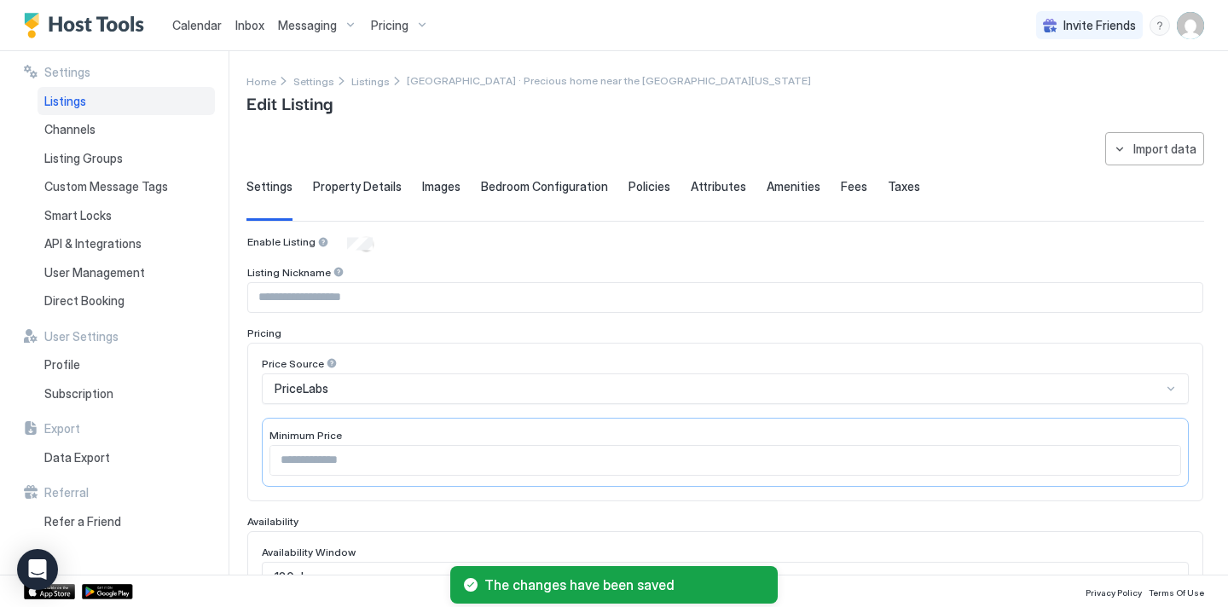
click at [375, 450] on input "***" at bounding box center [725, 460] width 910 height 29
click at [369, 457] on input "***" at bounding box center [725, 460] width 910 height 29
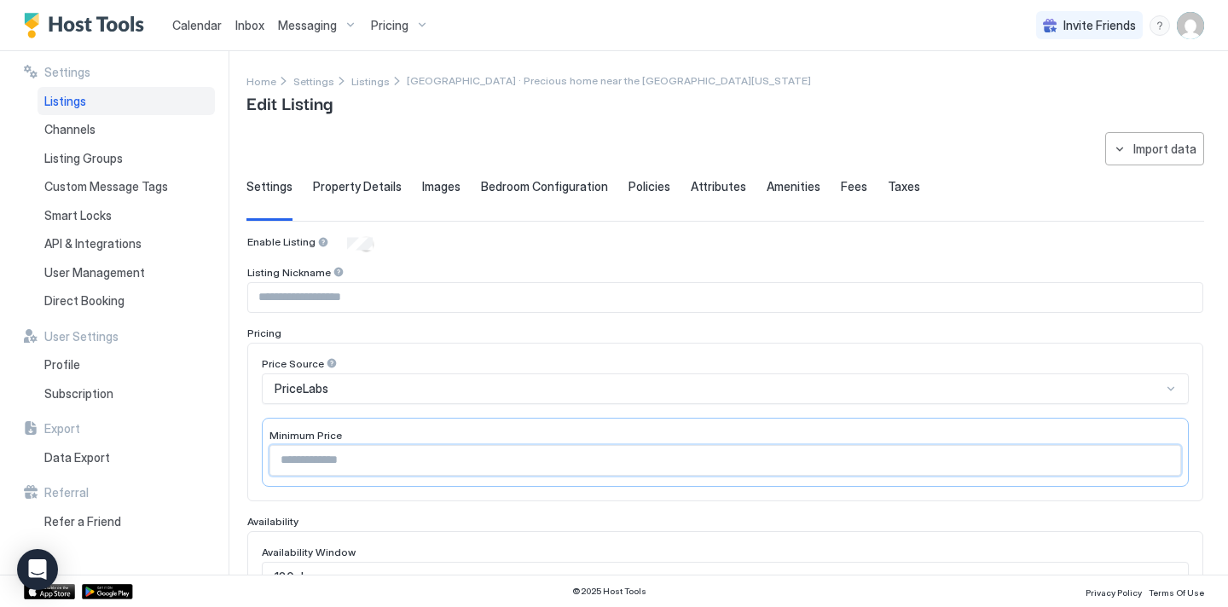
type input "***"
click at [1168, 457] on input "***" at bounding box center [725, 460] width 910 height 29
click at [1090, 365] on div "Price Source" at bounding box center [725, 365] width 927 height 16
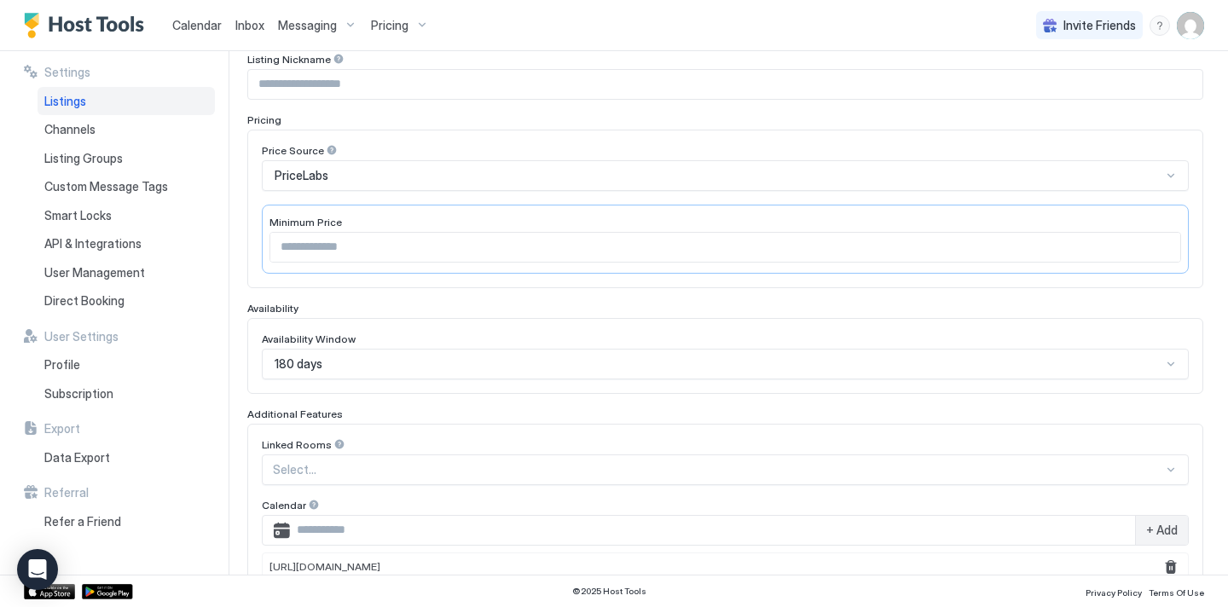
scroll to position [486, 0]
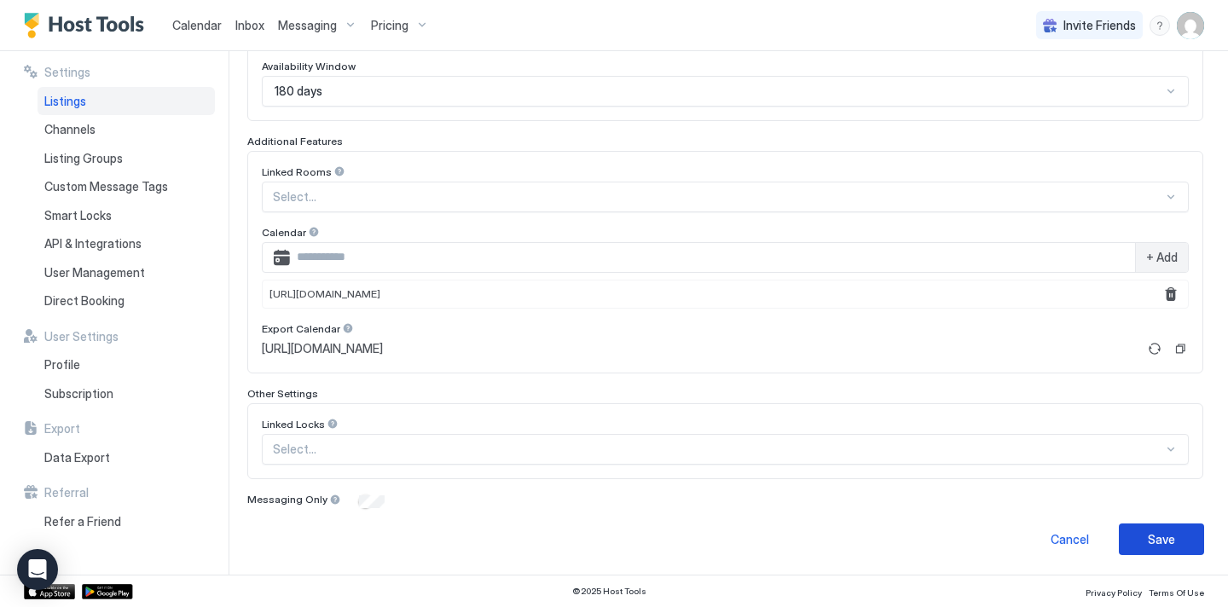
click at [1190, 537] on button "Save" at bounding box center [1161, 540] width 85 height 32
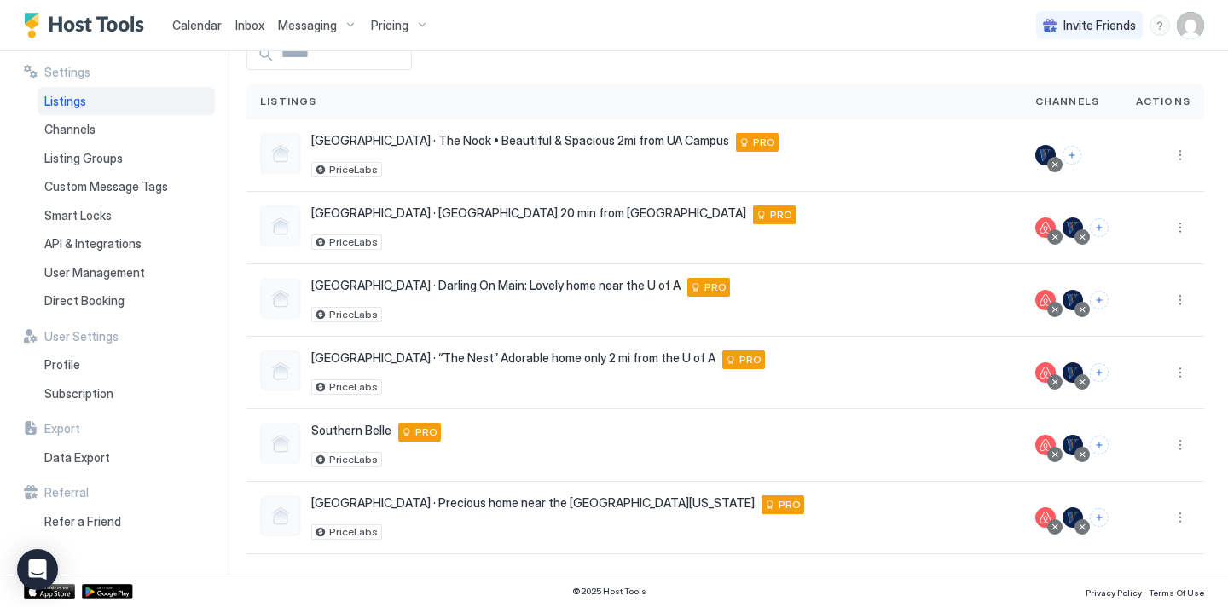
scroll to position [93, 0]
click at [1186, 525] on button "More options" at bounding box center [1180, 518] width 20 height 20
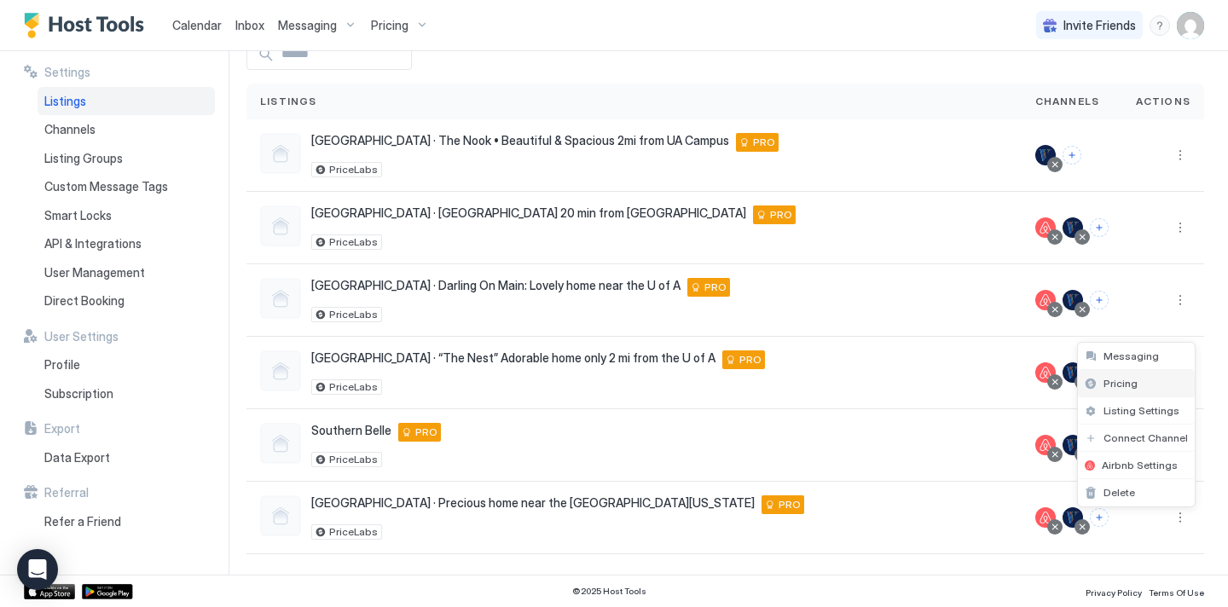
click at [1118, 385] on span "Pricing" at bounding box center [1121, 383] width 34 height 13
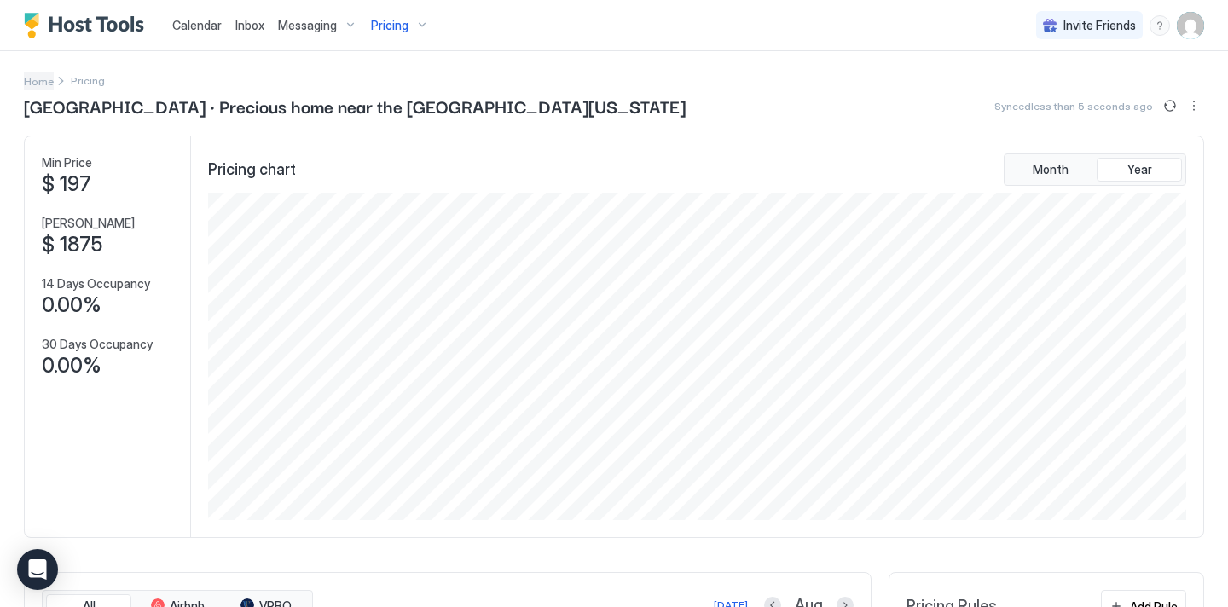
click at [32, 79] on span "Home" at bounding box center [39, 81] width 30 height 13
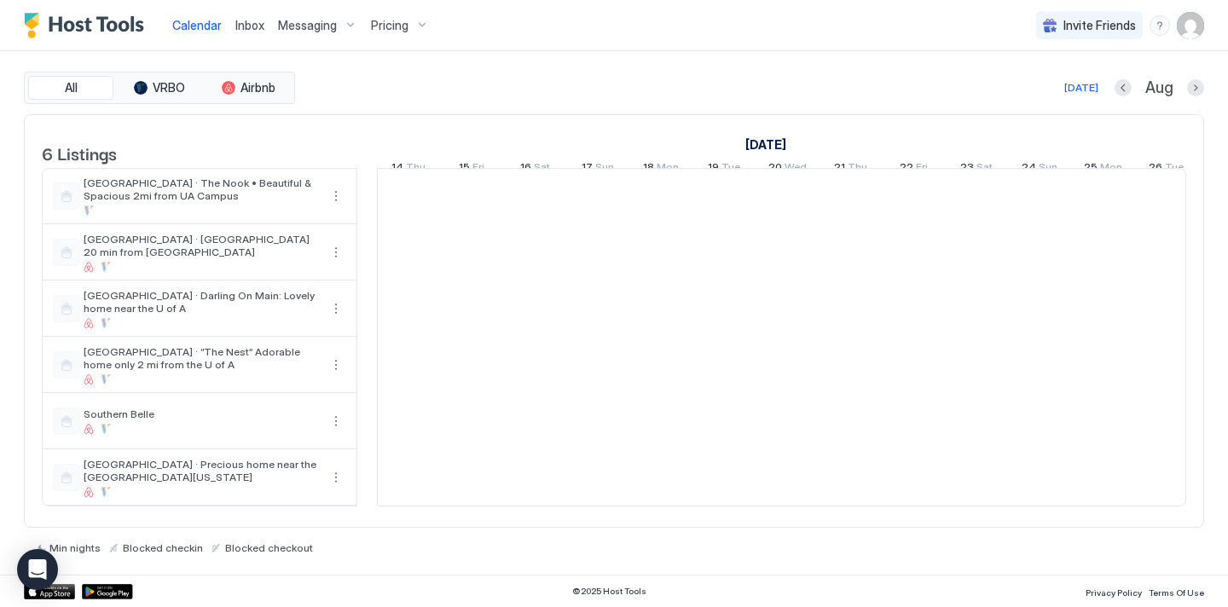
scroll to position [0, 948]
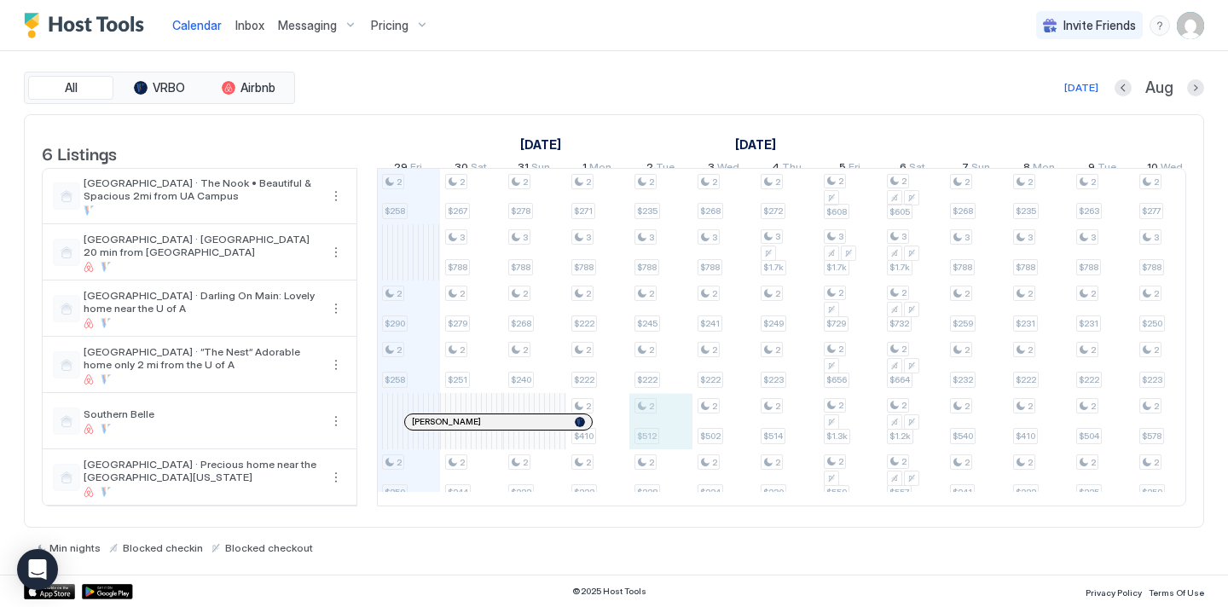
click at [650, 447] on div "2 $258 2 $290 2 $258 2 $250 2 $267 3 $788 2 $279 2 $251 2 $244 2 $278 3 $788 2 …" at bounding box center [1103, 337] width 3346 height 337
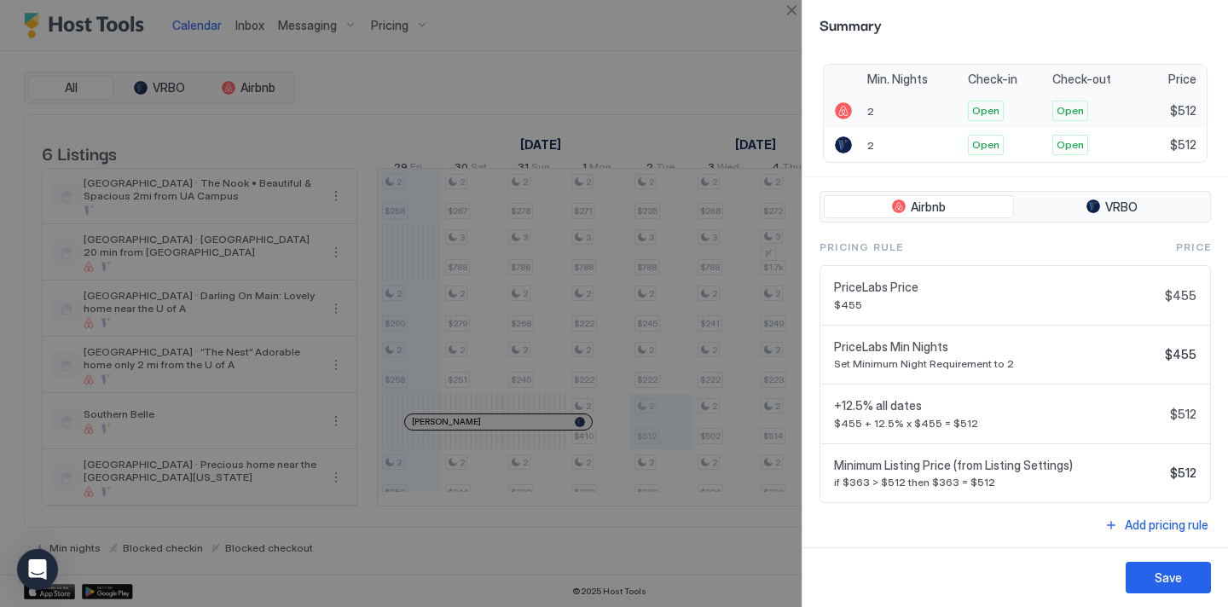
scroll to position [321, 0]
click at [731, 48] on div at bounding box center [614, 303] width 1228 height 607
click at [1195, 585] on button "Save" at bounding box center [1168, 578] width 85 height 32
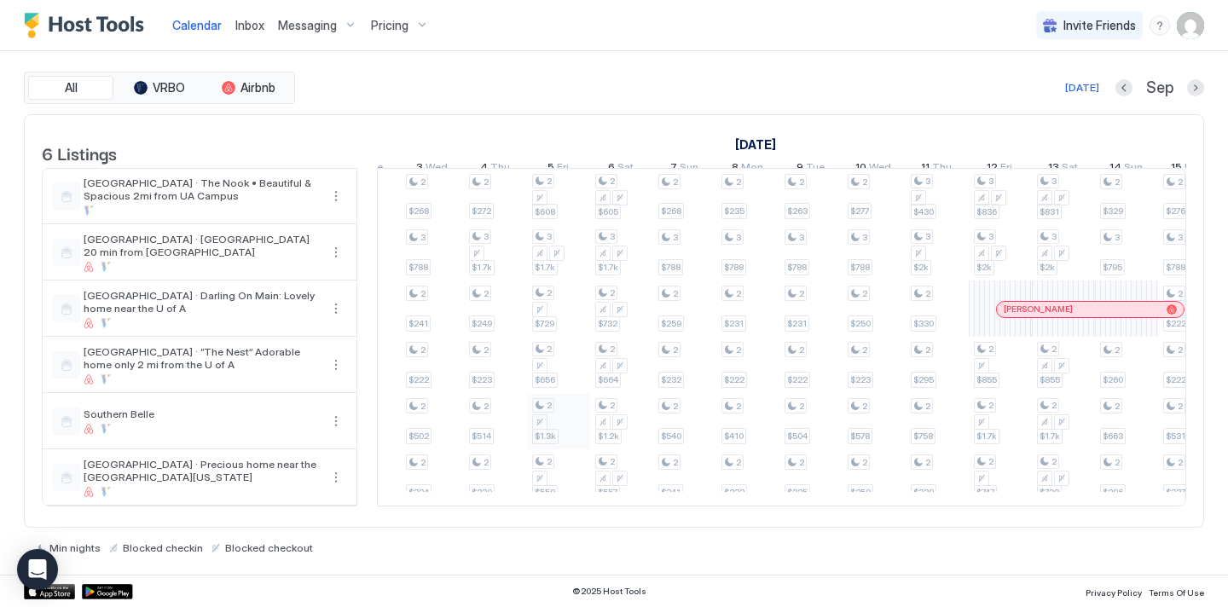
scroll to position [0, 0]
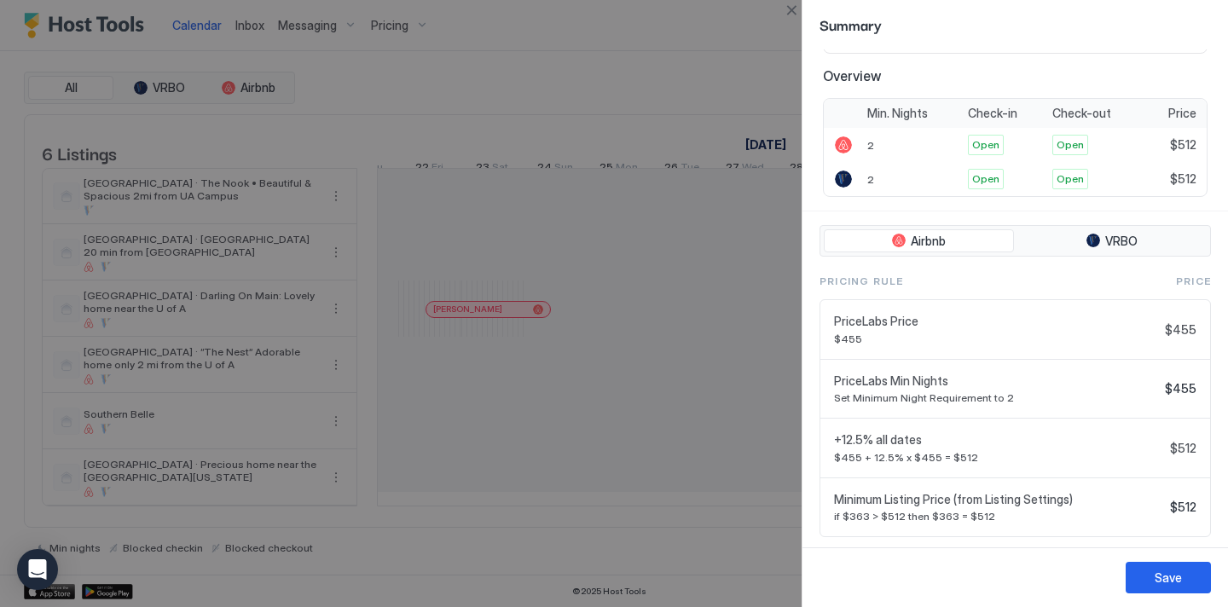
scroll to position [321, 0]
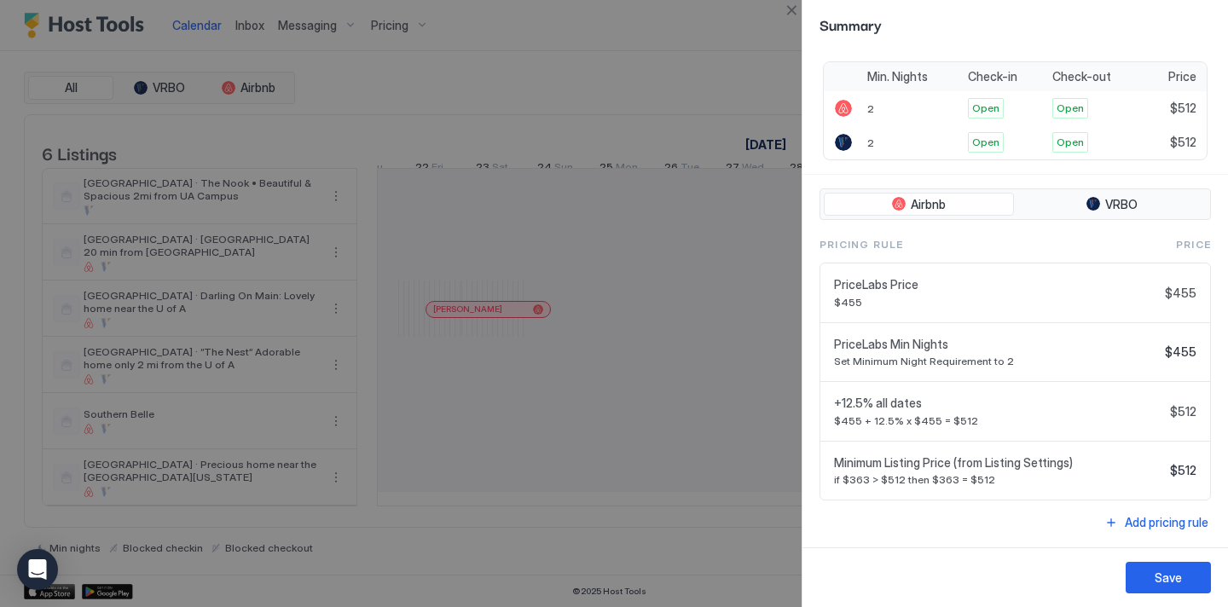
click at [719, 363] on div at bounding box center [614, 303] width 1228 height 607
click at [1179, 586] on div "Save" at bounding box center [1168, 578] width 27 height 18
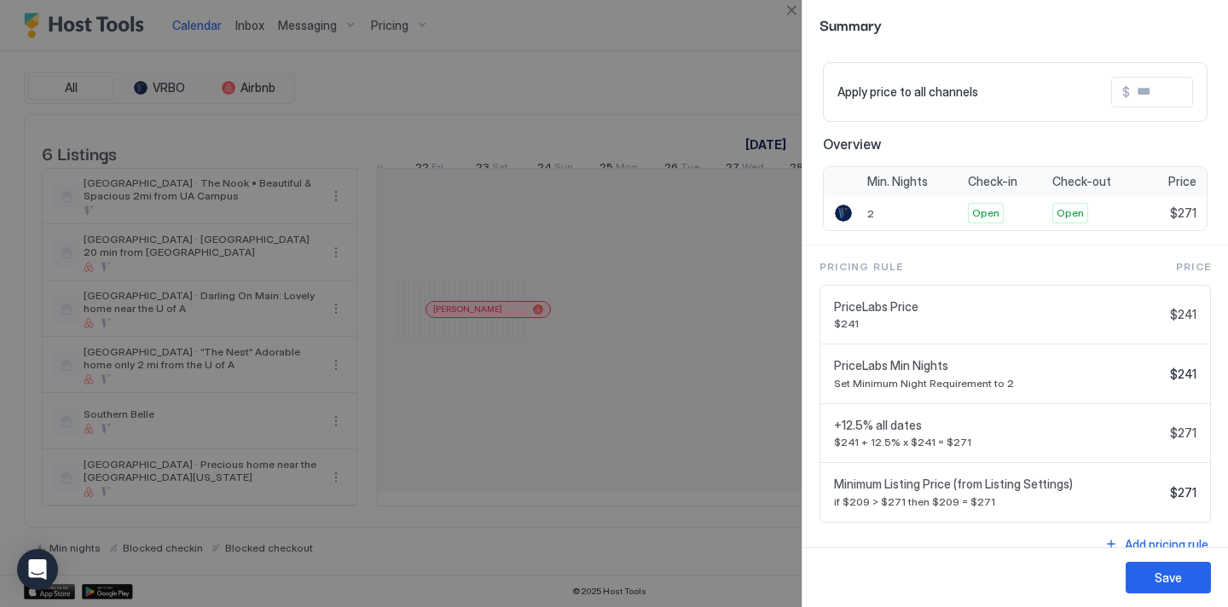
scroll to position [130, 0]
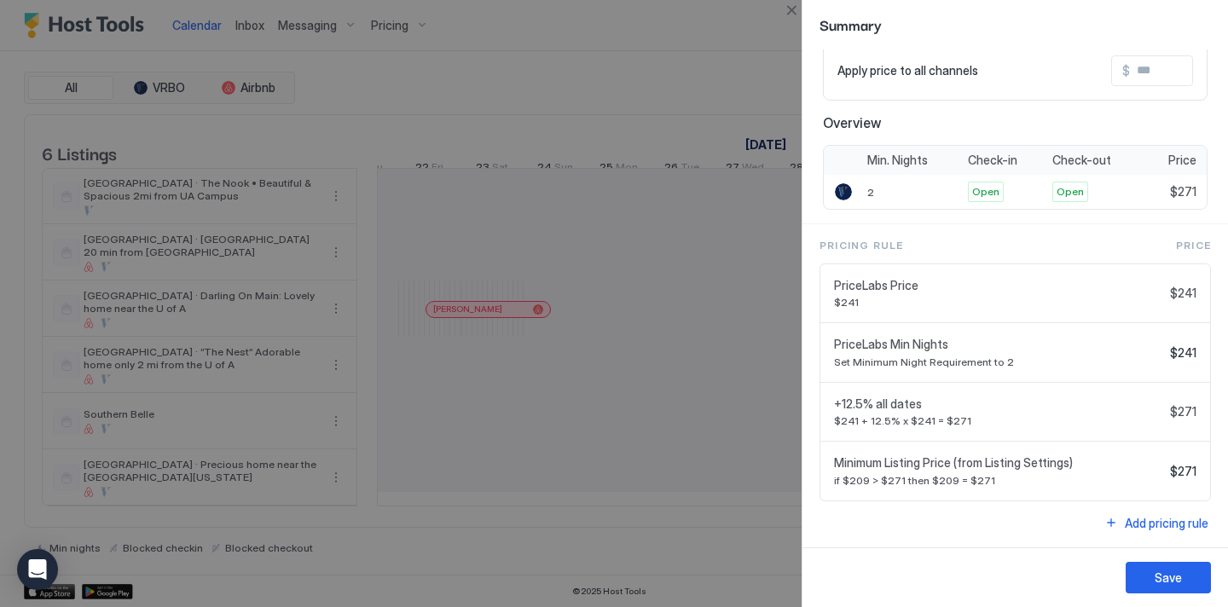
click at [756, 197] on div at bounding box center [614, 303] width 1228 height 607
click at [1169, 578] on div "Save" at bounding box center [1168, 578] width 27 height 18
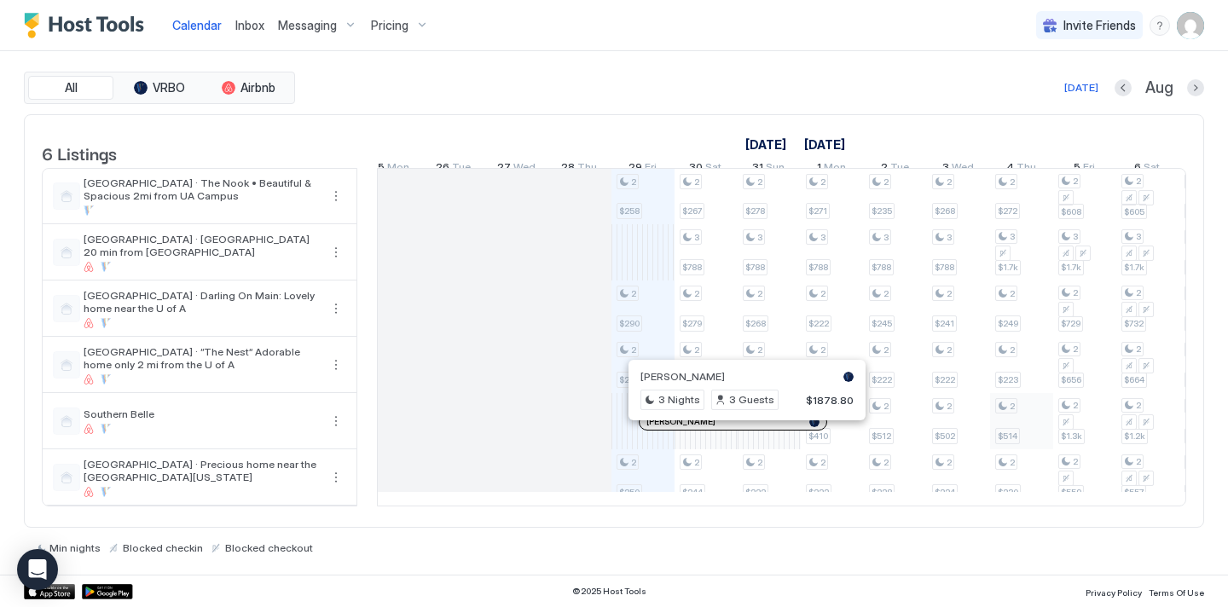
scroll to position [0, 767]
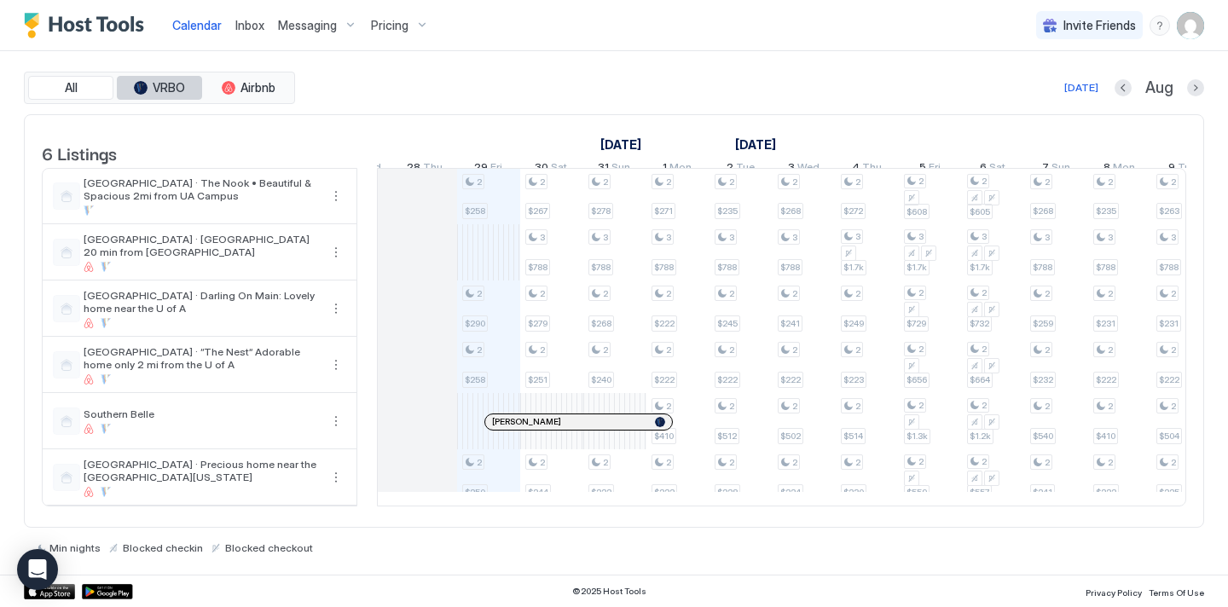
click at [155, 82] on span "VRBO" at bounding box center [169, 87] width 32 height 15
click at [229, 88] on div "tab-group" at bounding box center [229, 88] width 14 height 14
click at [162, 84] on span "VRBO" at bounding box center [169, 87] width 32 height 15
click at [1195, 32] on img "User profile" at bounding box center [1190, 25] width 27 height 27
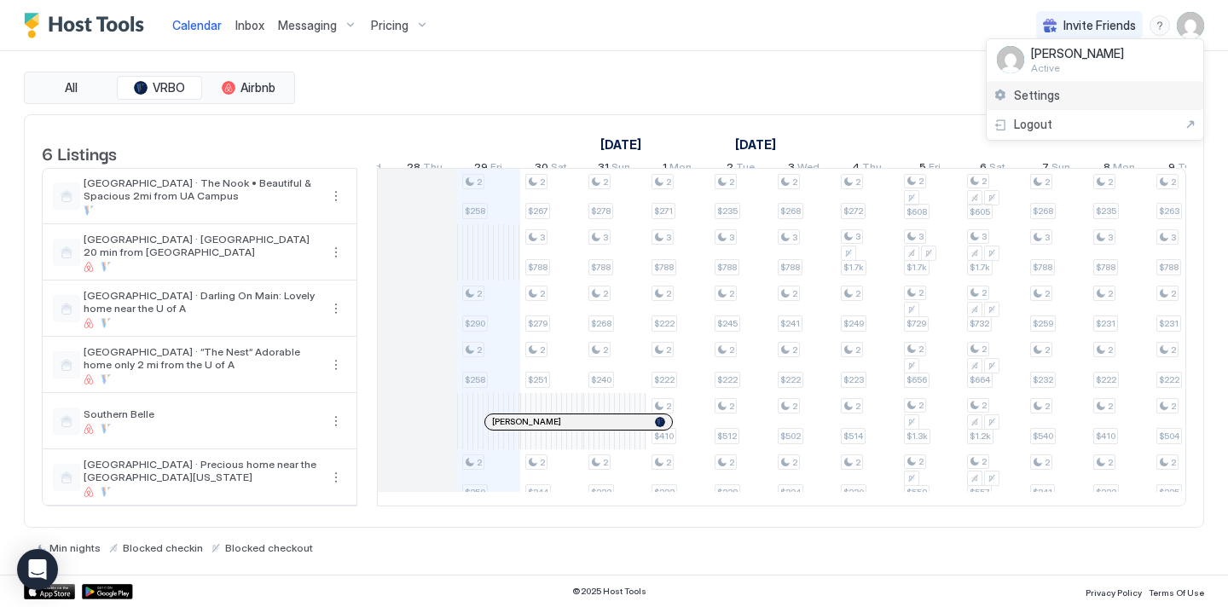
click at [1079, 87] on div "Settings" at bounding box center [1095, 96] width 217 height 30
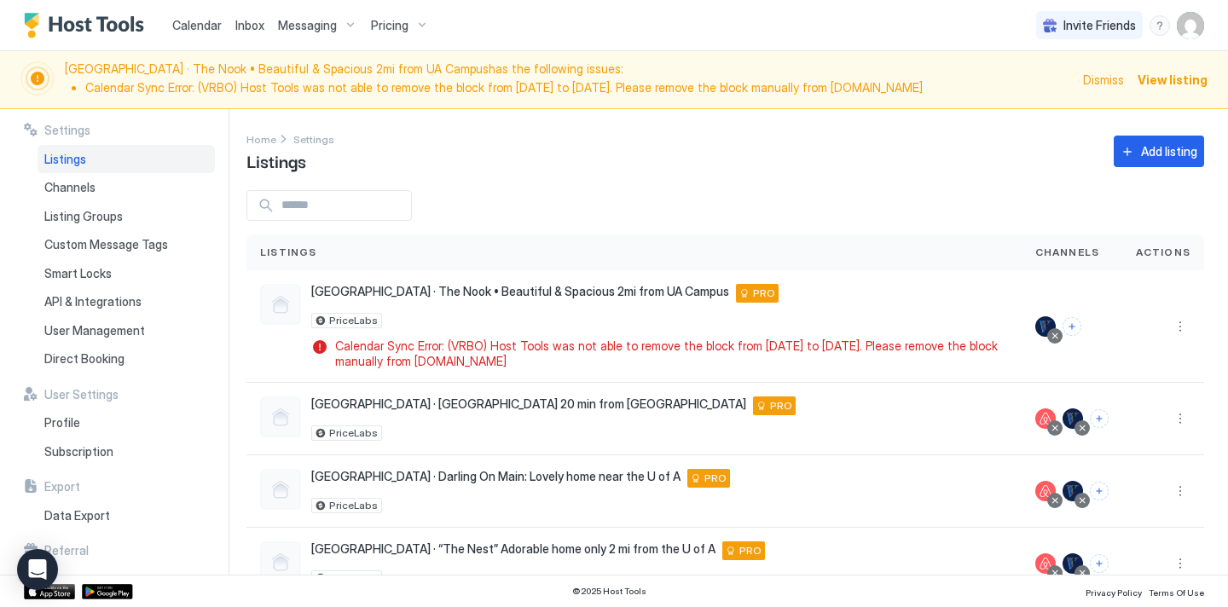
click at [1189, 81] on span "View listing" at bounding box center [1173, 80] width 70 height 18
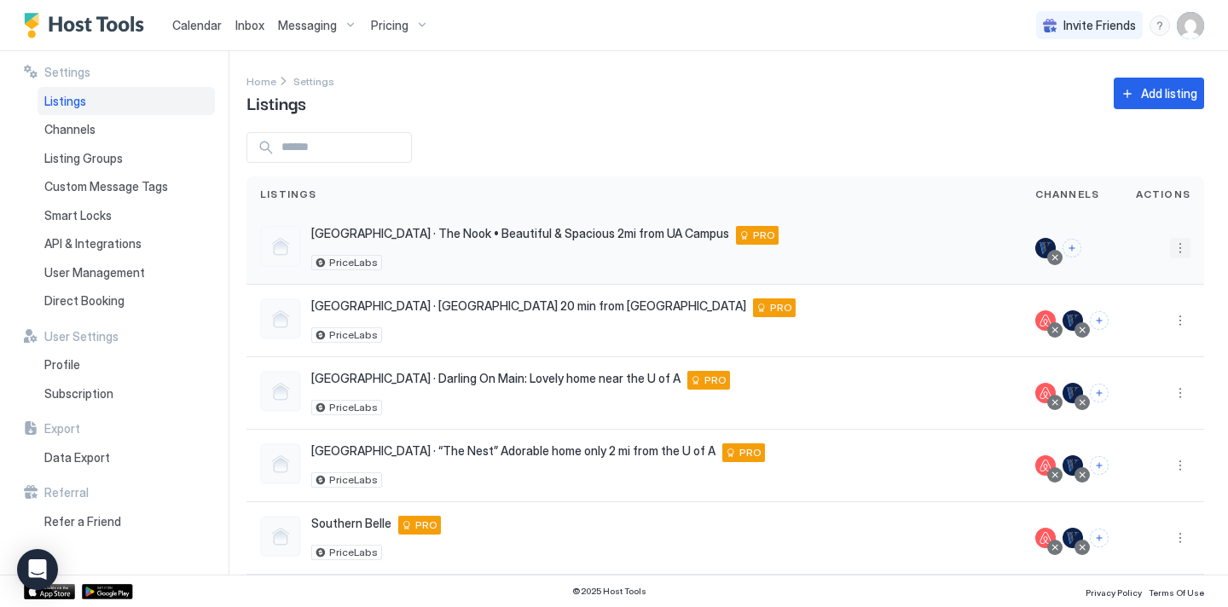
click at [1182, 257] on button "More options" at bounding box center [1180, 248] width 20 height 20
click at [1133, 327] on span "Listing Settings" at bounding box center [1142, 327] width 76 height 13
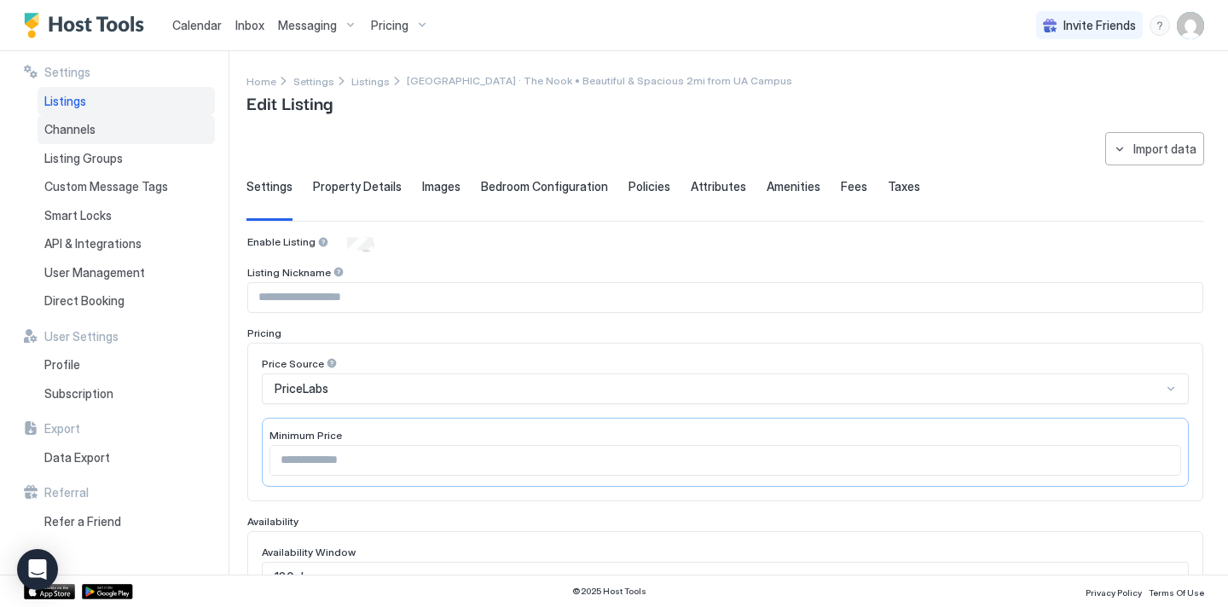
click at [152, 116] on div "Channels" at bounding box center [126, 129] width 177 height 29
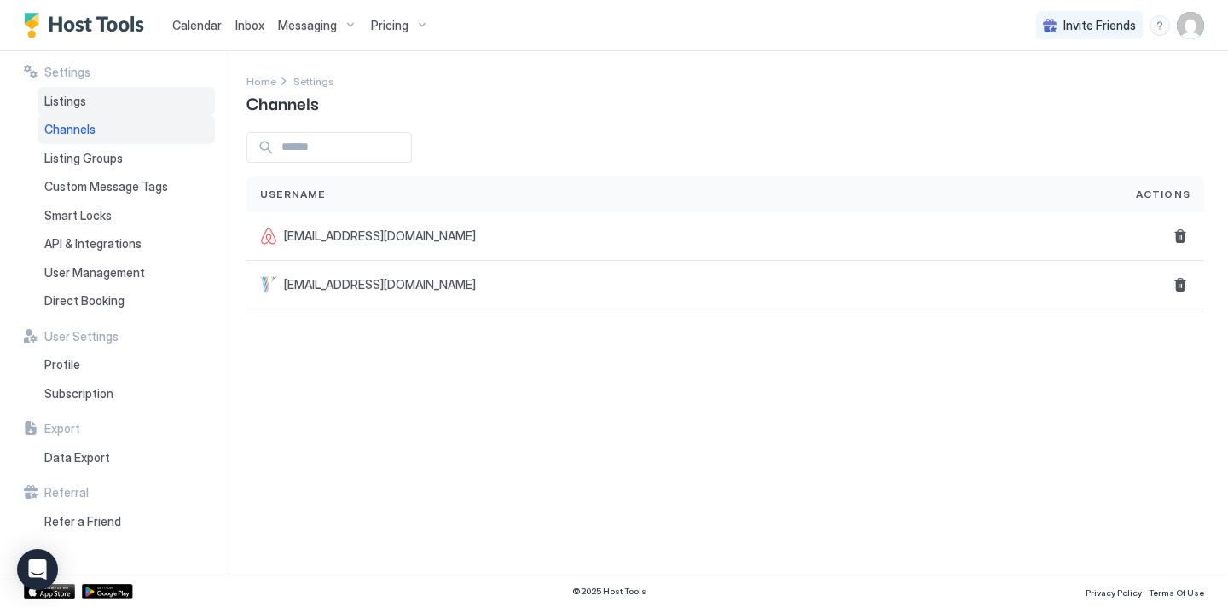
click at [123, 102] on div "Listings" at bounding box center [126, 101] width 177 height 29
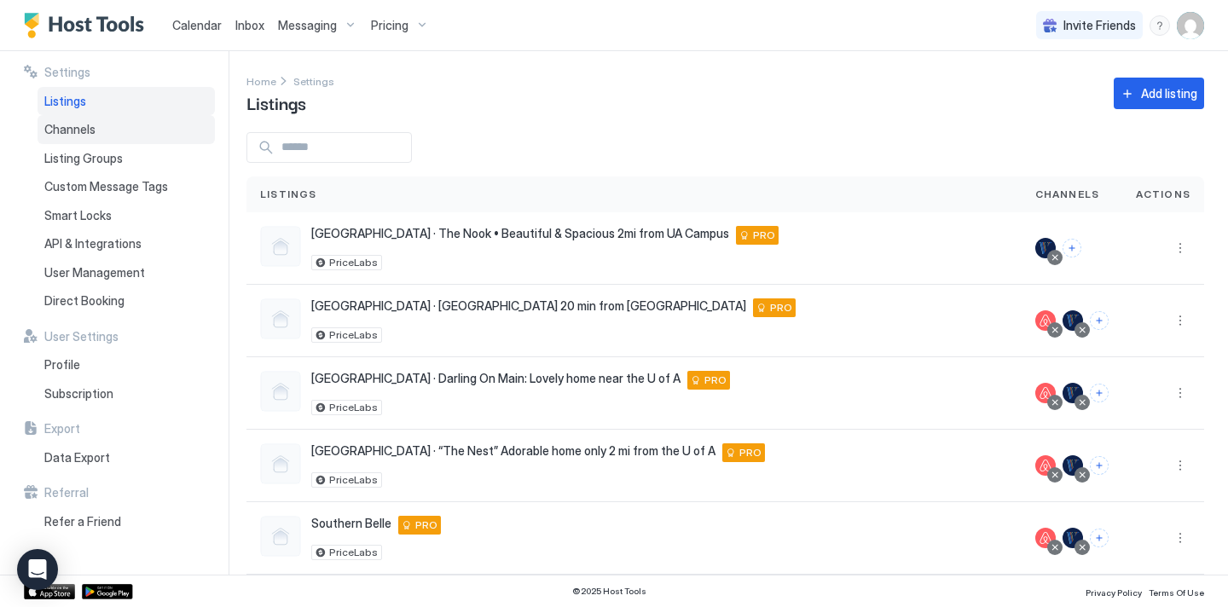
click at [118, 124] on div "Channels" at bounding box center [126, 129] width 177 height 29
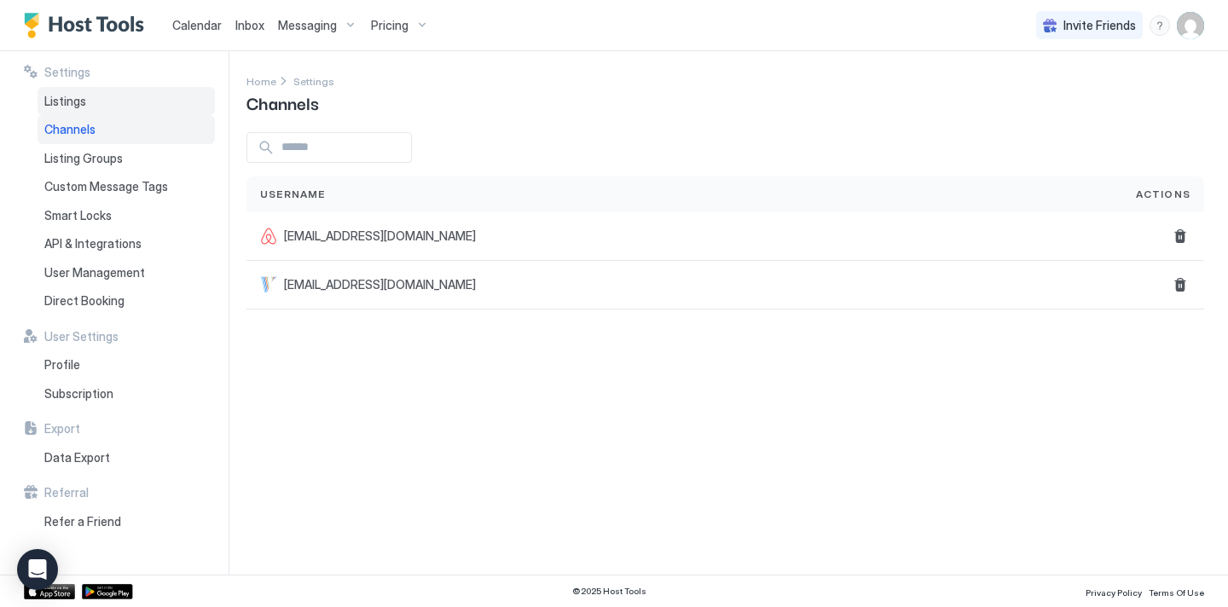
click at [96, 103] on div "Listings" at bounding box center [126, 101] width 177 height 29
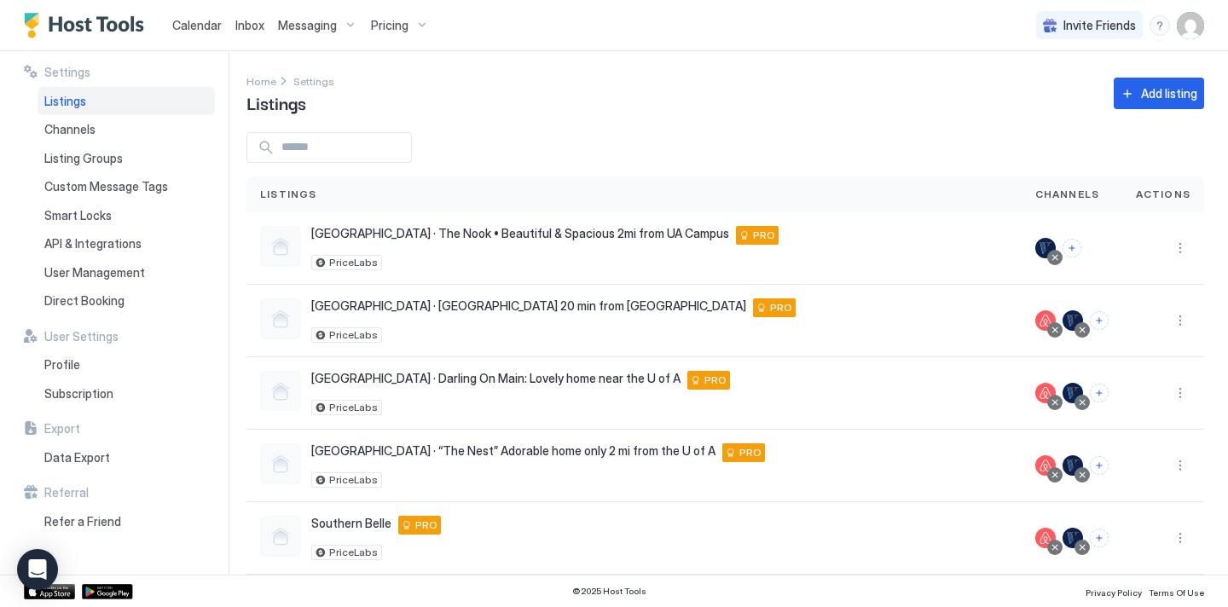
click at [173, 21] on span "Calendar" at bounding box center [196, 25] width 49 height 15
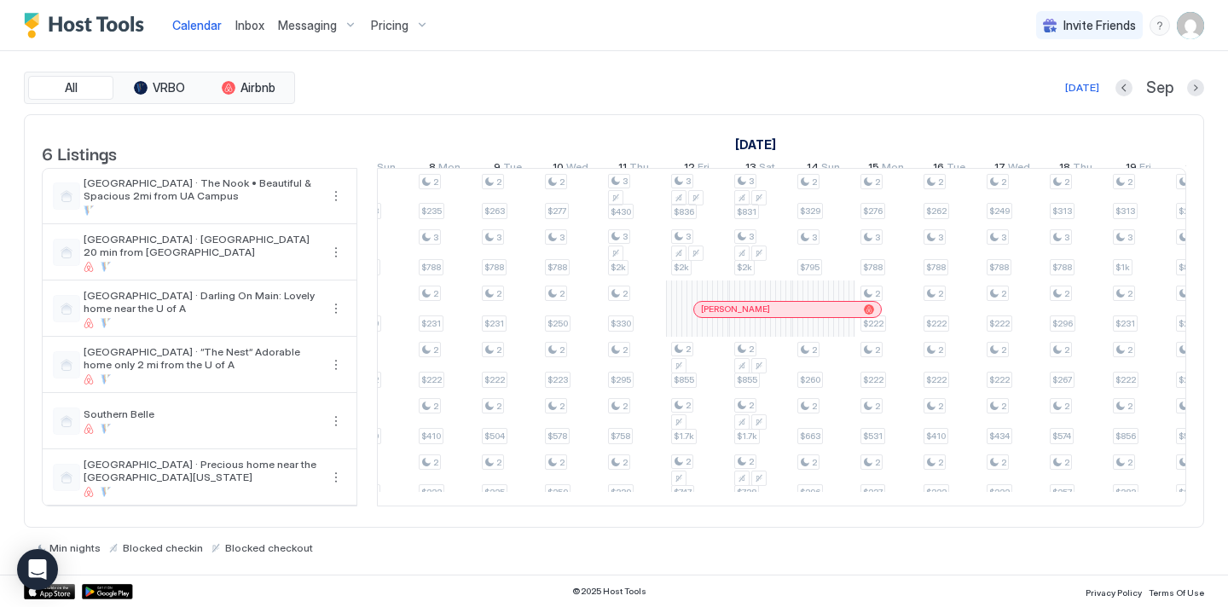
scroll to position [0, 1577]
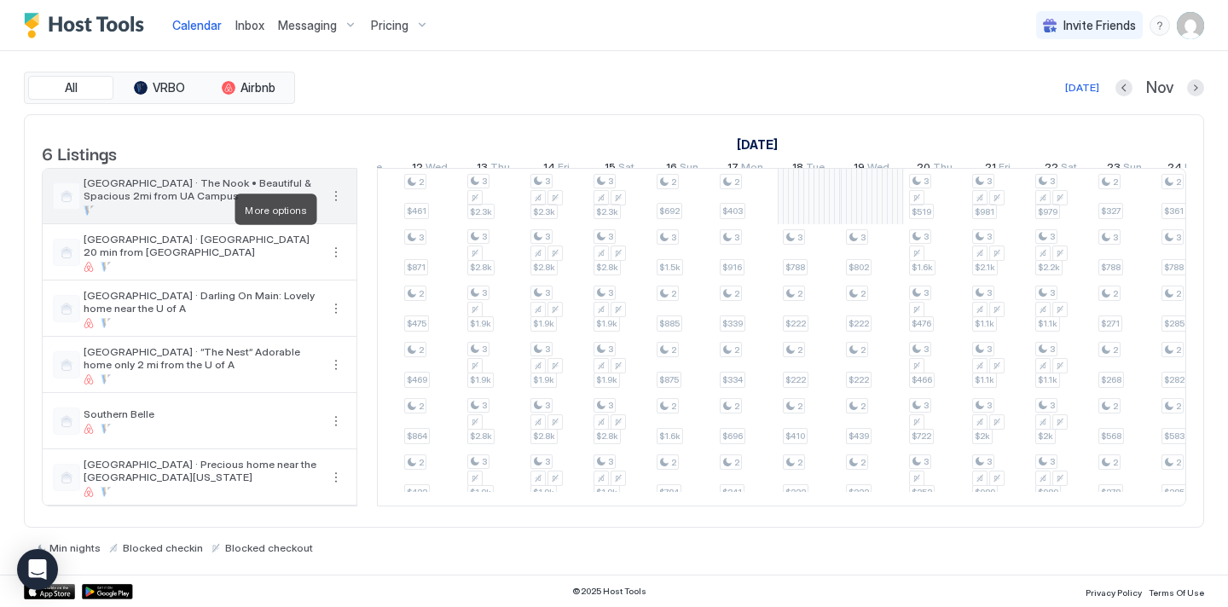
click at [339, 206] on button "More options" at bounding box center [336, 196] width 20 height 20
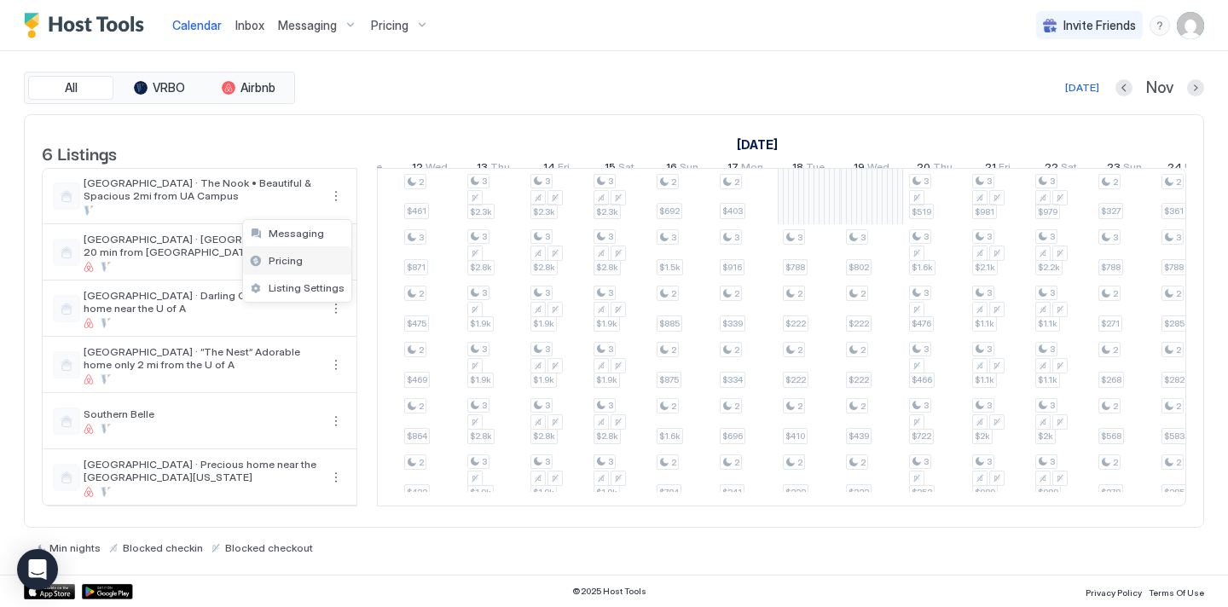
click at [309, 260] on div "Pricing" at bounding box center [297, 260] width 108 height 27
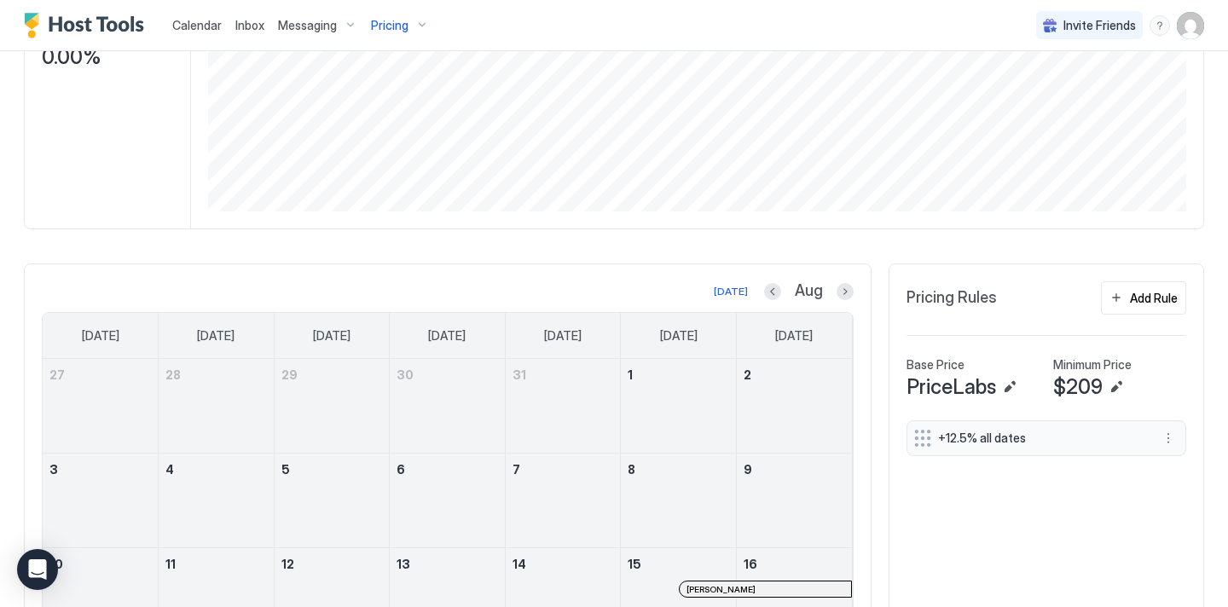
scroll to position [324, 0]
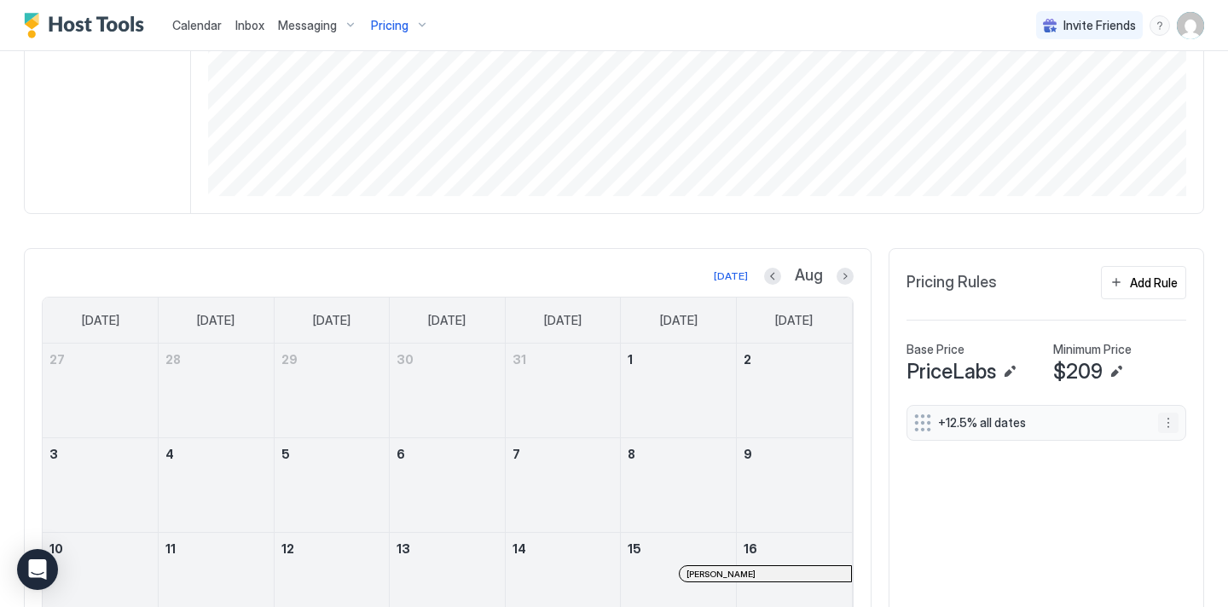
click at [1172, 421] on button "More options" at bounding box center [1168, 423] width 20 height 20
click at [1189, 503] on span "Delete" at bounding box center [1201, 501] width 32 height 13
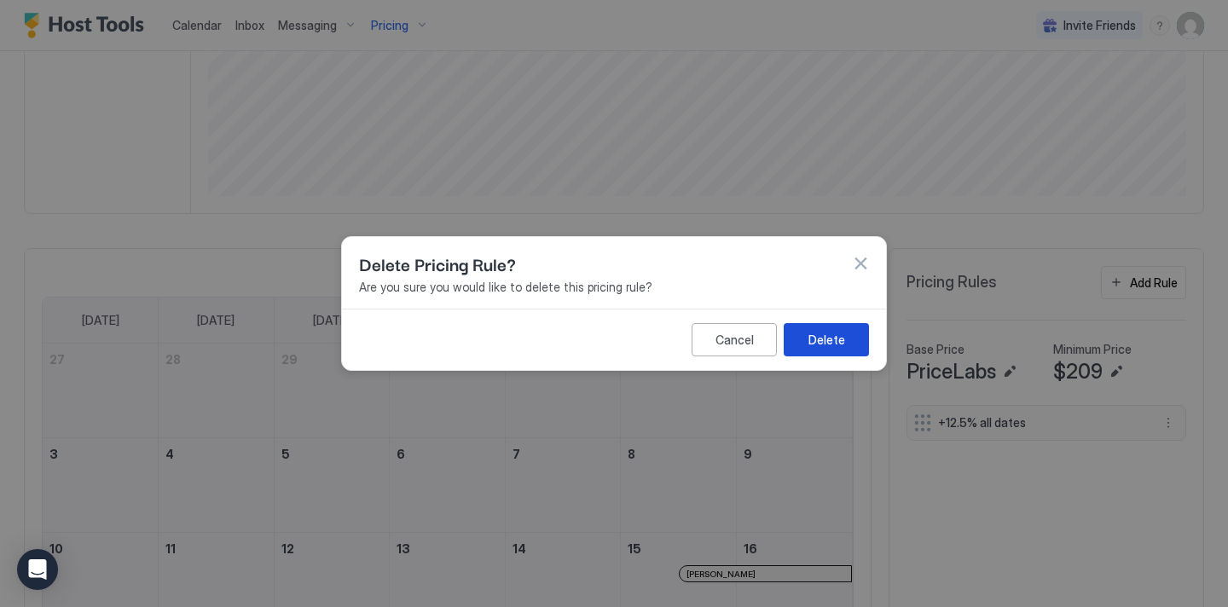
click at [845, 345] on button "Delete" at bounding box center [826, 339] width 85 height 33
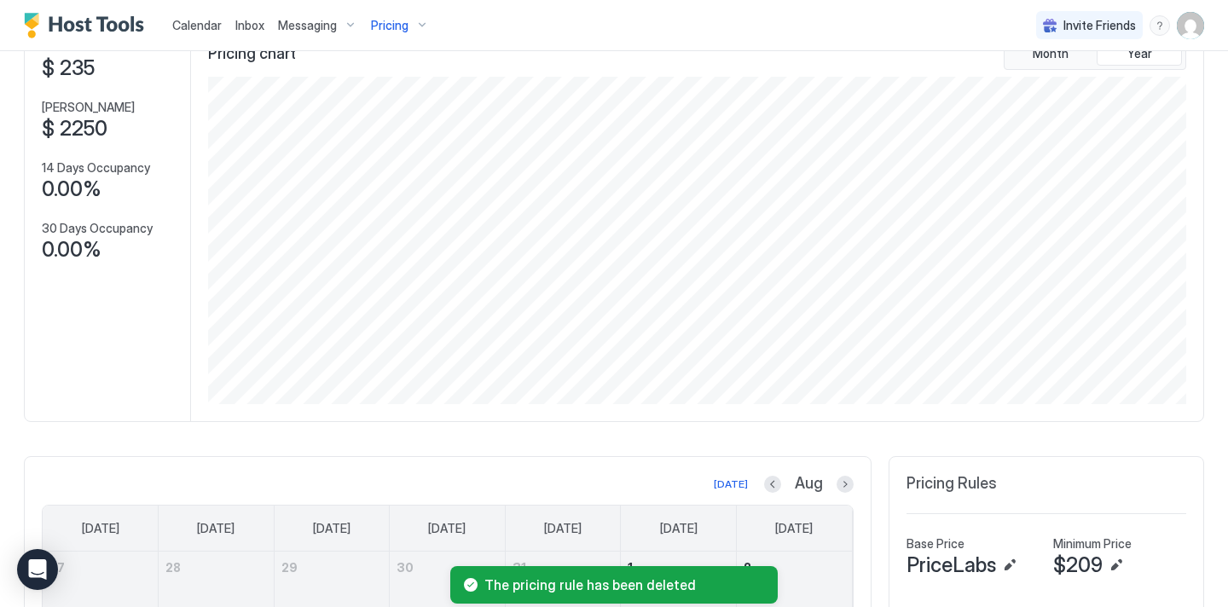
scroll to position [0, 0]
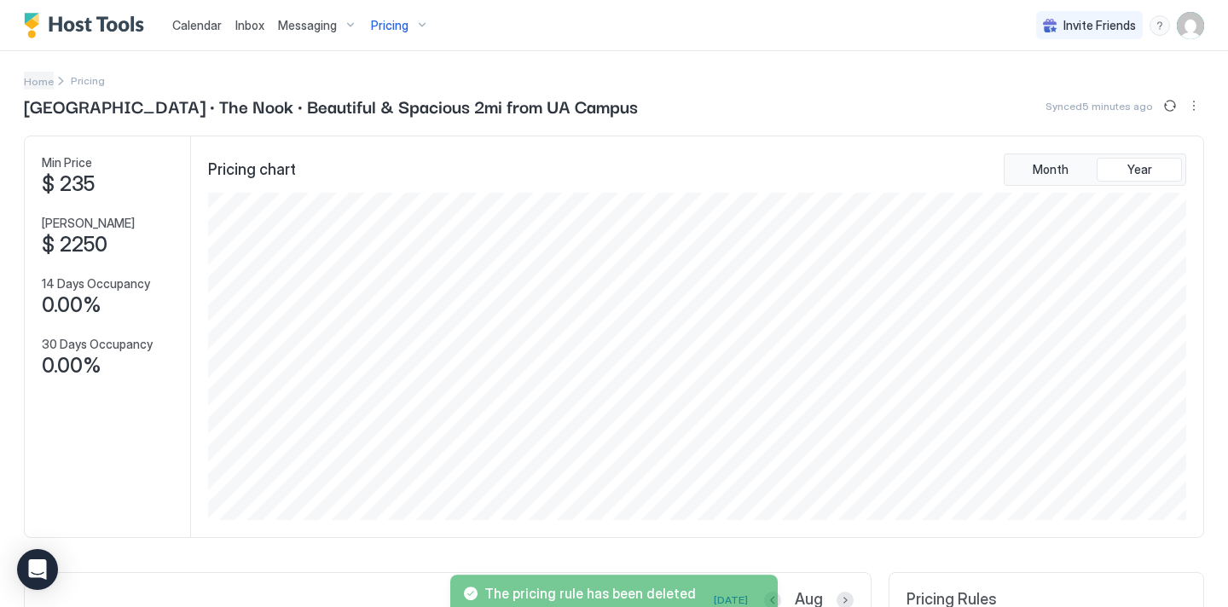
click at [49, 87] on link "Home" at bounding box center [39, 81] width 30 height 18
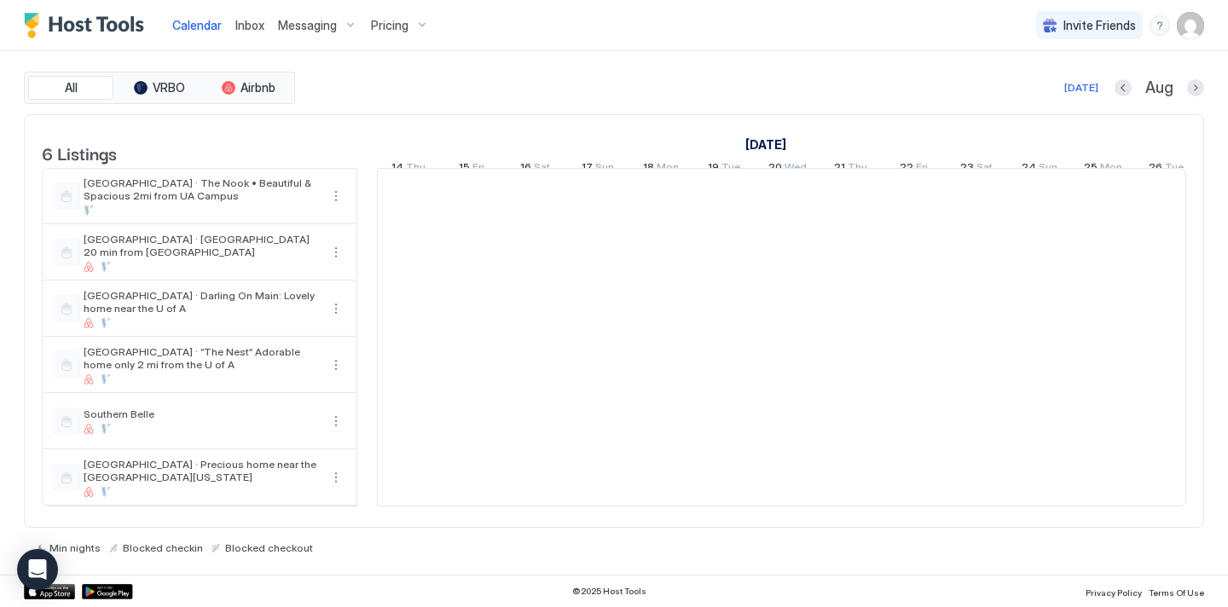
scroll to position [0, 948]
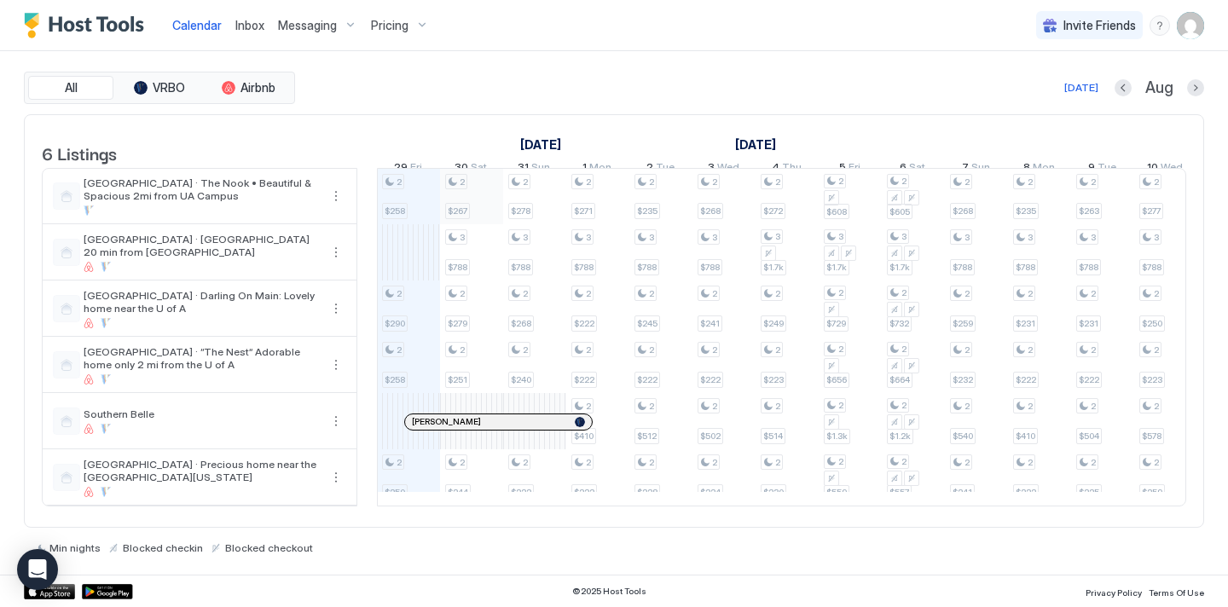
click at [479, 219] on div "2 $258 2 $290 2 $258 2 $250 2 $267 3 $788 2 $279 2 $251 2 $244 2 $278 3 $788 2 …" at bounding box center [1103, 337] width 3346 height 337
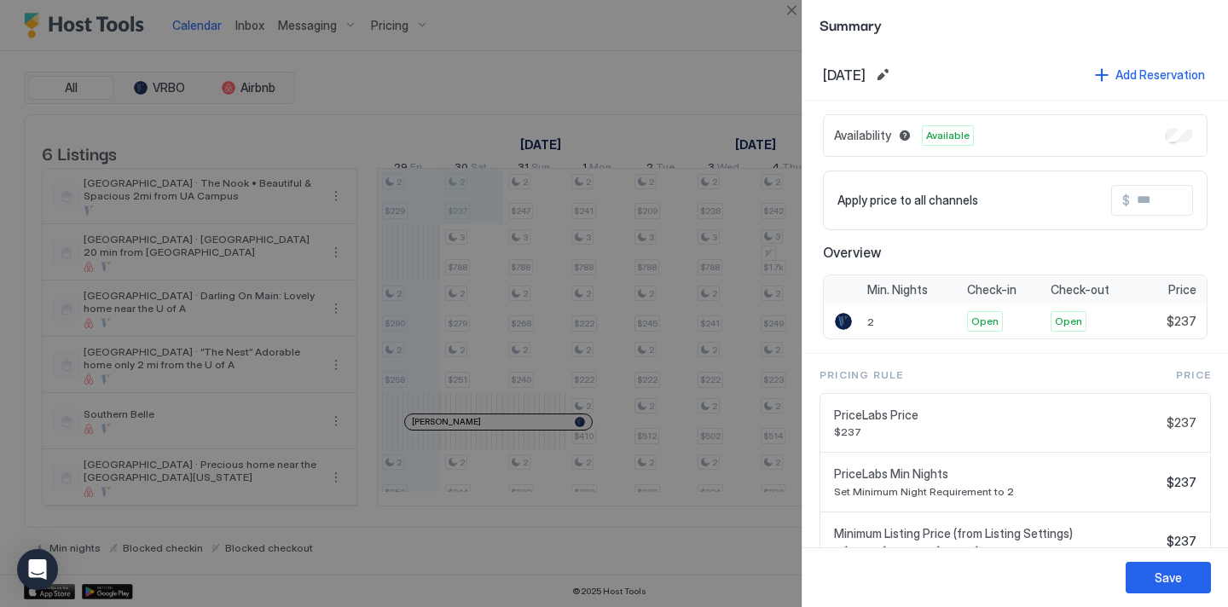
scroll to position [71, 0]
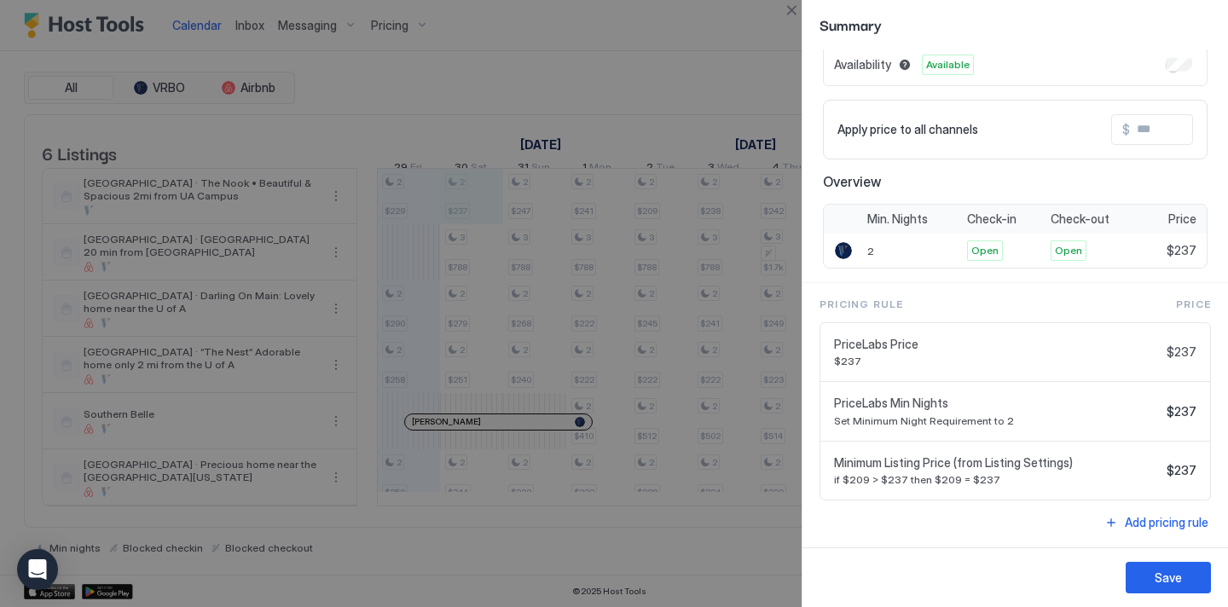
click at [553, 74] on div at bounding box center [614, 303] width 1228 height 607
click at [1153, 568] on button "Save" at bounding box center [1168, 578] width 85 height 32
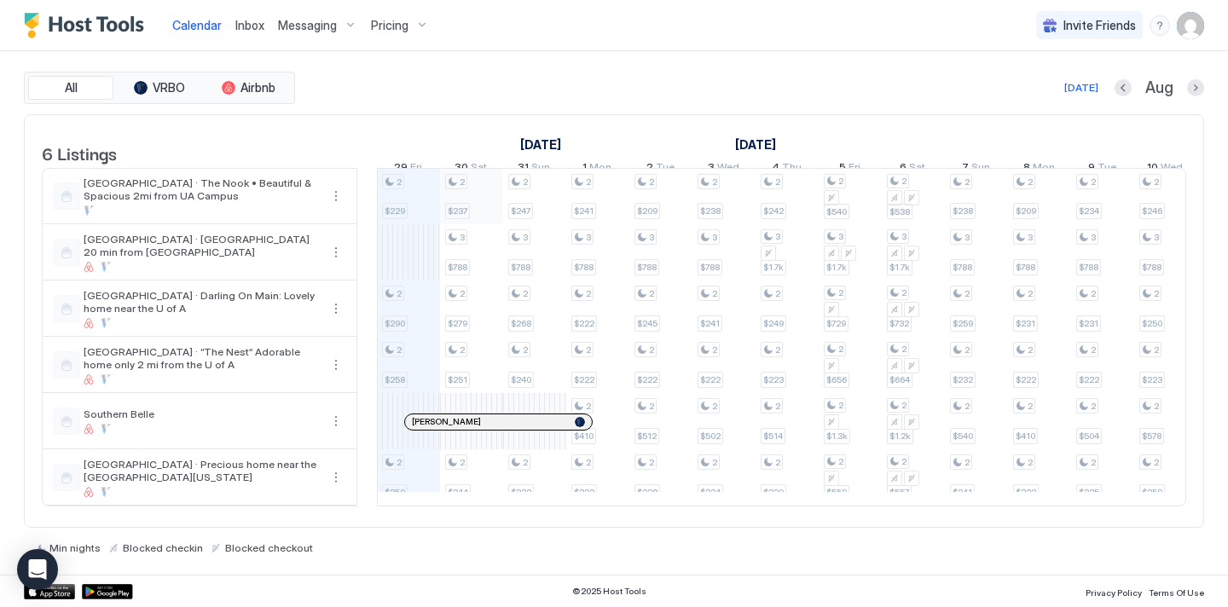
click at [456, 230] on div "2 $229 2 $290 2 $258 2 $250 2 $237 3 $788 2 $279 2 $251 2 $244 2 $247 3 $788 2 …" at bounding box center [1103, 337] width 3346 height 337
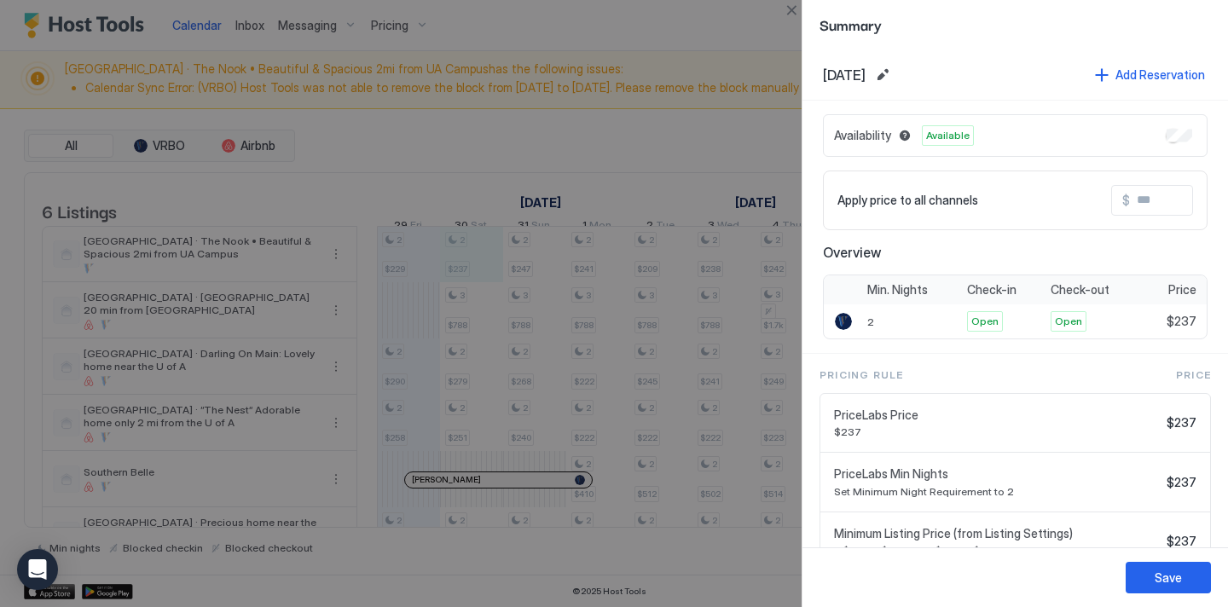
click at [645, 141] on div at bounding box center [614, 303] width 1228 height 607
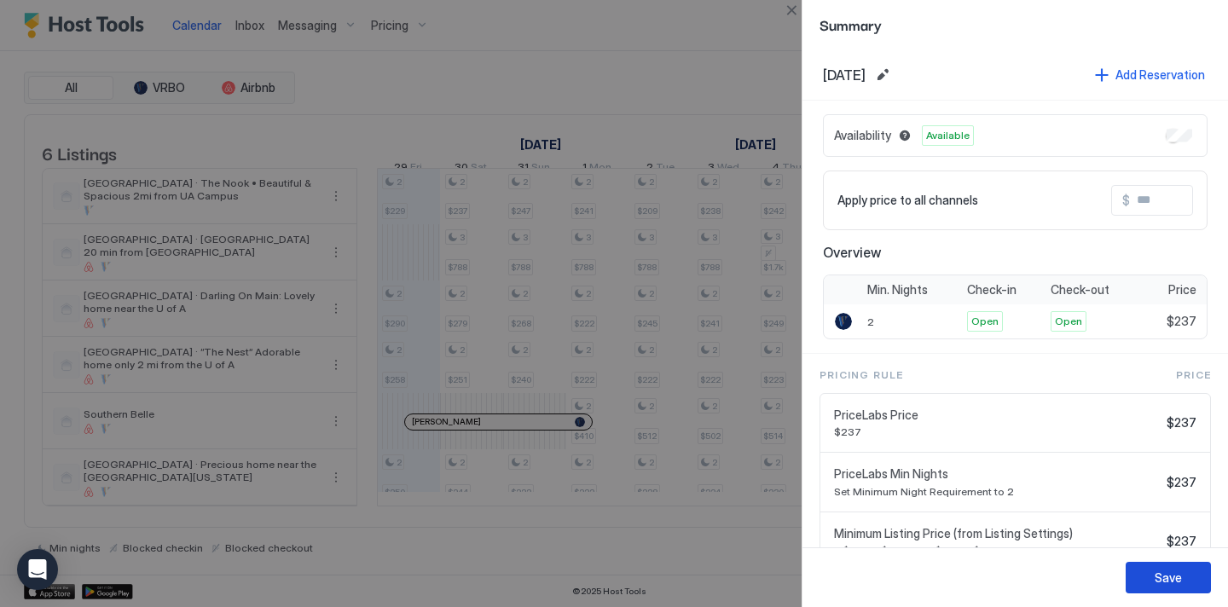
click at [1163, 577] on div "Save" at bounding box center [1168, 578] width 27 height 18
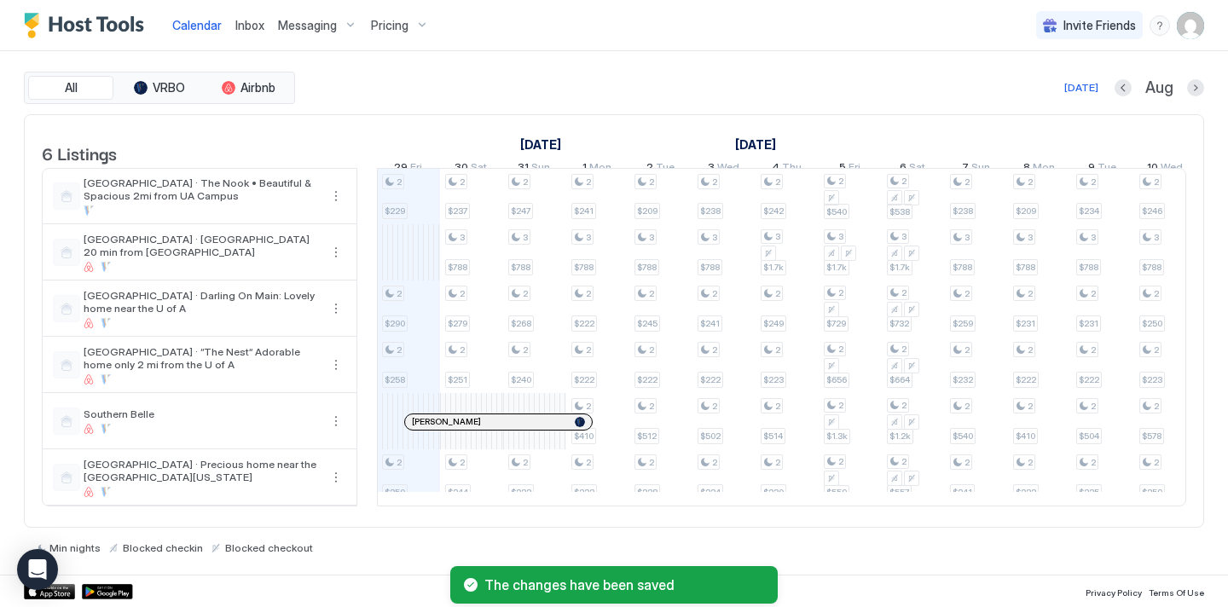
click at [393, 32] on div "Pricing" at bounding box center [400, 25] width 72 height 29
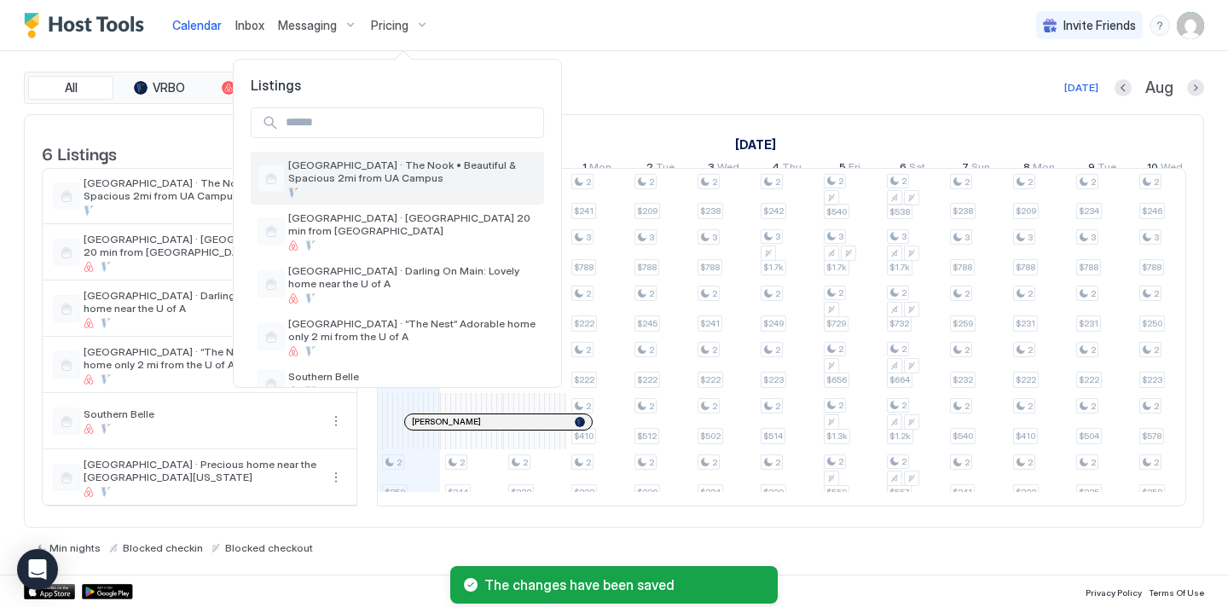
click at [399, 156] on div "[GEOGRAPHIC_DATA] · The Nook • Beautiful & Spacious 2mi from UA Campus" at bounding box center [397, 178] width 293 height 53
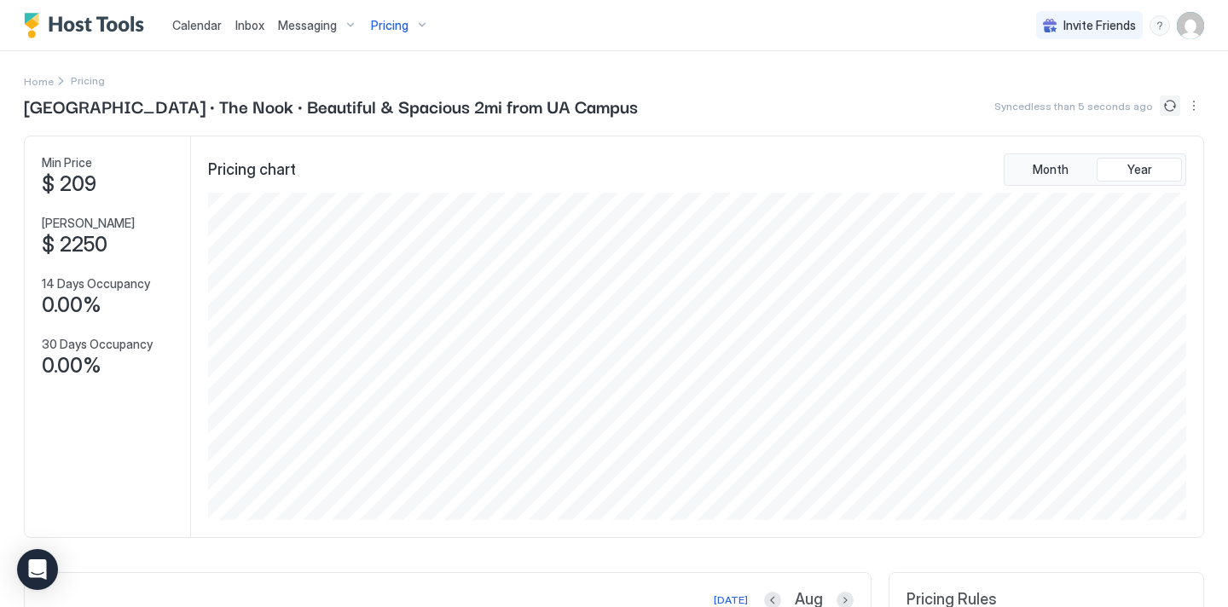
click at [1164, 113] on button "Sync prices" at bounding box center [1170, 106] width 20 height 20
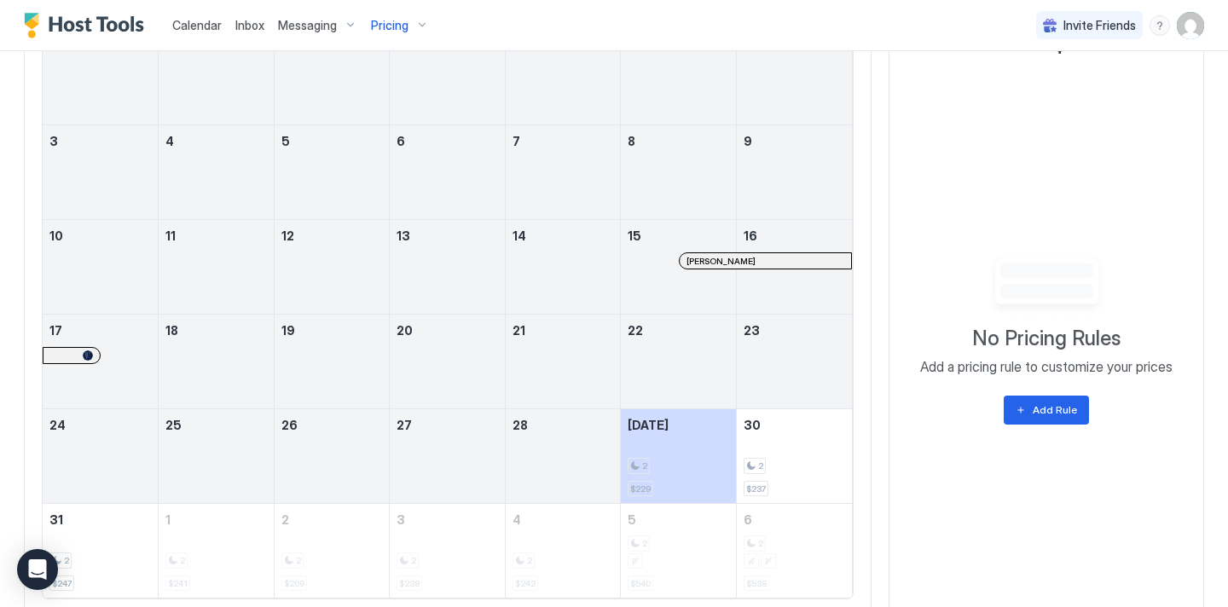
scroll to position [753, 0]
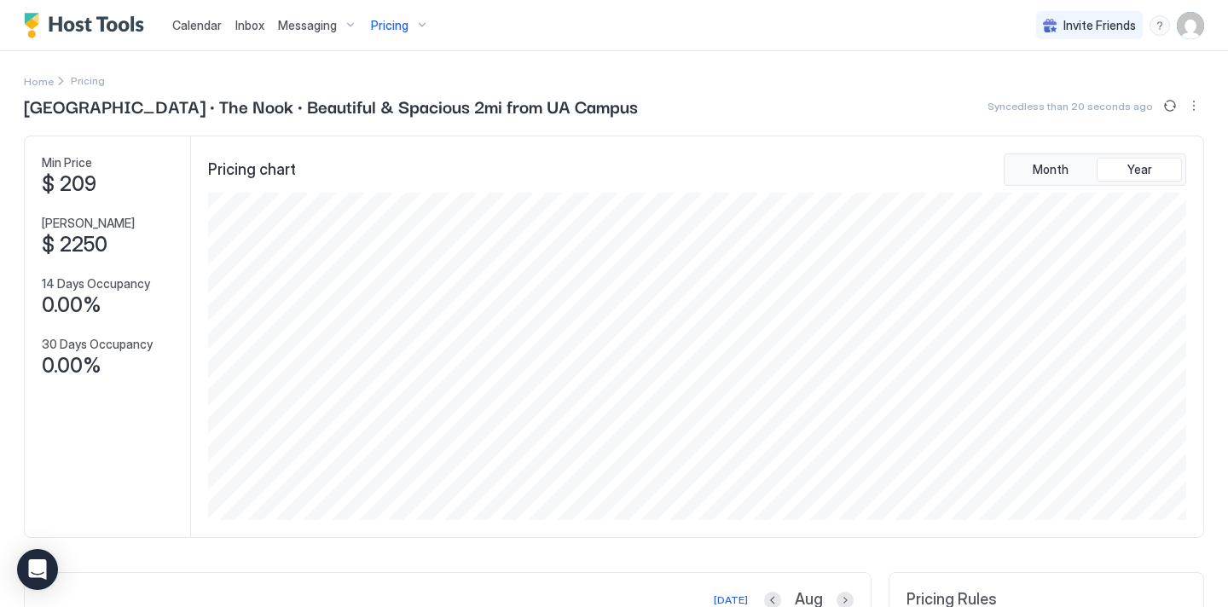
click at [1177, 107] on button "Sync prices" at bounding box center [1170, 106] width 20 height 20
click at [387, 23] on span "Pricing" at bounding box center [390, 25] width 38 height 15
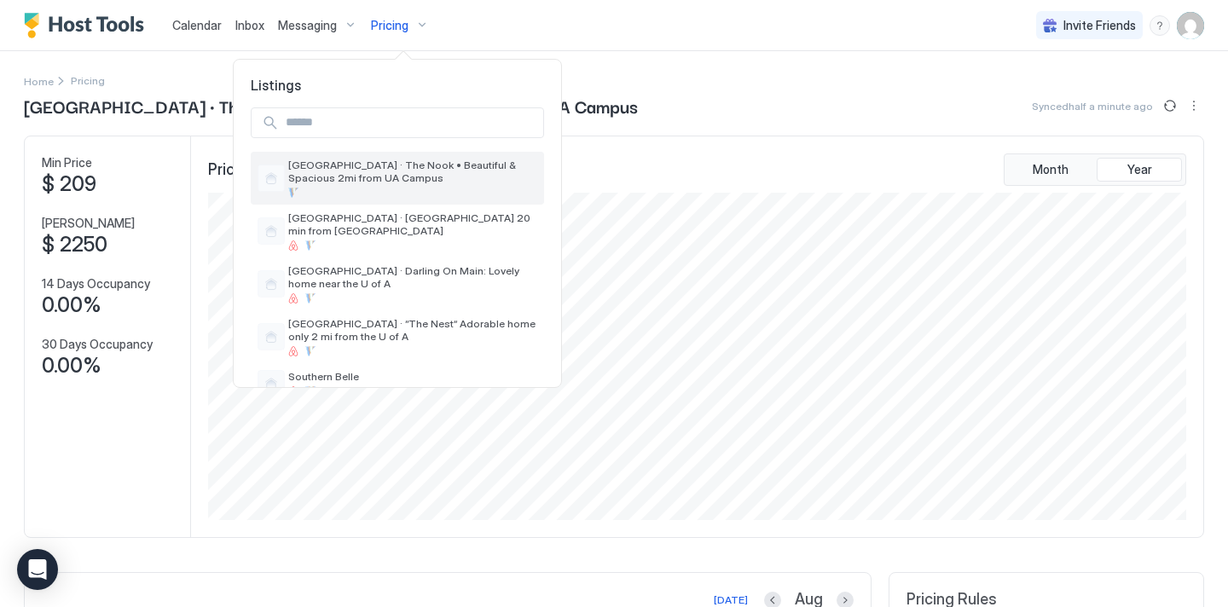
click at [411, 181] on span "[GEOGRAPHIC_DATA] · The Nook • Beautiful & Spacious 2mi from UA Campus" at bounding box center [412, 172] width 249 height 26
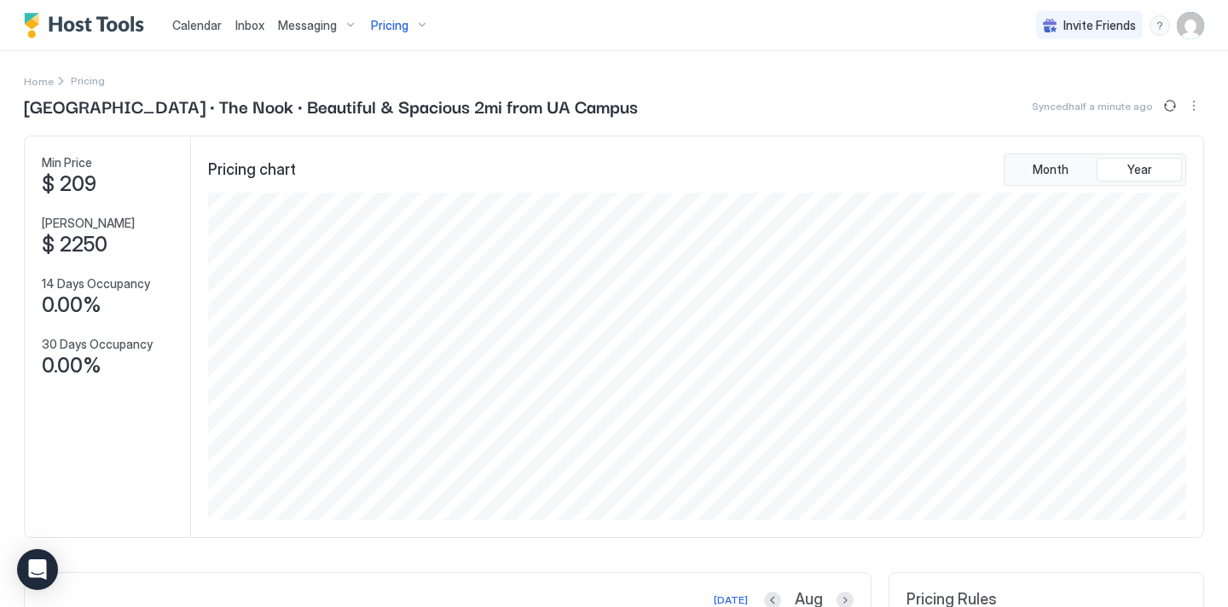
click at [1181, 102] on div at bounding box center [1182, 106] width 44 height 20
click at [1172, 102] on button "Sync prices" at bounding box center [1170, 106] width 20 height 20
click at [1168, 109] on button "Sync prices" at bounding box center [1170, 106] width 20 height 20
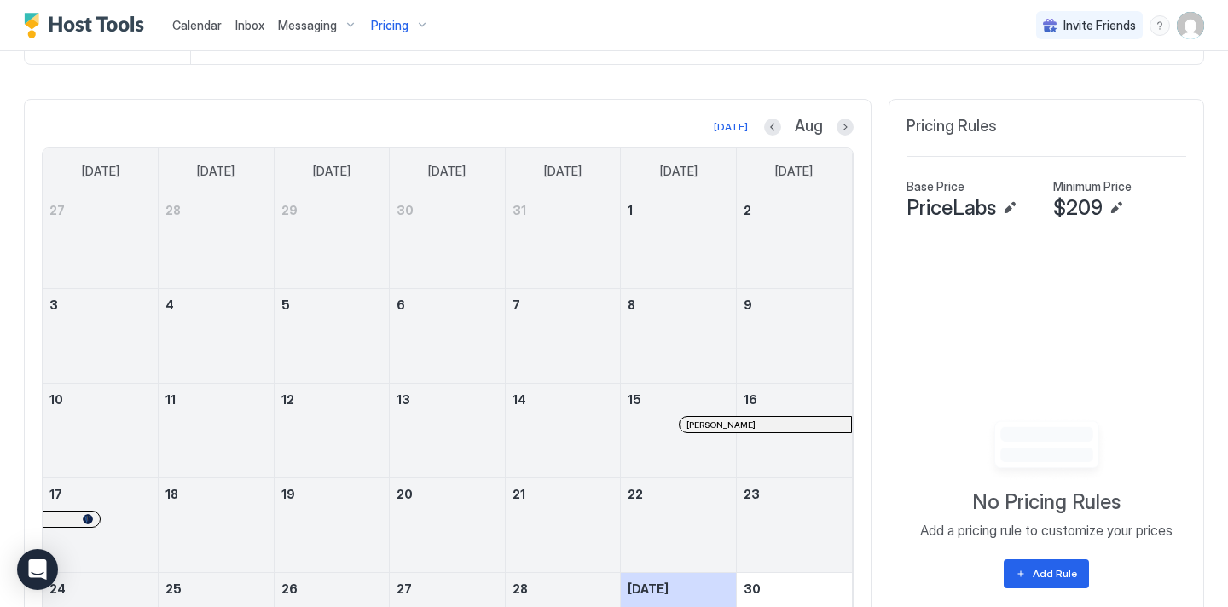
scroll to position [426, 0]
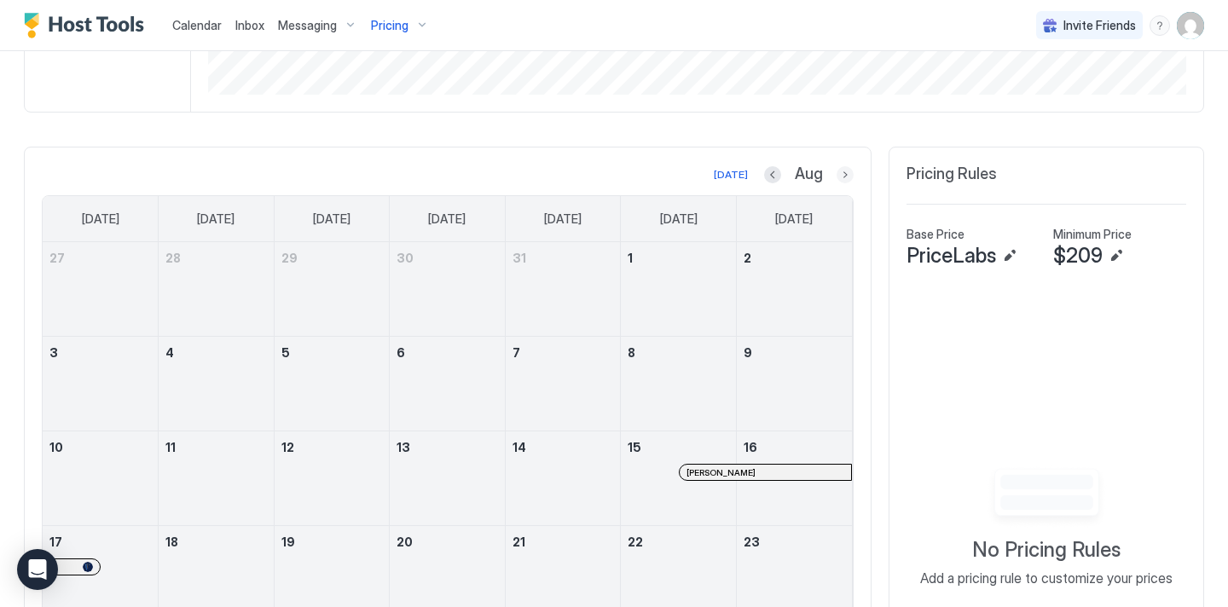
click at [845, 175] on button "Next month" at bounding box center [845, 174] width 17 height 17
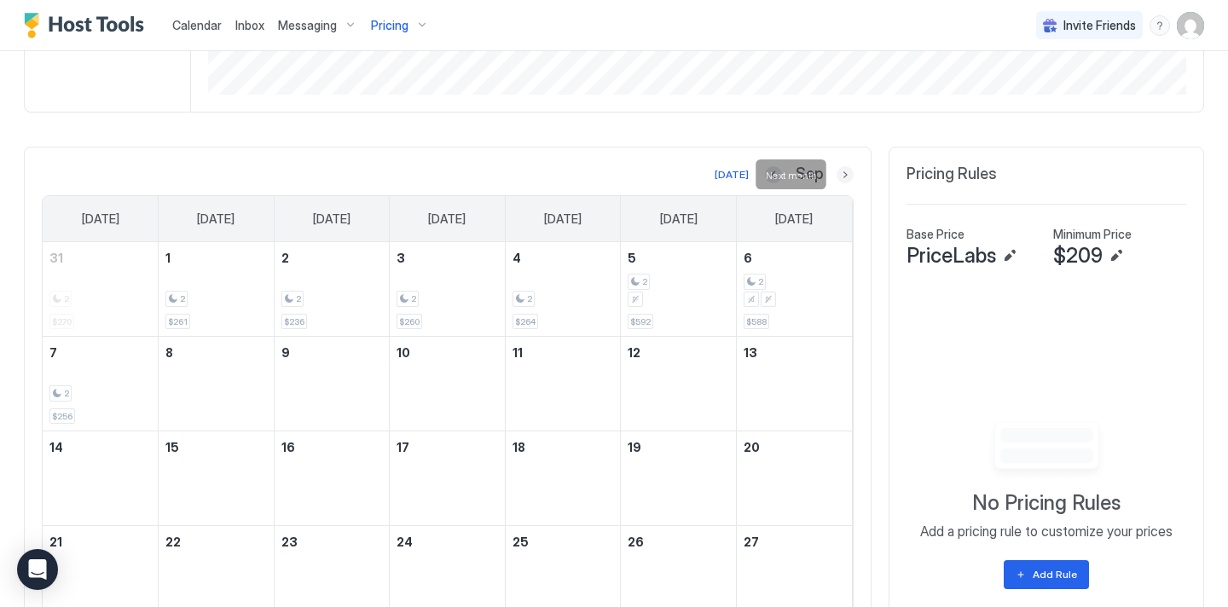
click at [845, 175] on button "Next month" at bounding box center [845, 174] width 17 height 17
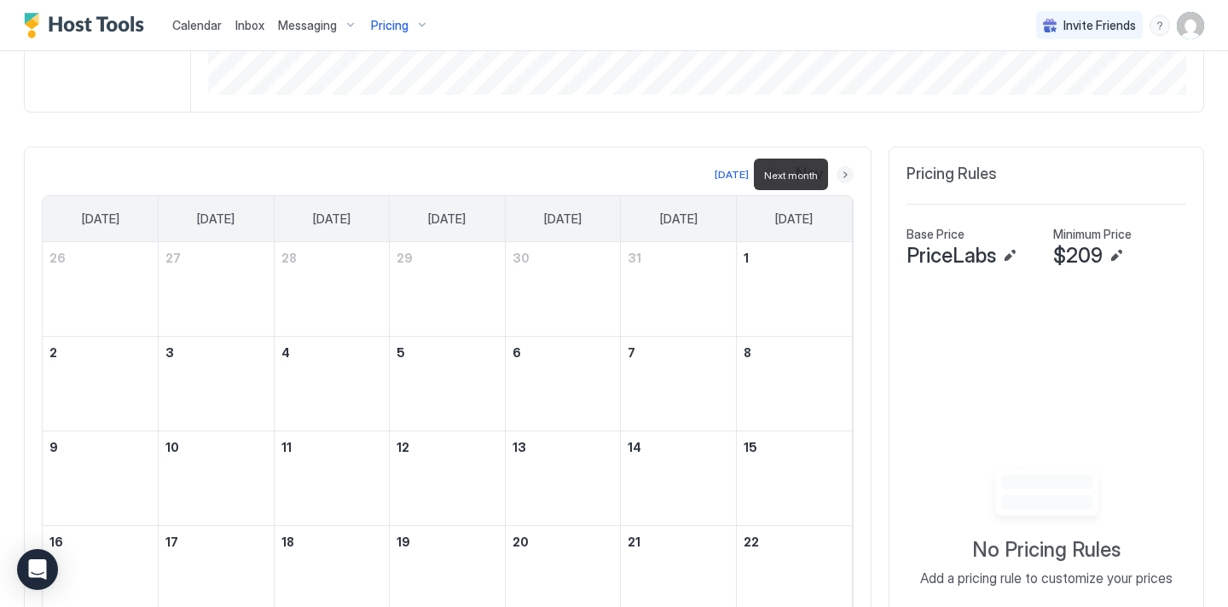
click at [845, 175] on button "Next month" at bounding box center [845, 174] width 17 height 17
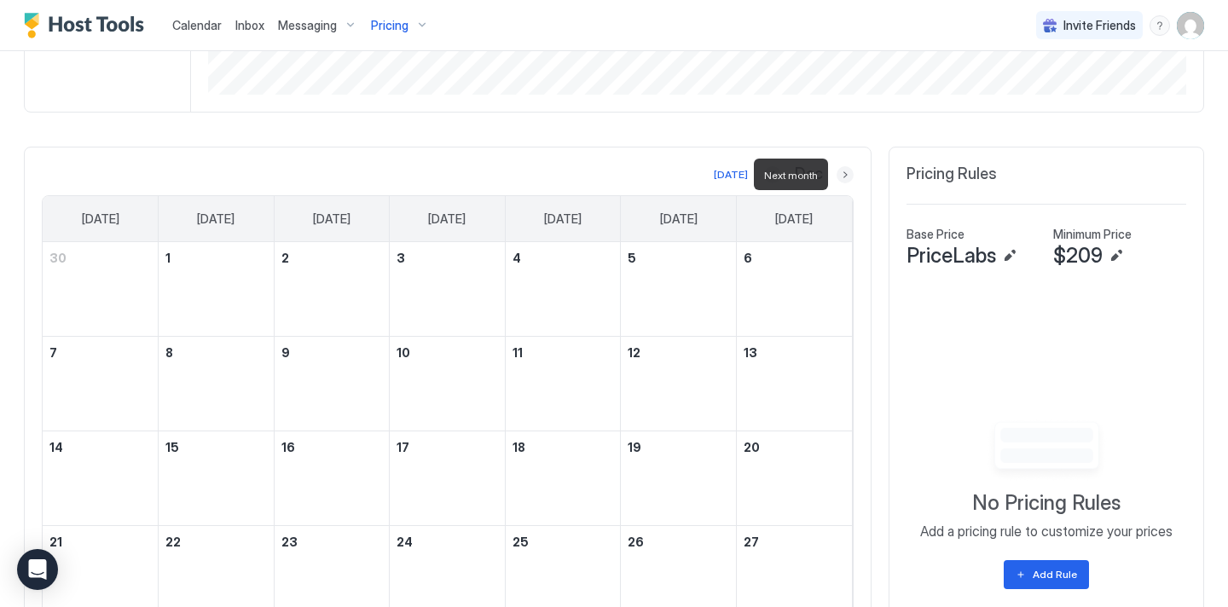
click at [845, 175] on button "Next month" at bounding box center [845, 174] width 17 height 17
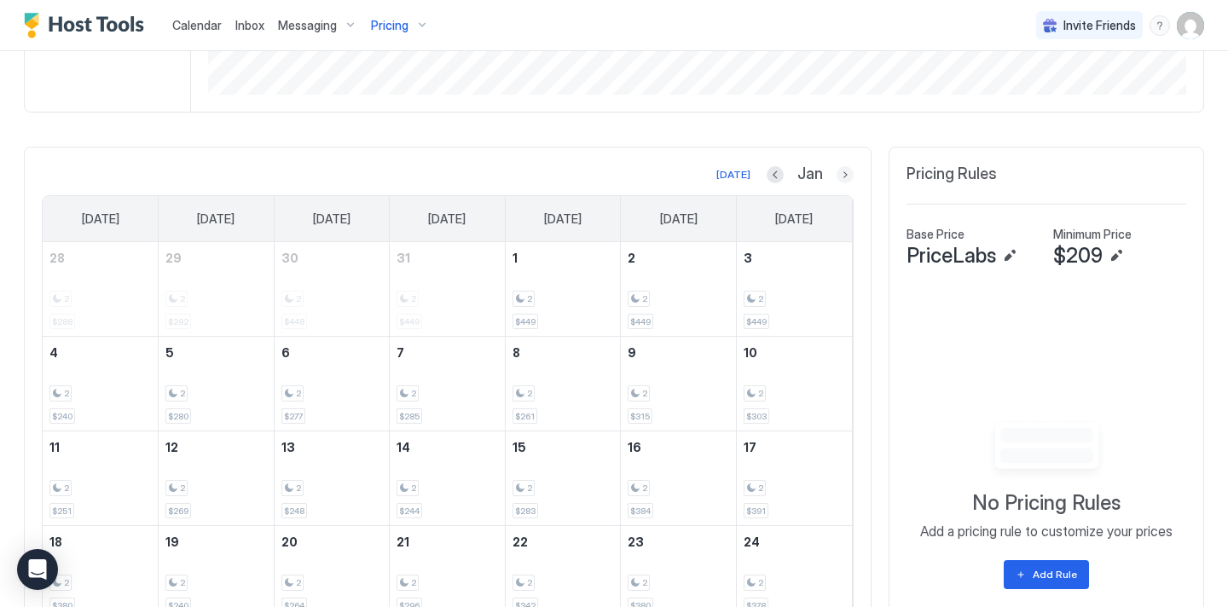
click at [844, 177] on button "Next month" at bounding box center [845, 174] width 17 height 17
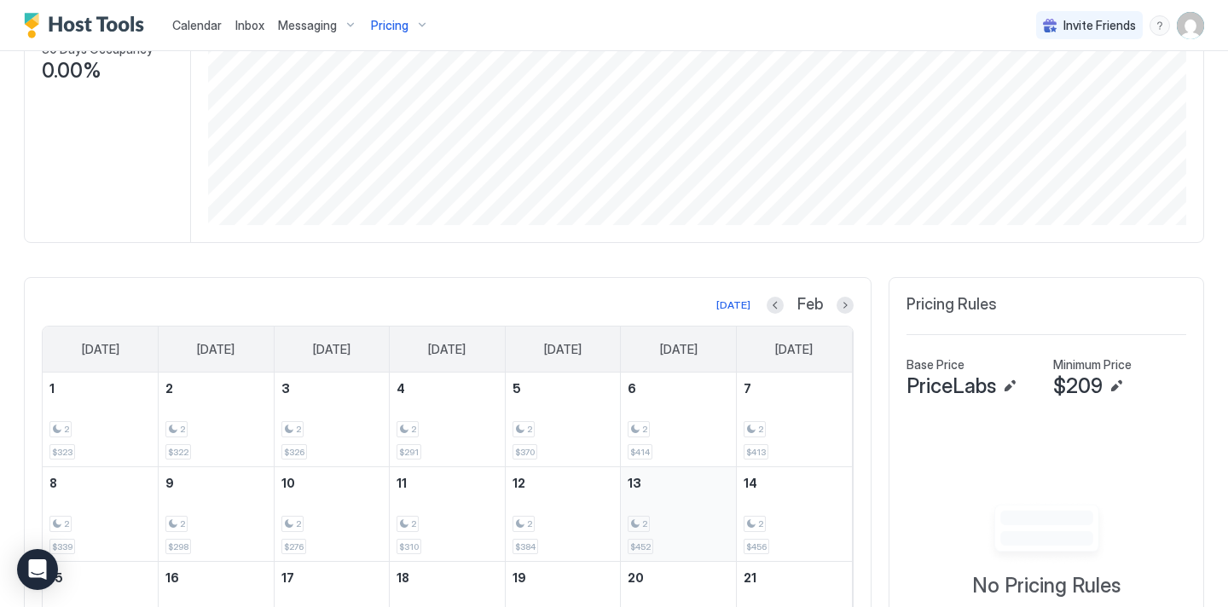
scroll to position [0, 0]
